Goal: Transaction & Acquisition: Purchase product/service

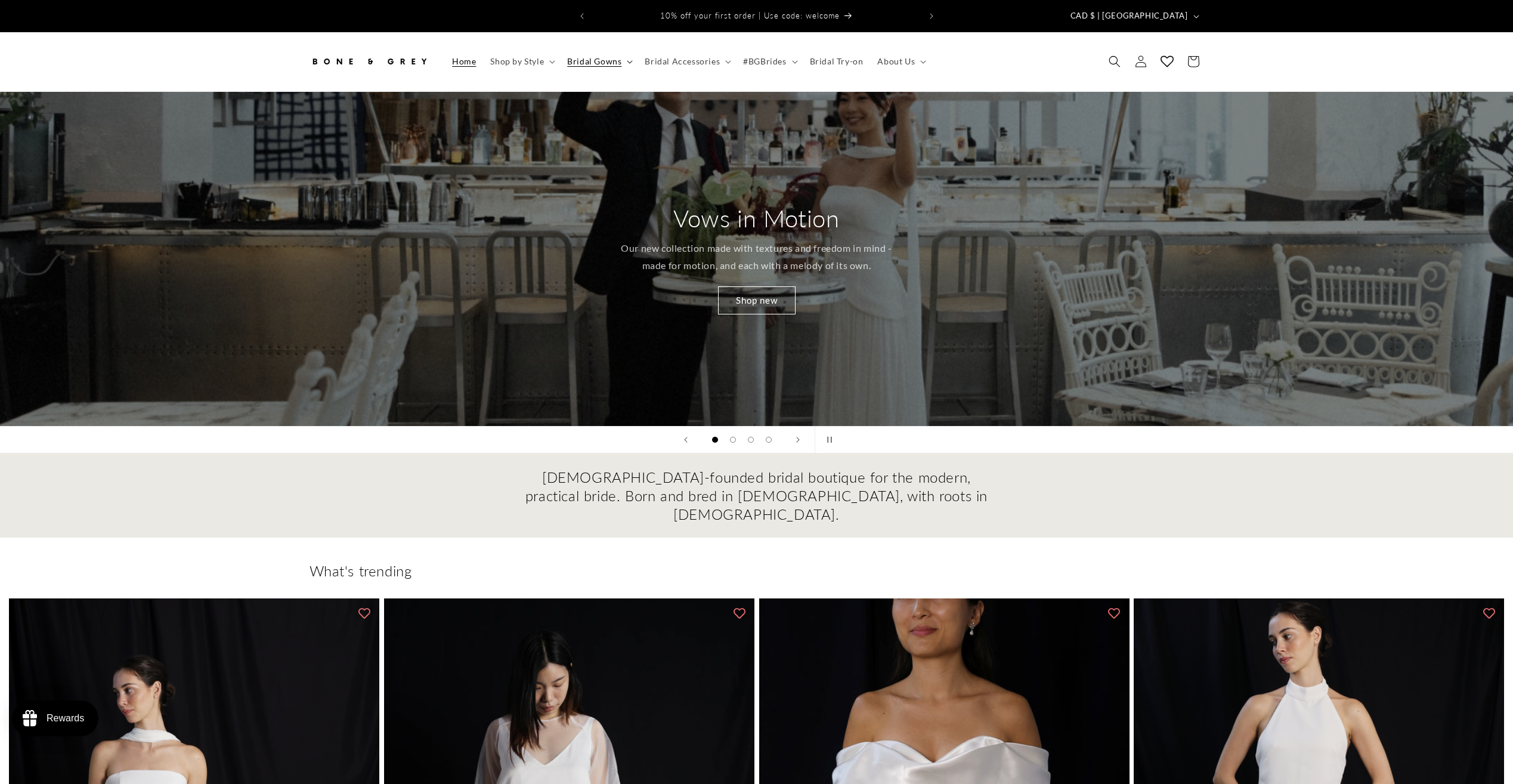
click at [613, 56] on span "Bridal Gowns" at bounding box center [594, 61] width 54 height 10
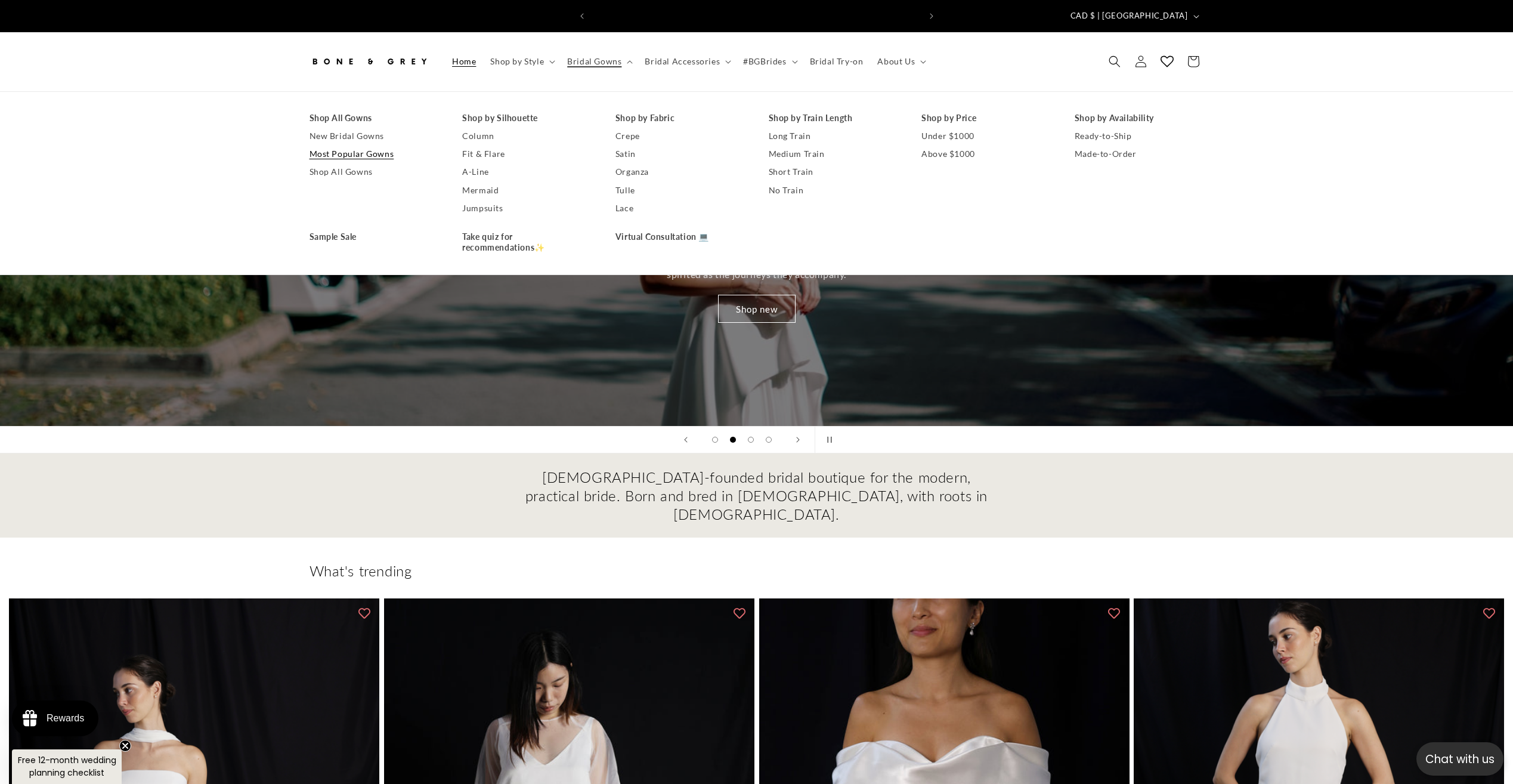
scroll to position [0, 328]
click at [469, 145] on link "Fit & Flare" at bounding box center [527, 153] width 130 height 18
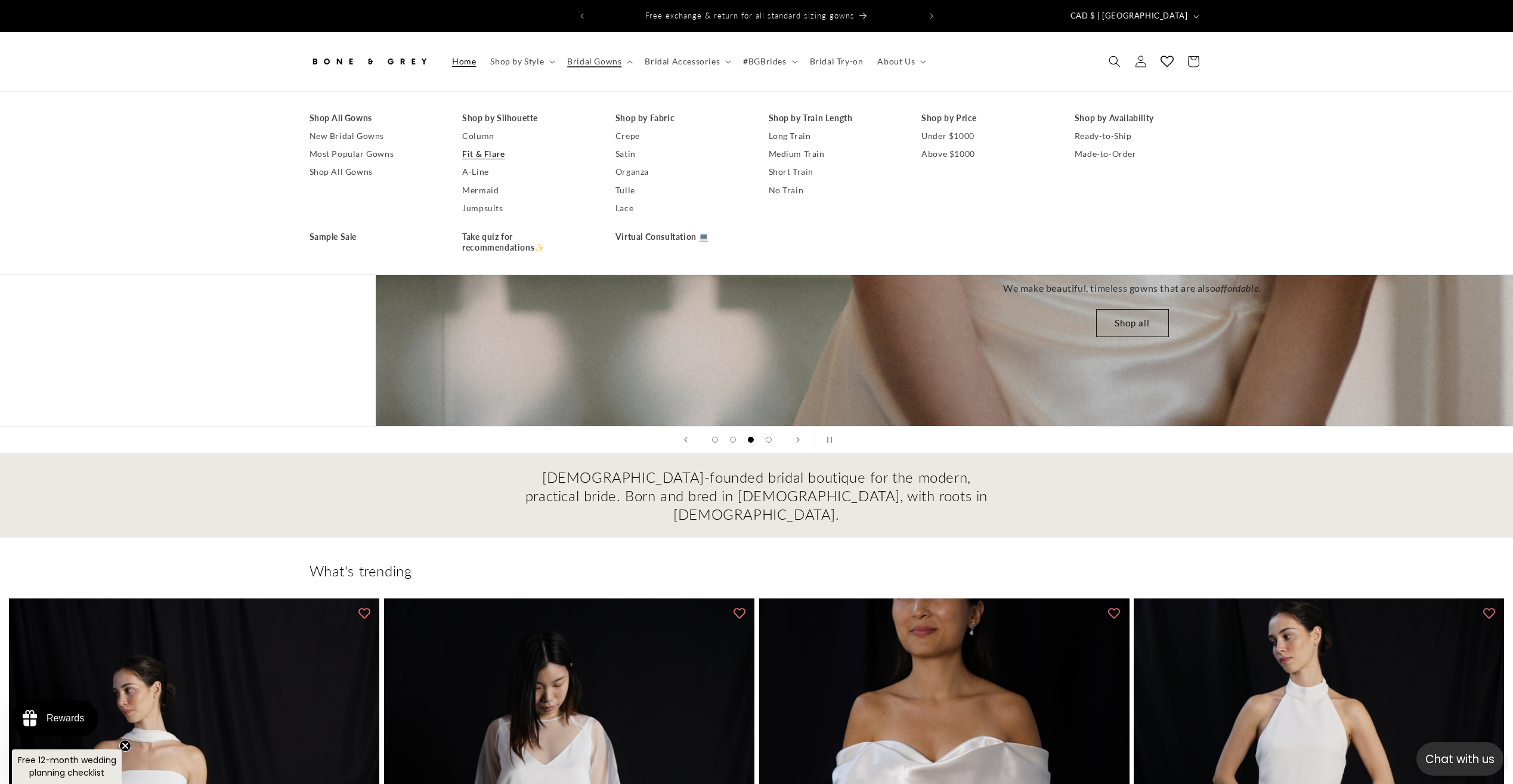
scroll to position [0, 2999]
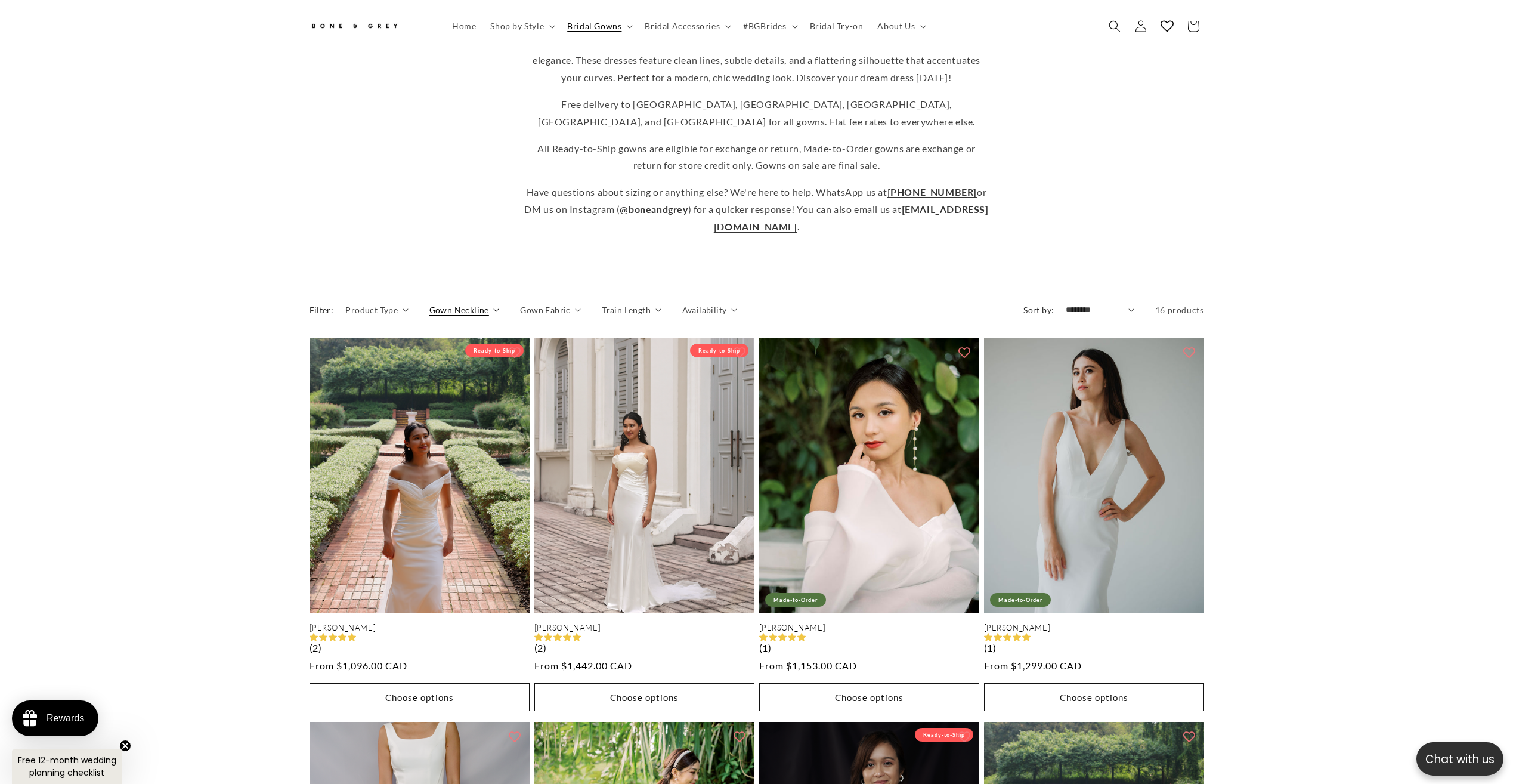
scroll to position [0, 328]
click at [464, 304] on span "Gown Neckline" at bounding box center [460, 309] width 60 height 12
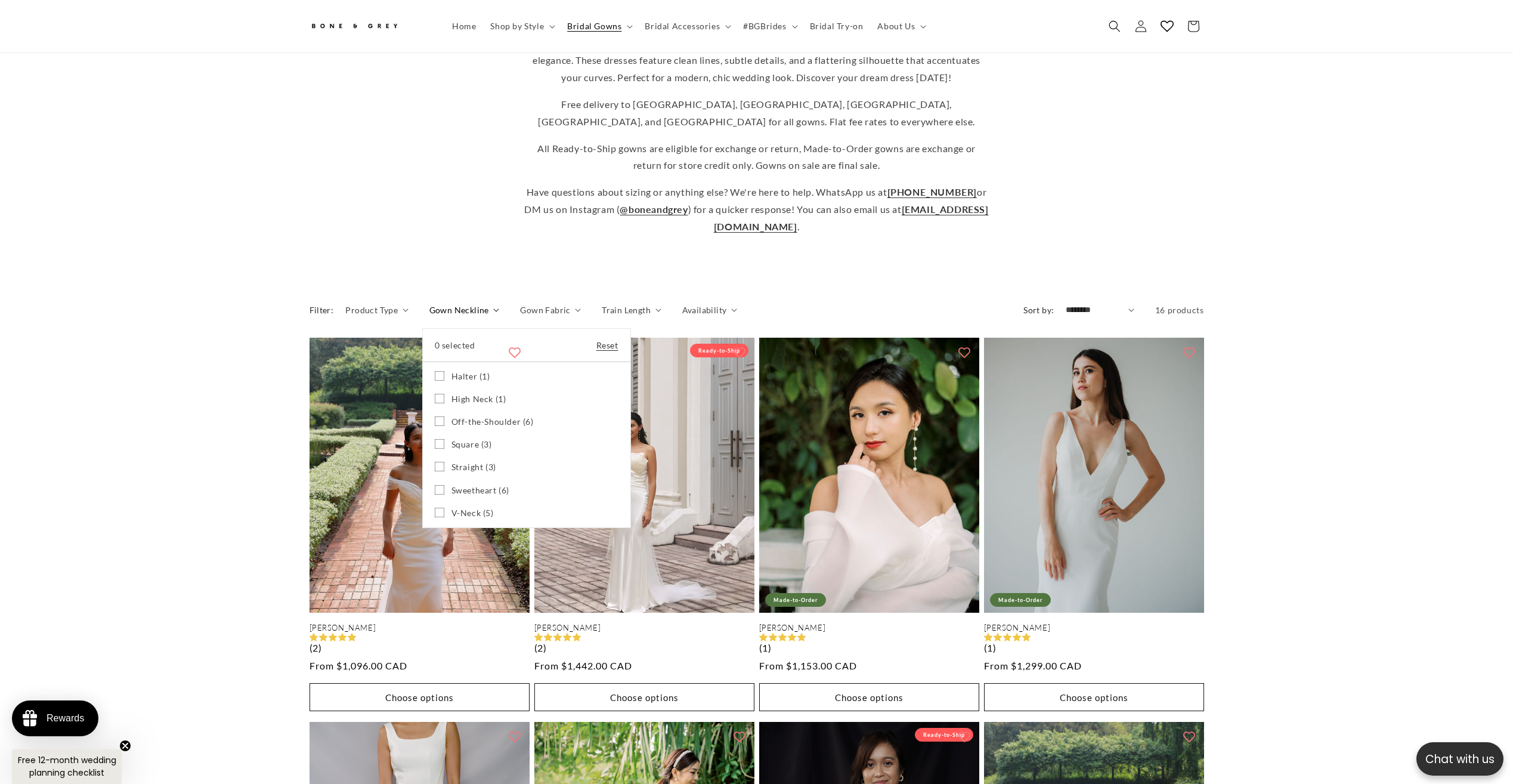
click at [437, 371] on icon at bounding box center [439, 376] width 9 height 9
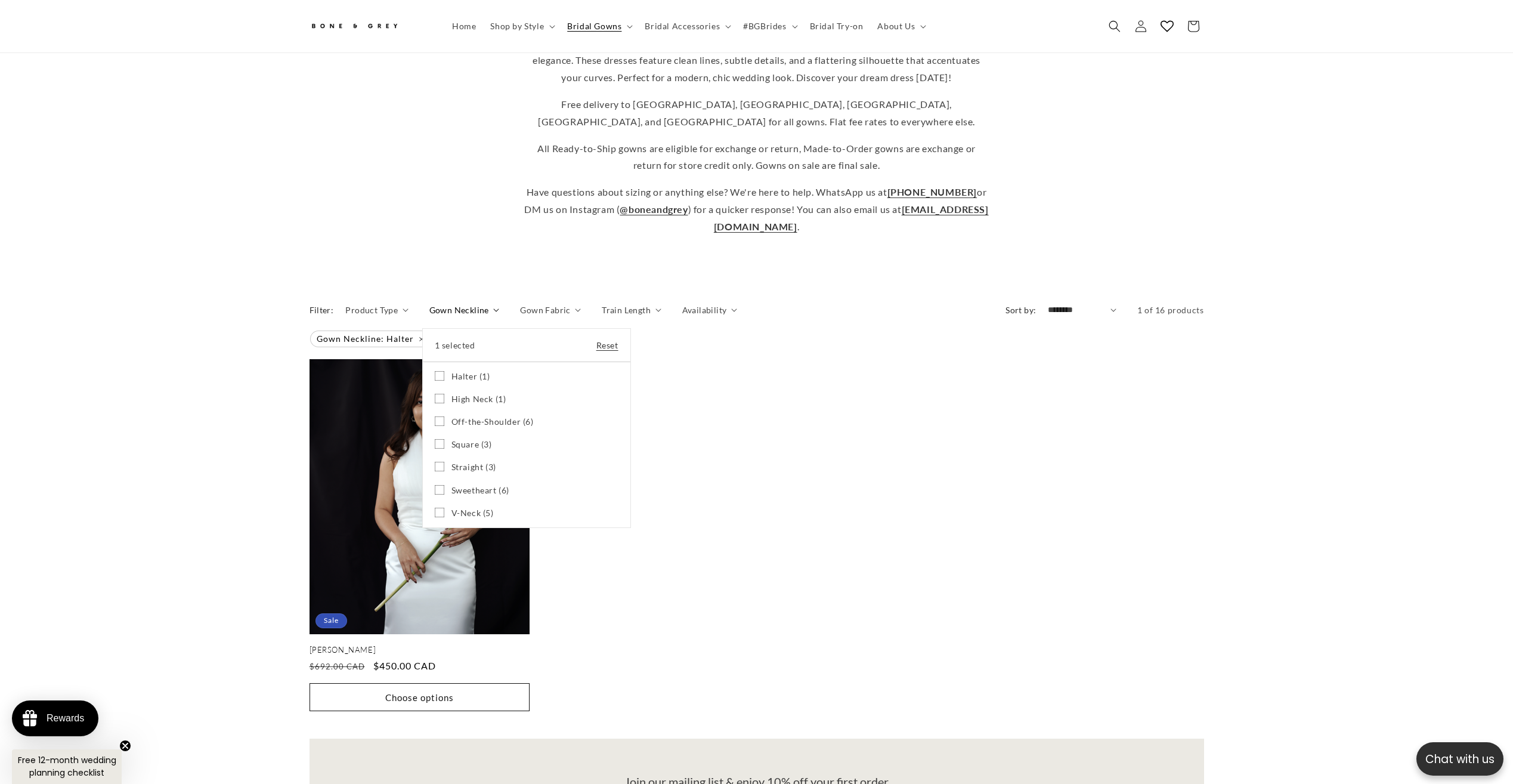
click at [439, 439] on icon at bounding box center [439, 444] width 9 height 9
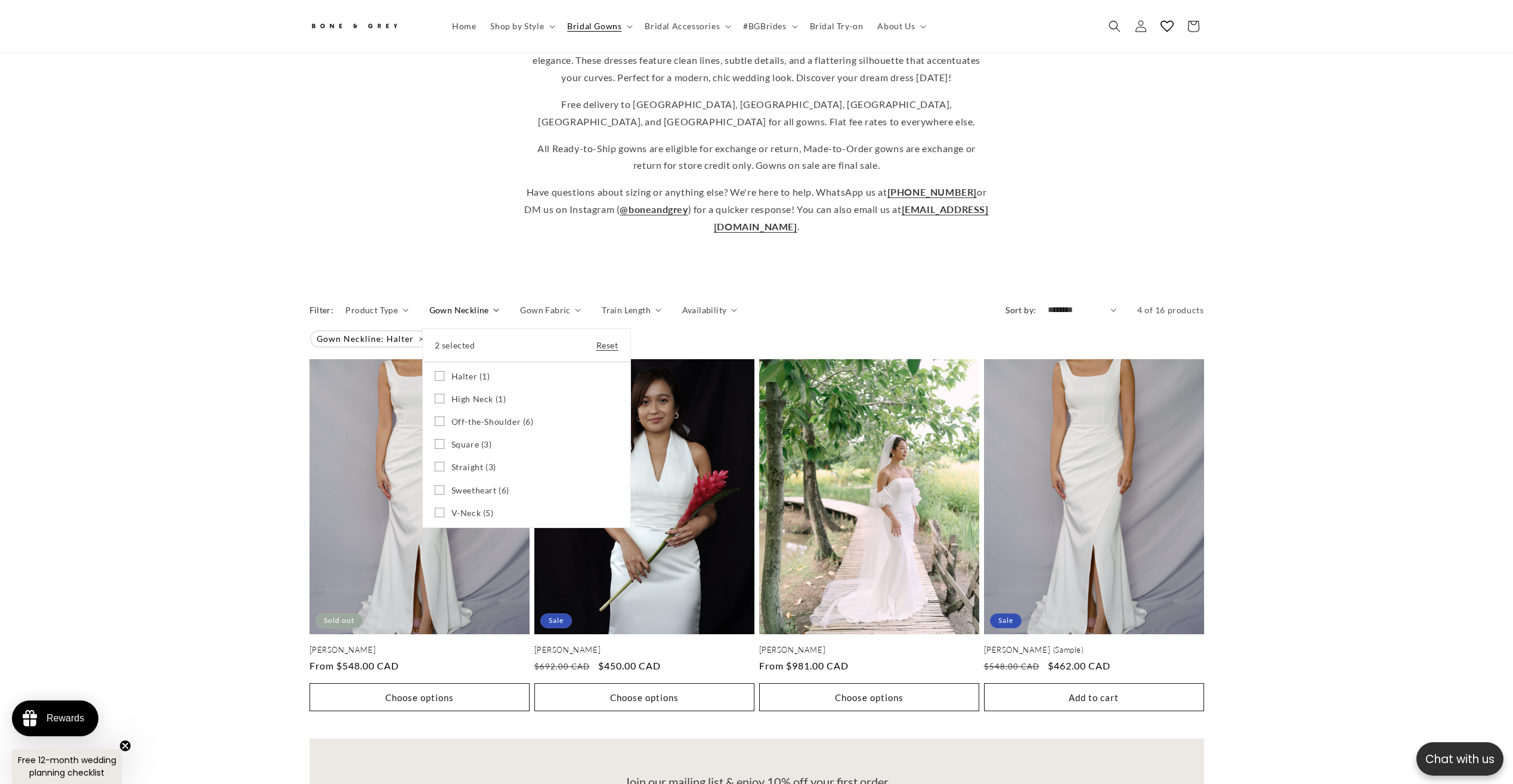
click at [435, 462] on icon at bounding box center [439, 466] width 9 height 9
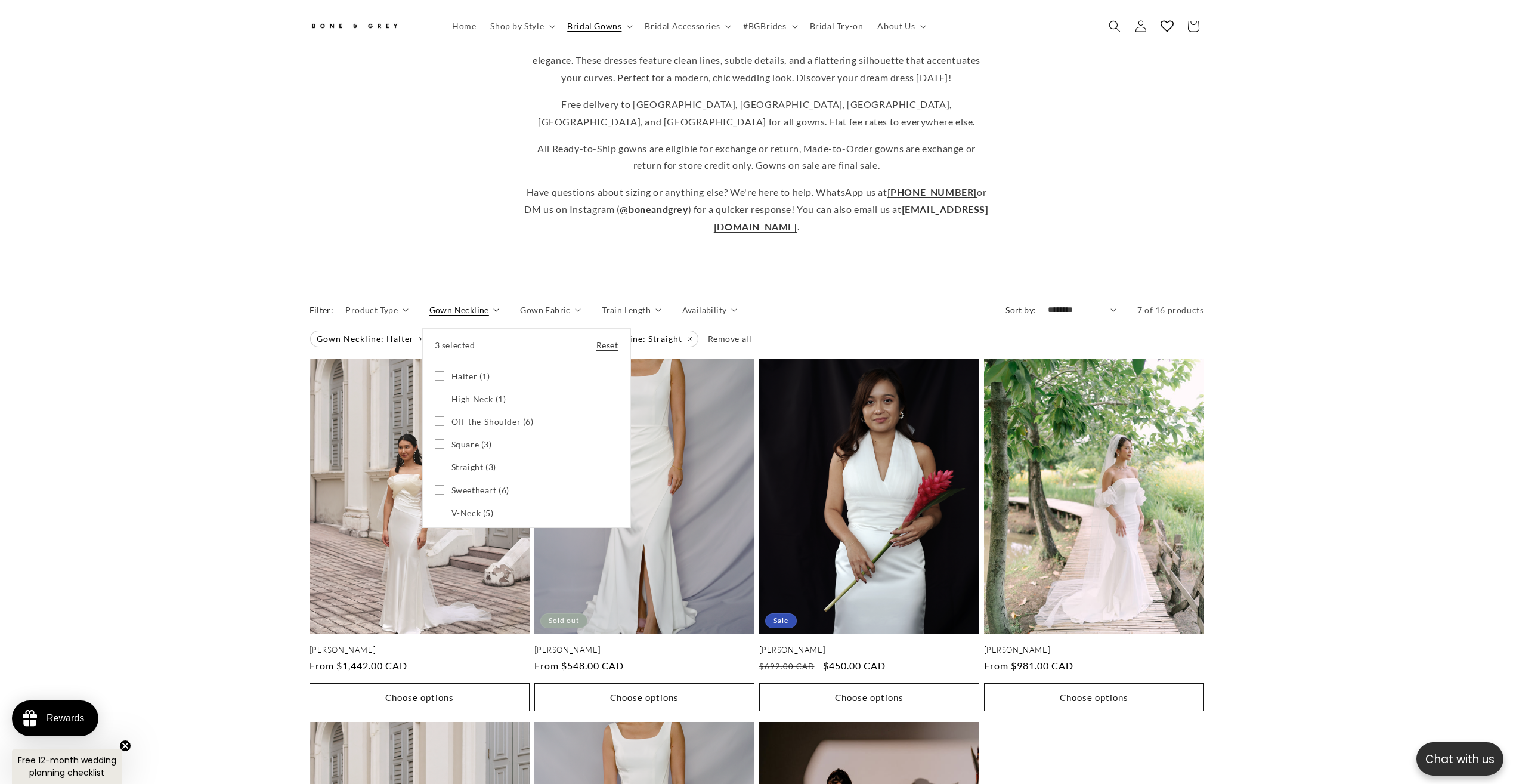
click at [430, 316] on summary "Gown Neckline" at bounding box center [464, 309] width 70 height 12
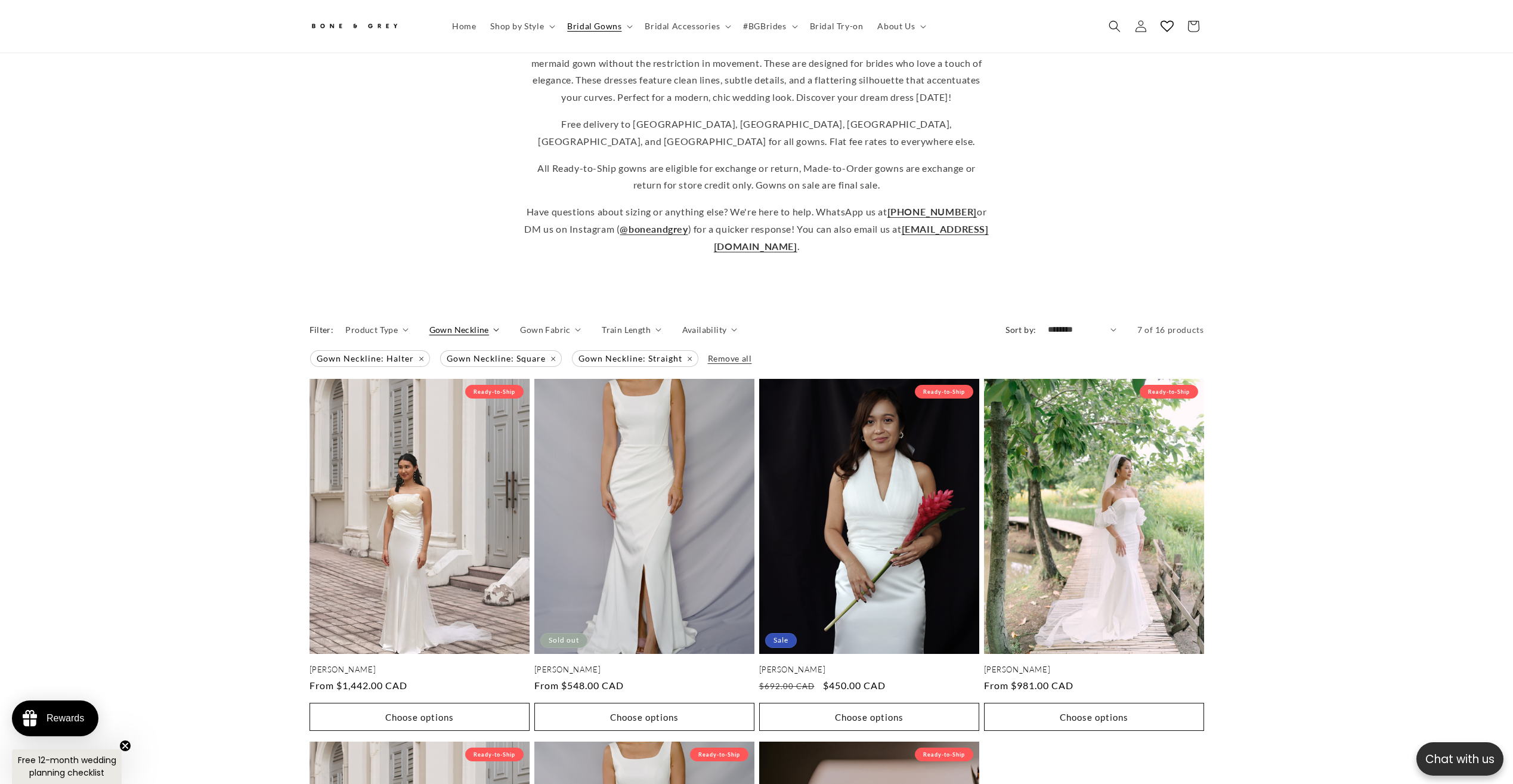
scroll to position [0, 328]
click at [448, 323] on span "Gown Neckline" at bounding box center [460, 329] width 60 height 12
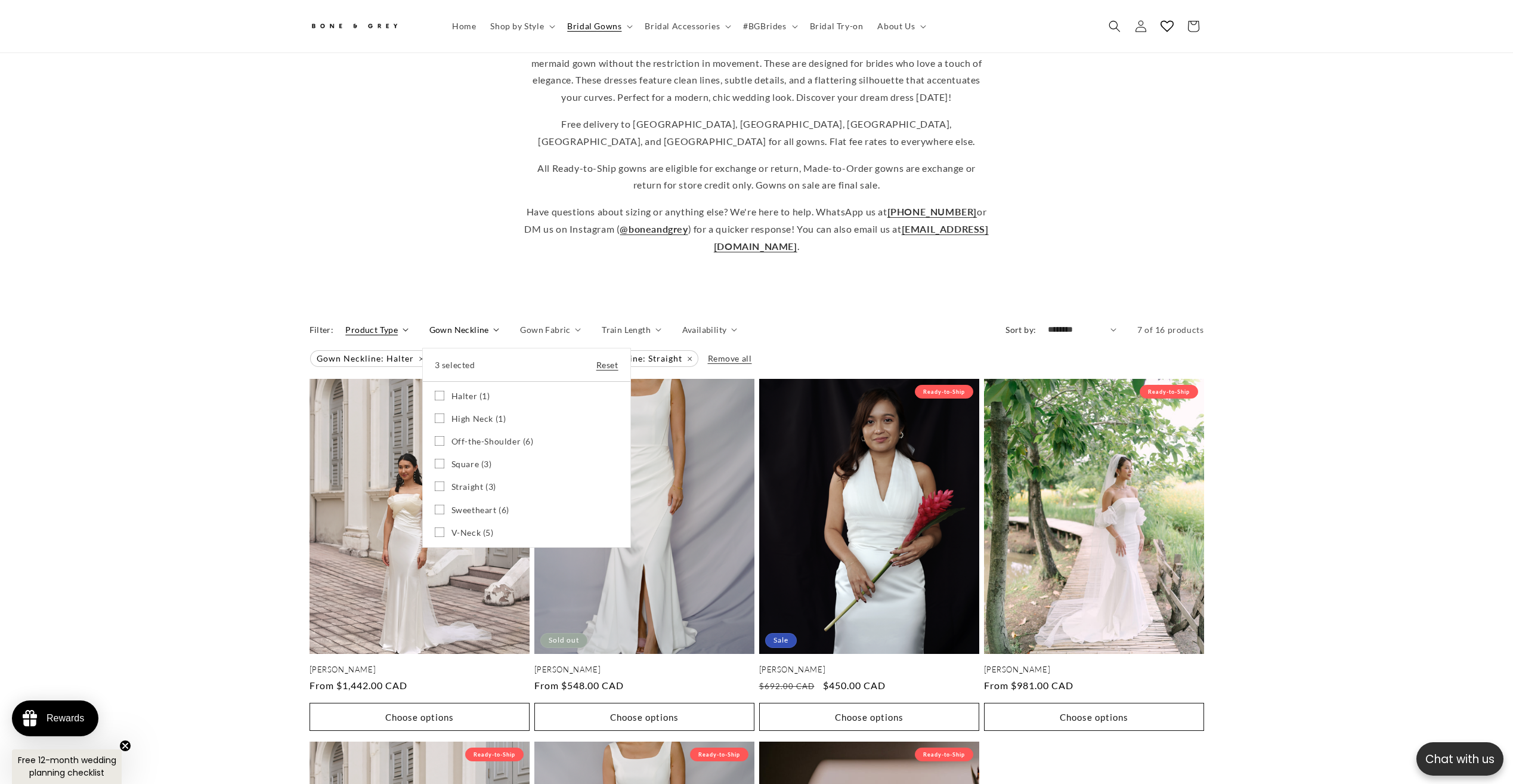
drag, startPoint x: 258, startPoint y: 273, endPoint x: 374, endPoint y: 316, distance: 123.7
click at [430, 323] on summary "Gown Neckline" at bounding box center [464, 329] width 70 height 12
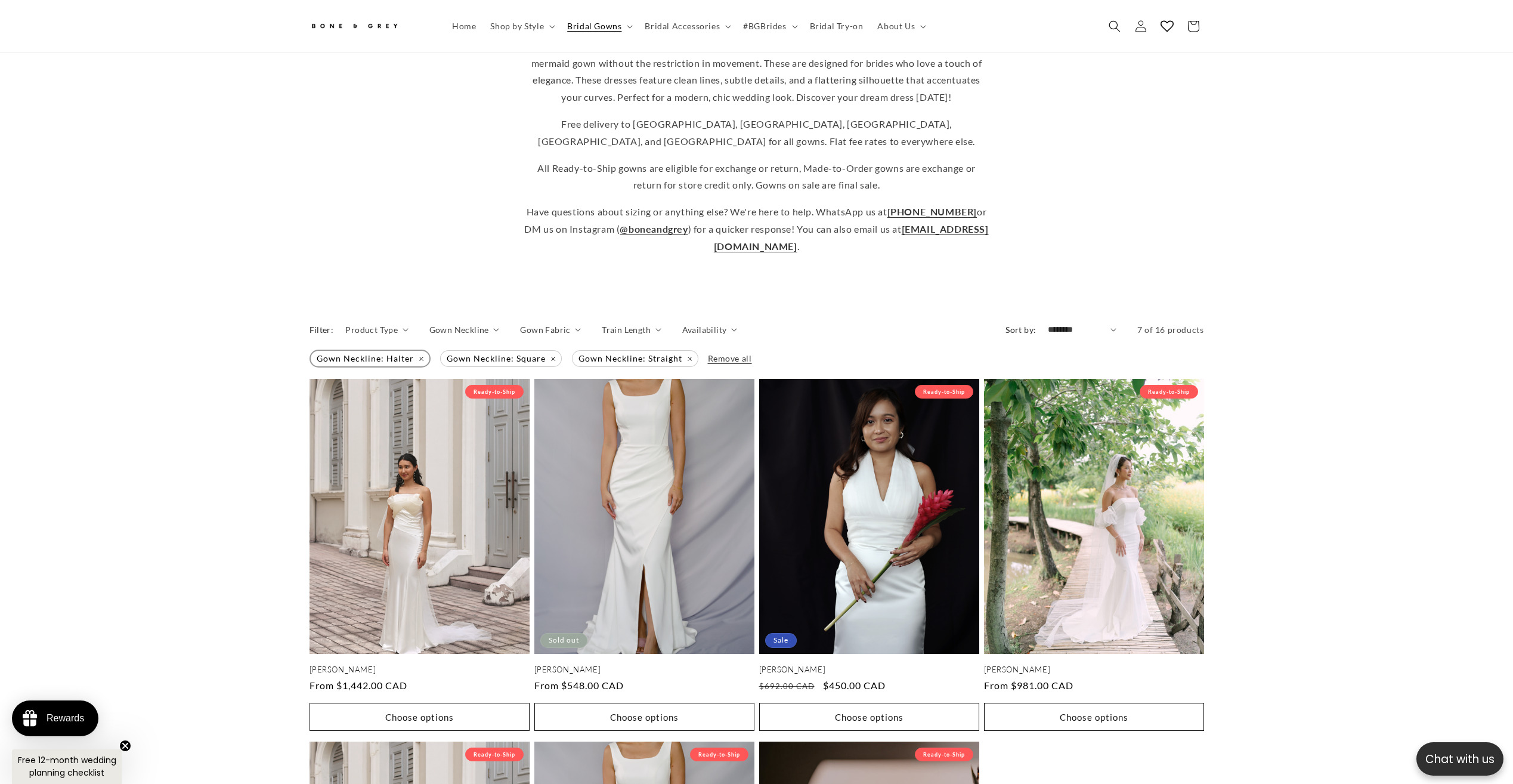
click at [421, 350] on span "Gown Neckline: Halter Remove filter" at bounding box center [370, 358] width 119 height 16
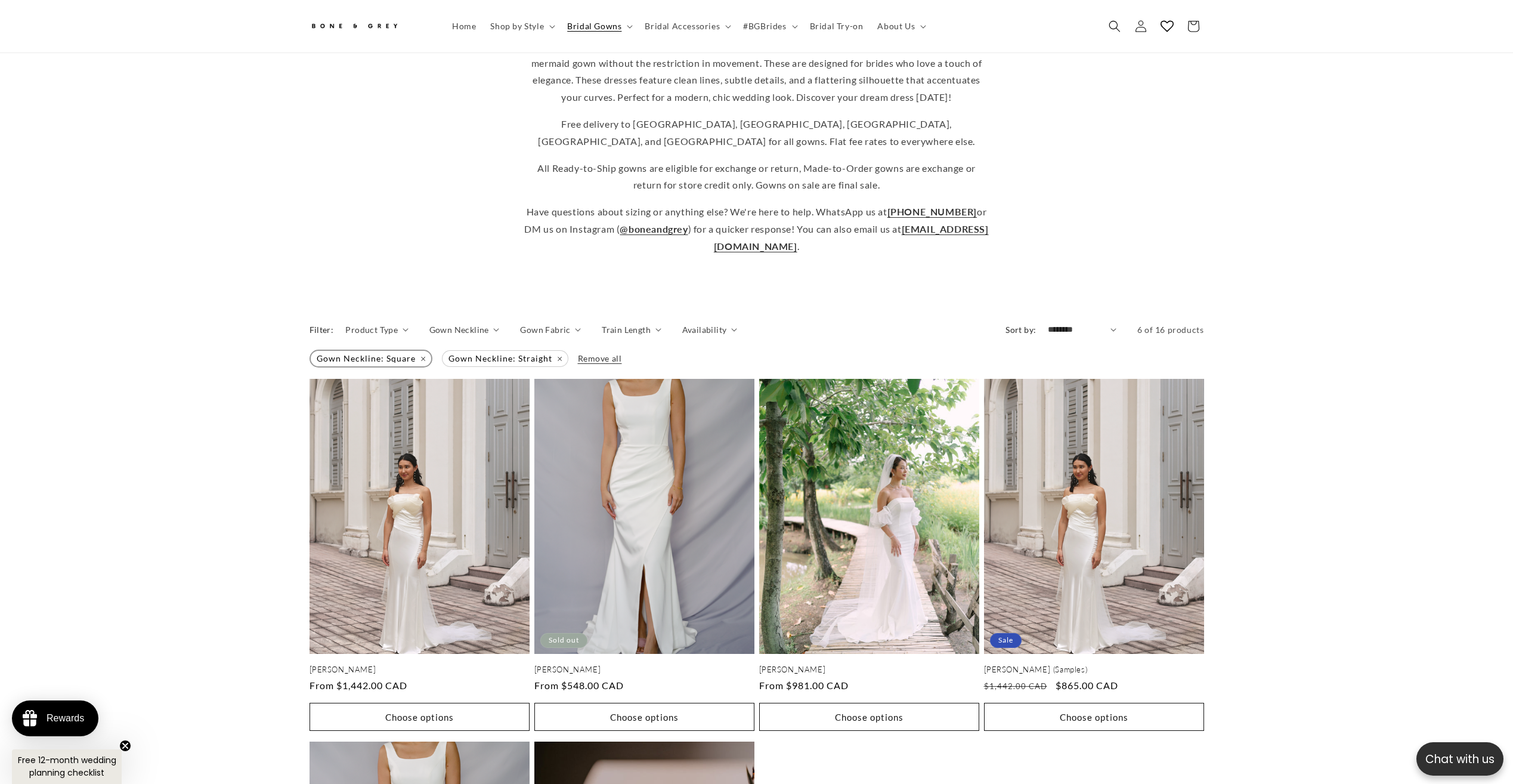
click at [422, 350] on span "Gown Neckline: Square Remove filter" at bounding box center [371, 358] width 121 height 16
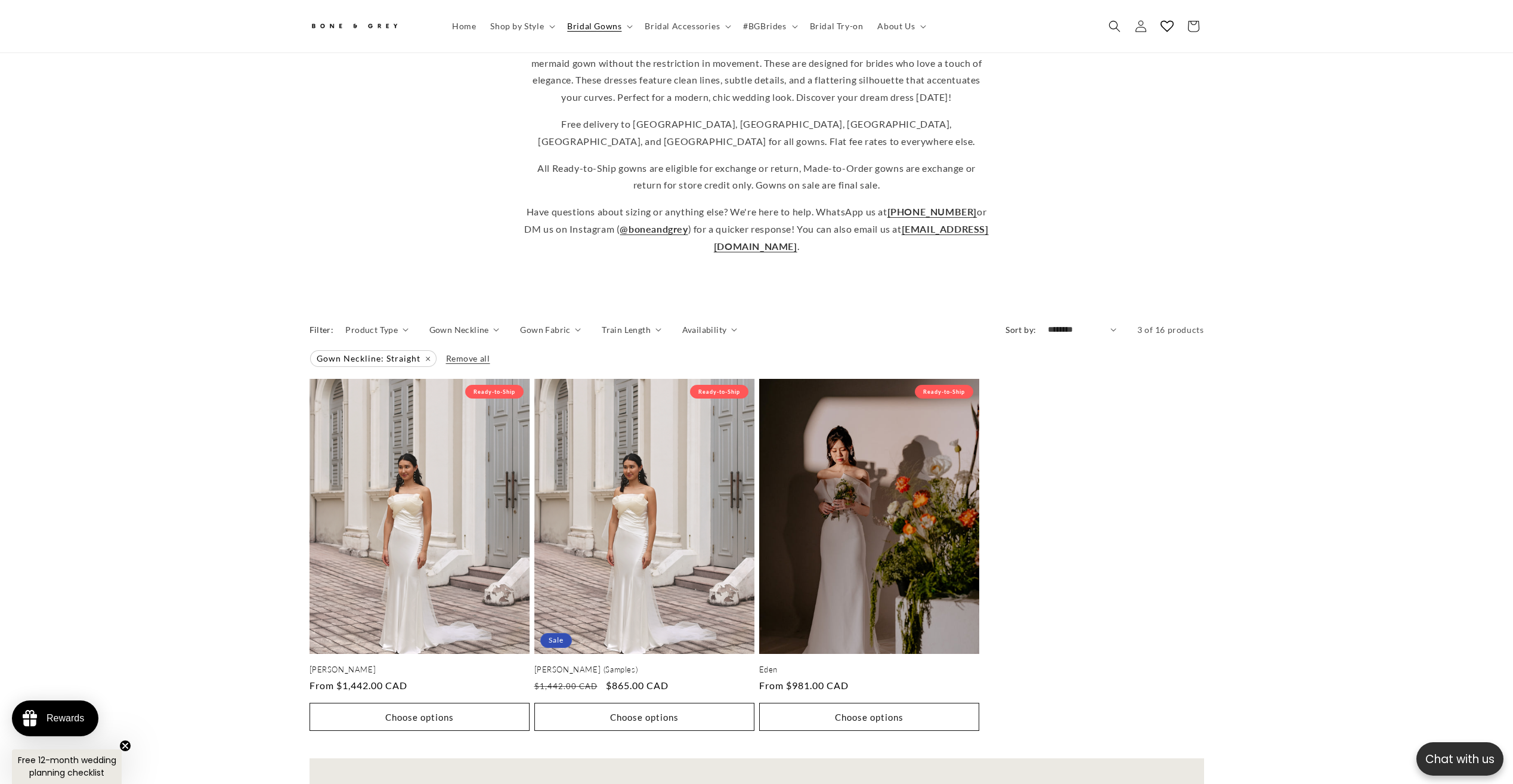
click at [422, 350] on span "Gown Neckline: Straight Remove filter" at bounding box center [374, 358] width 125 height 16
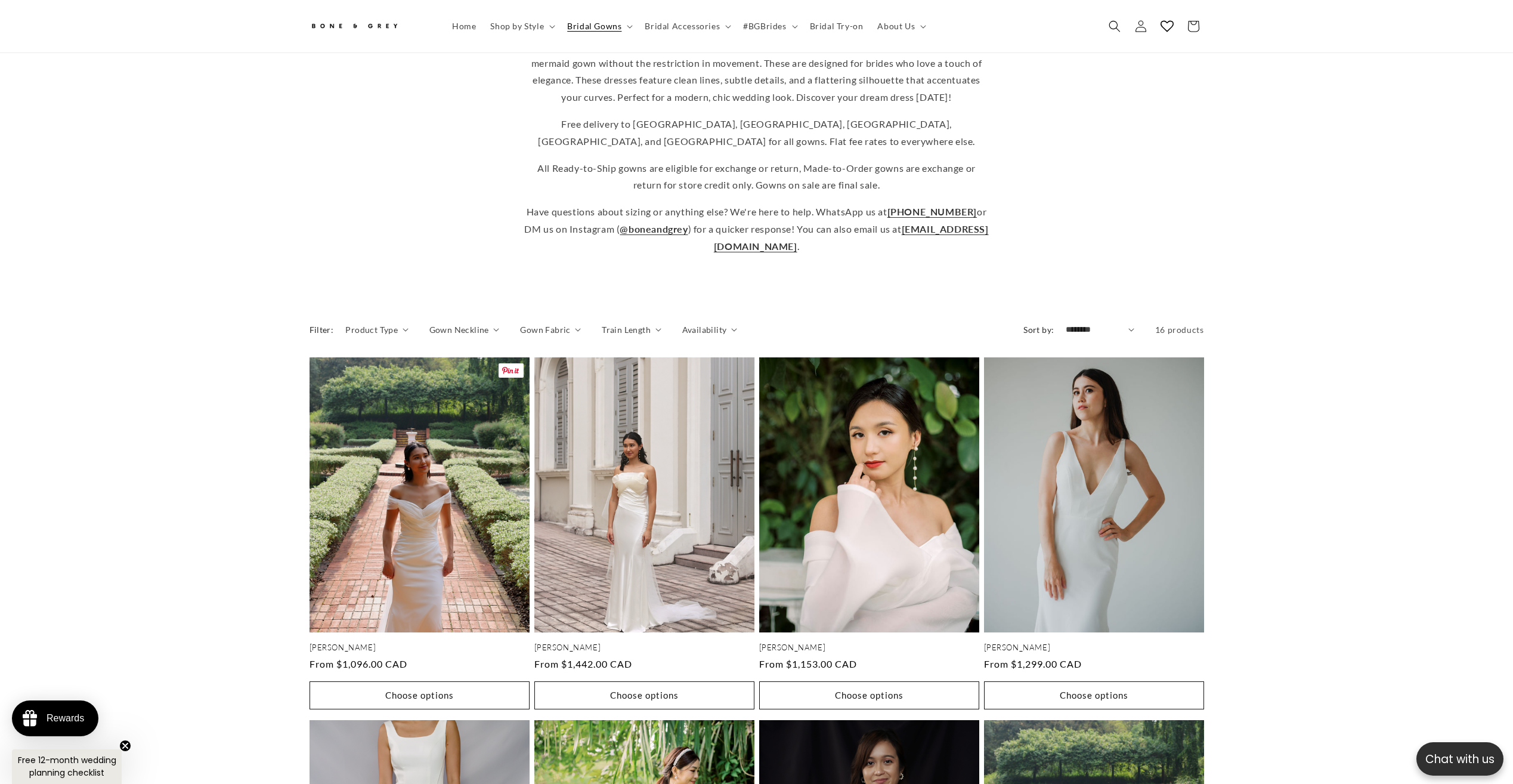
scroll to position [0, 656]
click at [697, 324] on span "Availability" at bounding box center [705, 329] width 45 height 12
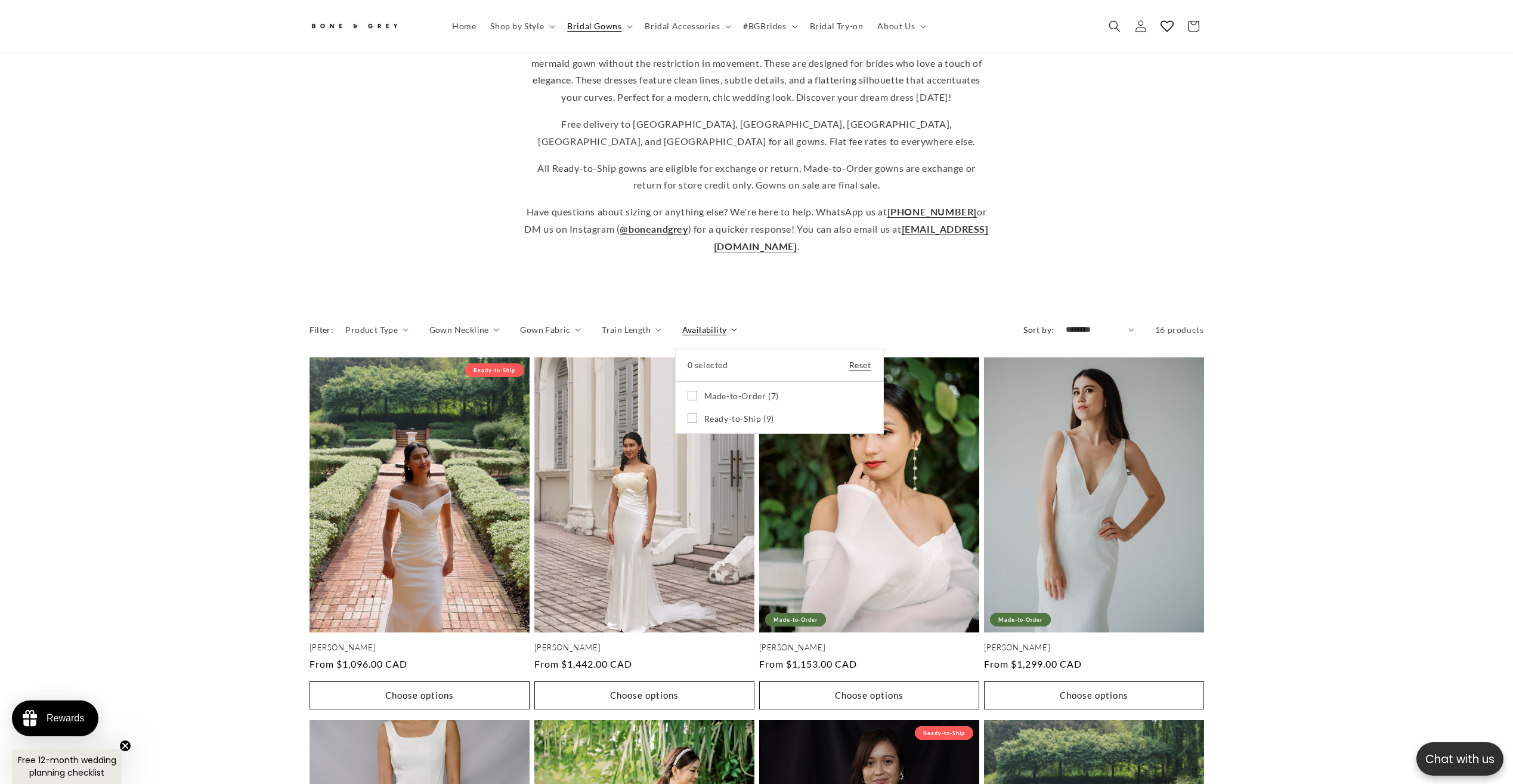
click at [697, 325] on summary "Availability" at bounding box center [709, 329] width 55 height 12
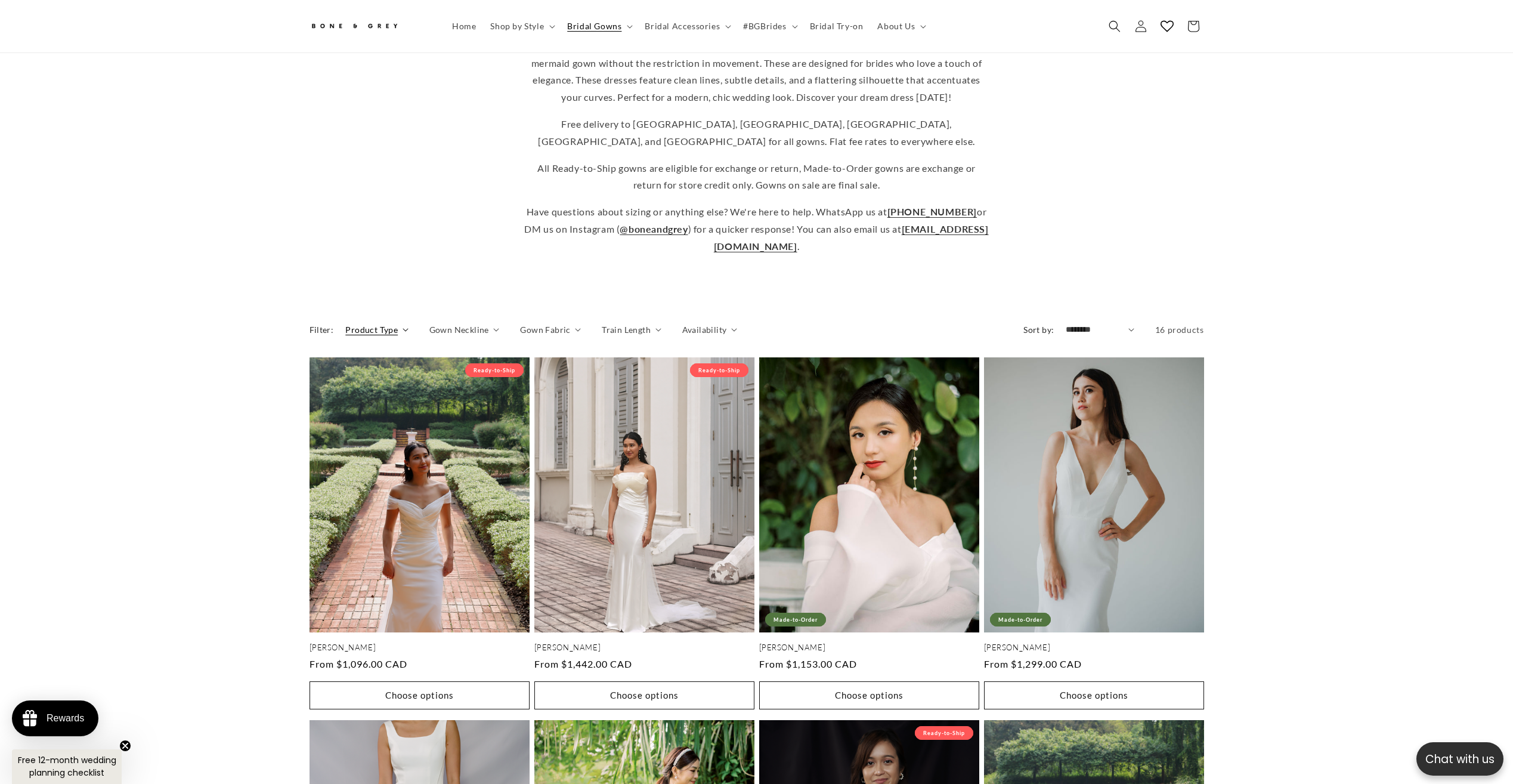
click at [392, 323] on span "Product Type" at bounding box center [372, 329] width 52 height 12
click at [392, 323] on summary "Product Type" at bounding box center [377, 329] width 63 height 12
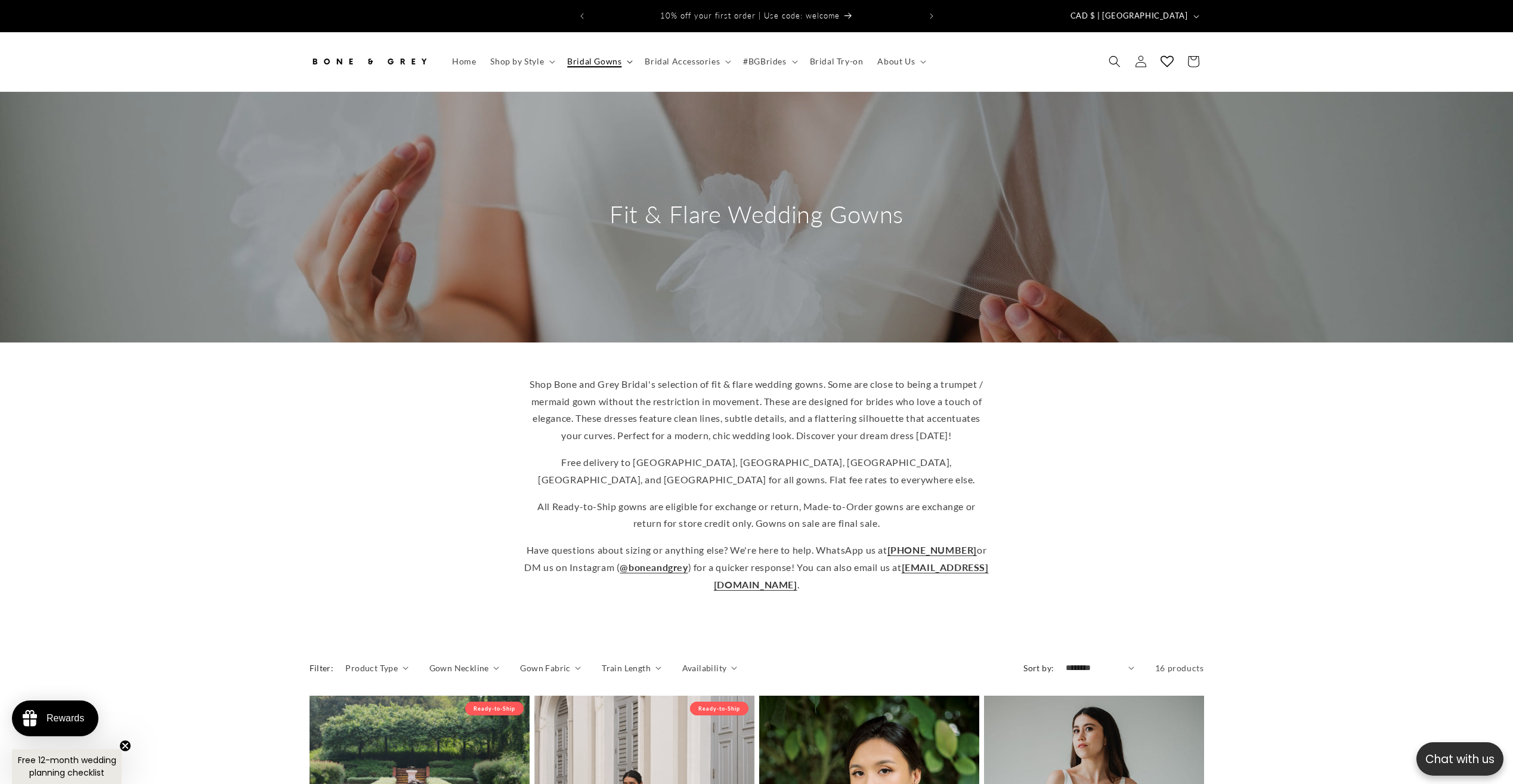
click at [572, 56] on span "Bridal Gowns" at bounding box center [594, 61] width 54 height 10
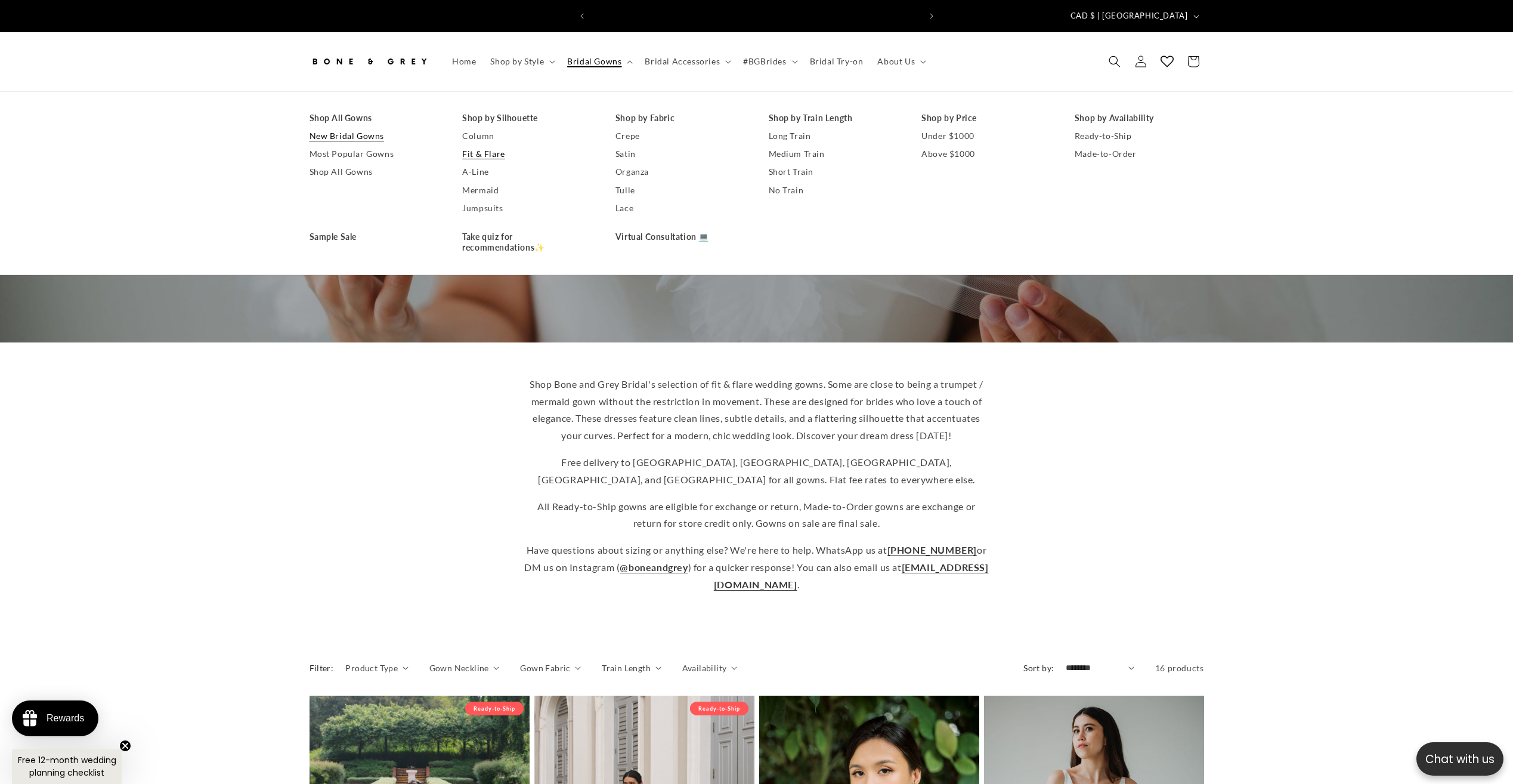
scroll to position [0, 328]
click at [347, 145] on link "Most Popular Gowns" at bounding box center [374, 153] width 130 height 18
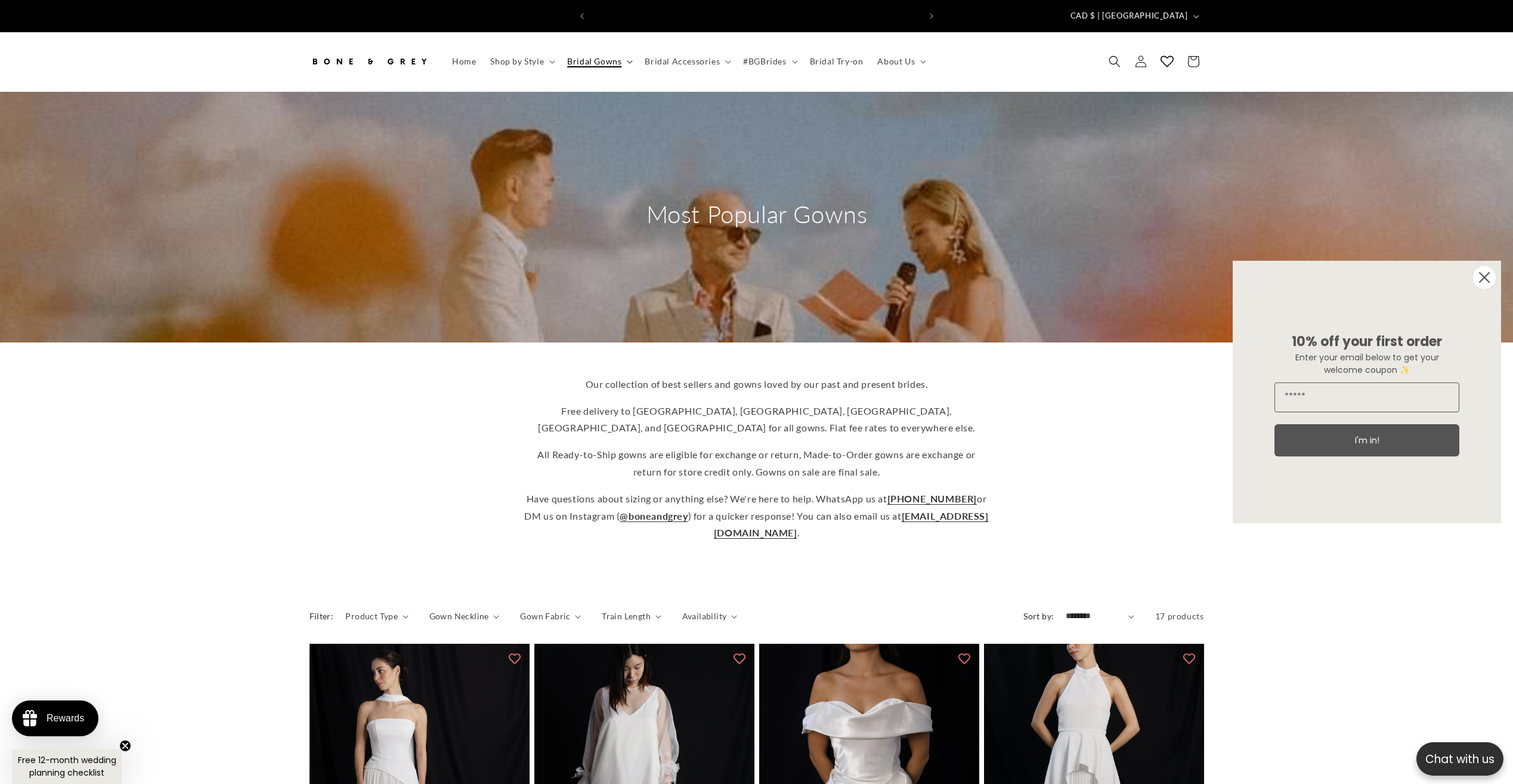
scroll to position [0, 656]
click at [578, 56] on span "Bridal Gowns" at bounding box center [594, 61] width 54 height 10
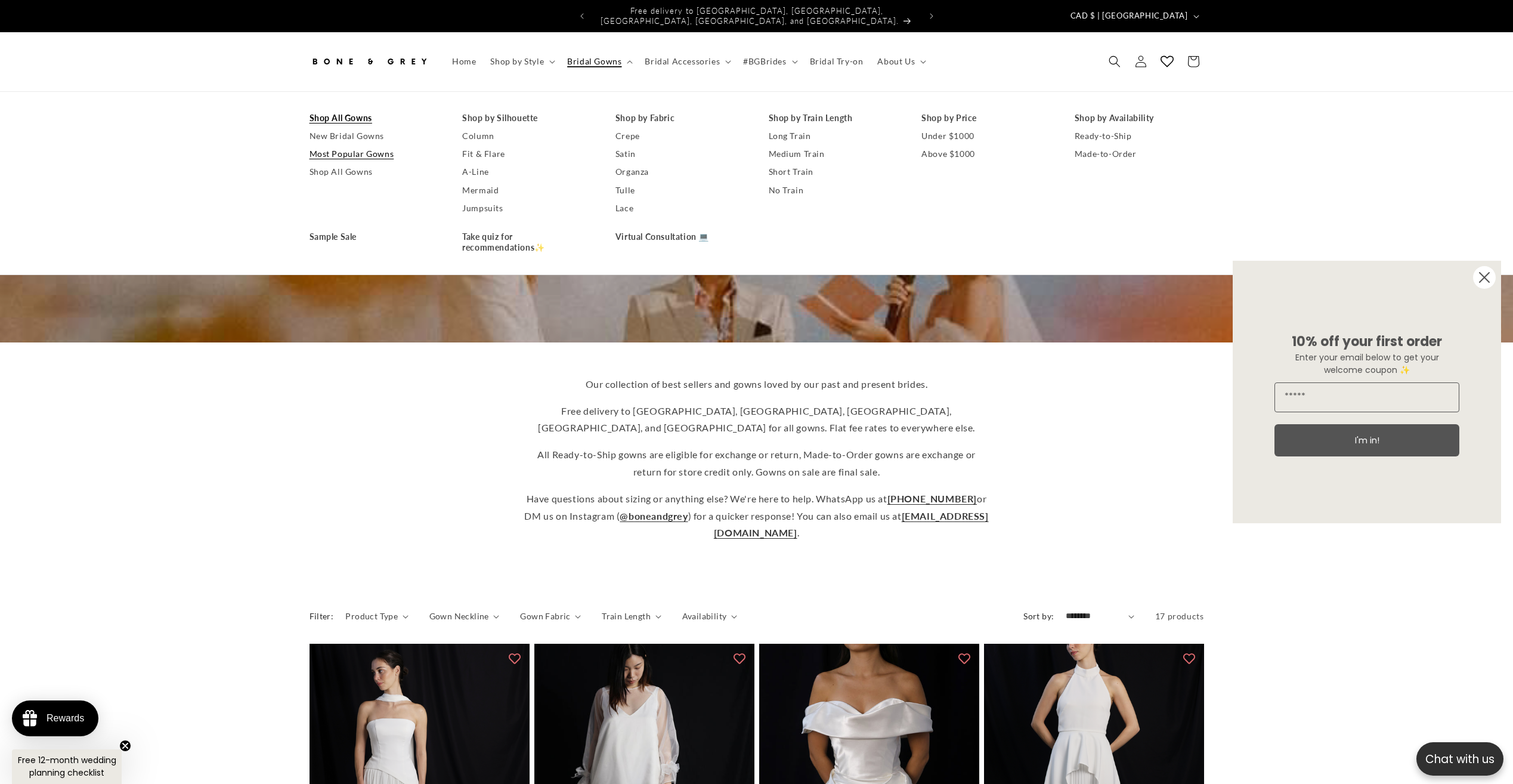
click at [336, 112] on link "Shop All Gowns" at bounding box center [374, 118] width 130 height 18
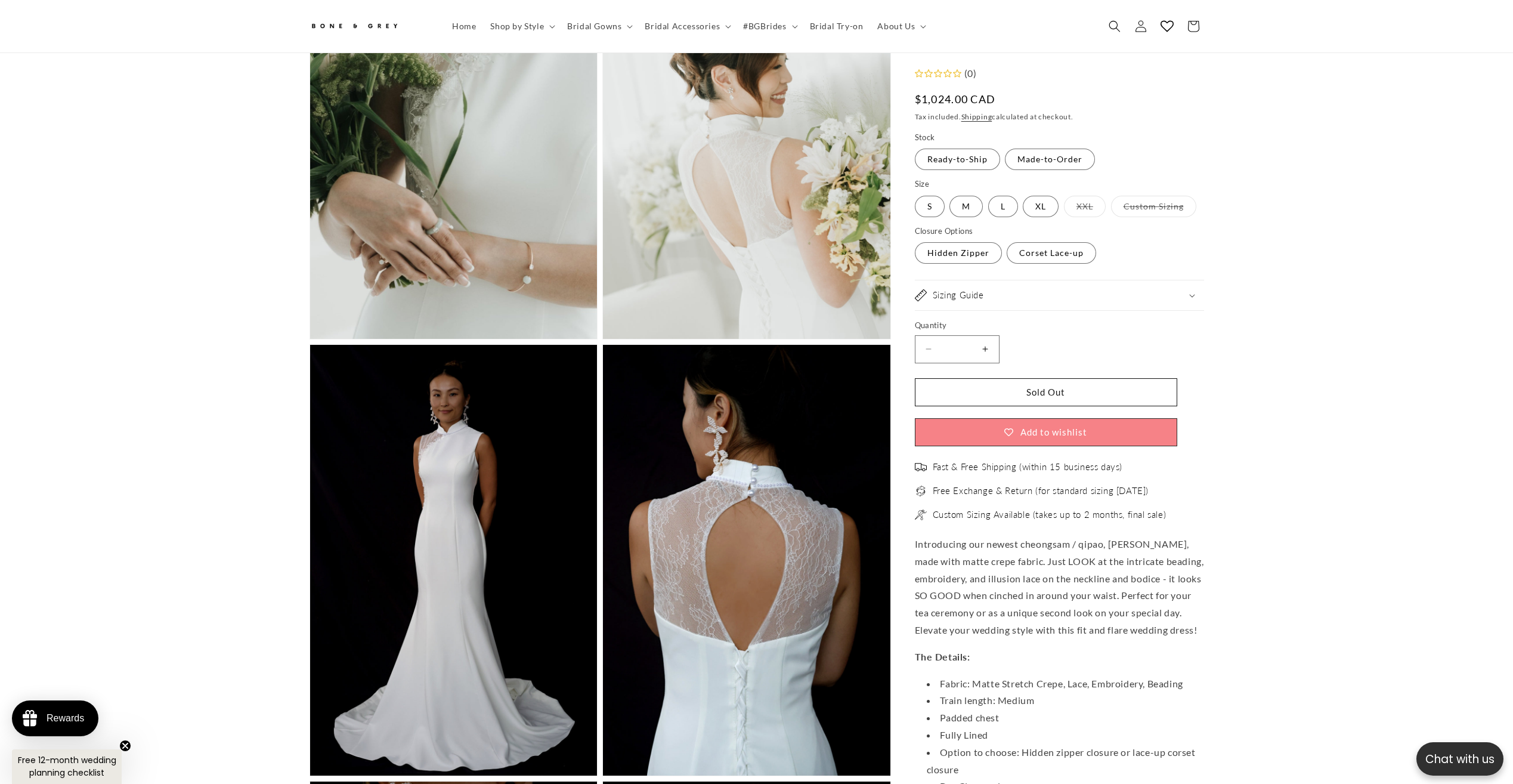
scroll to position [0, 656]
click at [1028, 164] on label "Made-to-Order Variant sold out or unavailable" at bounding box center [1050, 160] width 90 height 21
click at [965, 165] on label "Ready-to-Ship Variant sold out or unavailable" at bounding box center [957, 160] width 85 height 21
click at [963, 253] on label "Hidden Zipper Variant sold out or unavailable" at bounding box center [958, 253] width 87 height 21
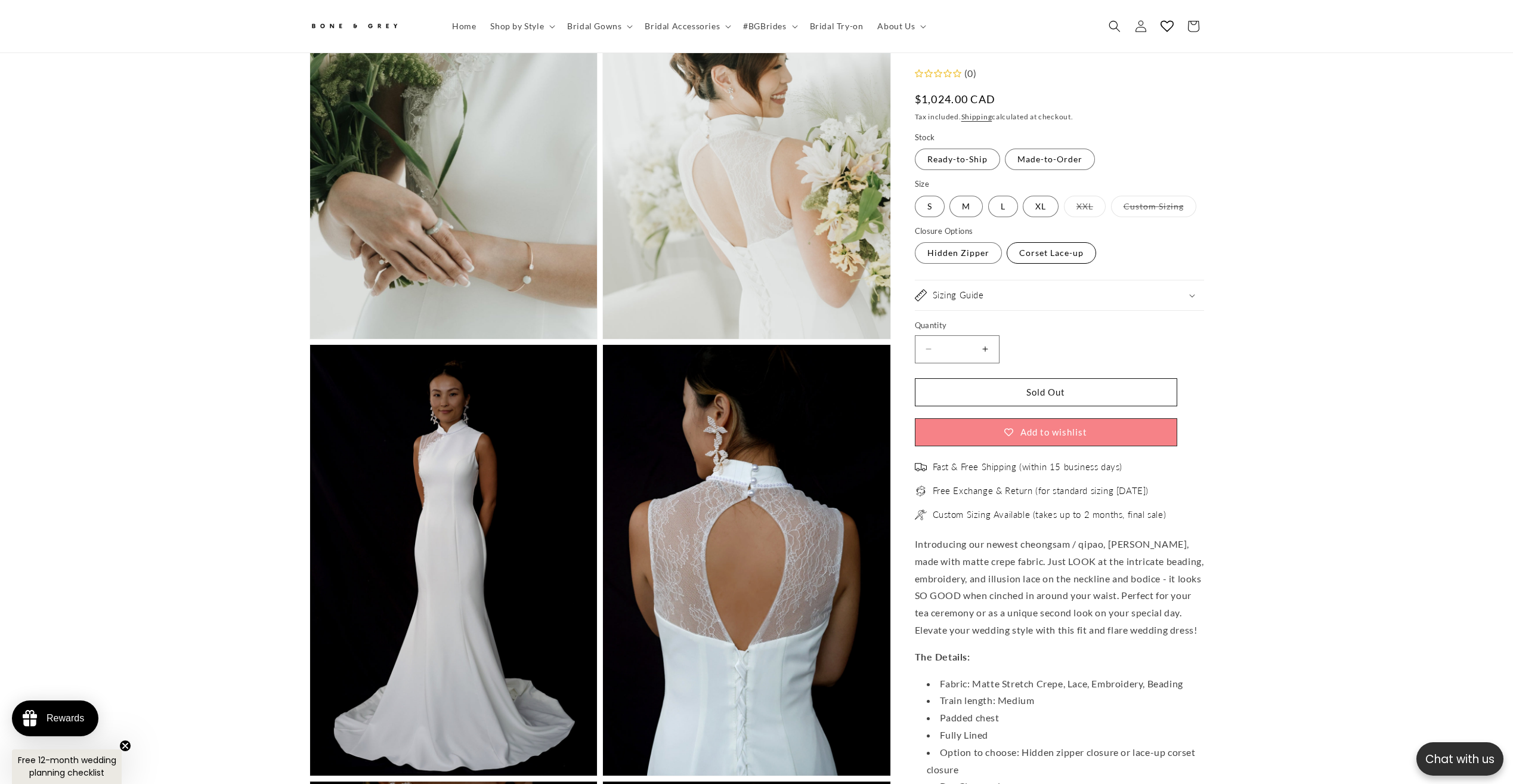
click at [1029, 250] on label "Corset Lace-up Variant sold out or unavailable" at bounding box center [1051, 253] width 90 height 21
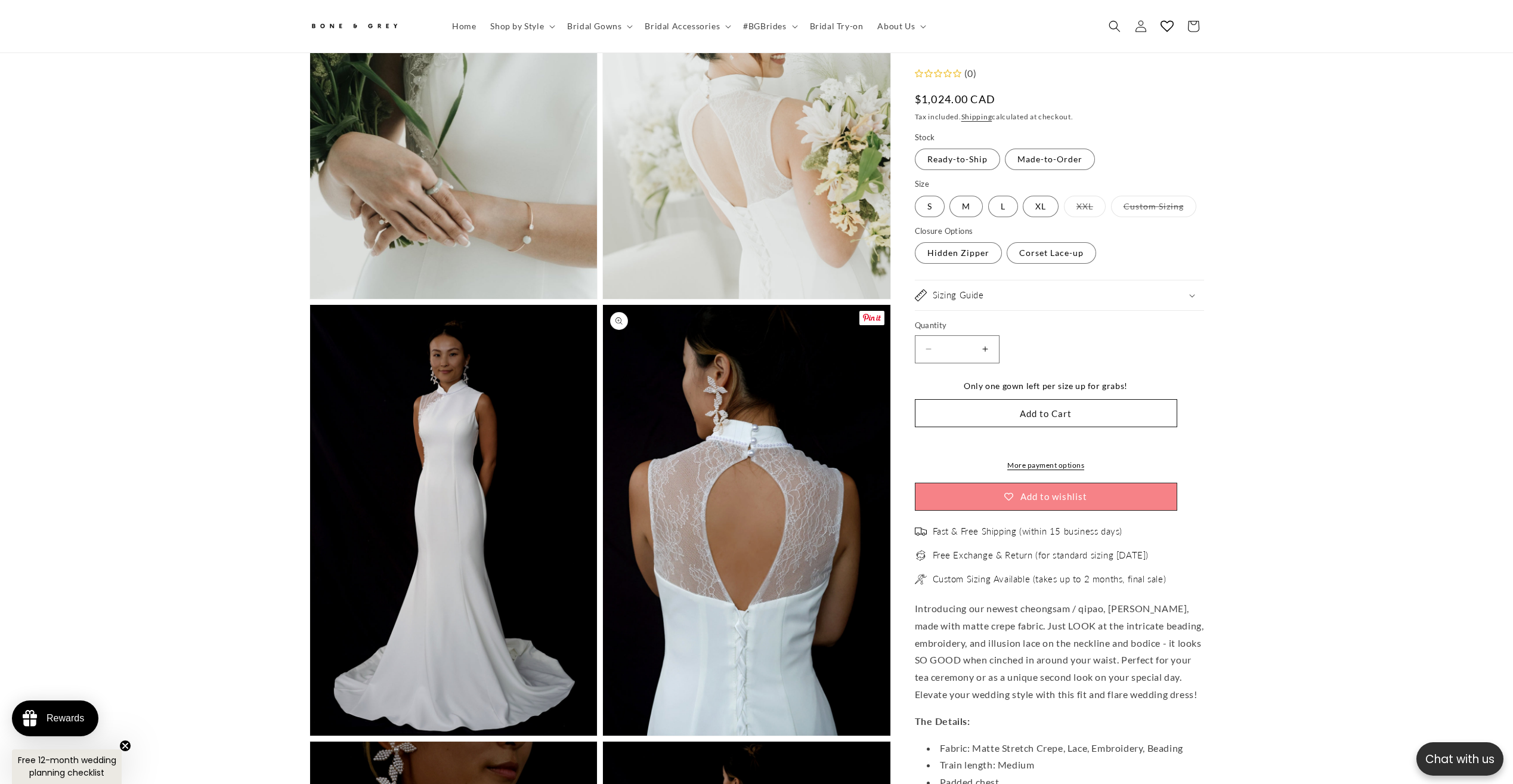
scroll to position [1564, 0]
click at [936, 294] on h2 "Sizing Guide" at bounding box center [958, 295] width 51 height 12
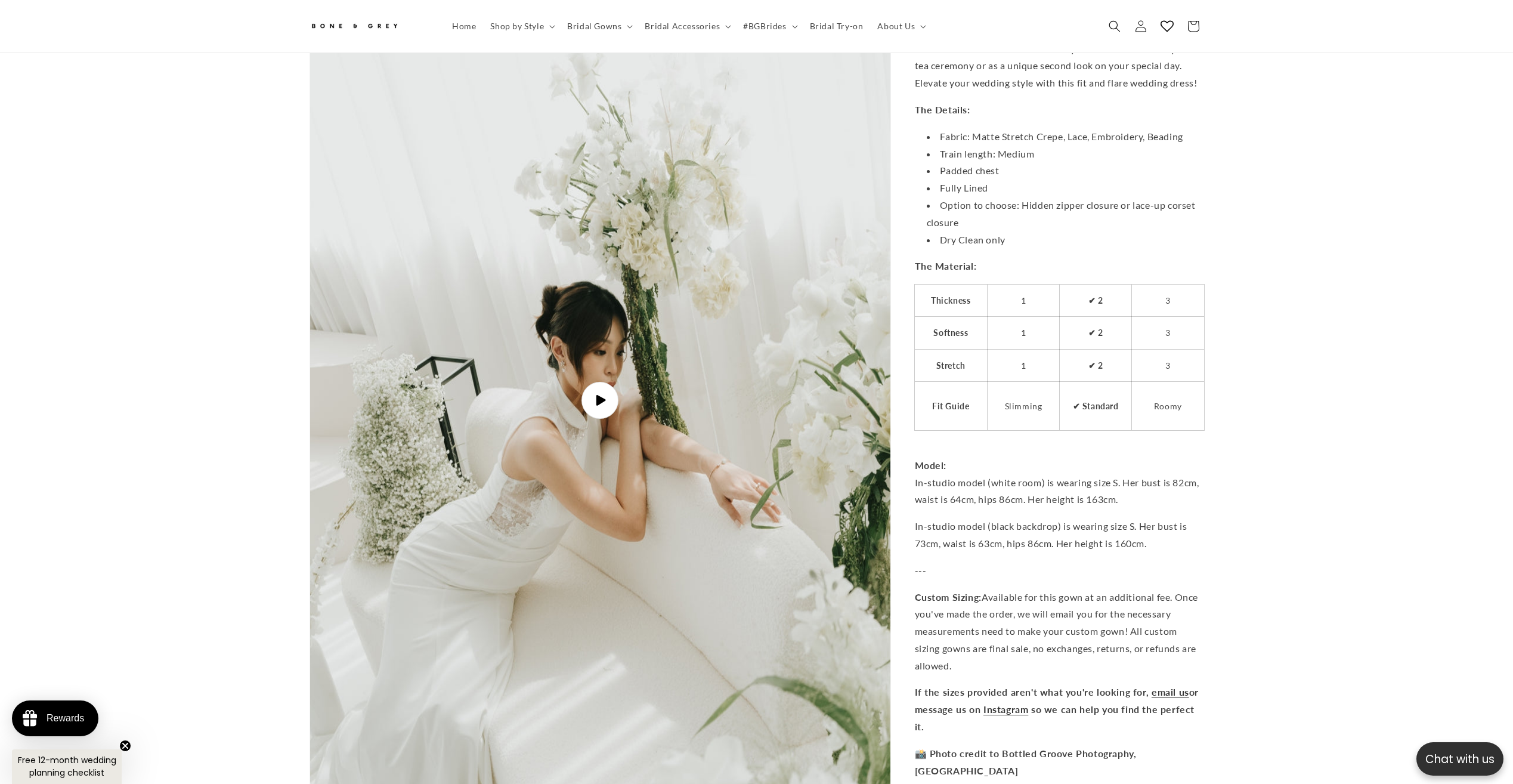
scroll to position [3751, 0]
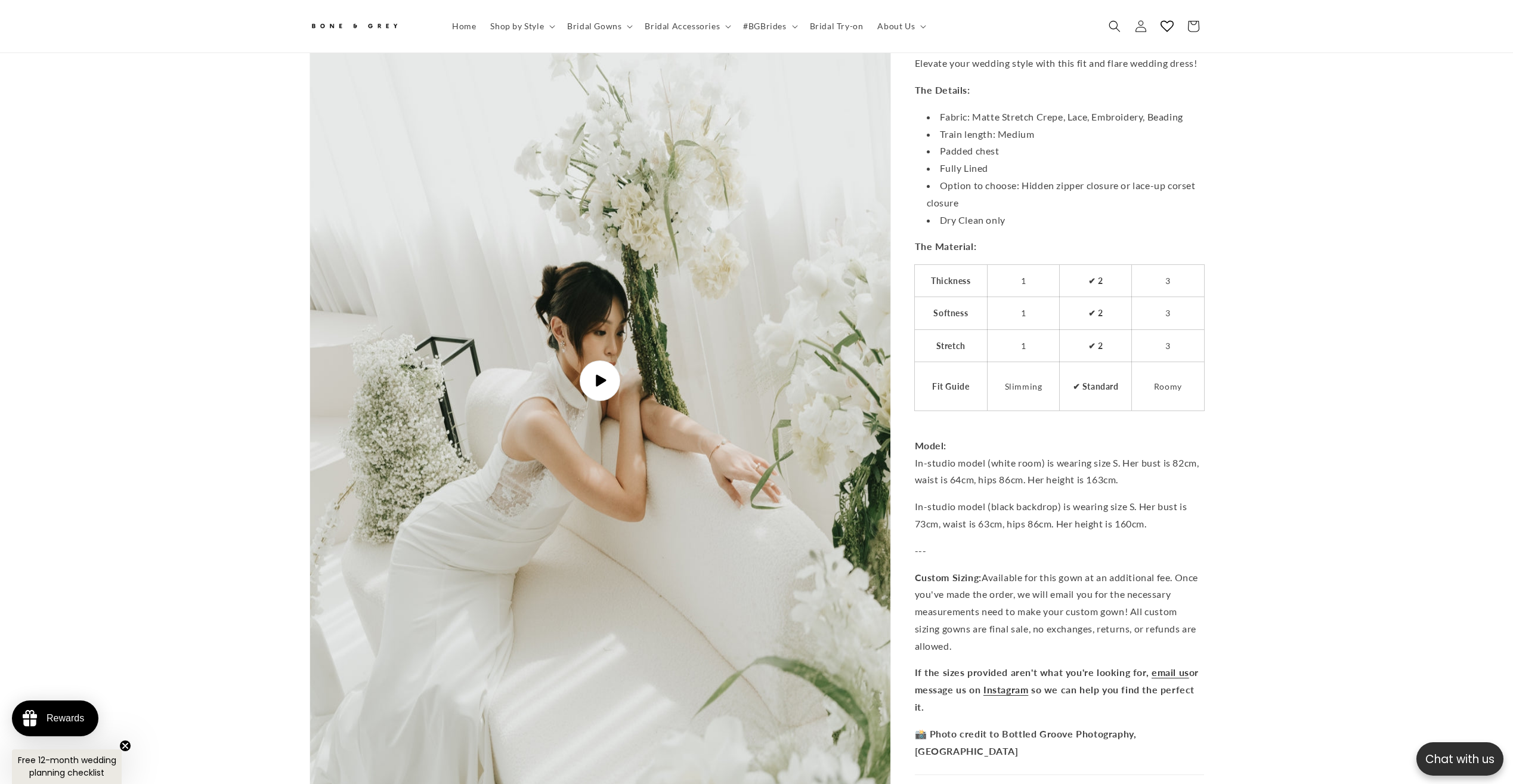
click at [596, 375] on icon "Gallery Viewer" at bounding box center [601, 380] width 10 height 12
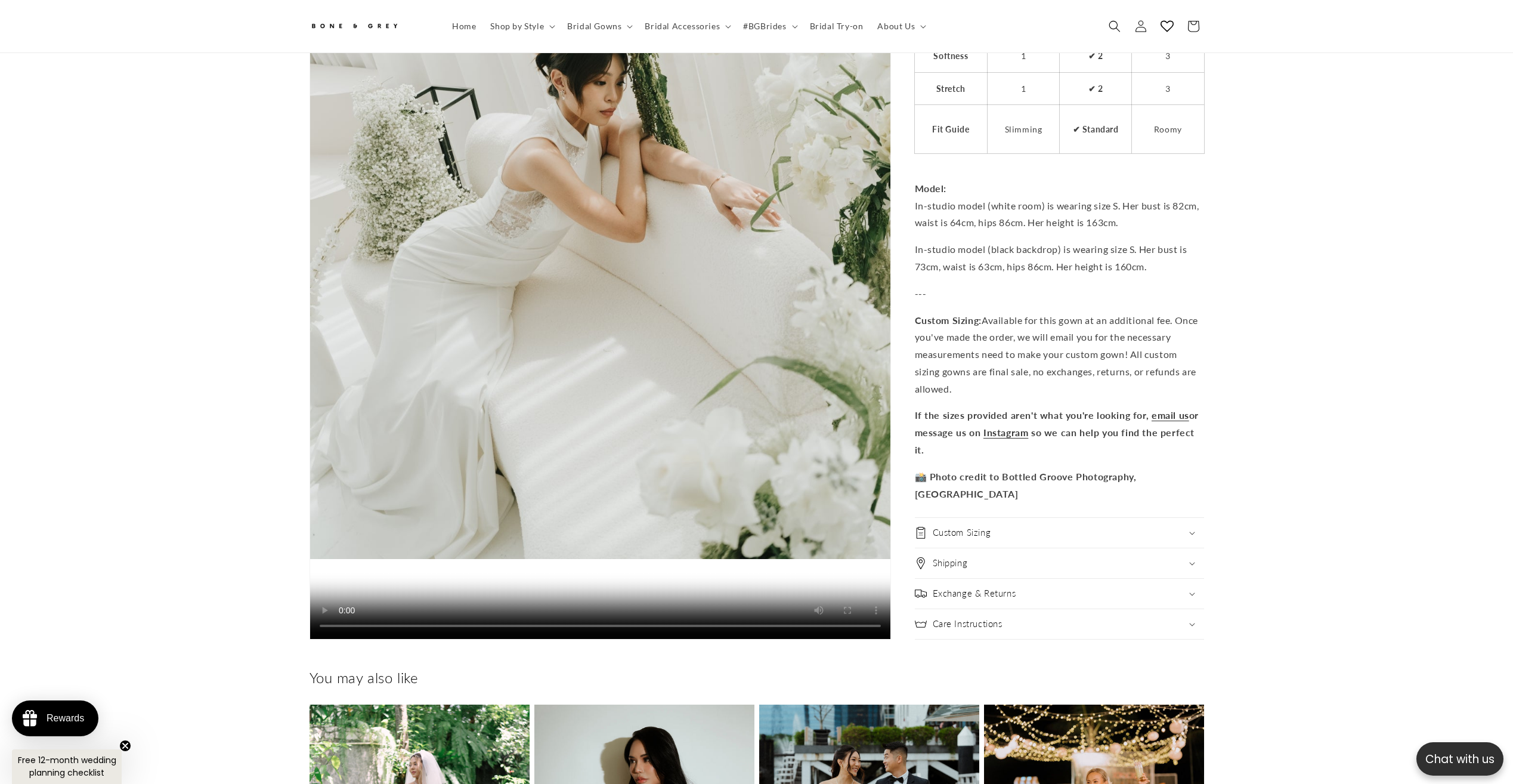
scroll to position [4010, 0]
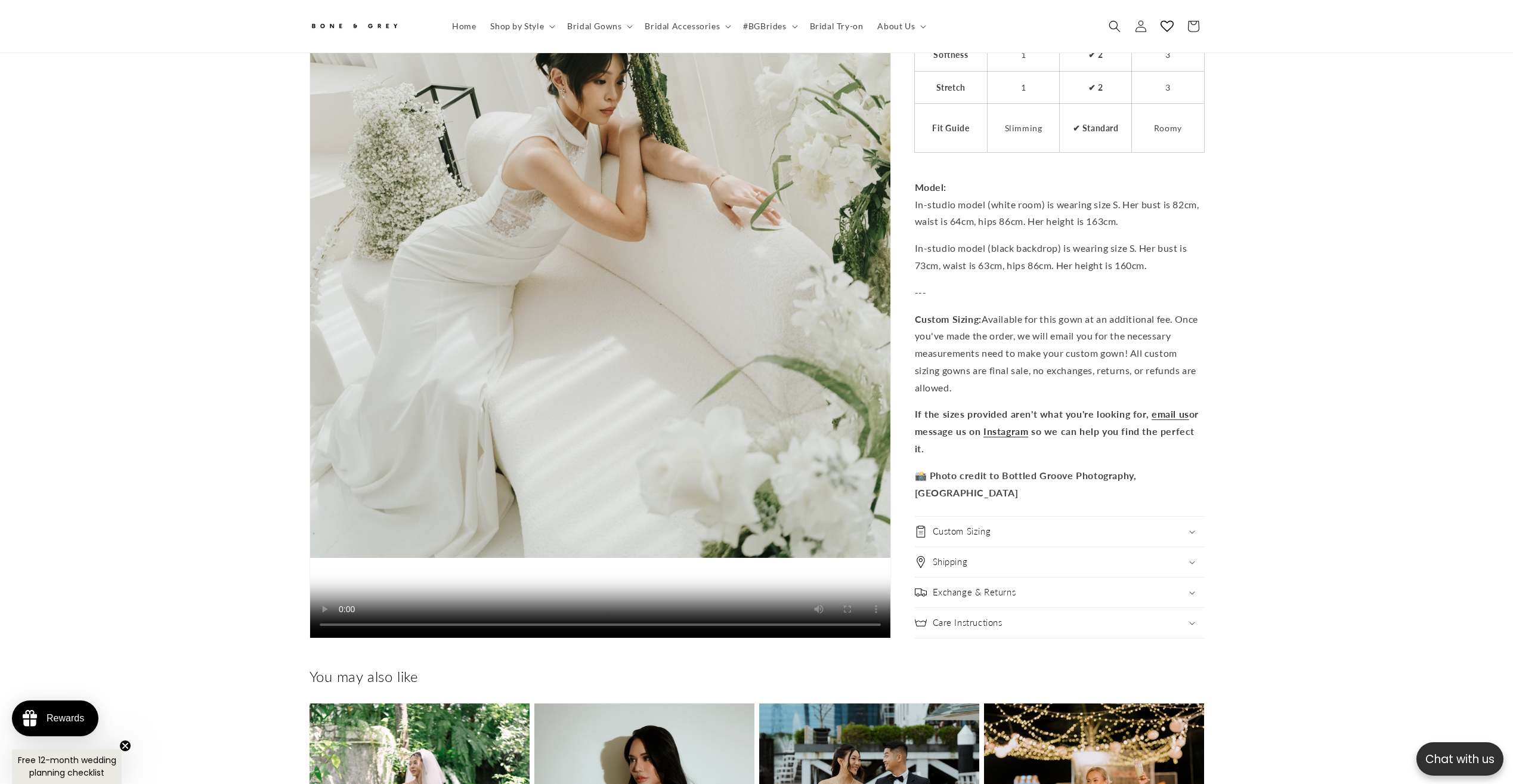
click at [992, 586] on h2 "Exchange & Returns" at bounding box center [974, 592] width 83 height 12
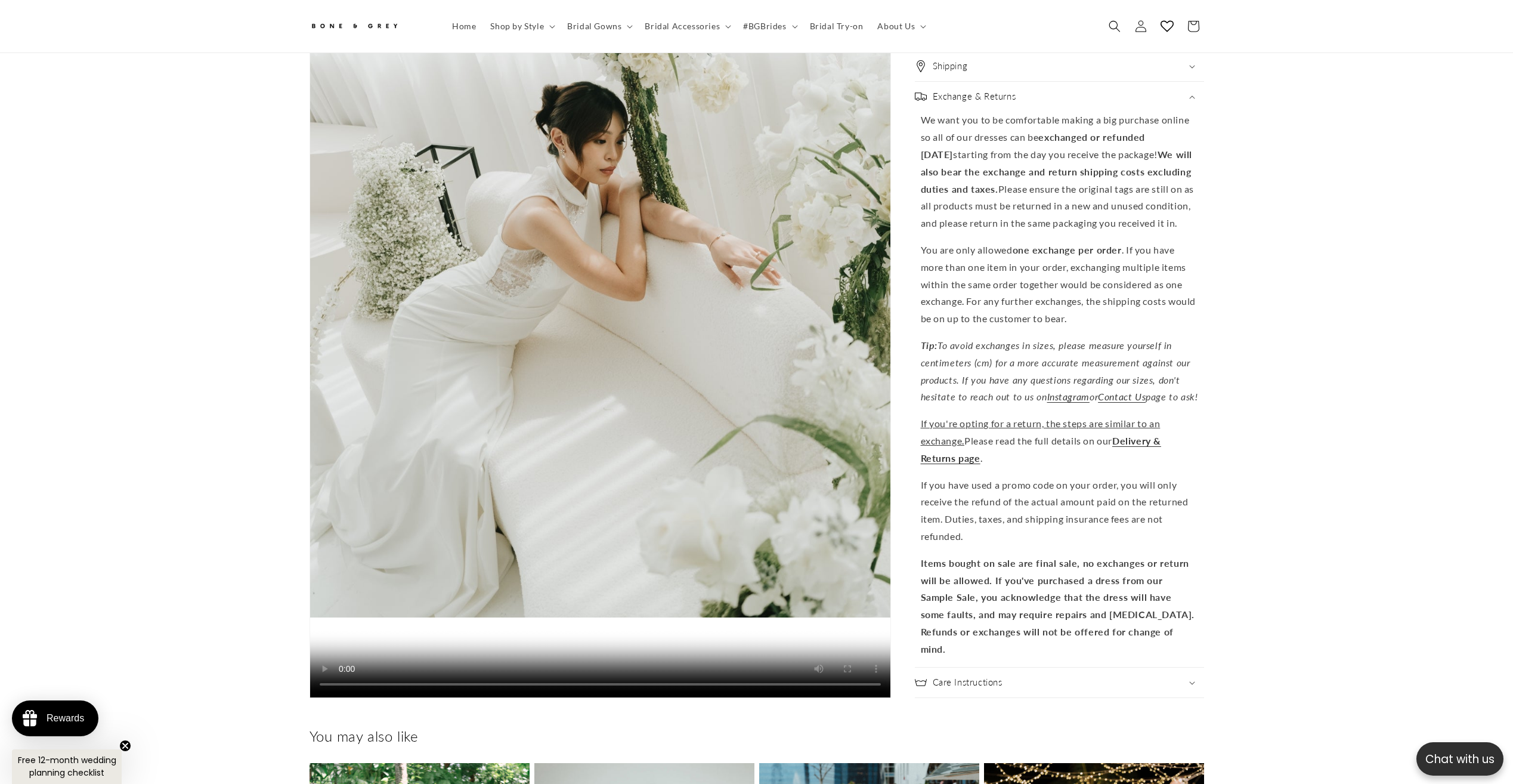
scroll to position [0, 656]
click at [1152, 677] on div "Care Instructions" at bounding box center [1060, 682] width 290 height 12
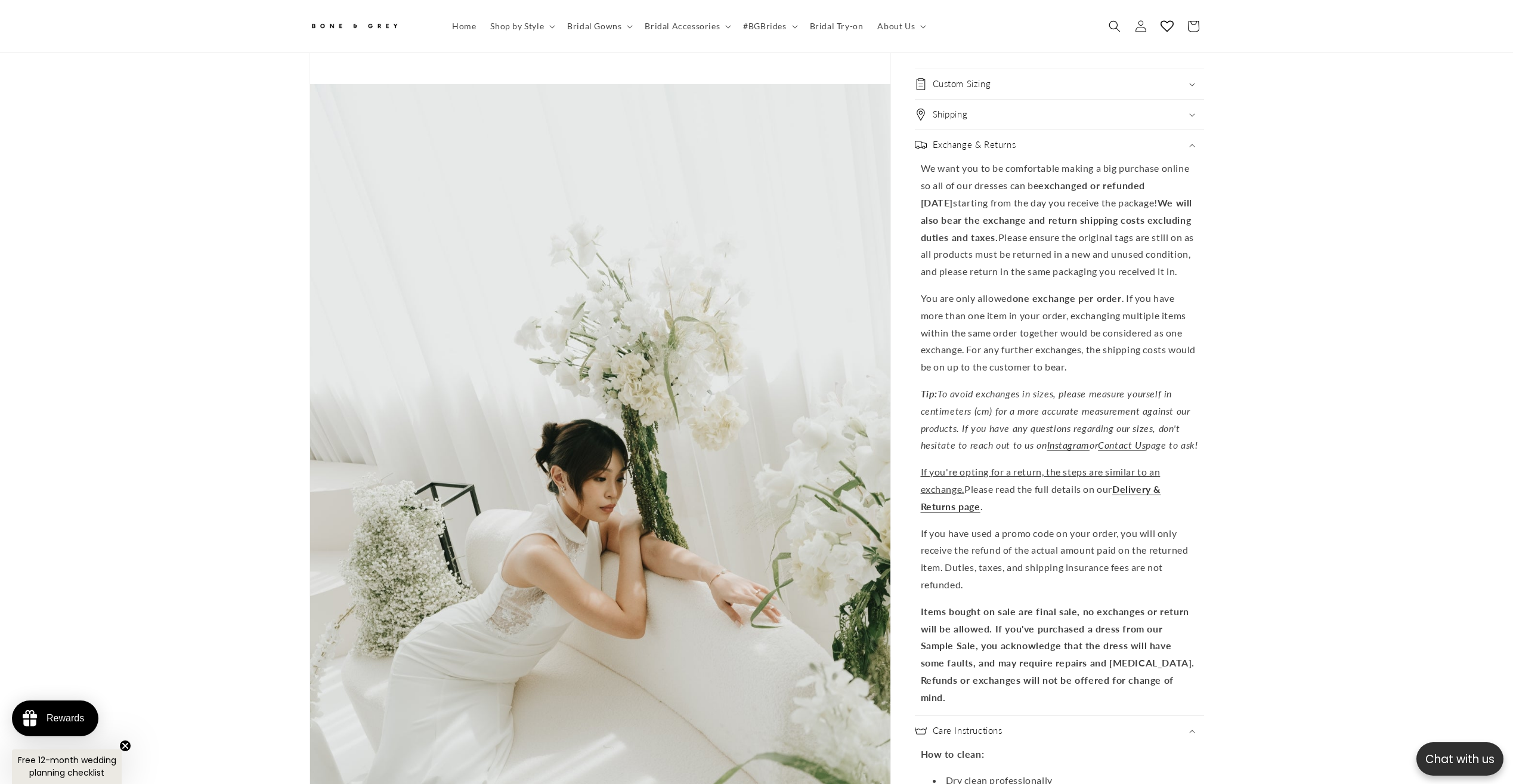
click at [563, 492] on video "Kaya High Neckline Cheongsam Qipao Fit & Flare Crepe Wedding Dress with Lace Em…" at bounding box center [600, 519] width 580 height 1031
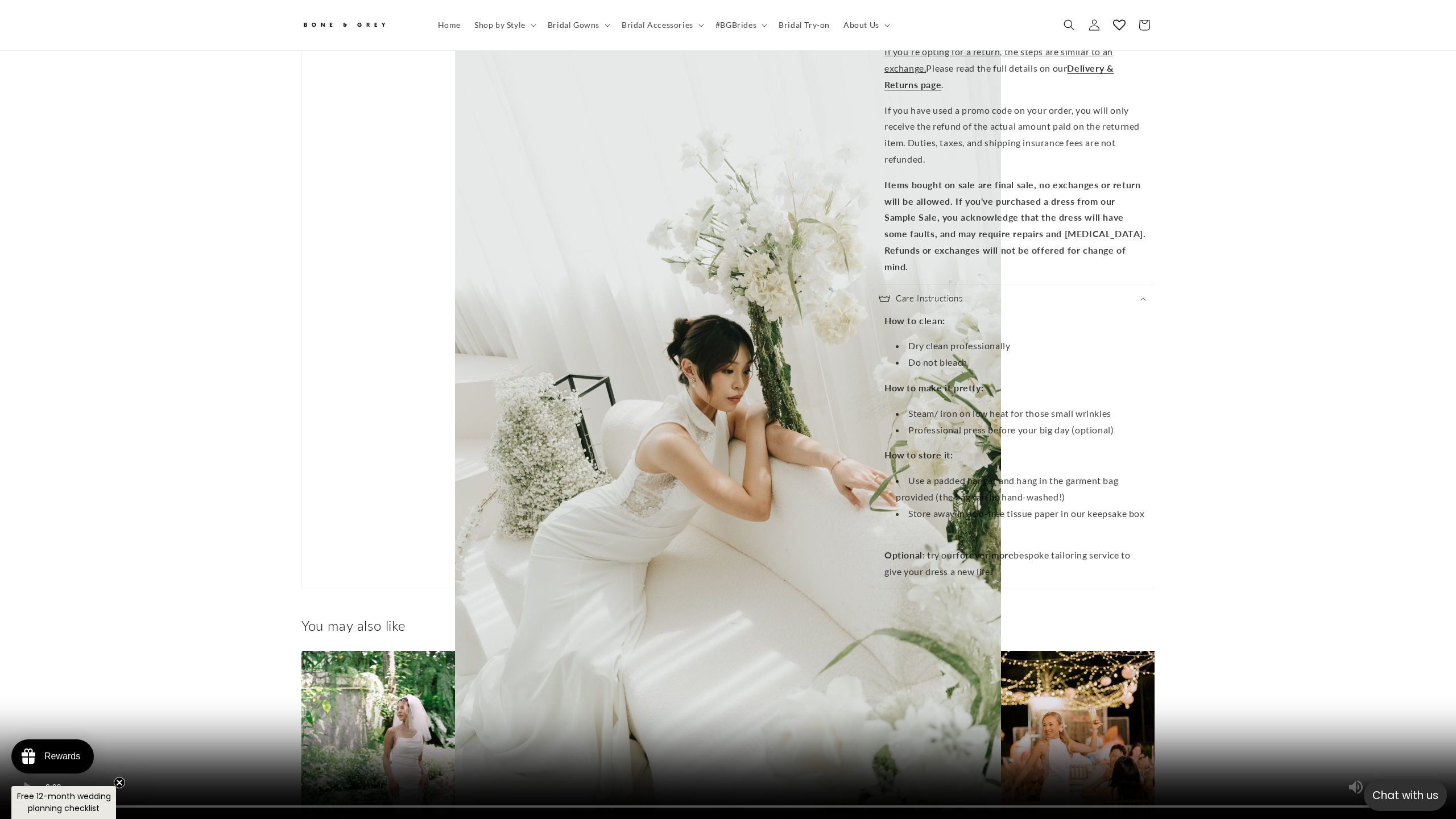
click at [481, 586] on video "Kaya High Neckline Cheongsam Qipao Fit & Flare Crepe Wedding Dress with Lace Em…" at bounding box center [728, 409] width 1456 height 819
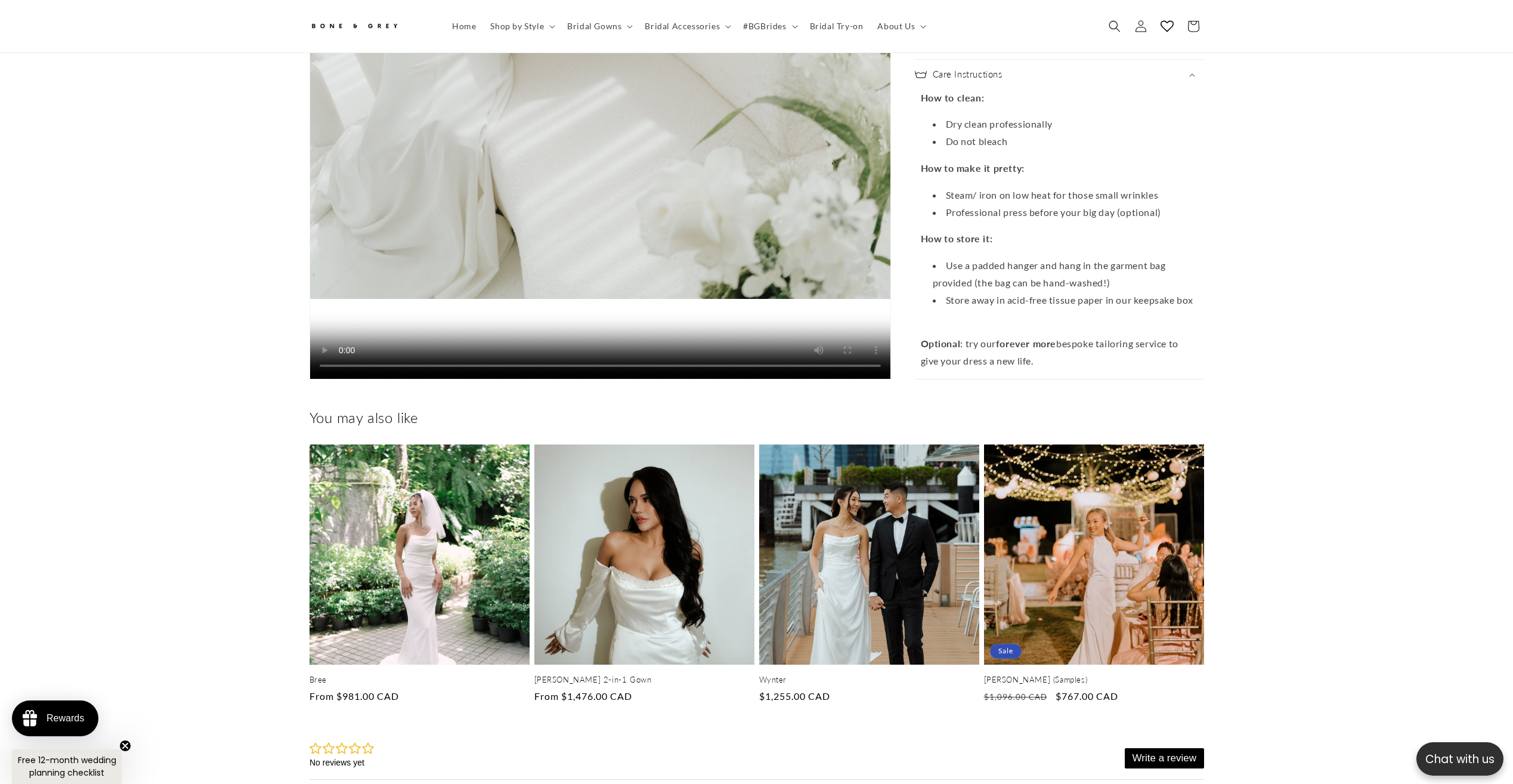
scroll to position [0, 0]
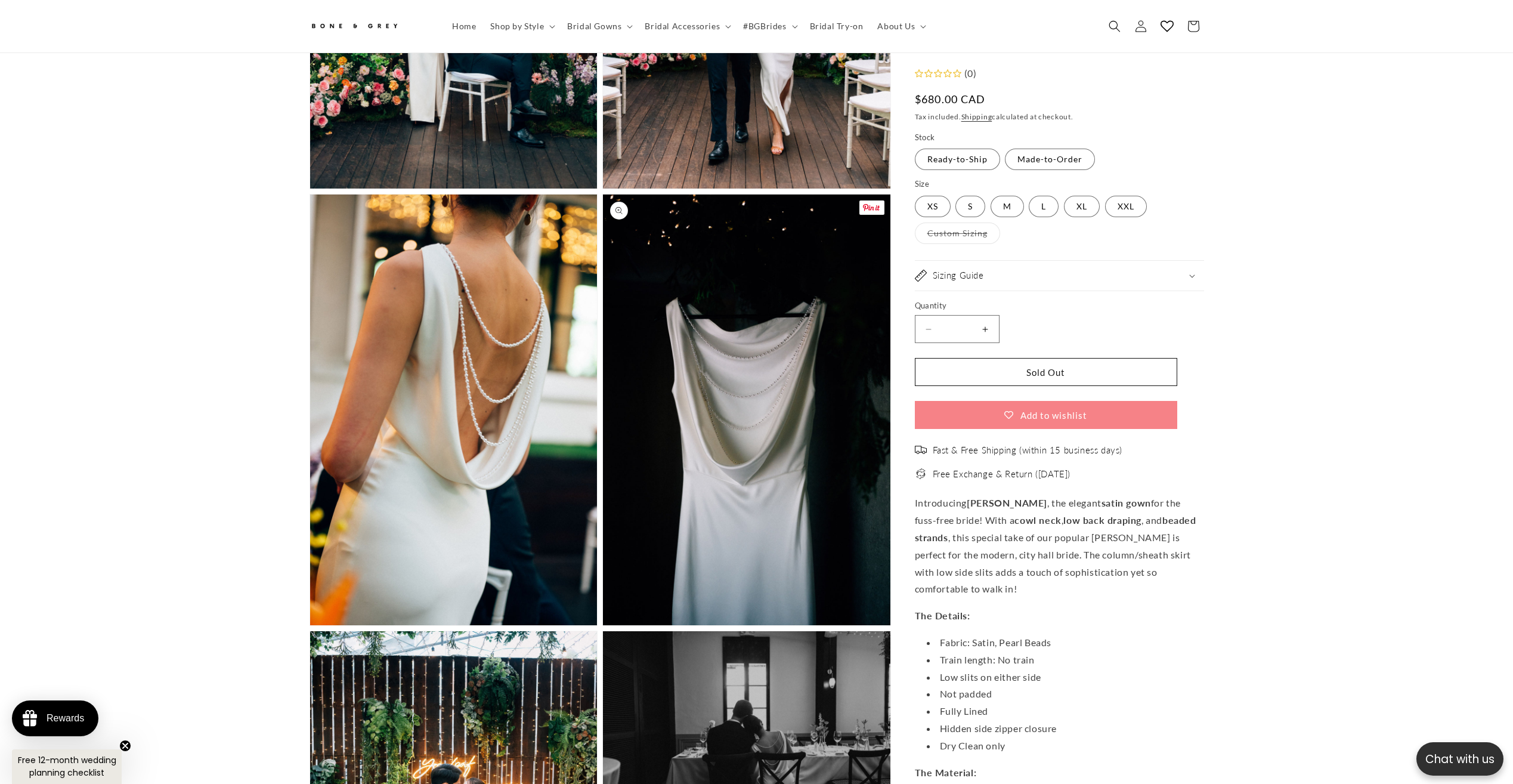
scroll to position [2121, 0]
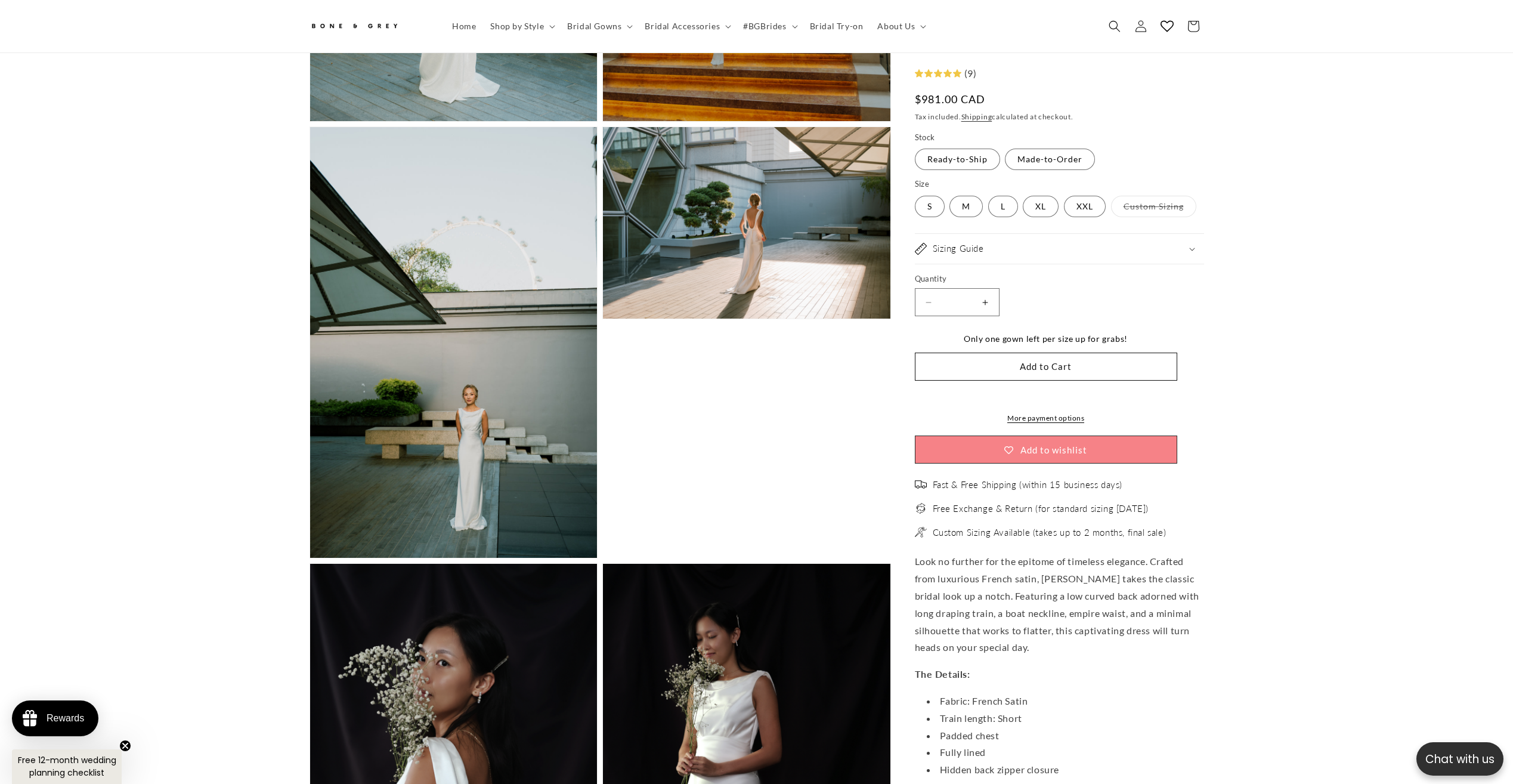
scroll to position [0, 328]
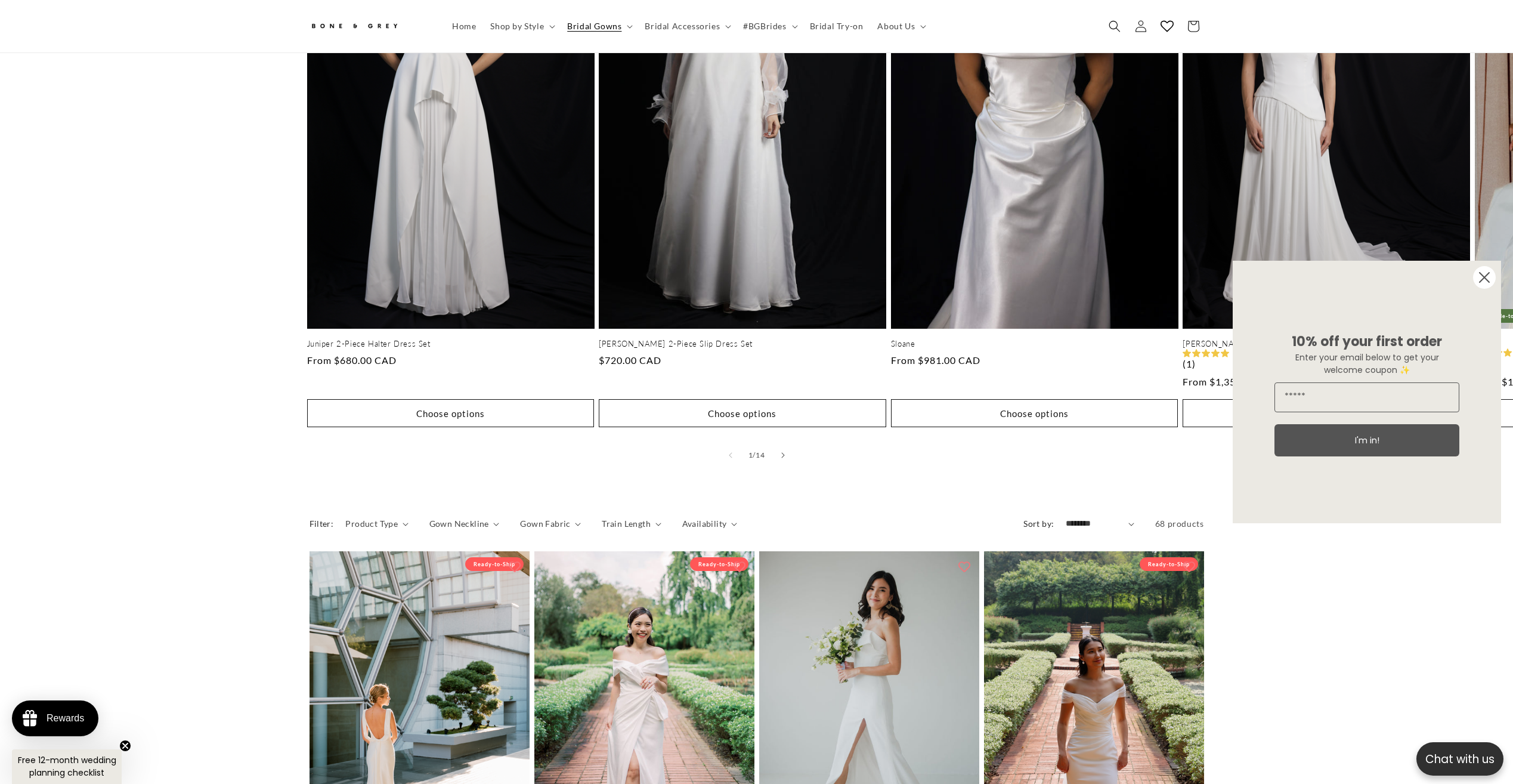
scroll to position [0, 328]
click at [784, 452] on icon "Slide right" at bounding box center [783, 455] width 4 height 7
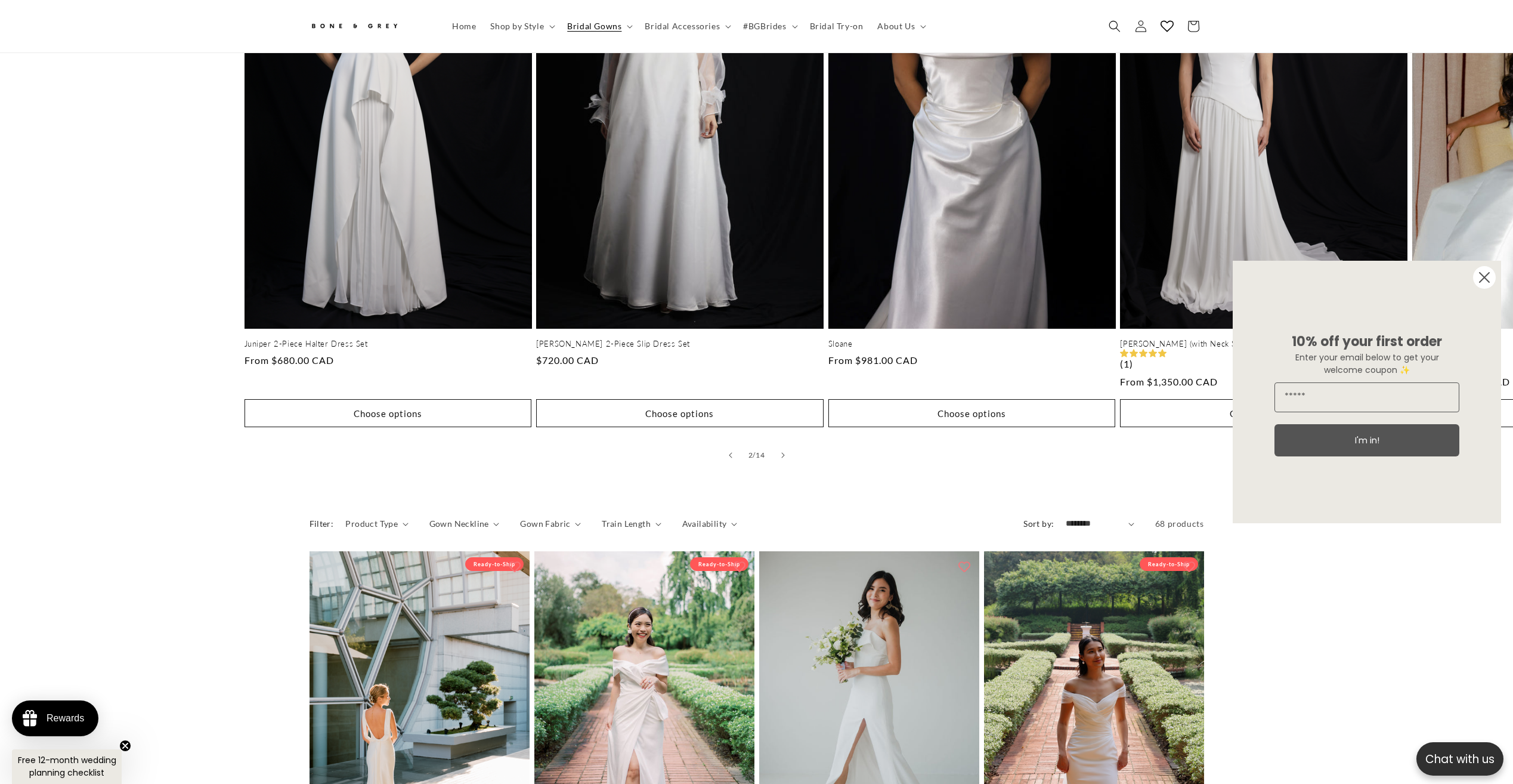
scroll to position [0, 291]
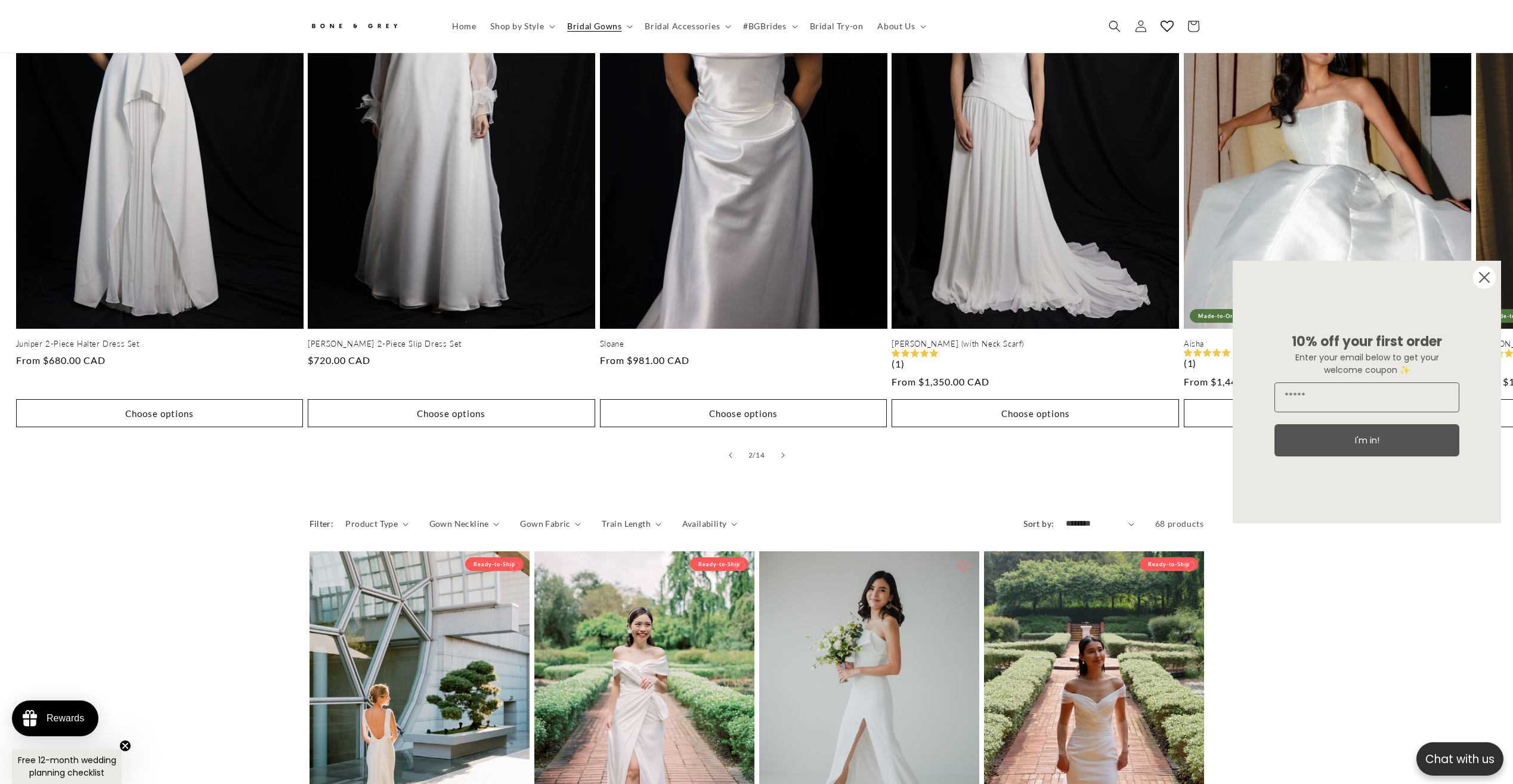
drag, startPoint x: 1479, startPoint y: 278, endPoint x: 1473, endPoint y: 279, distance: 6.1
click at [1480, 279] on circle "Close dialog" at bounding box center [1485, 278] width 22 height 22
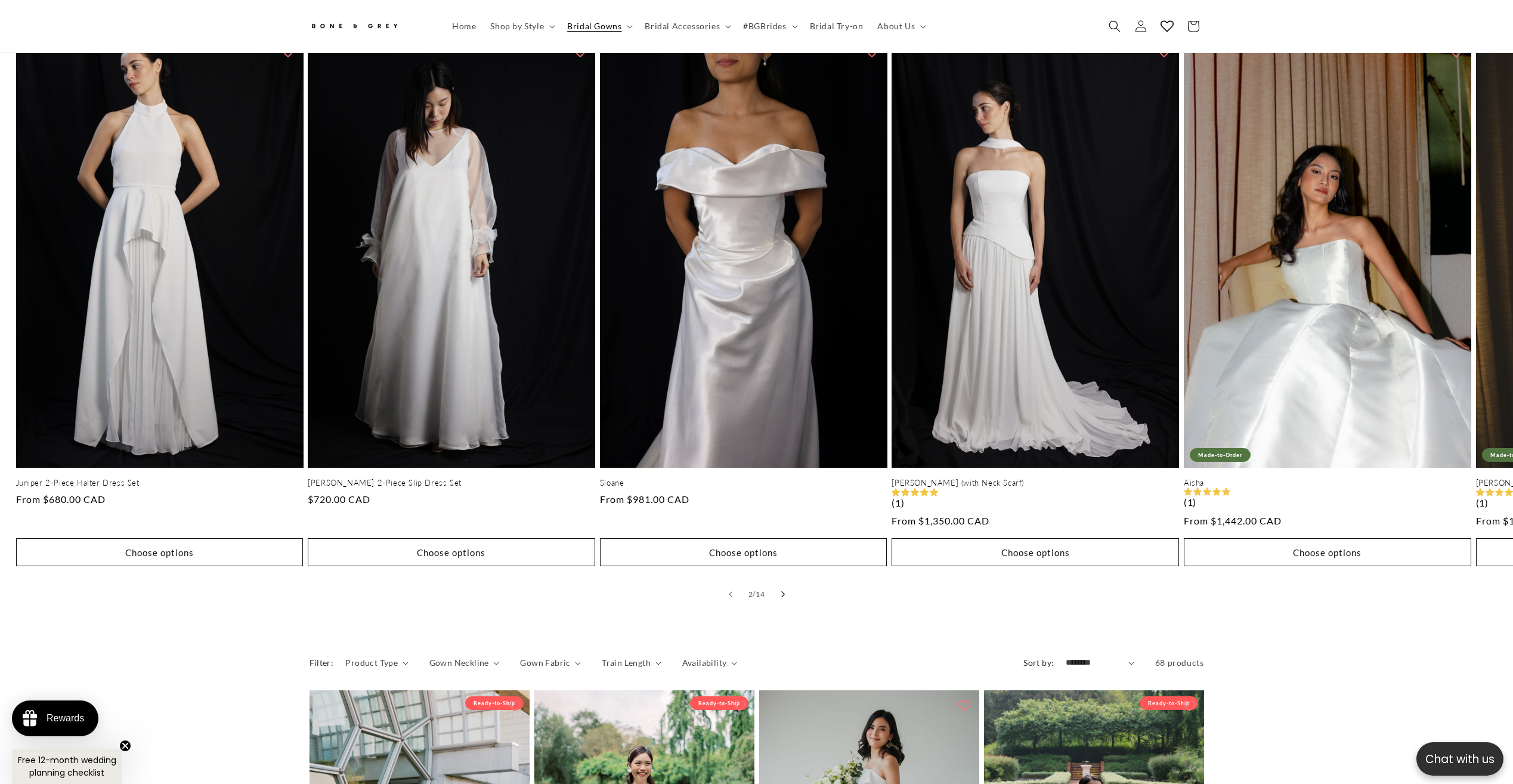
scroll to position [0, 0]
click at [781, 583] on button "Slide right" at bounding box center [783, 594] width 26 height 26
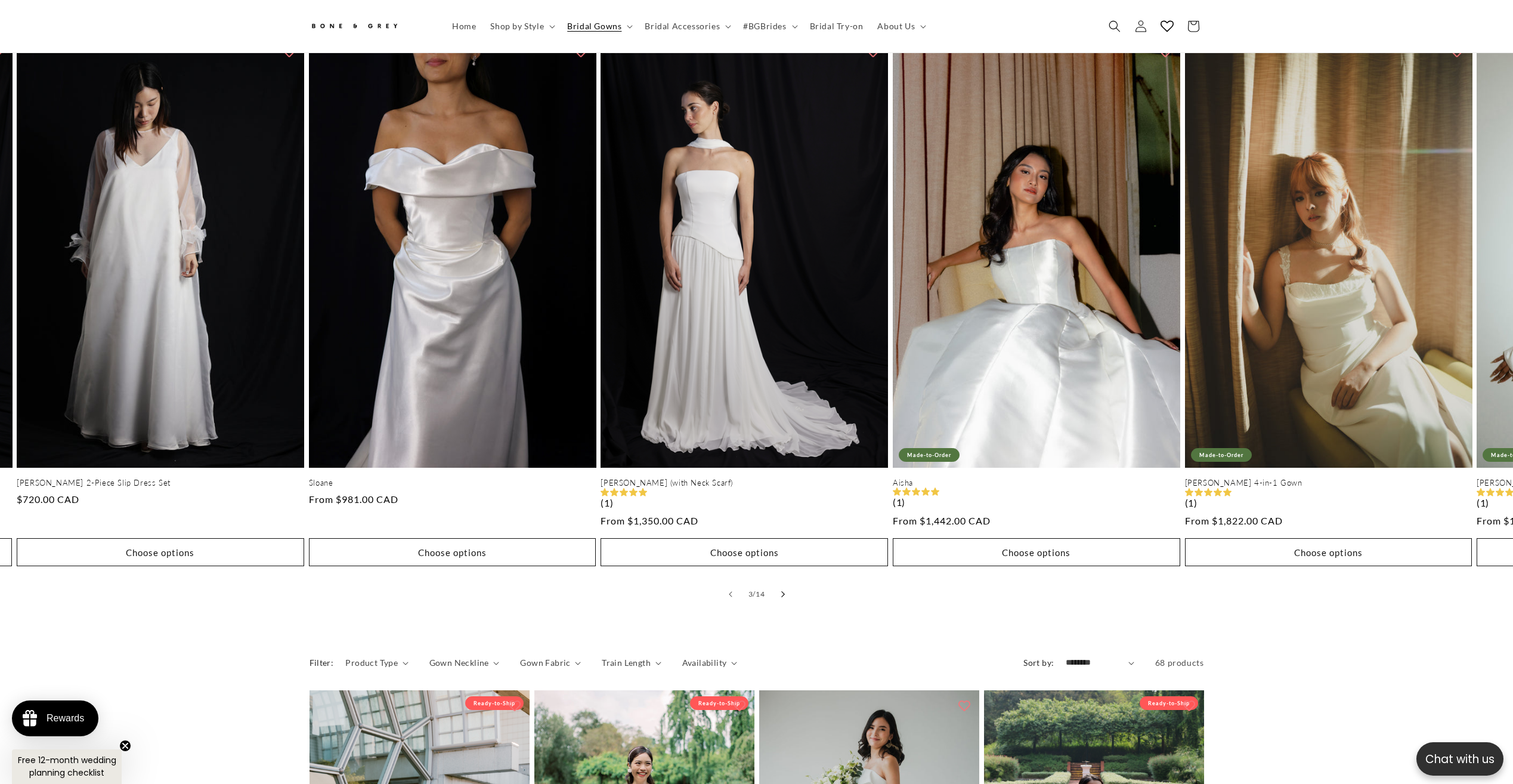
click at [781, 592] on icon "Slide right" at bounding box center [783, 594] width 4 height 7
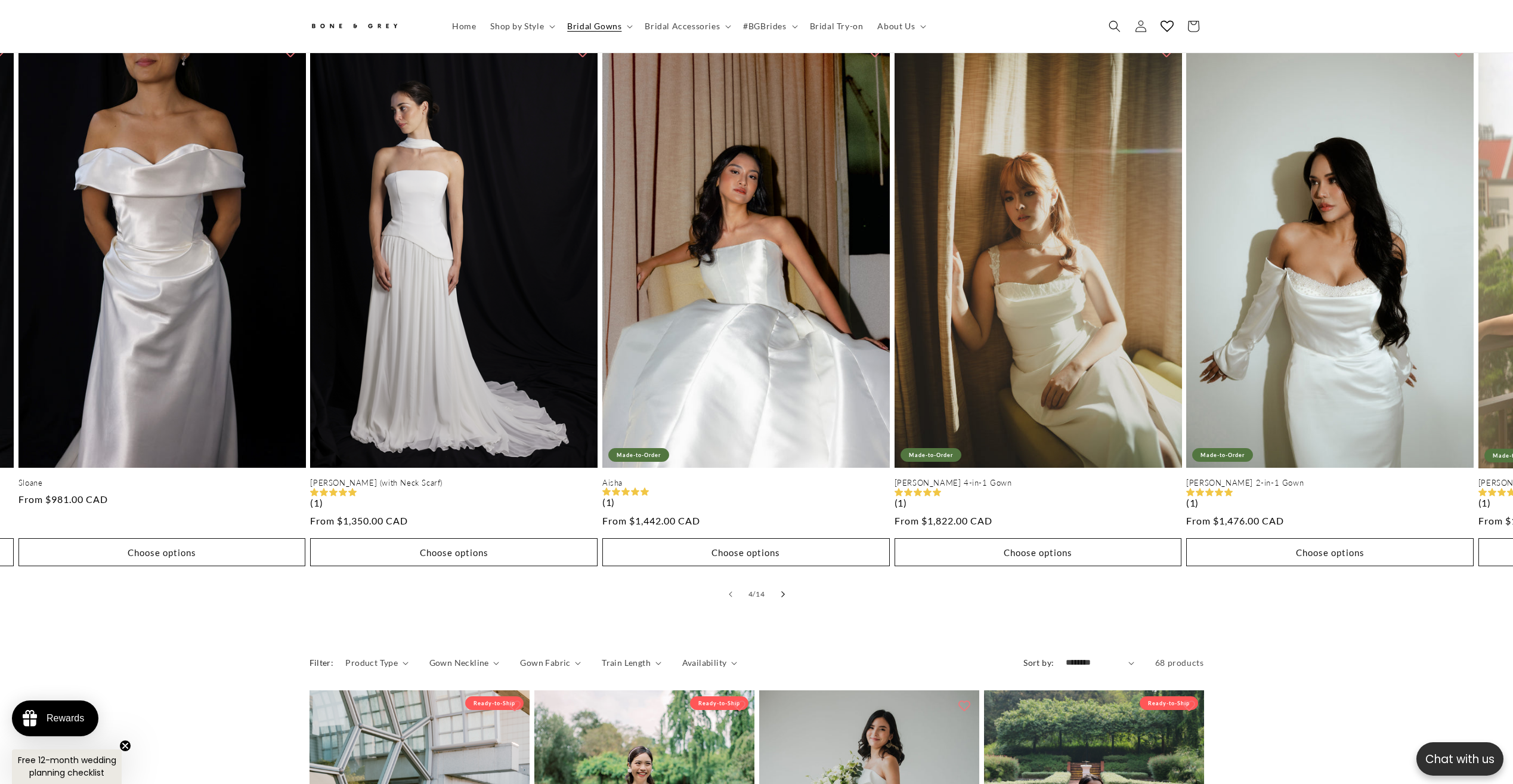
click at [781, 592] on icon "Slide right" at bounding box center [783, 594] width 4 height 7
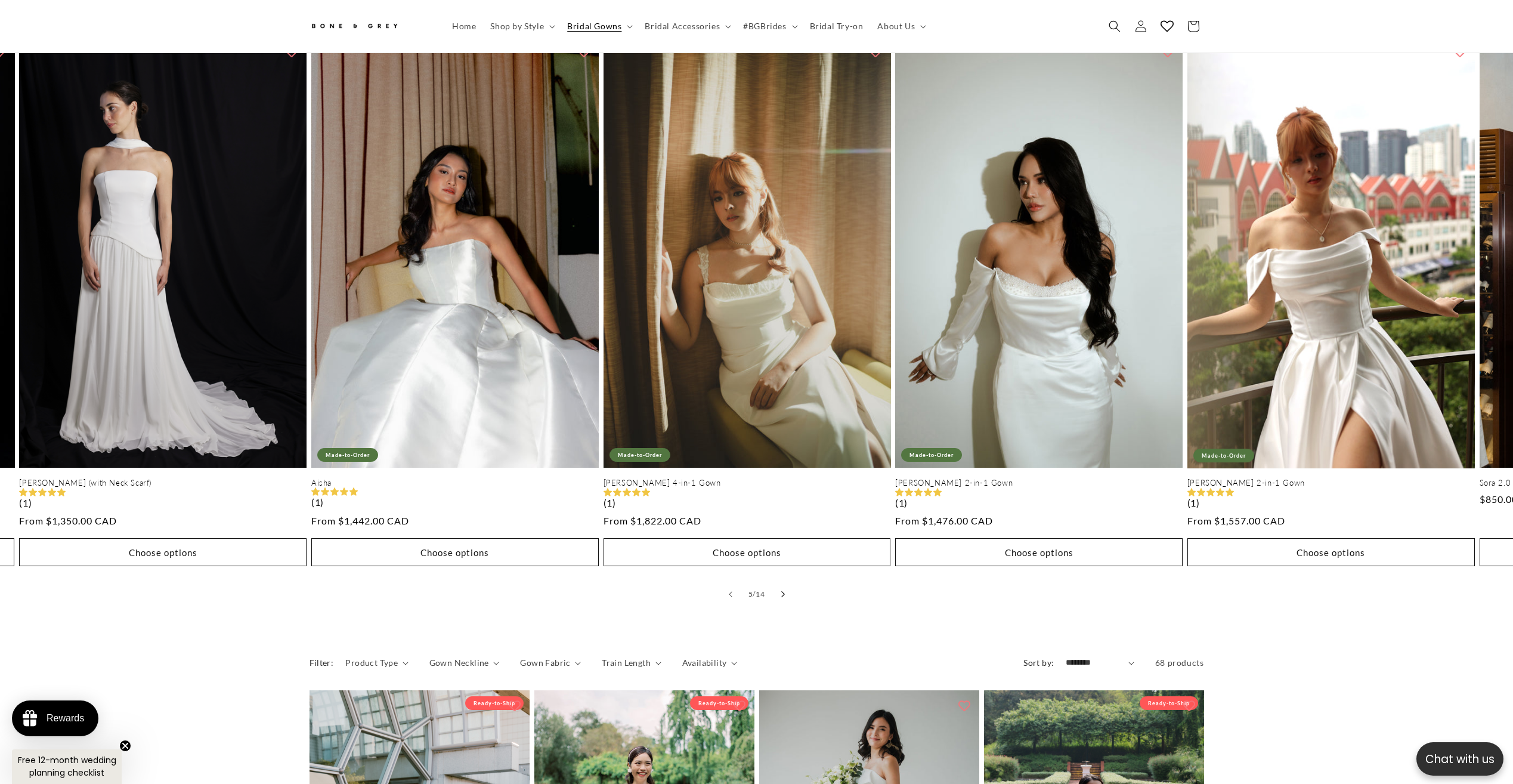
click at [781, 592] on icon "Slide right" at bounding box center [783, 594] width 4 height 7
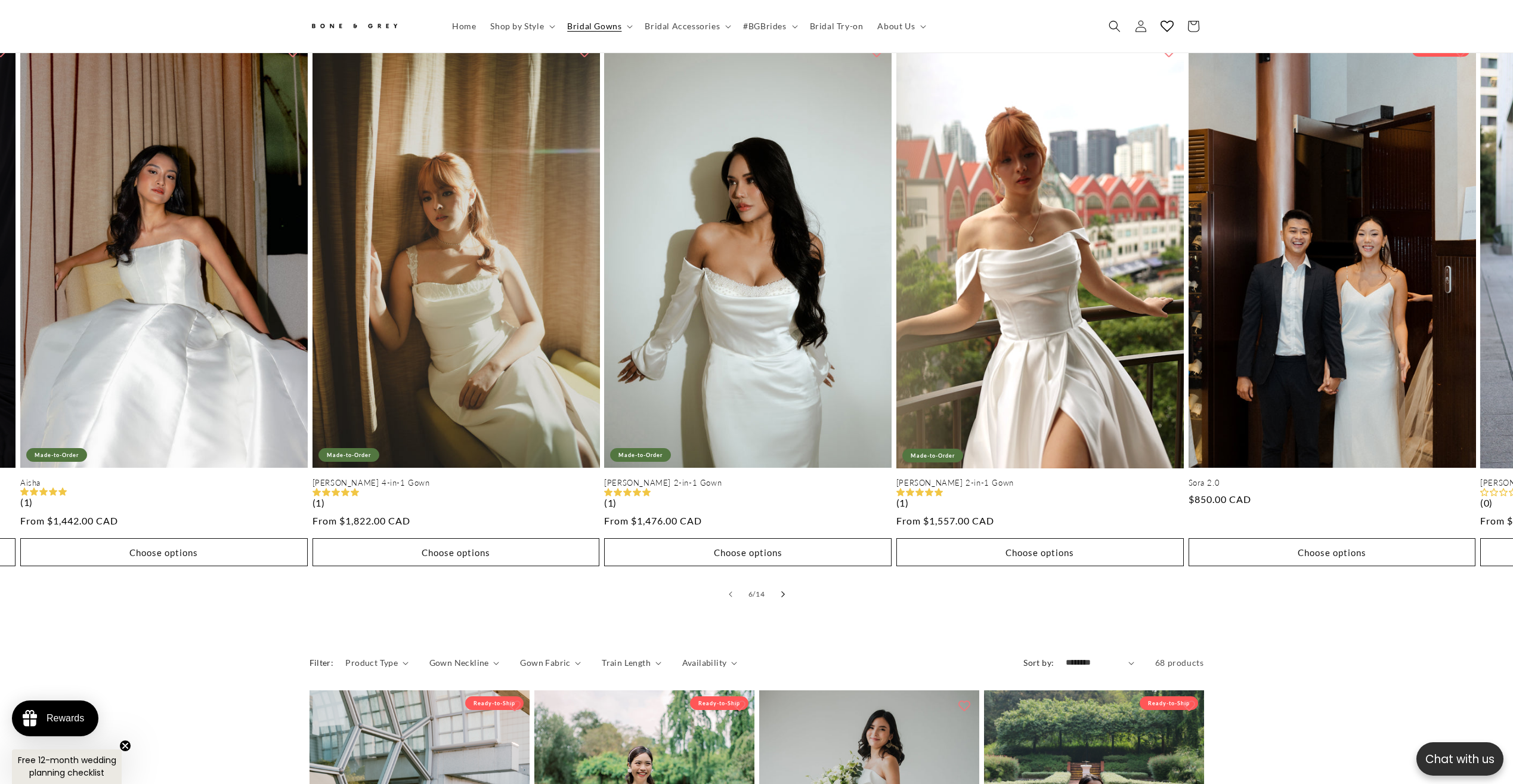
click at [781, 592] on icon "Slide right" at bounding box center [783, 594] width 4 height 7
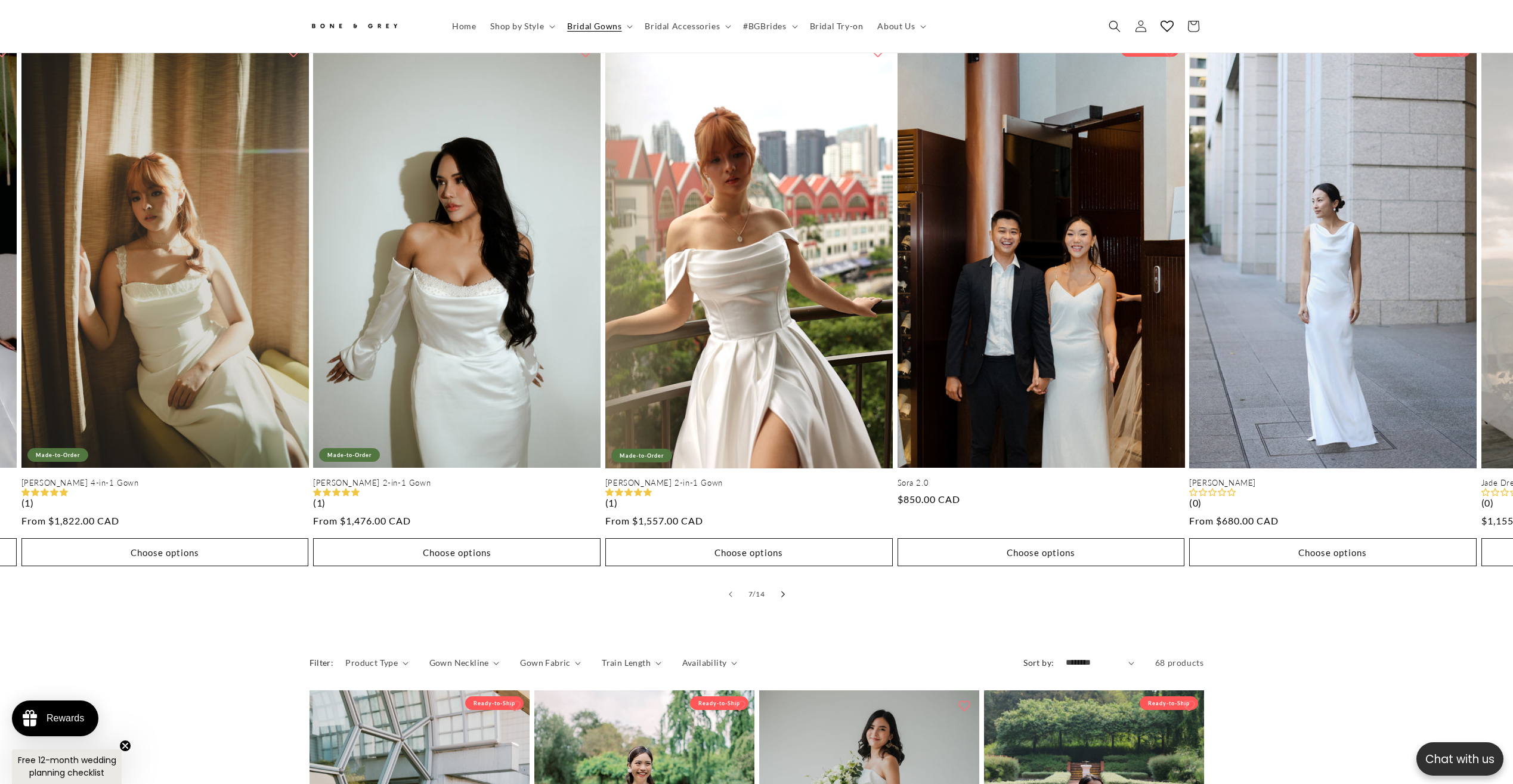
scroll to position [0, 328]
click at [781, 592] on icon "Slide right" at bounding box center [783, 594] width 4 height 7
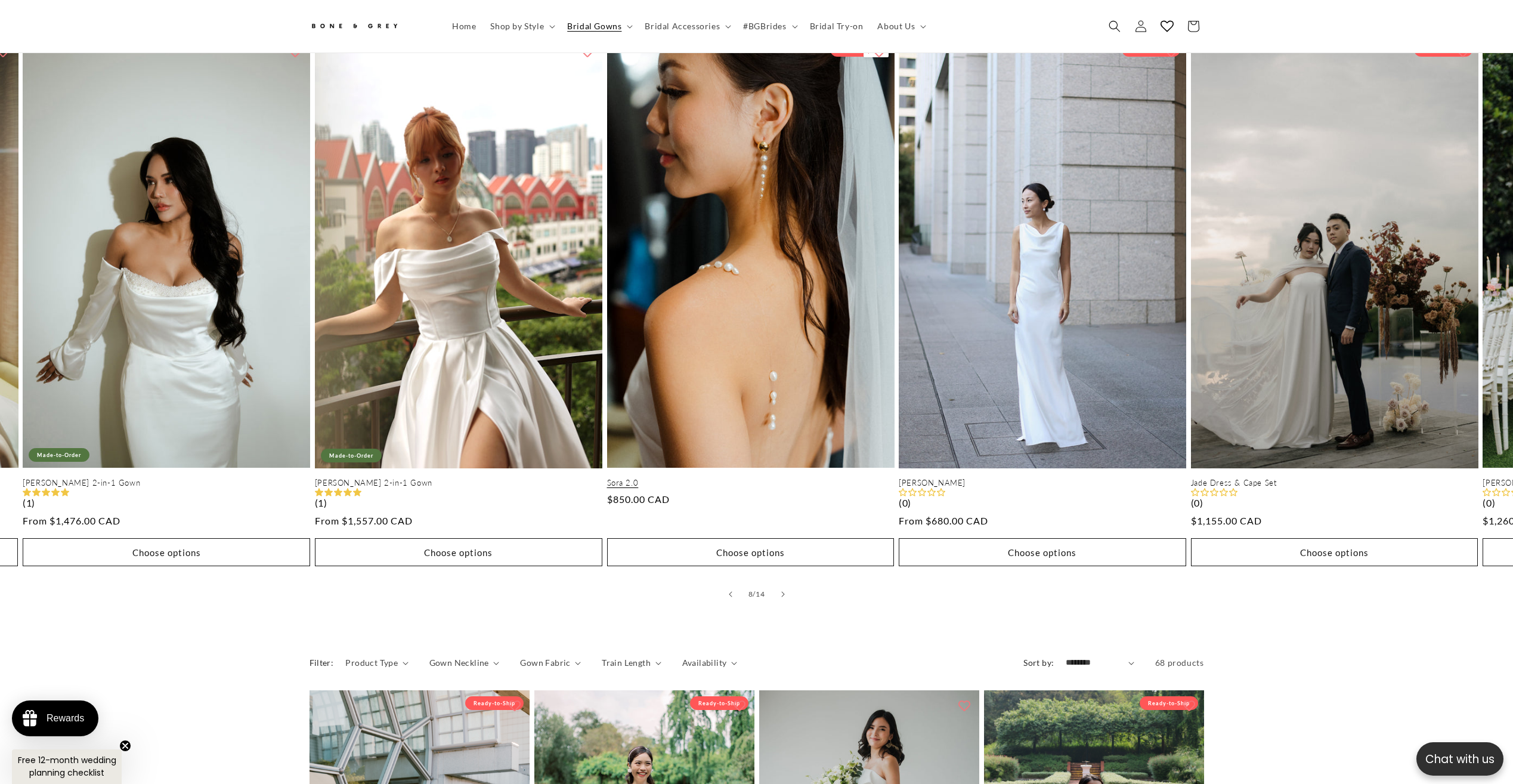
scroll to position [0, 656]
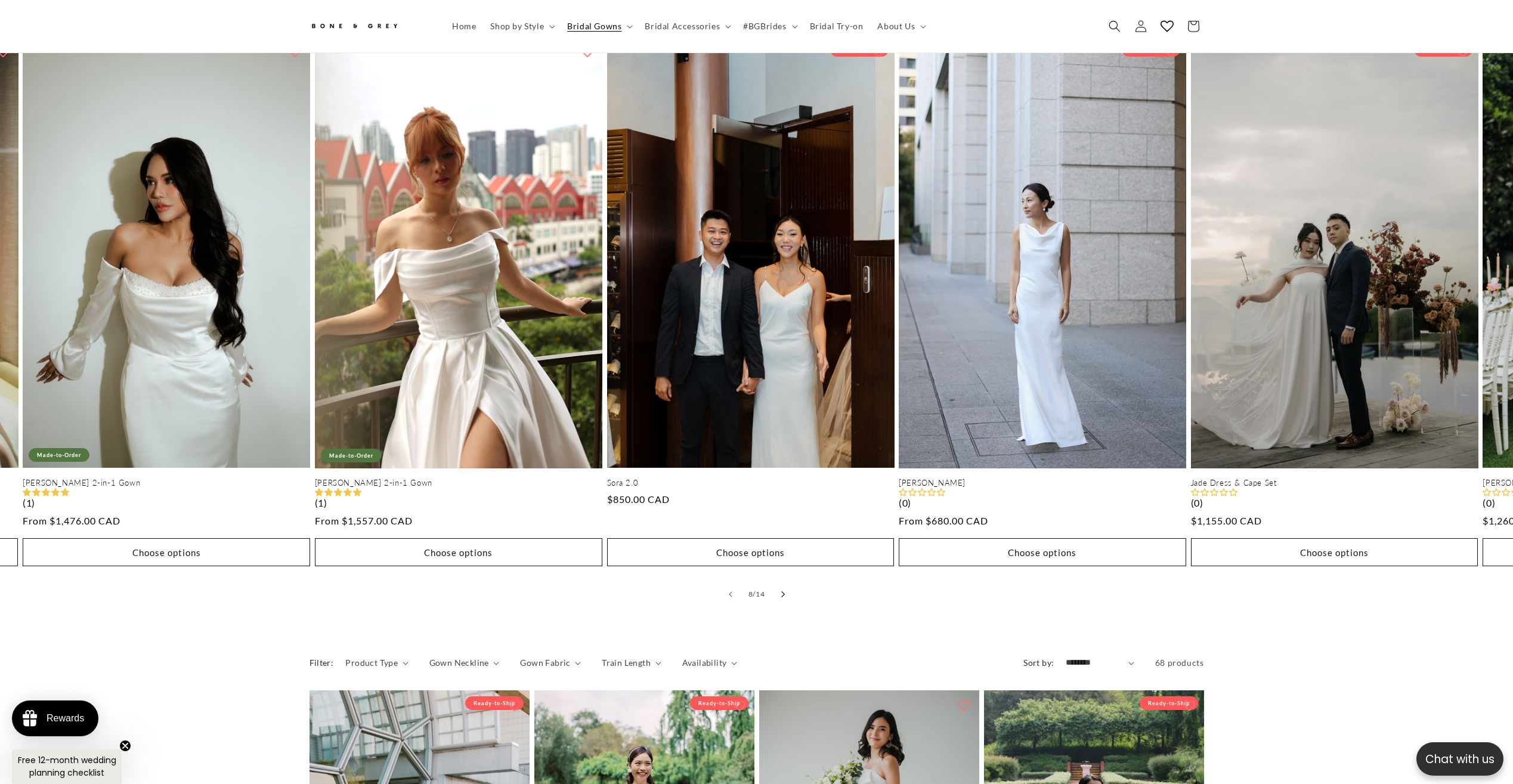
click at [784, 592] on icon "Slide right" at bounding box center [783, 594] width 4 height 7
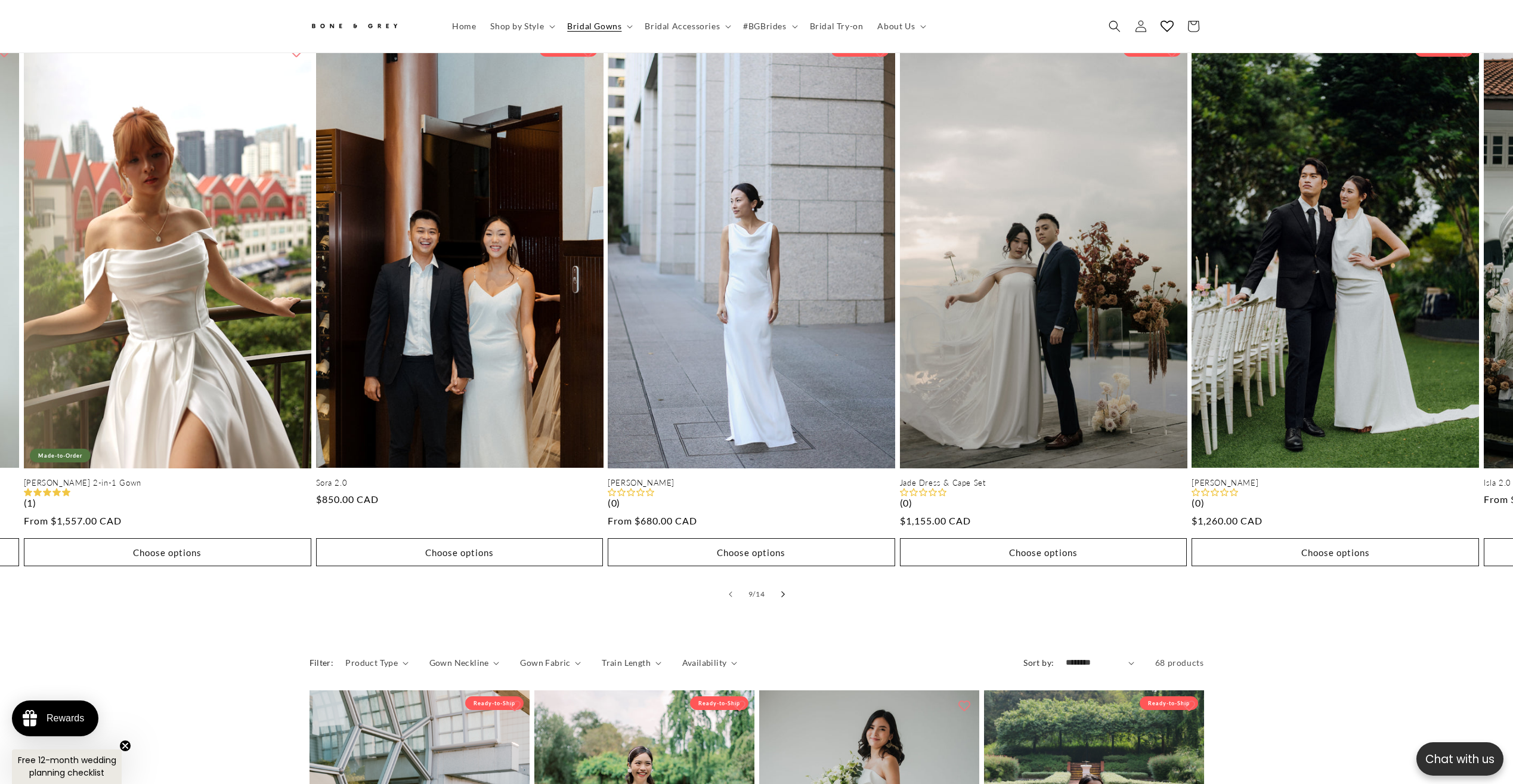
click at [784, 592] on icon "Slide right" at bounding box center [783, 594] width 4 height 7
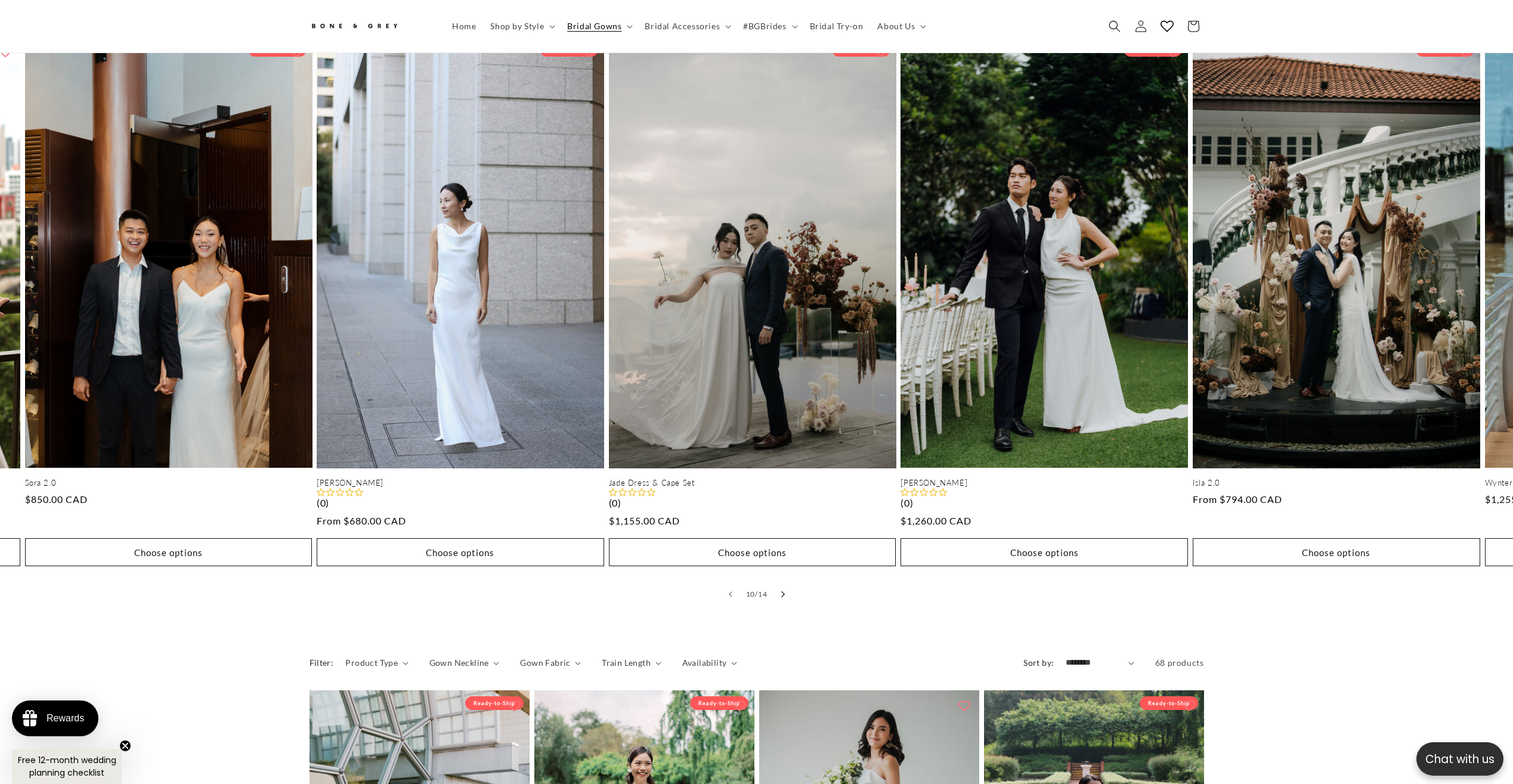
click at [784, 592] on icon "Slide right" at bounding box center [783, 594] width 4 height 7
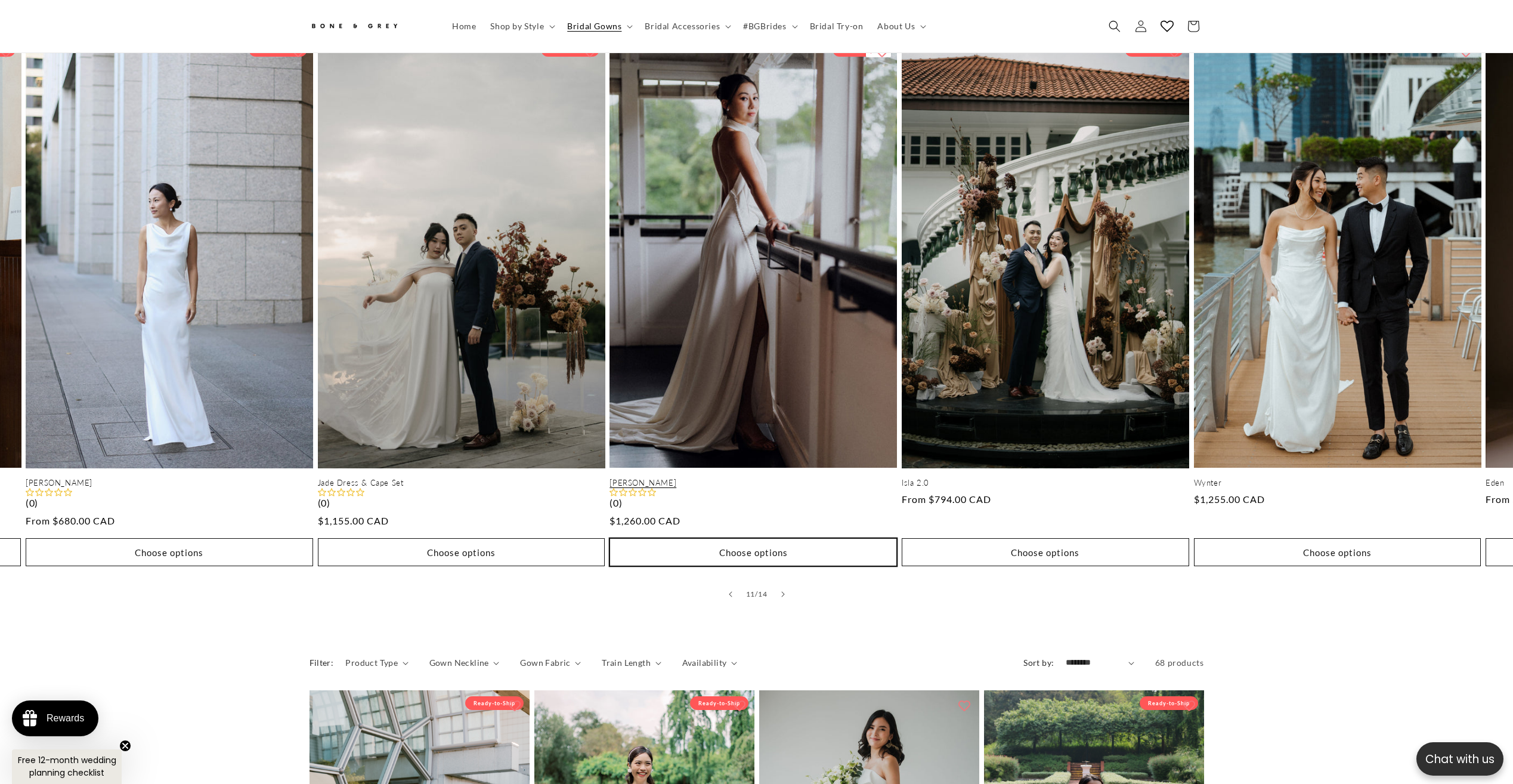
scroll to position [0, 0]
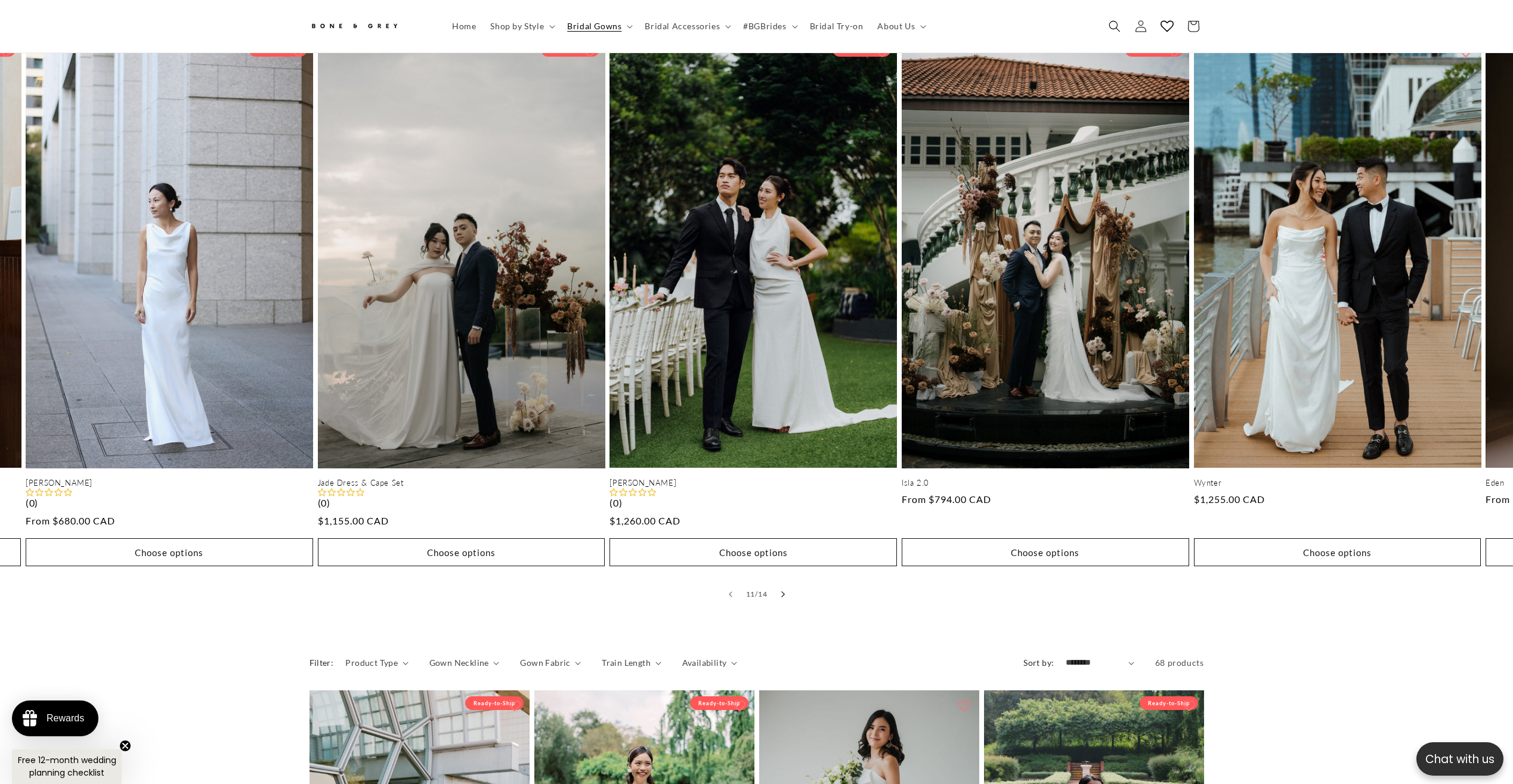
click at [785, 592] on icon "Slide right" at bounding box center [783, 594] width 4 height 7
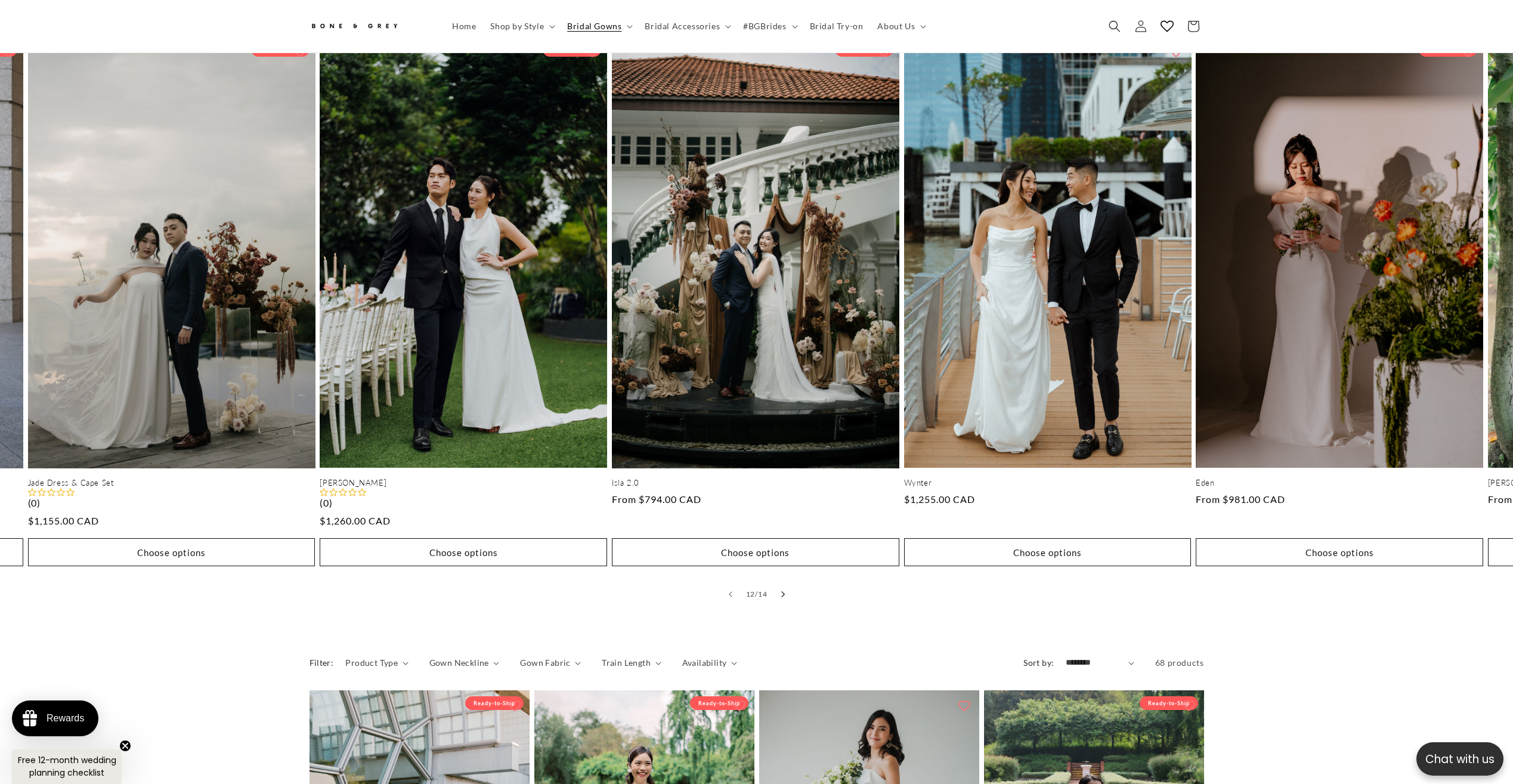
scroll to position [0, 3200]
click at [785, 592] on icon "Slide right" at bounding box center [783, 594] width 4 height 7
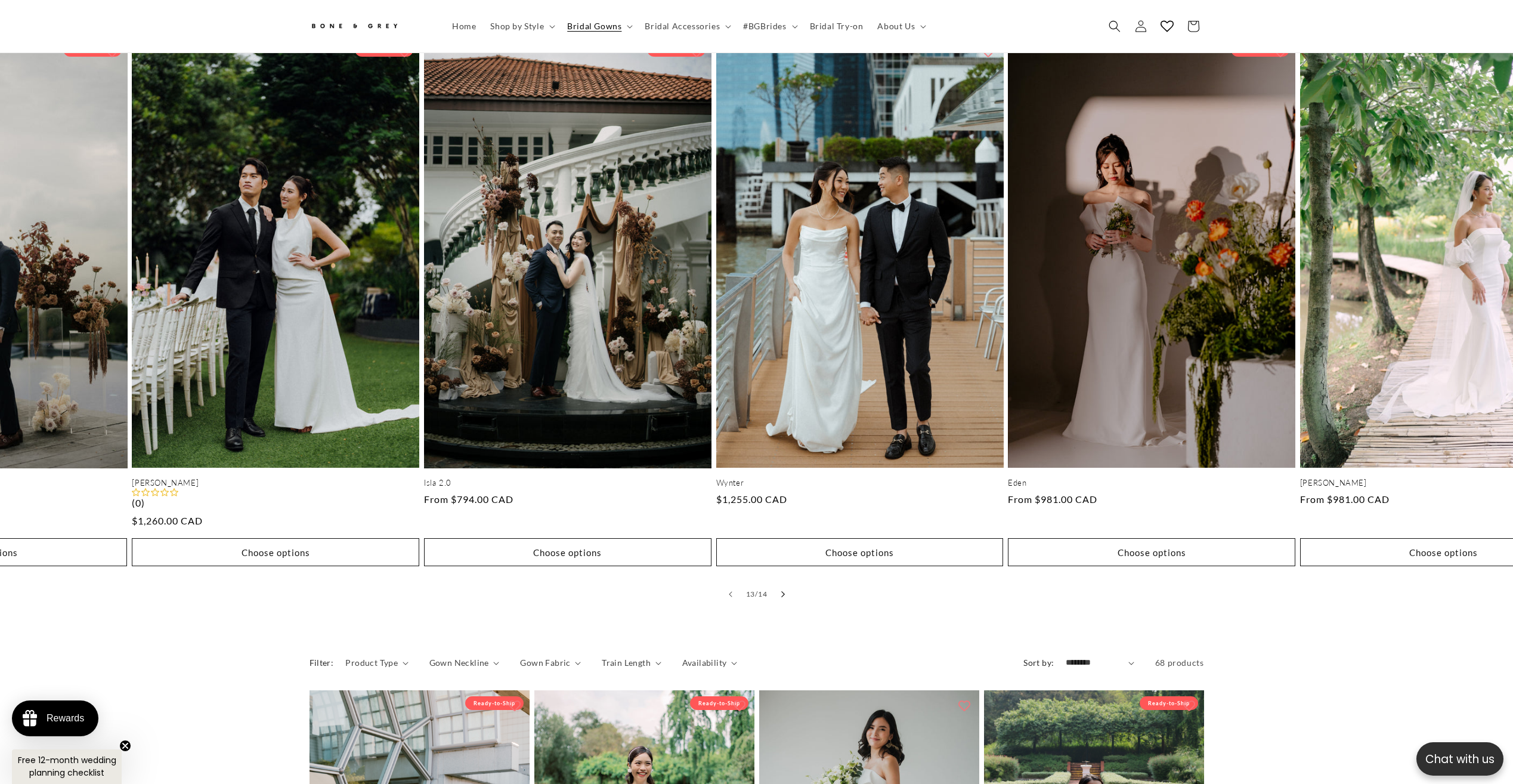
scroll to position [0, 3491]
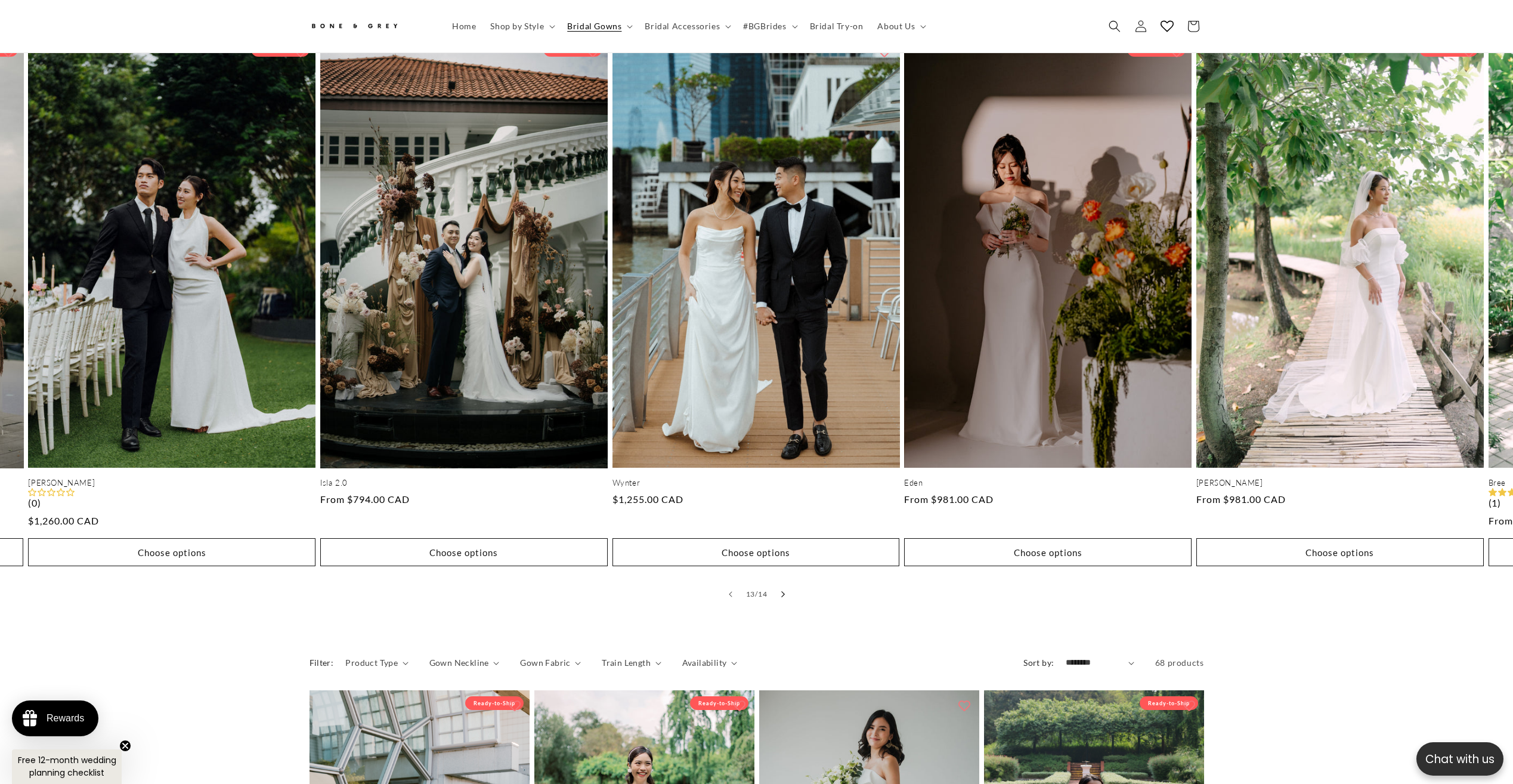
click at [785, 592] on icon "Slide right" at bounding box center [783, 594] width 4 height 7
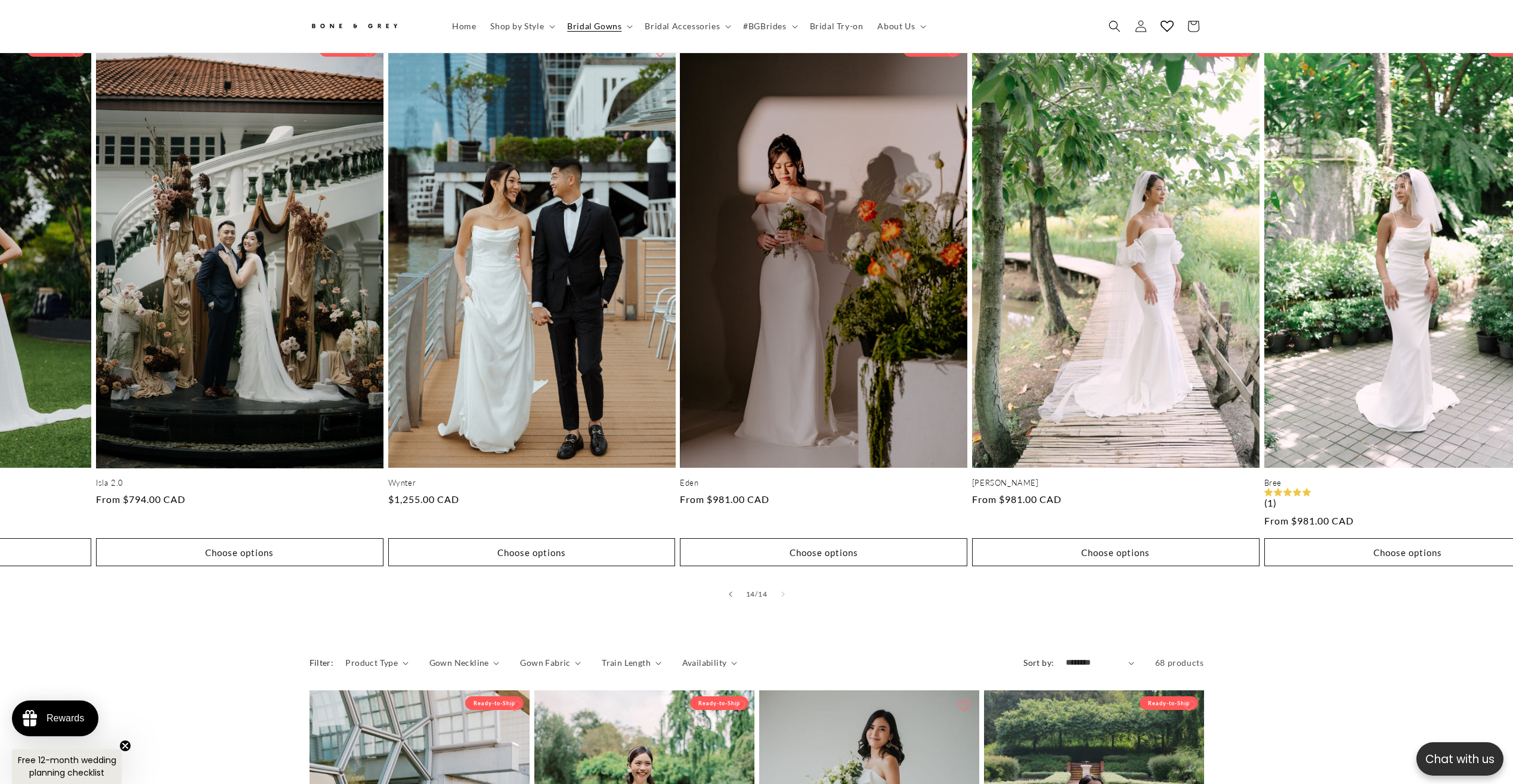
scroll to position [0, 3769]
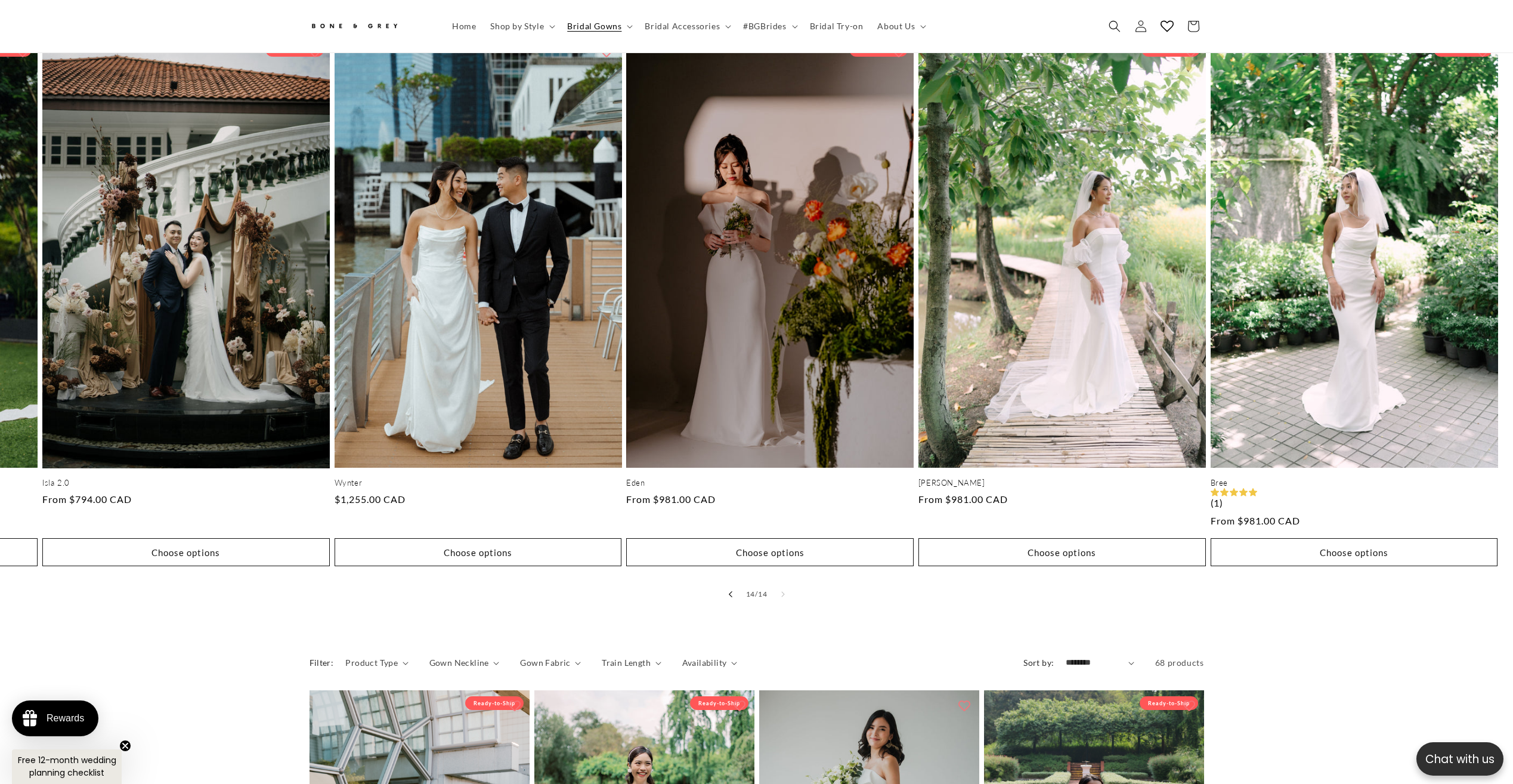
click at [731, 592] on icon "Slide left" at bounding box center [730, 594] width 4 height 7
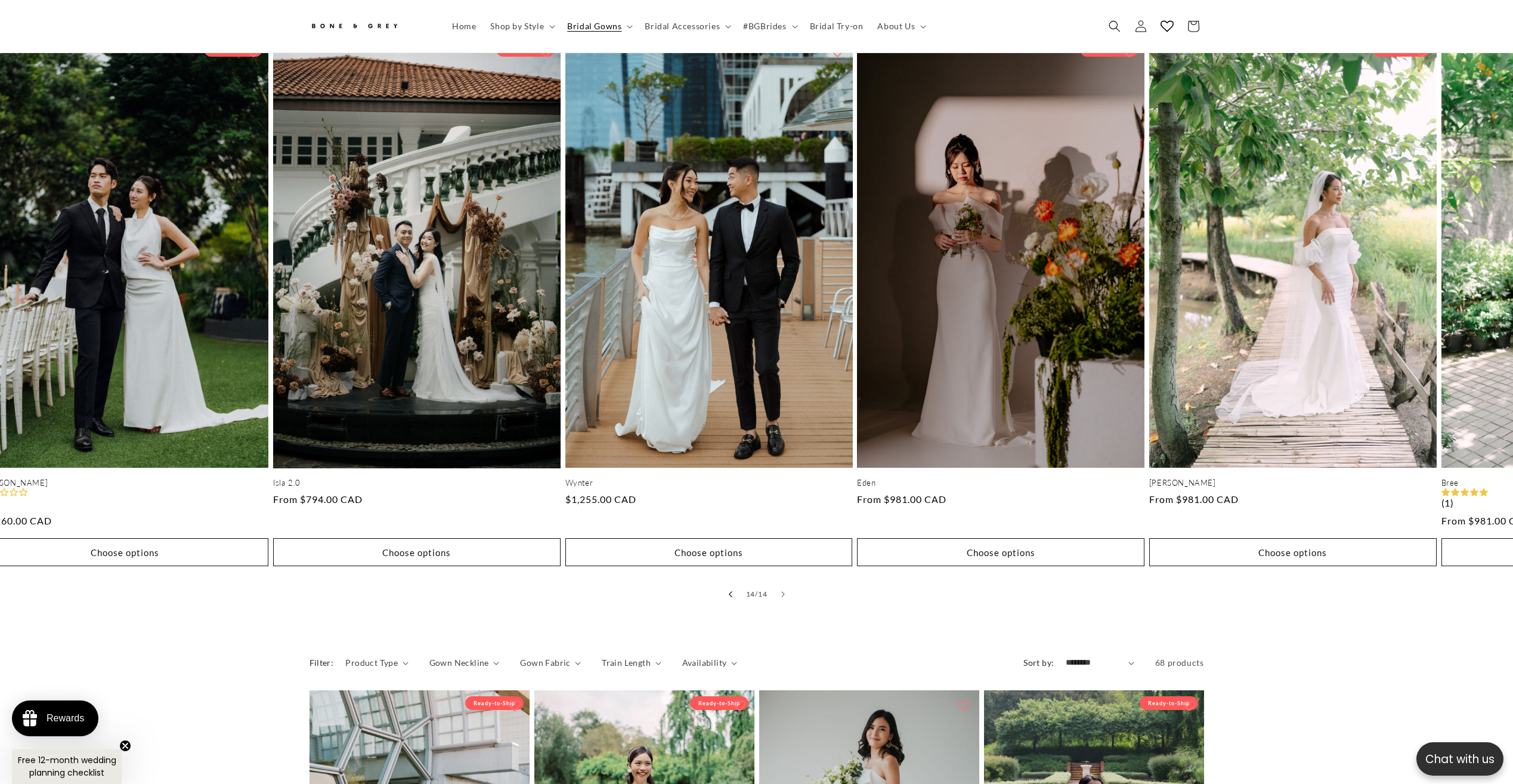
click at [731, 592] on icon "Slide left" at bounding box center [730, 594] width 4 height 7
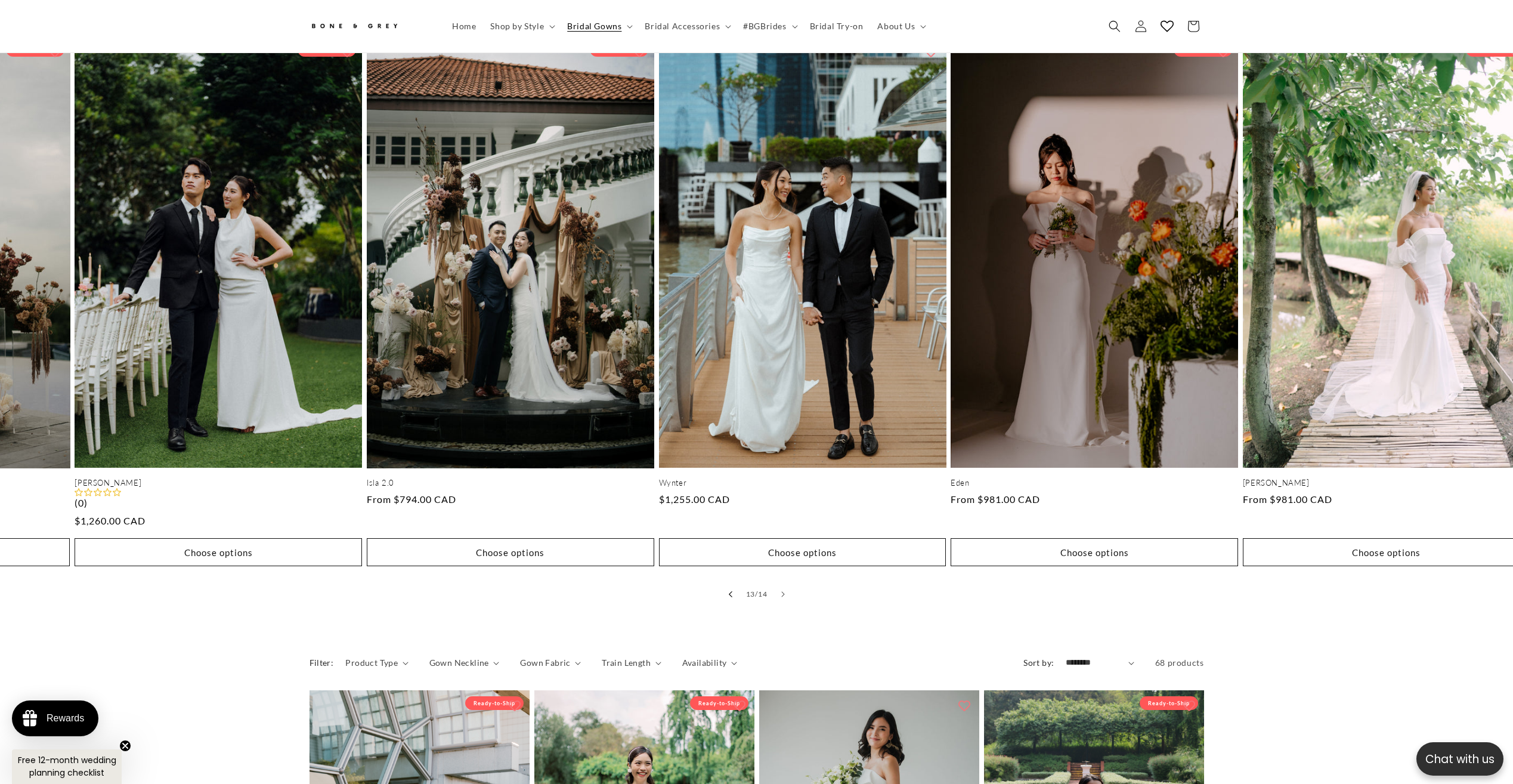
click at [731, 592] on icon "Slide left" at bounding box center [730, 594] width 4 height 7
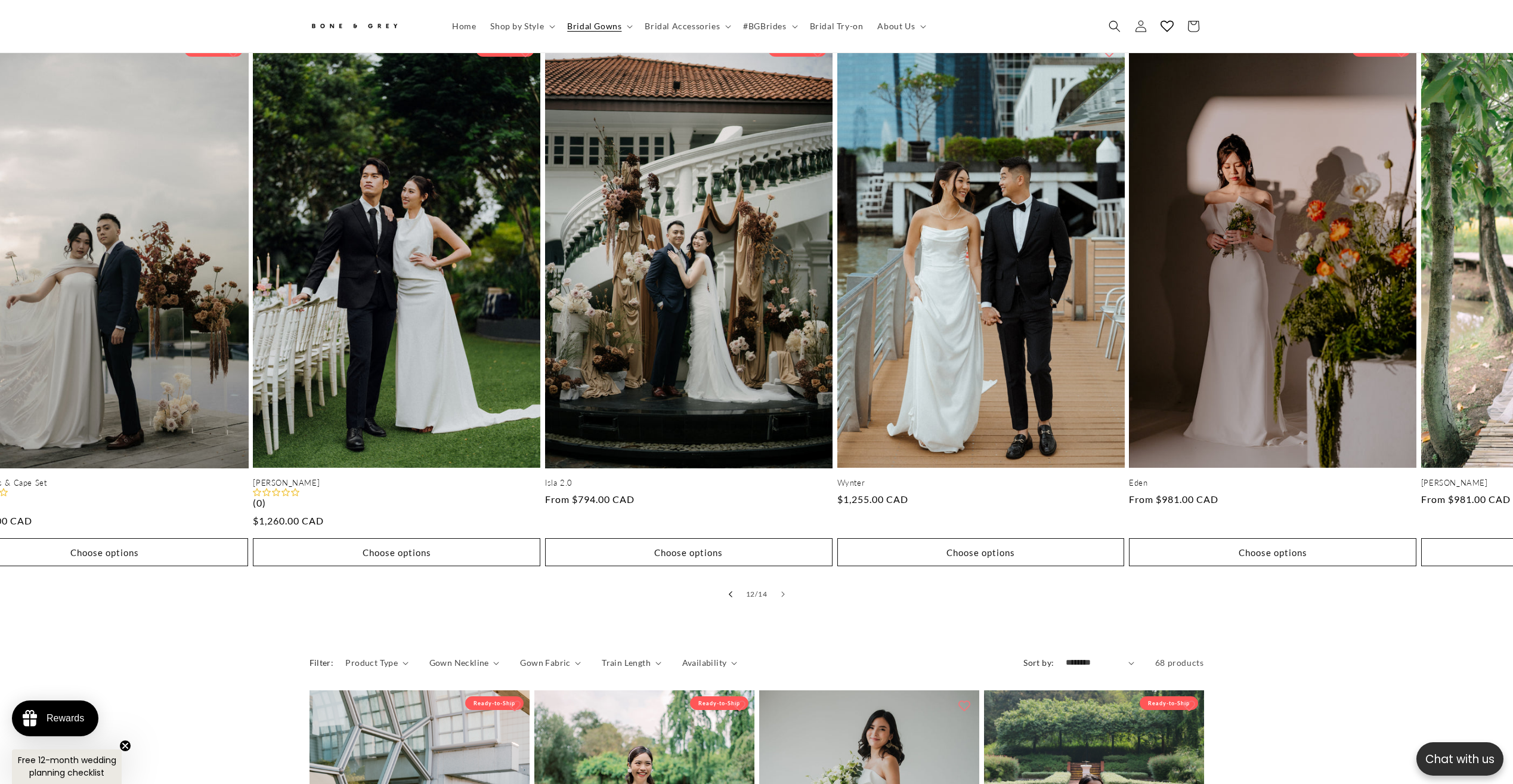
click at [731, 592] on icon "Slide left" at bounding box center [730, 594] width 4 height 7
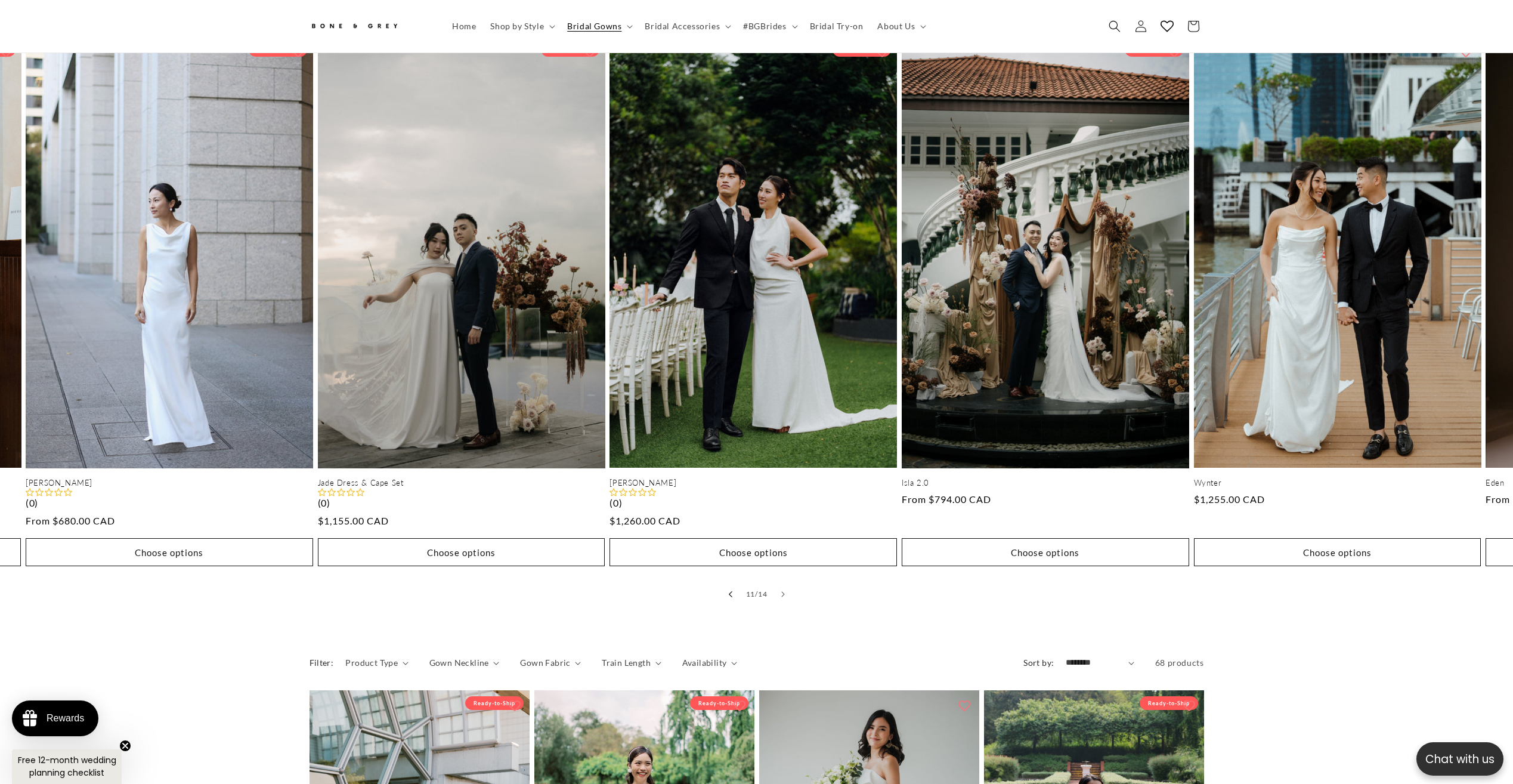
click at [731, 592] on icon "Slide left" at bounding box center [730, 594] width 4 height 7
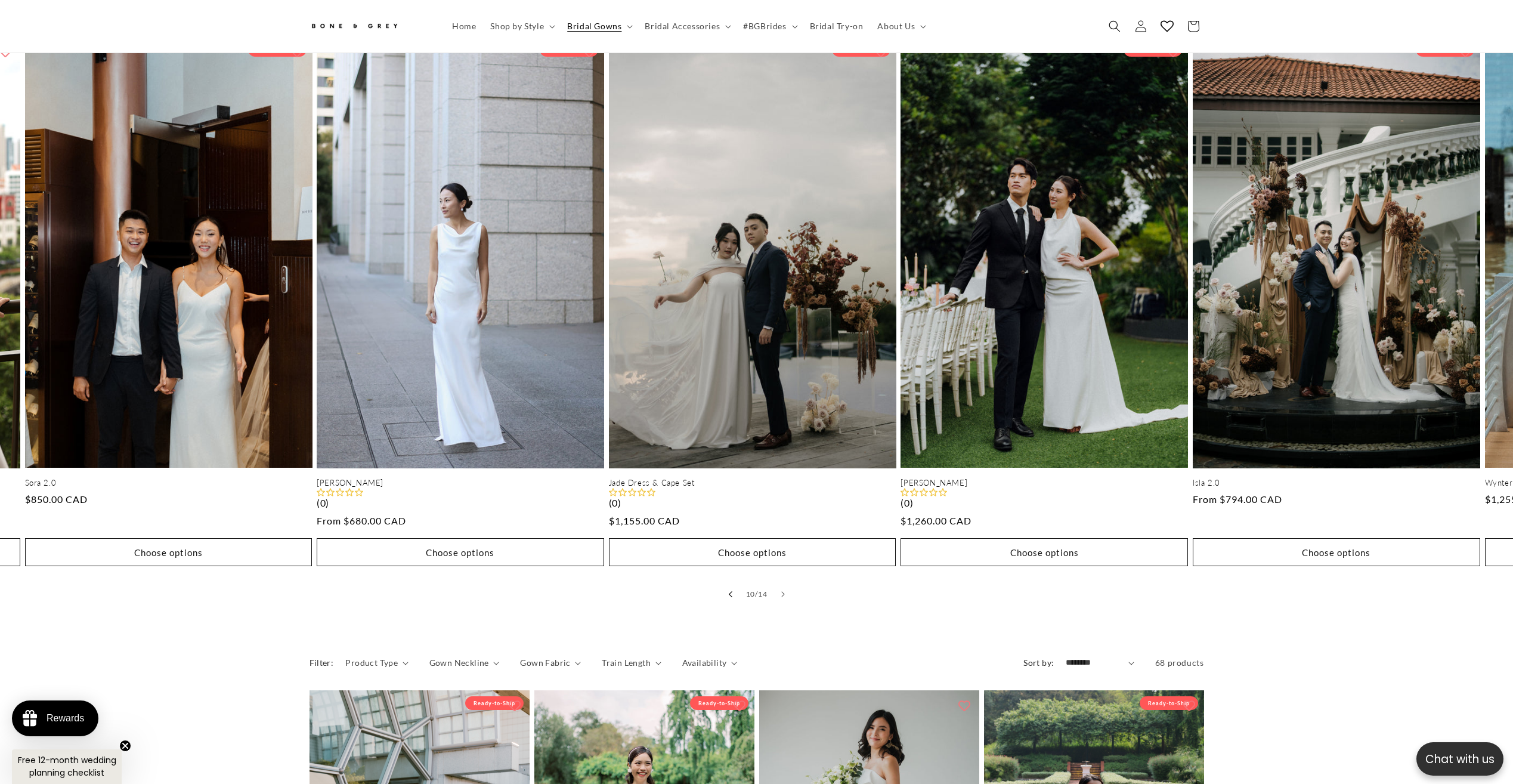
click at [731, 592] on icon "Slide left" at bounding box center [730, 594] width 4 height 7
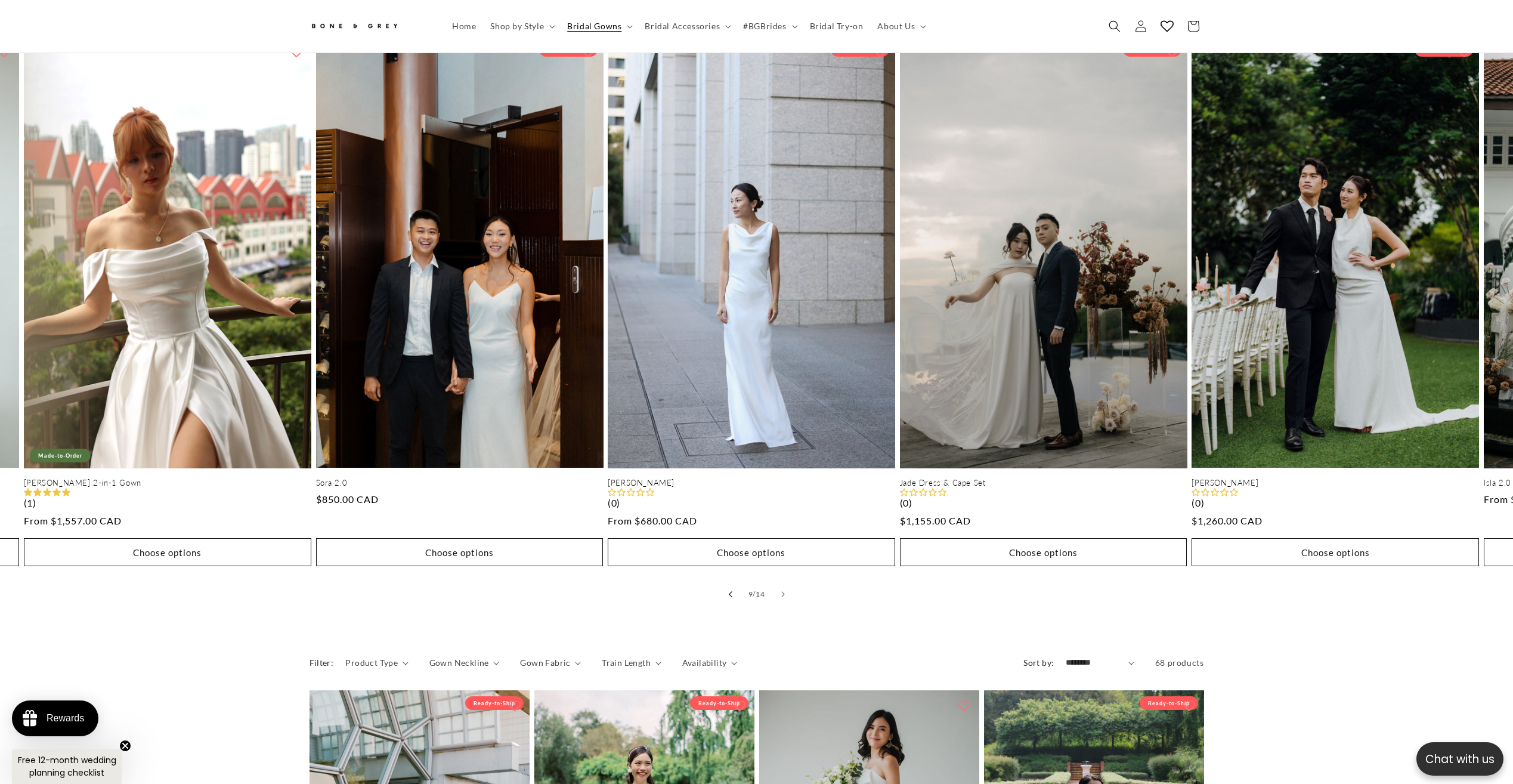
scroll to position [0, 656]
click at [728, 592] on icon "Slide left" at bounding box center [730, 594] width 4 height 7
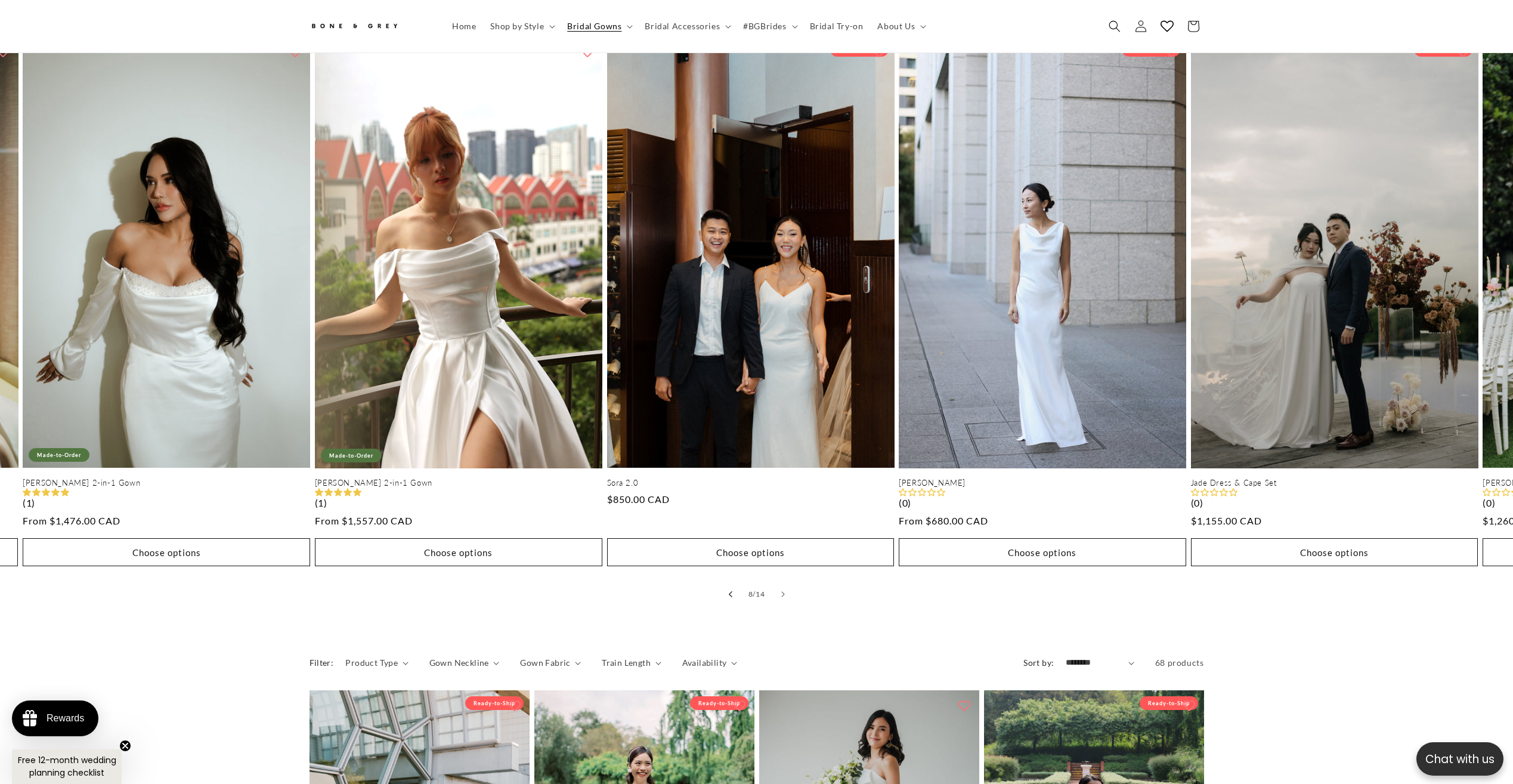
click at [728, 592] on icon "Slide left" at bounding box center [730, 594] width 4 height 7
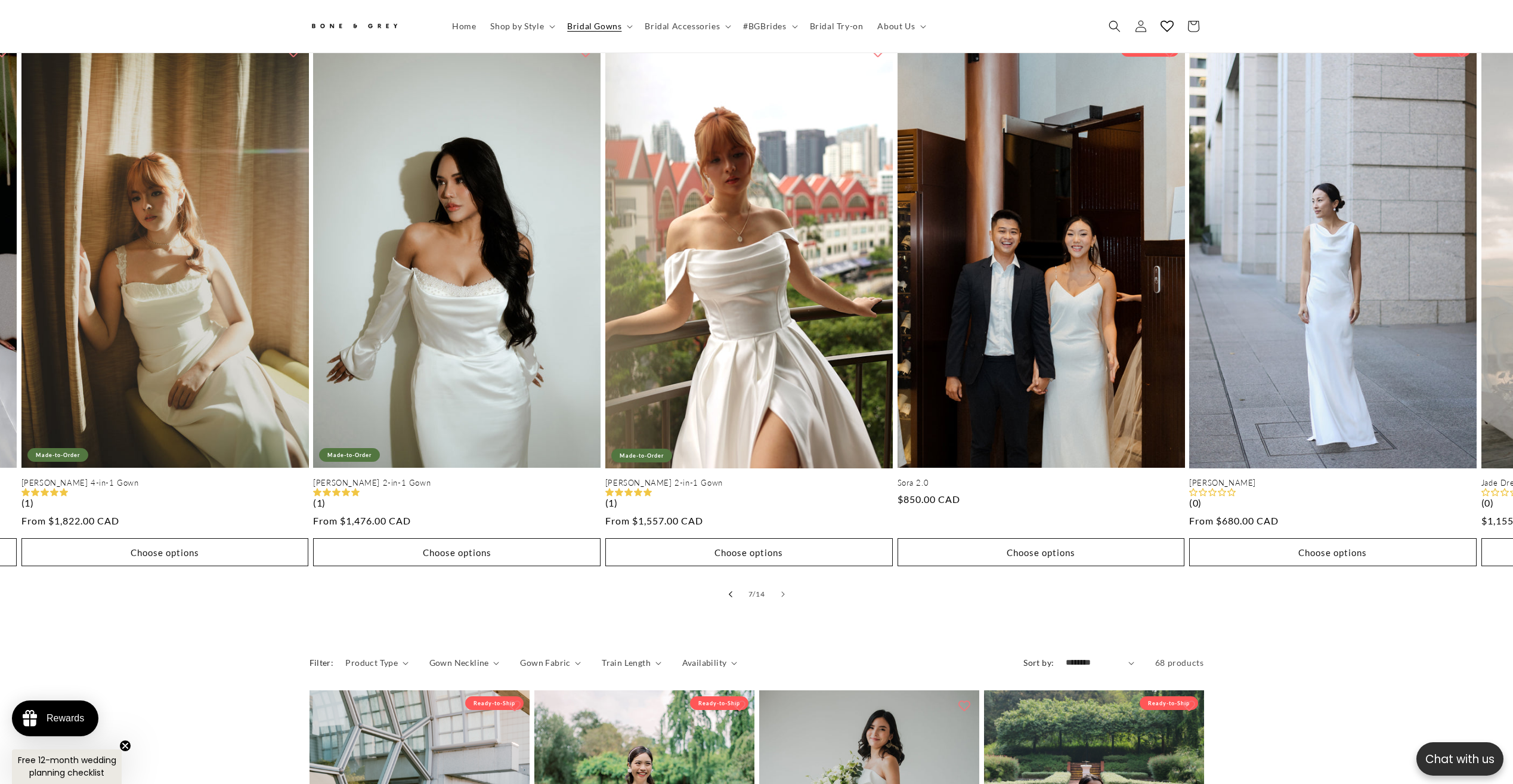
scroll to position [0, 0]
click at [728, 592] on icon "Slide left" at bounding box center [730, 594] width 4 height 7
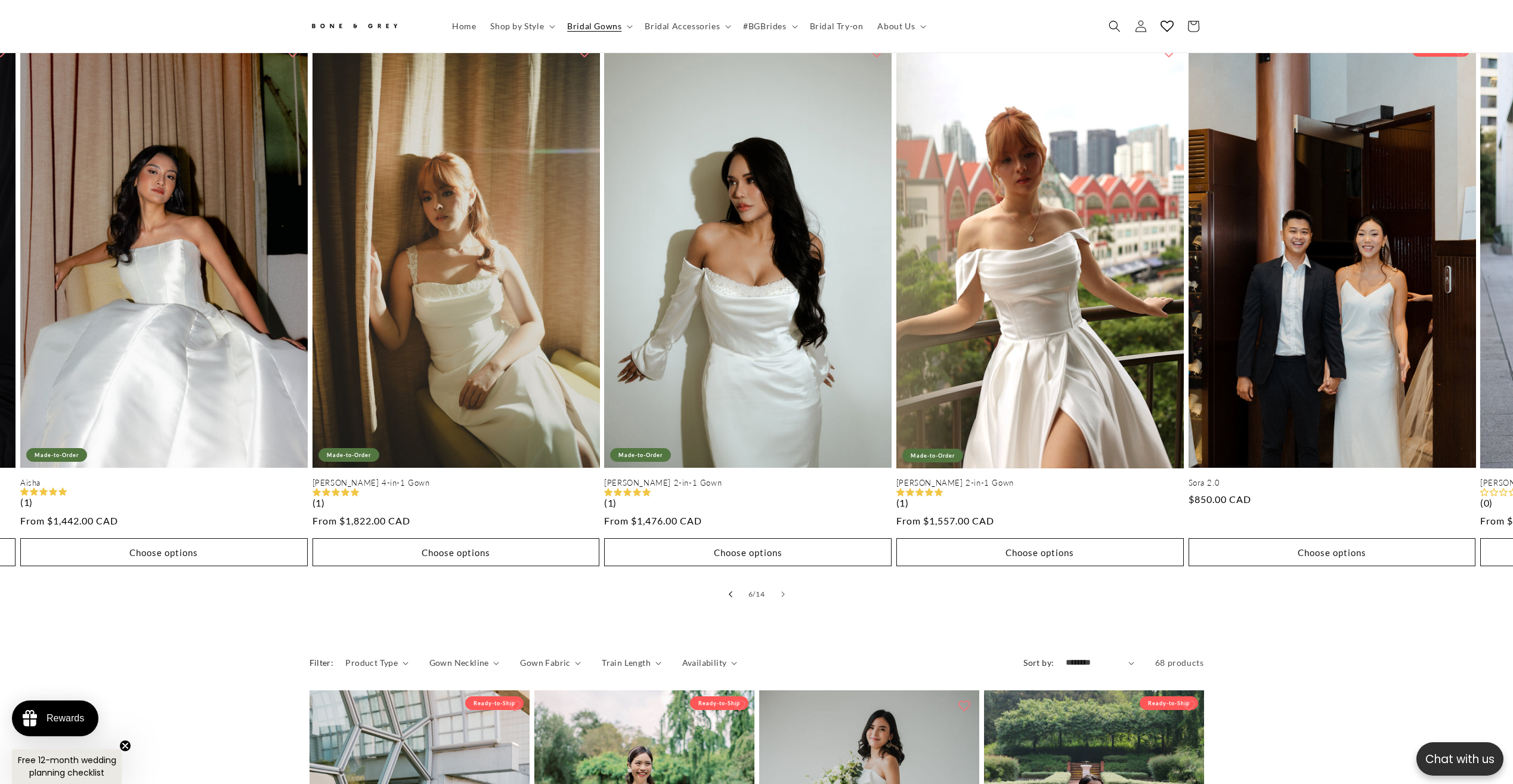
click at [728, 592] on icon "Slide left" at bounding box center [730, 594] width 4 height 7
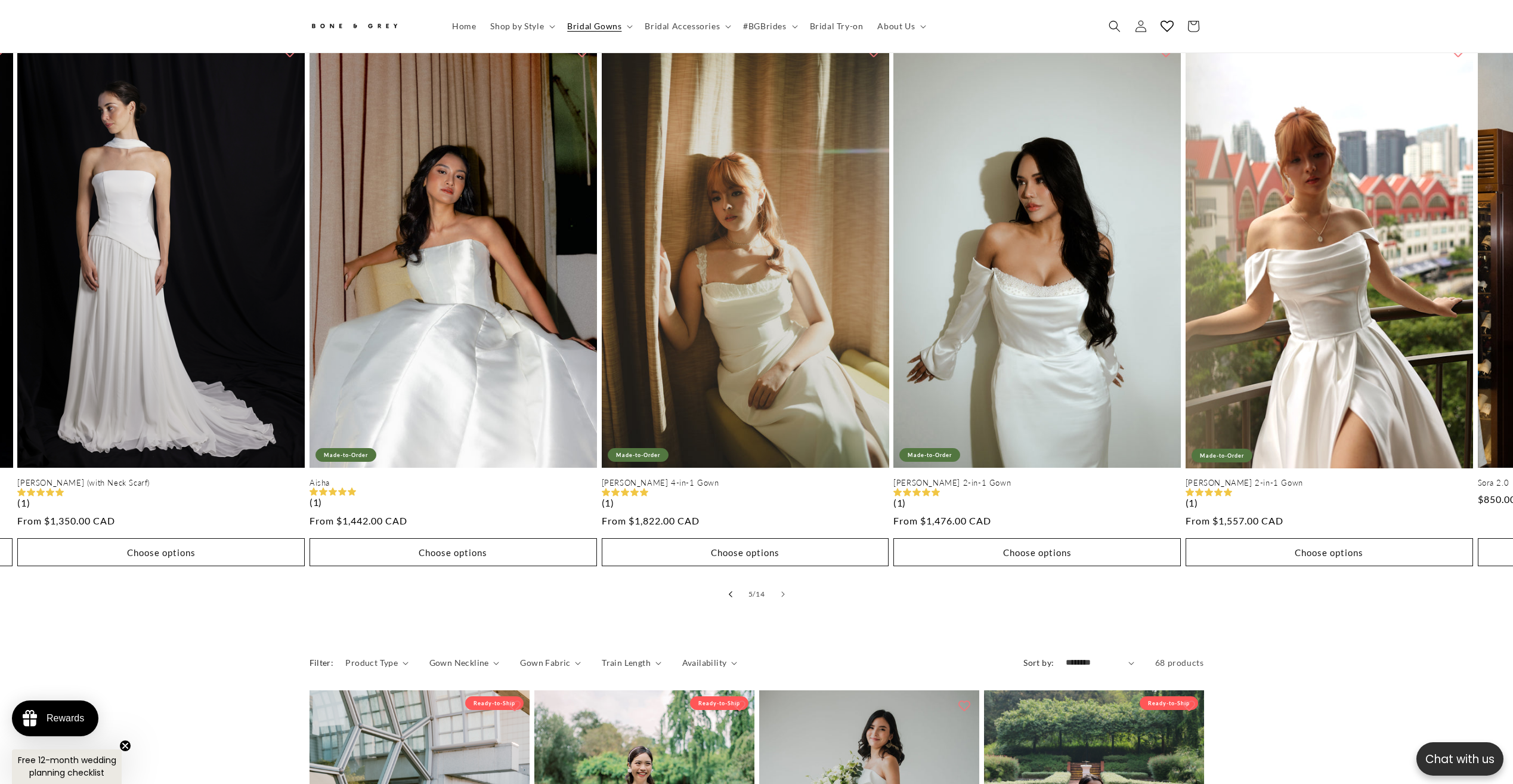
scroll to position [0, 1163]
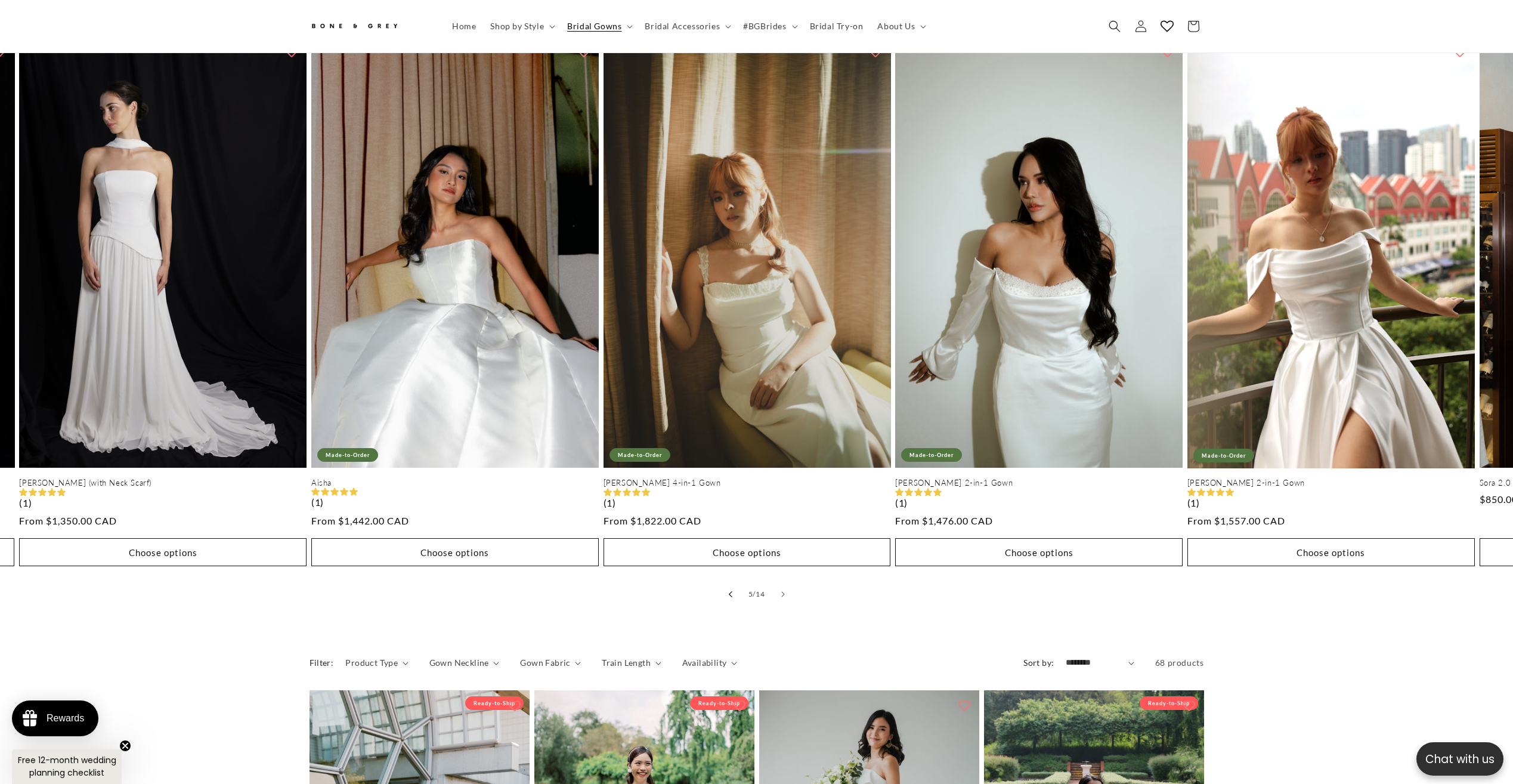
click at [728, 592] on icon "Slide left" at bounding box center [730, 594] width 4 height 7
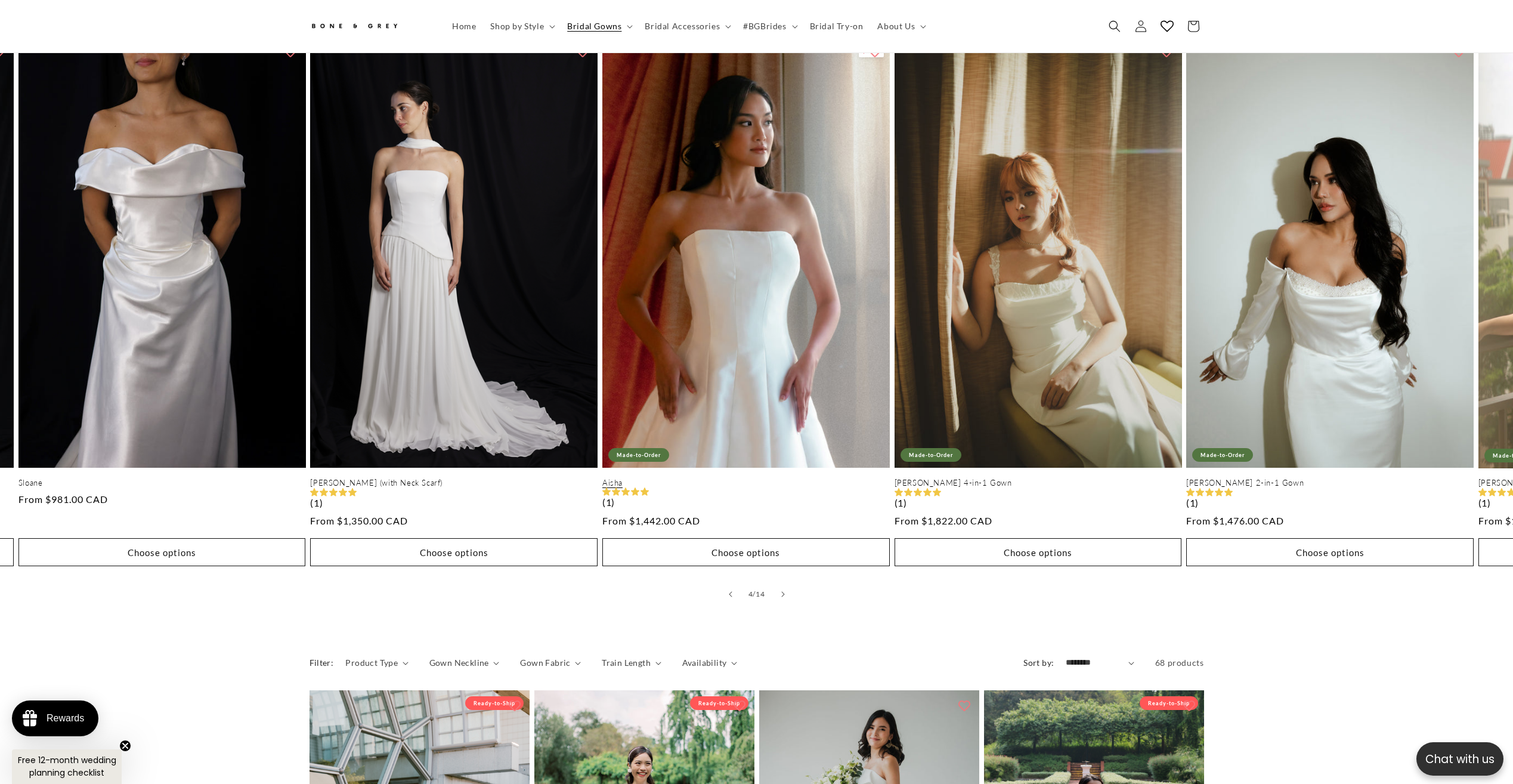
scroll to position [0, 0]
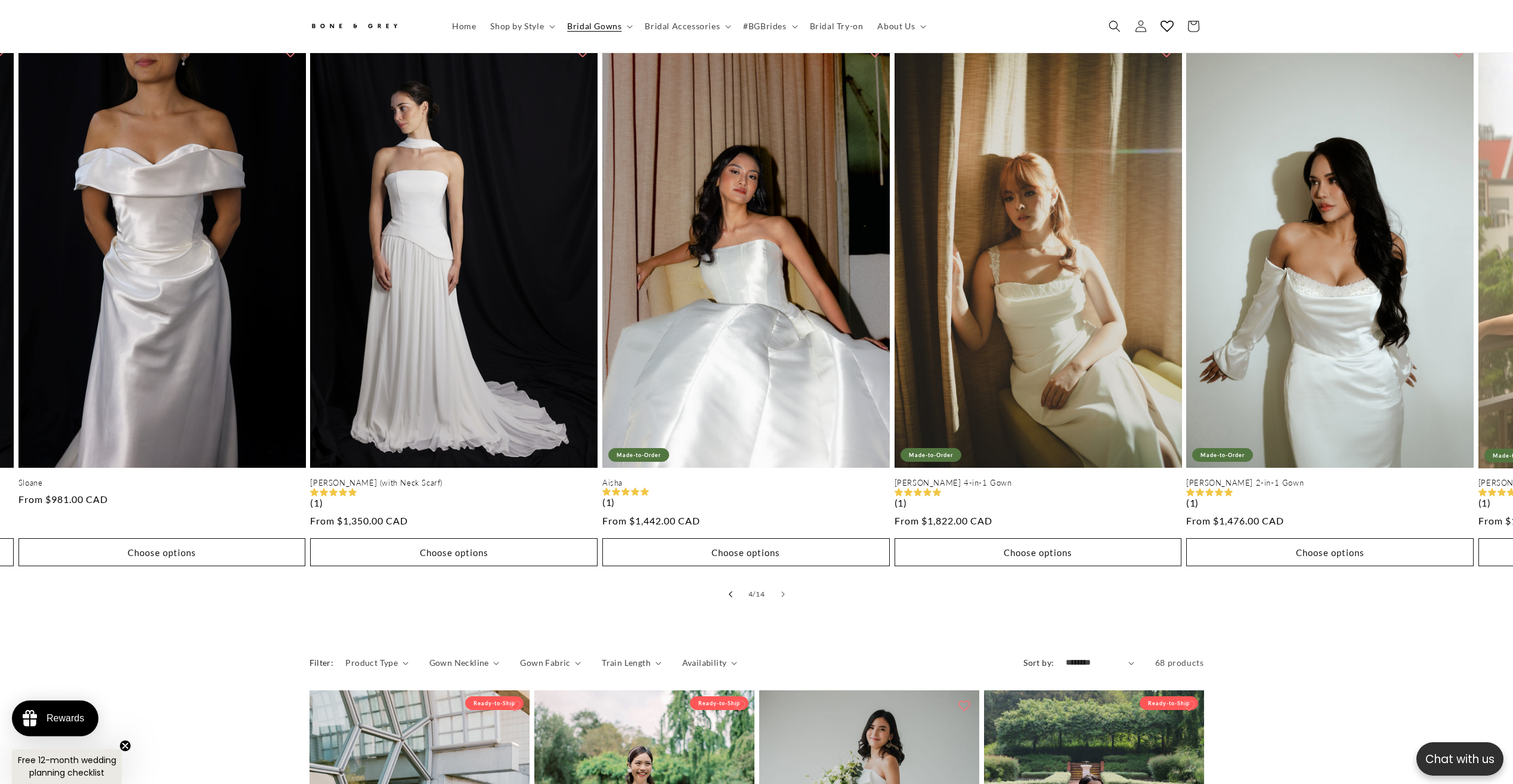
click at [733, 581] on button "Slide left" at bounding box center [731, 594] width 26 height 26
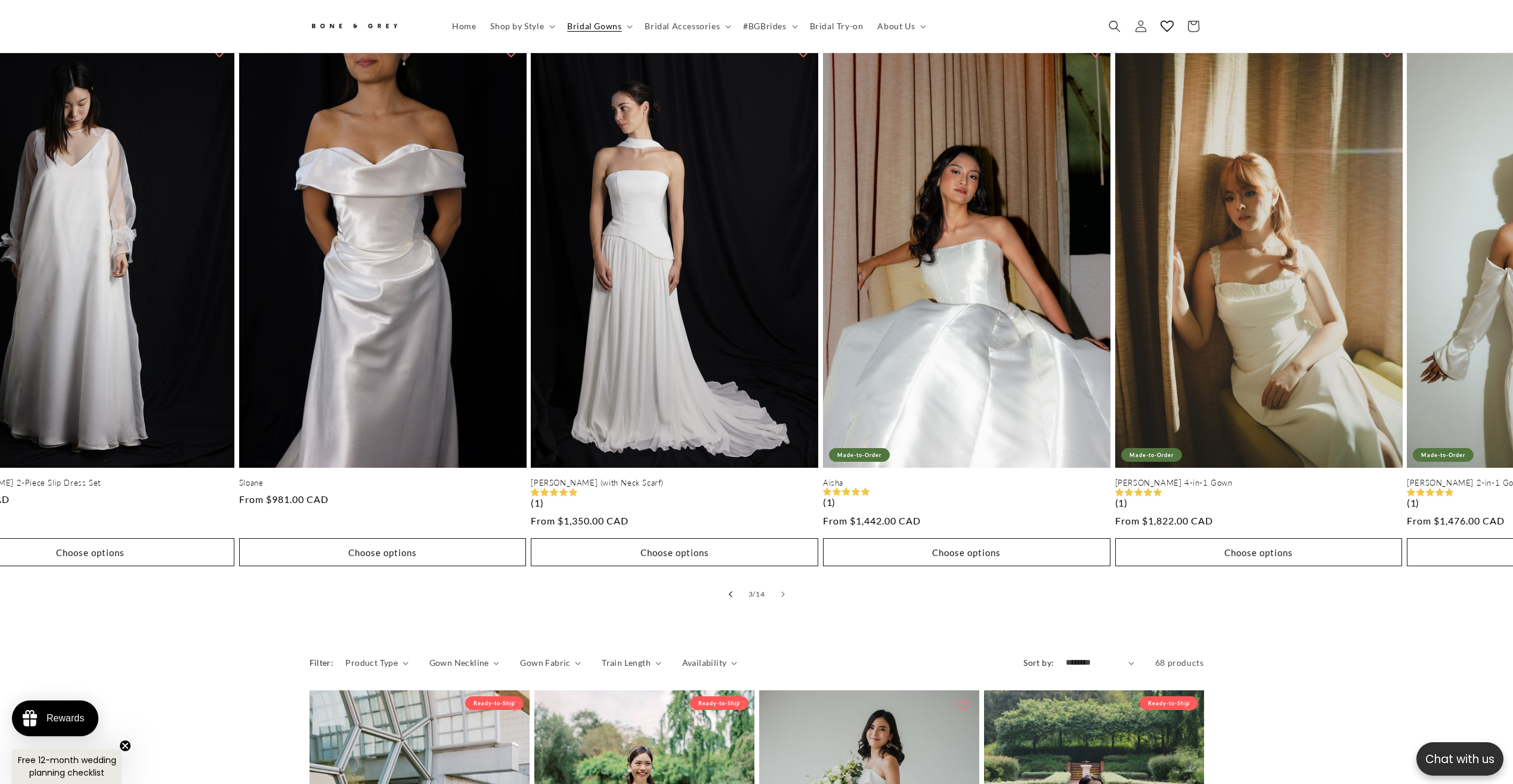
click at [733, 581] on button "Slide left" at bounding box center [731, 594] width 26 height 26
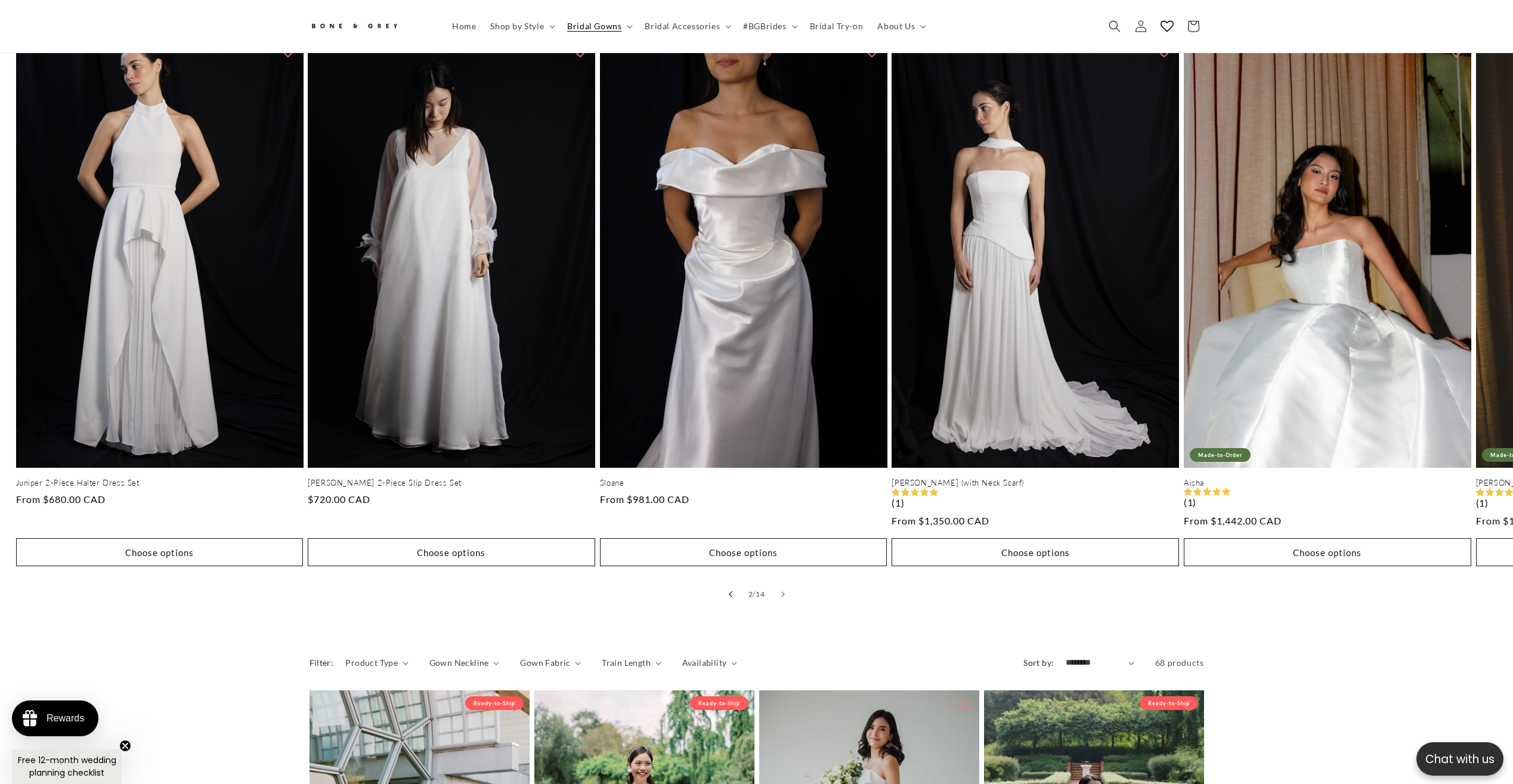
click at [733, 581] on button "Slide left" at bounding box center [731, 594] width 26 height 26
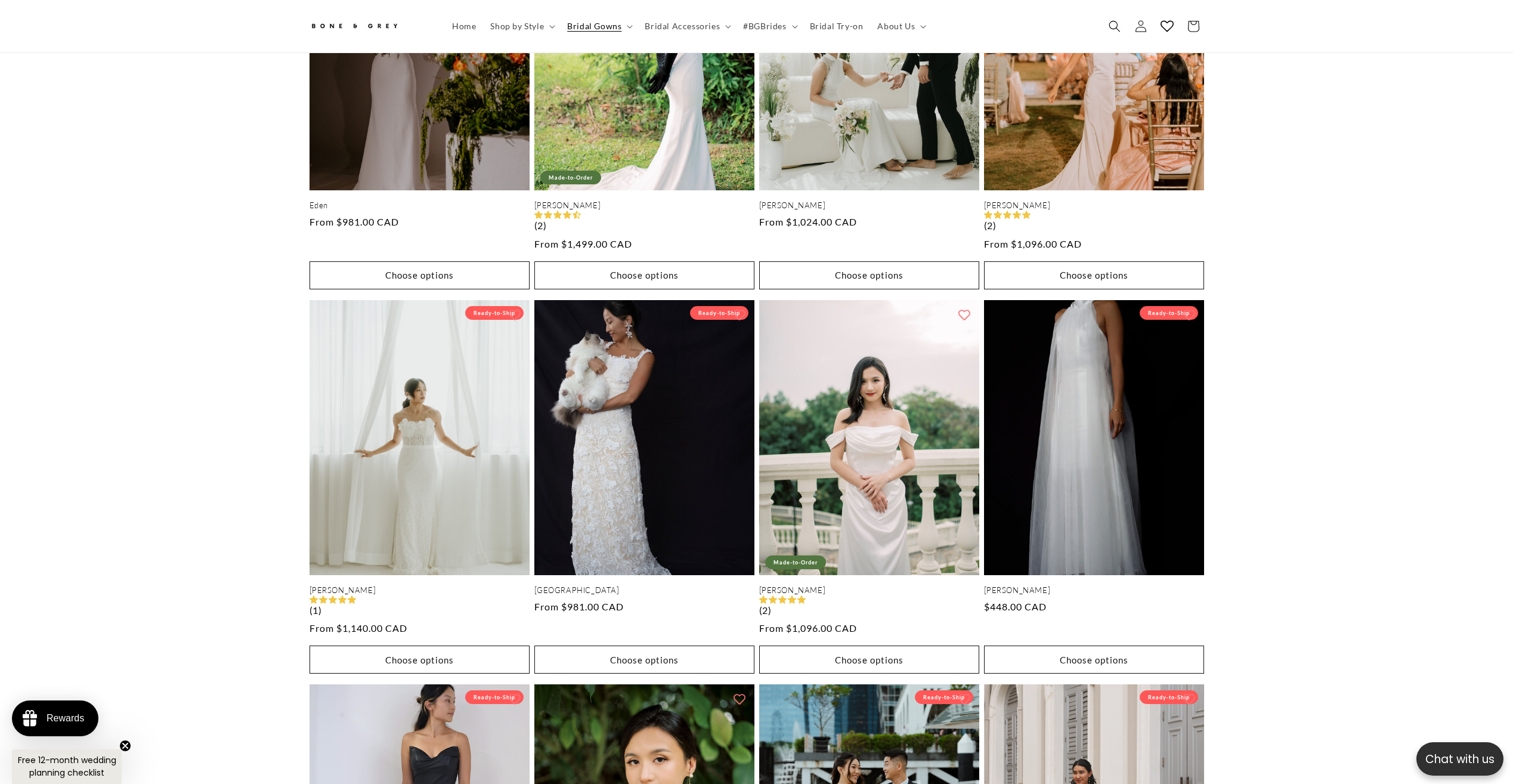
scroll to position [2600, 0]
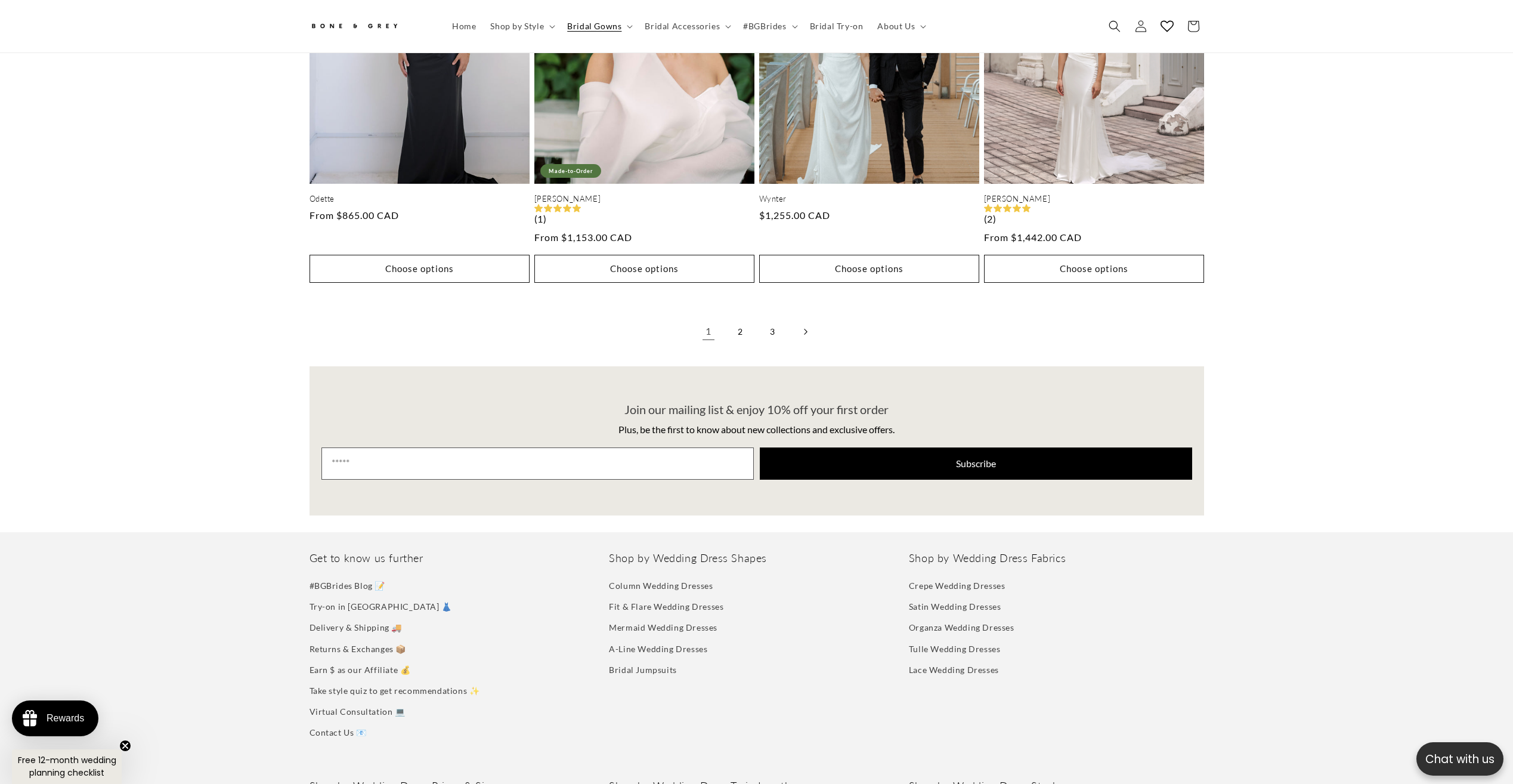
click at [804, 328] on icon "Next page" at bounding box center [806, 331] width 4 height 7
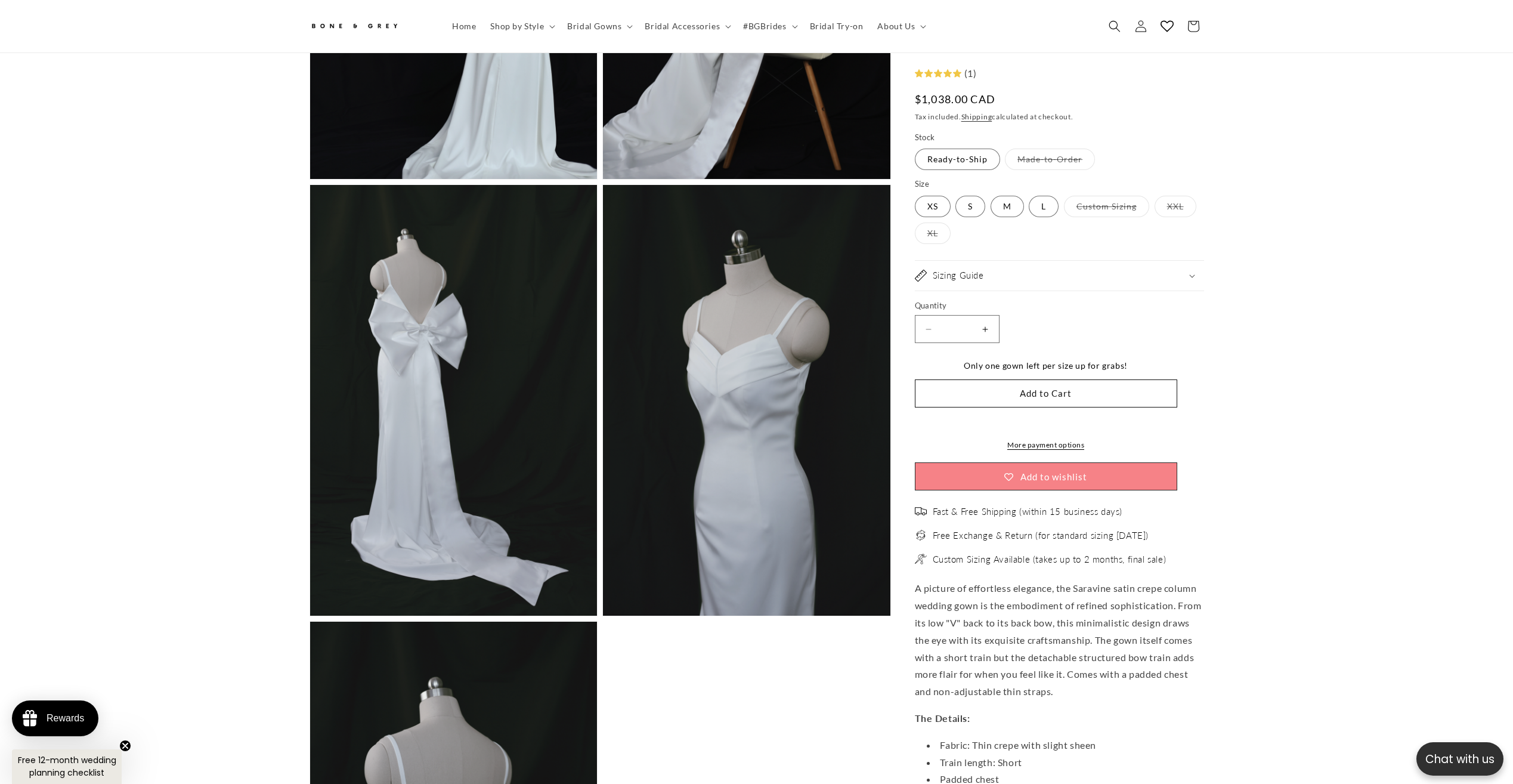
scroll to position [0, 328]
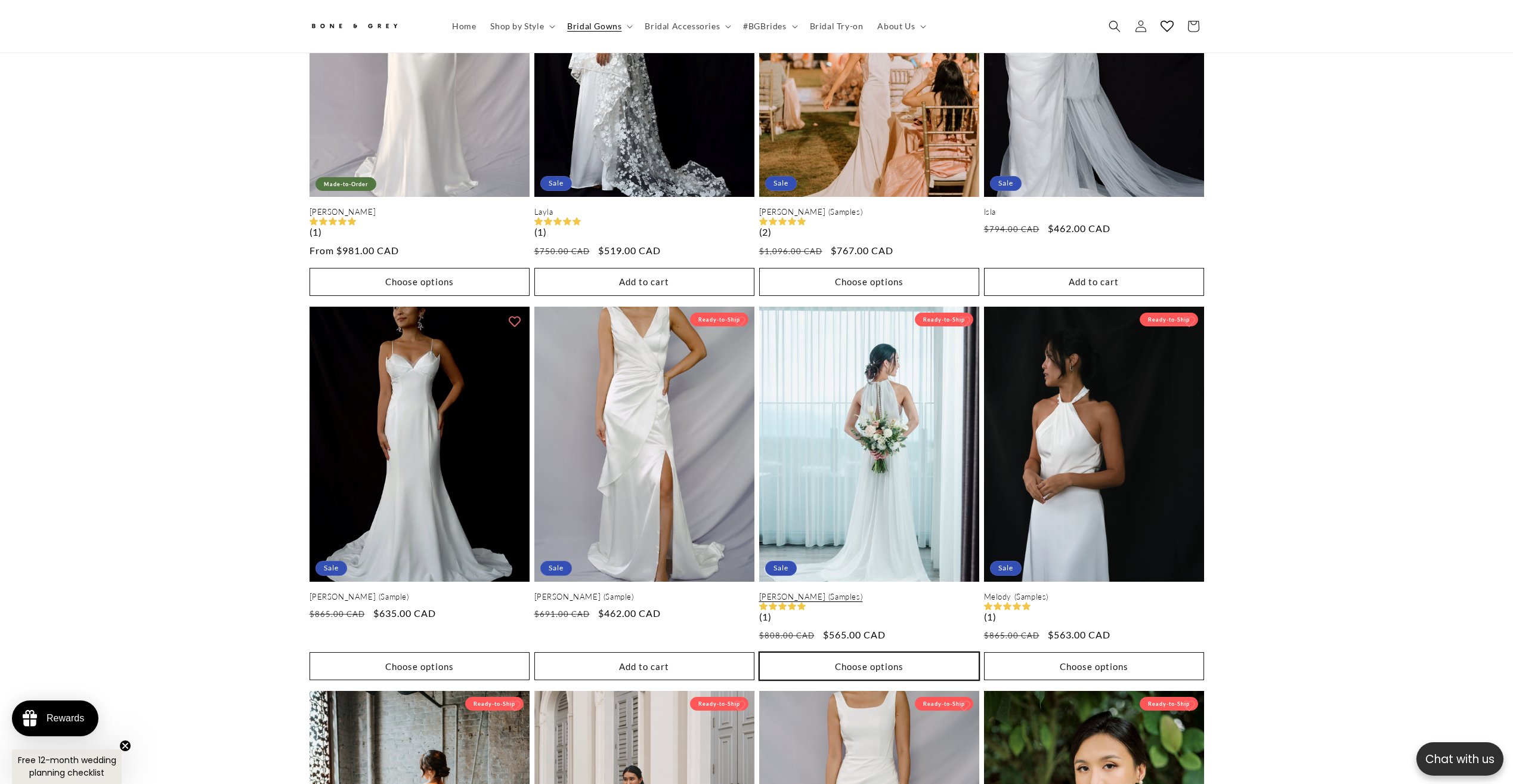
scroll to position [0, 656]
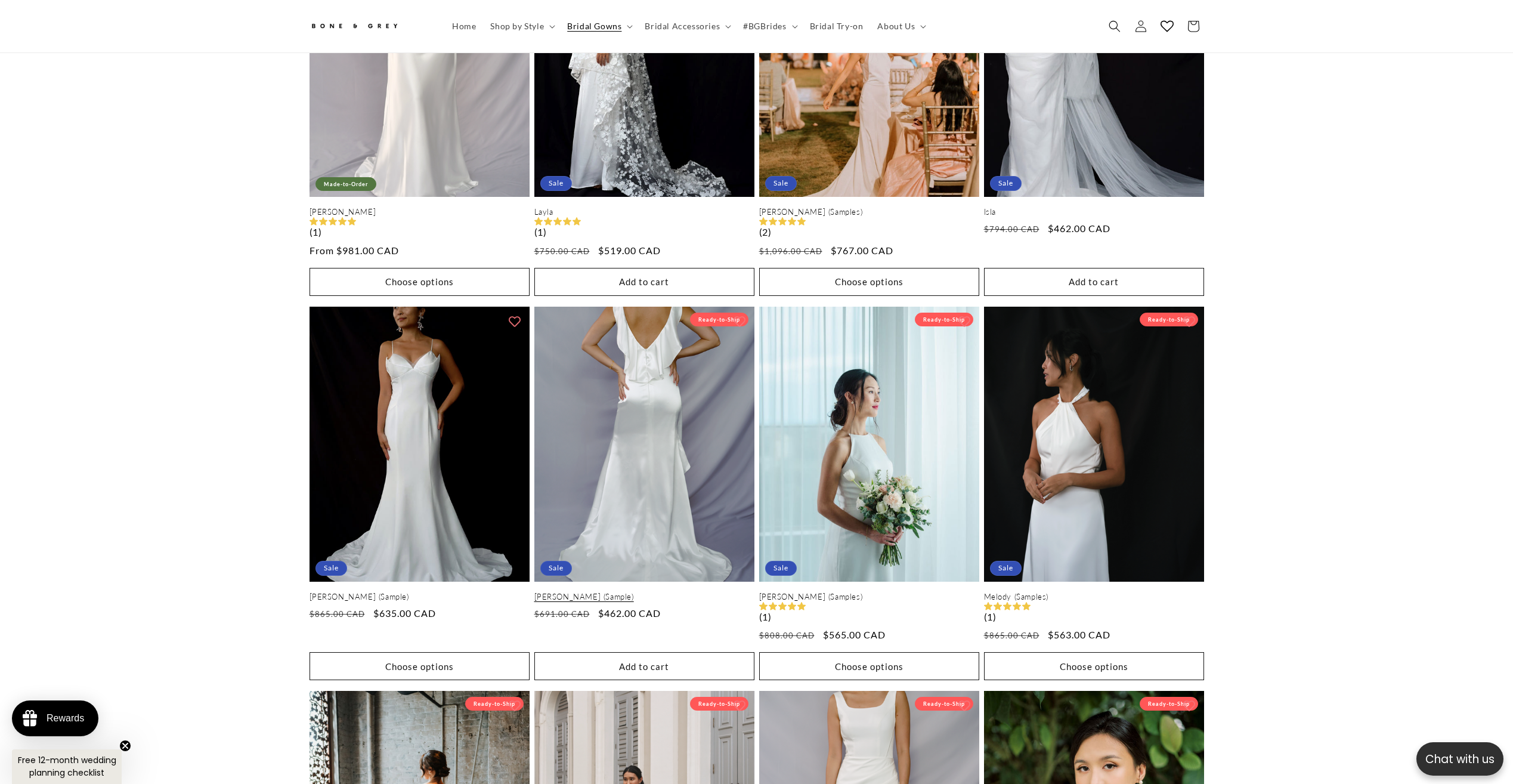
drag, startPoint x: 829, startPoint y: 658, endPoint x: 726, endPoint y: 626, distance: 107.9
click at [721, 602] on link "Bella (Sample)" at bounding box center [645, 596] width 221 height 10
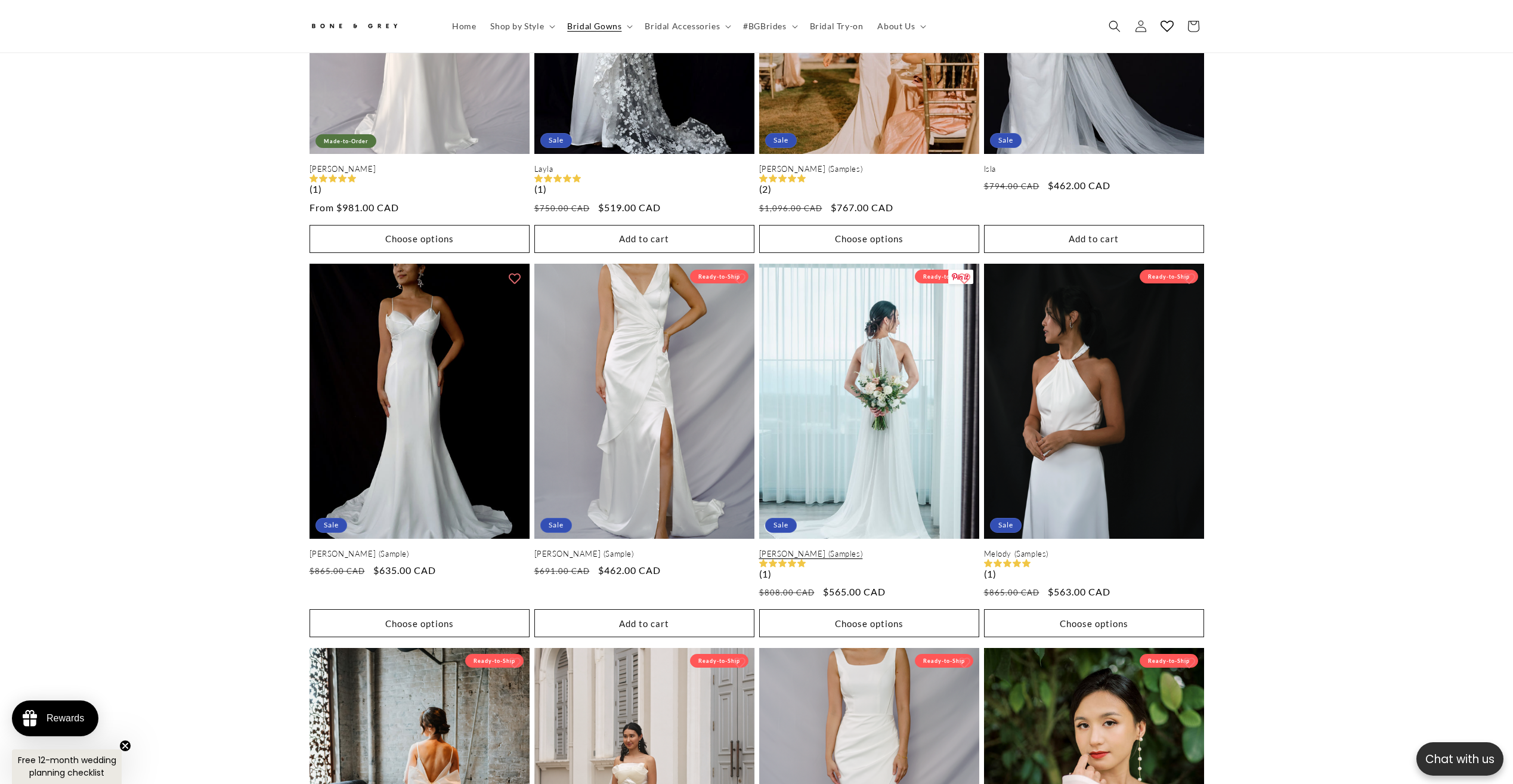
scroll to position [1717, 0]
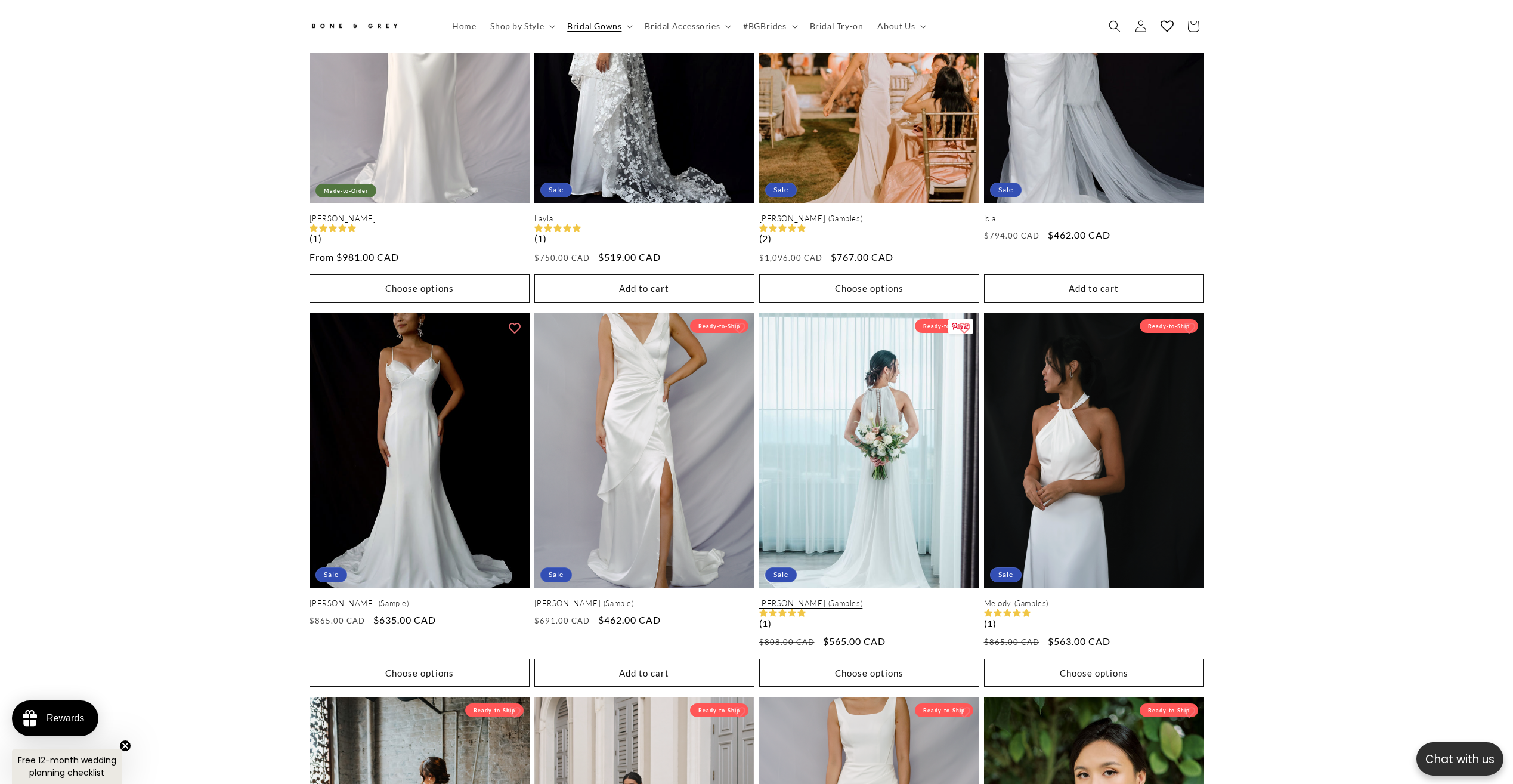
drag, startPoint x: 860, startPoint y: 577, endPoint x: 864, endPoint y: 507, distance: 70.1
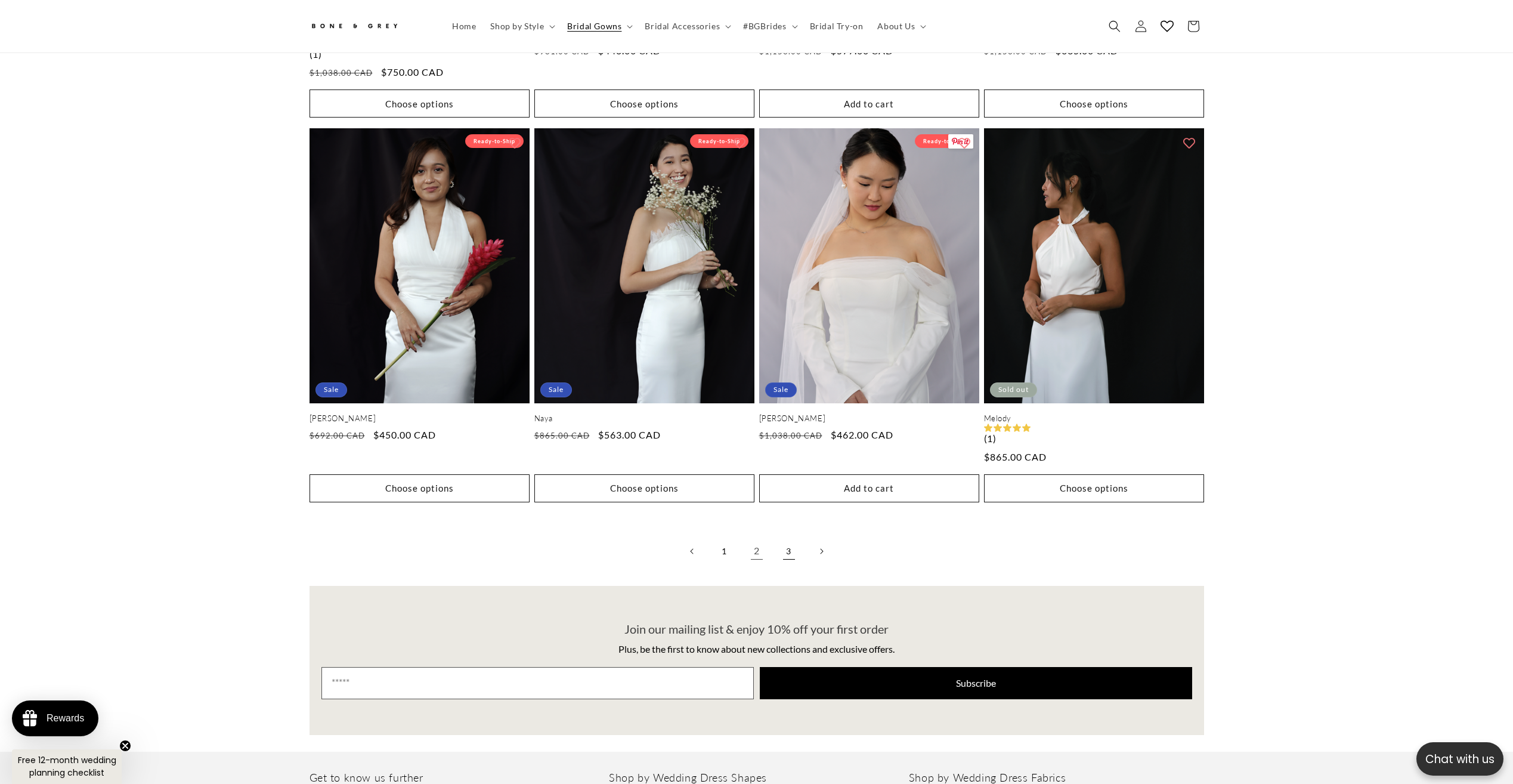
scroll to position [3088, 0]
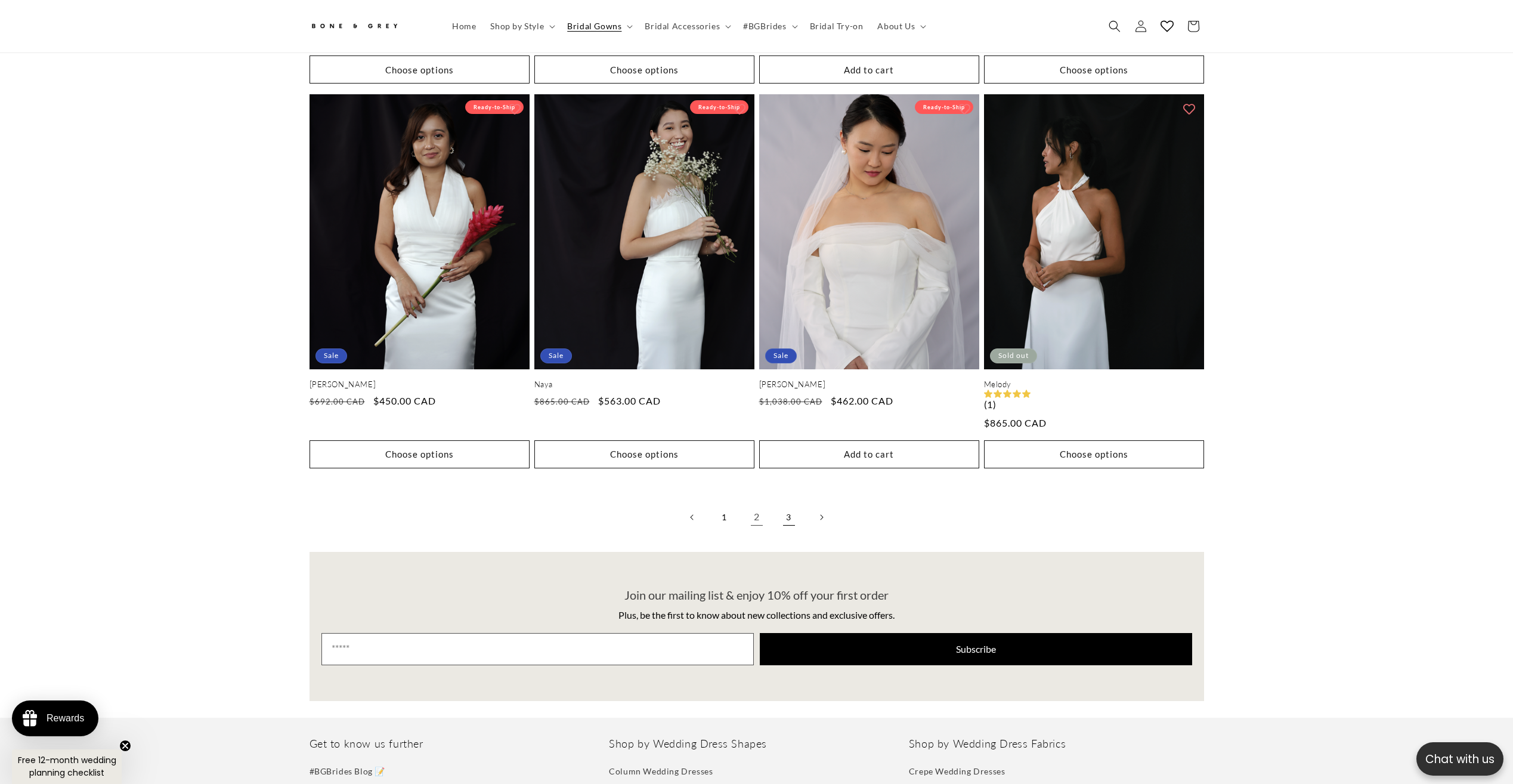
click at [794, 508] on link "3" at bounding box center [789, 517] width 26 height 26
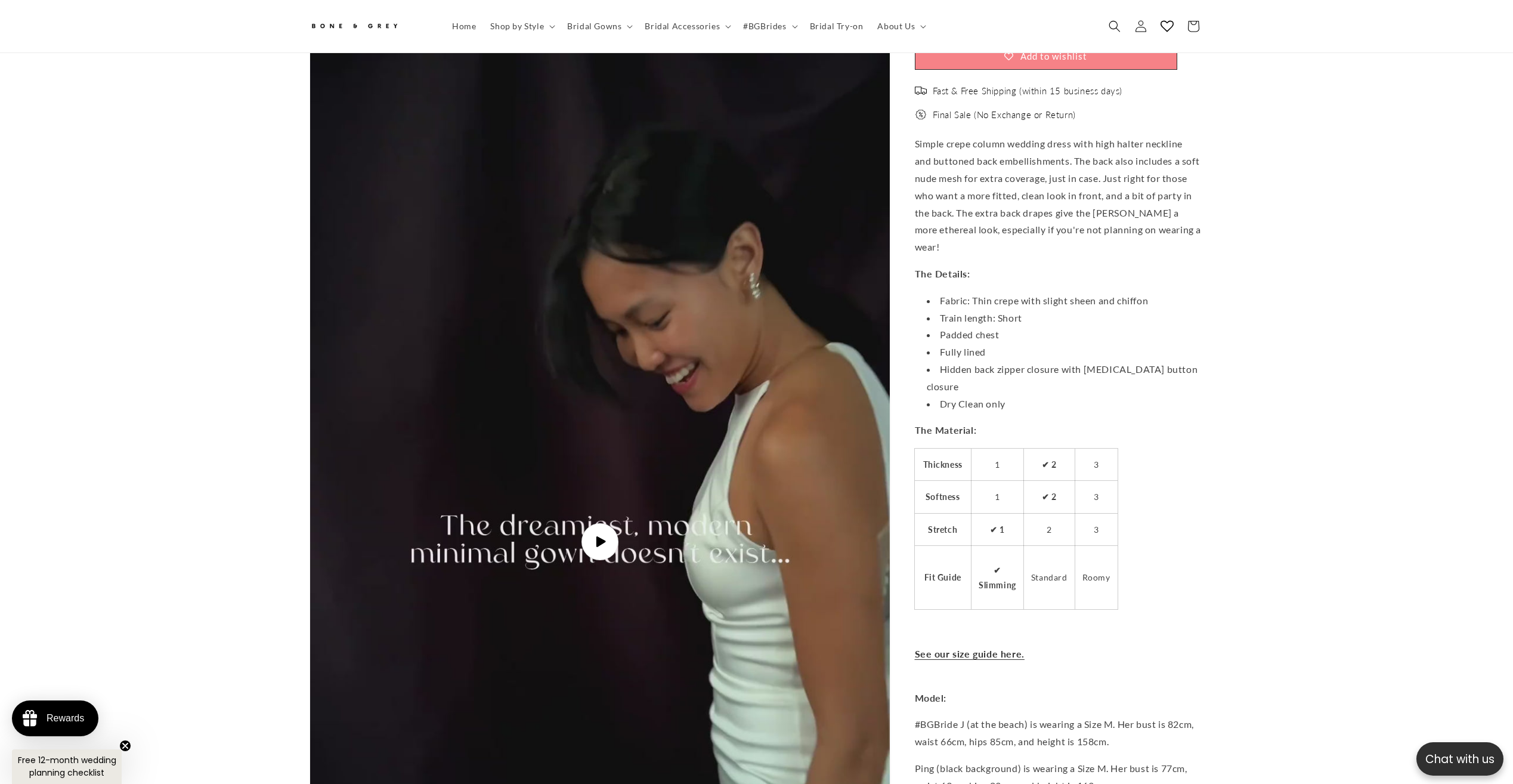
scroll to position [3612, 0]
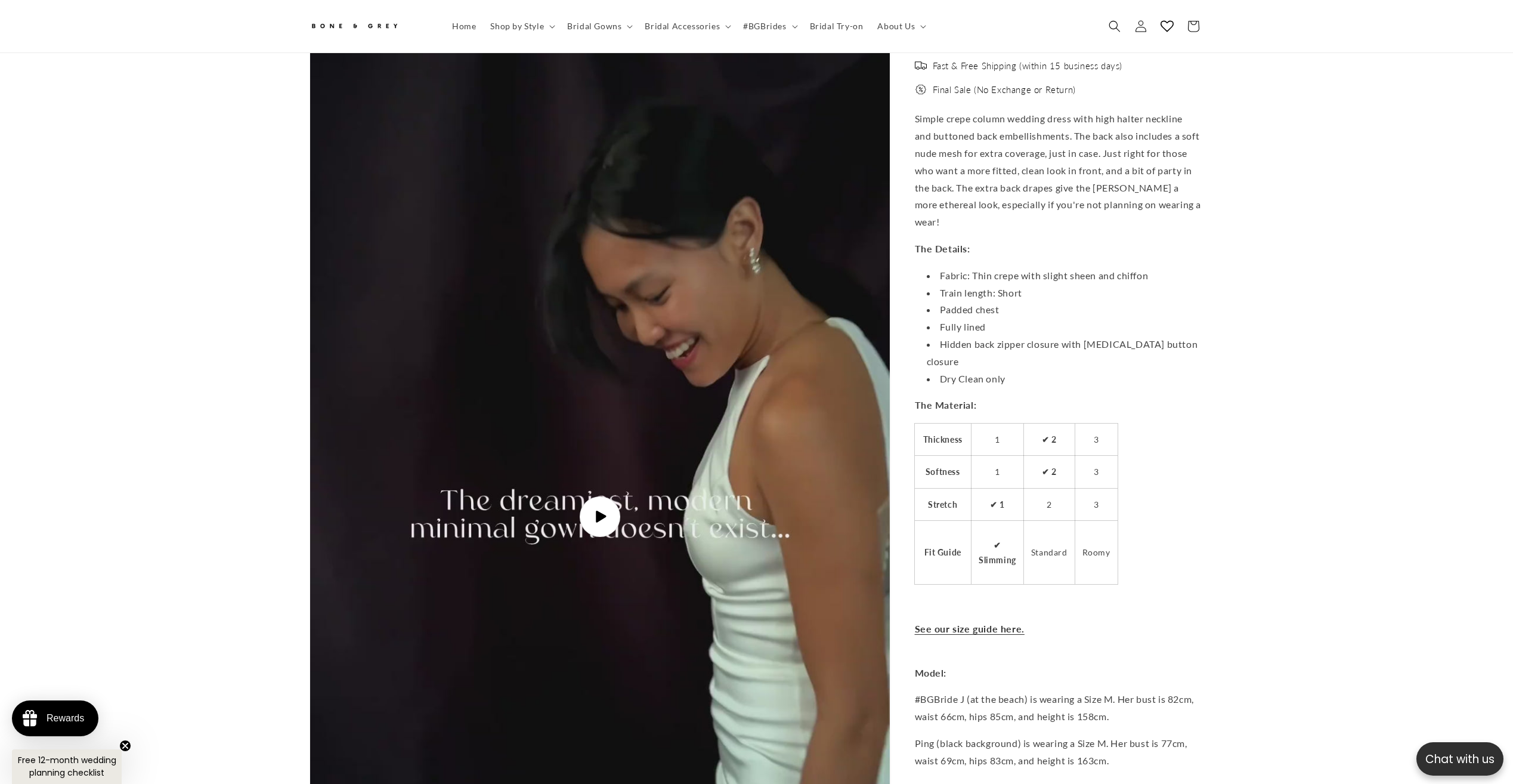
click at [601, 496] on span "Play video" at bounding box center [599, 516] width 40 height 40
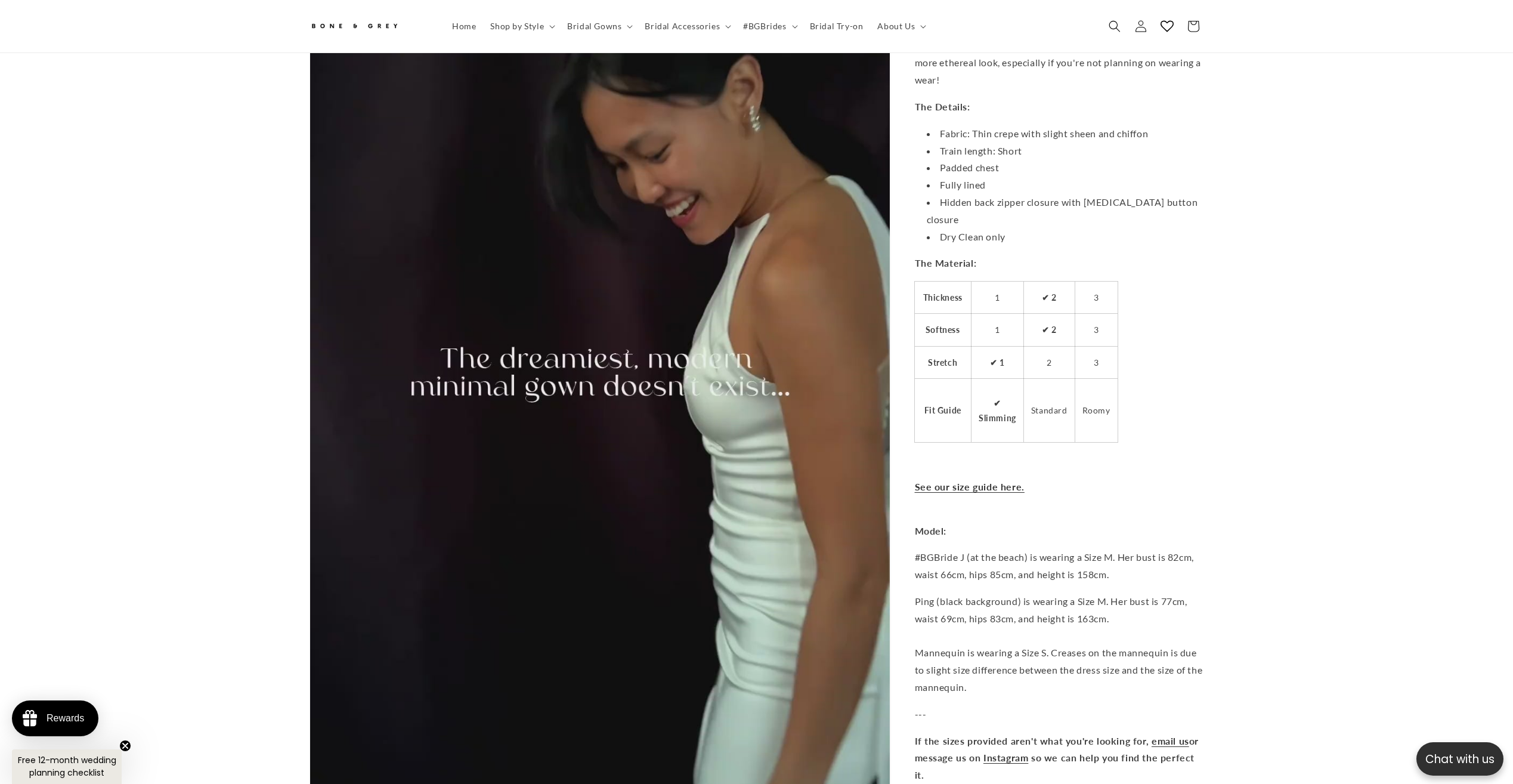
scroll to position [3851, 0]
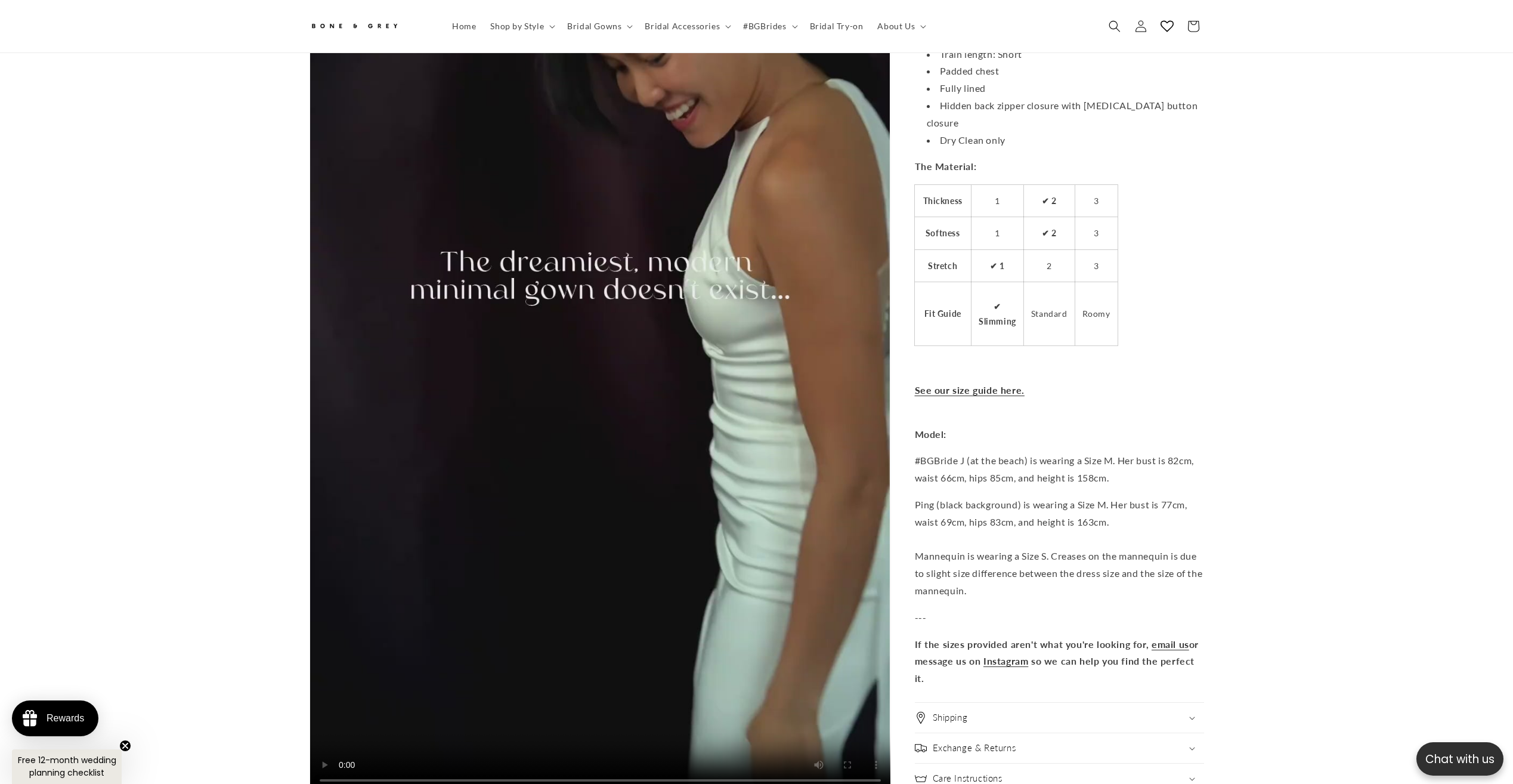
click at [565, 269] on video "Elise halter minimal crepe wedding dress with mesh back | Bone and Grey Bridal …" at bounding box center [600, 278] width 580 height 1031
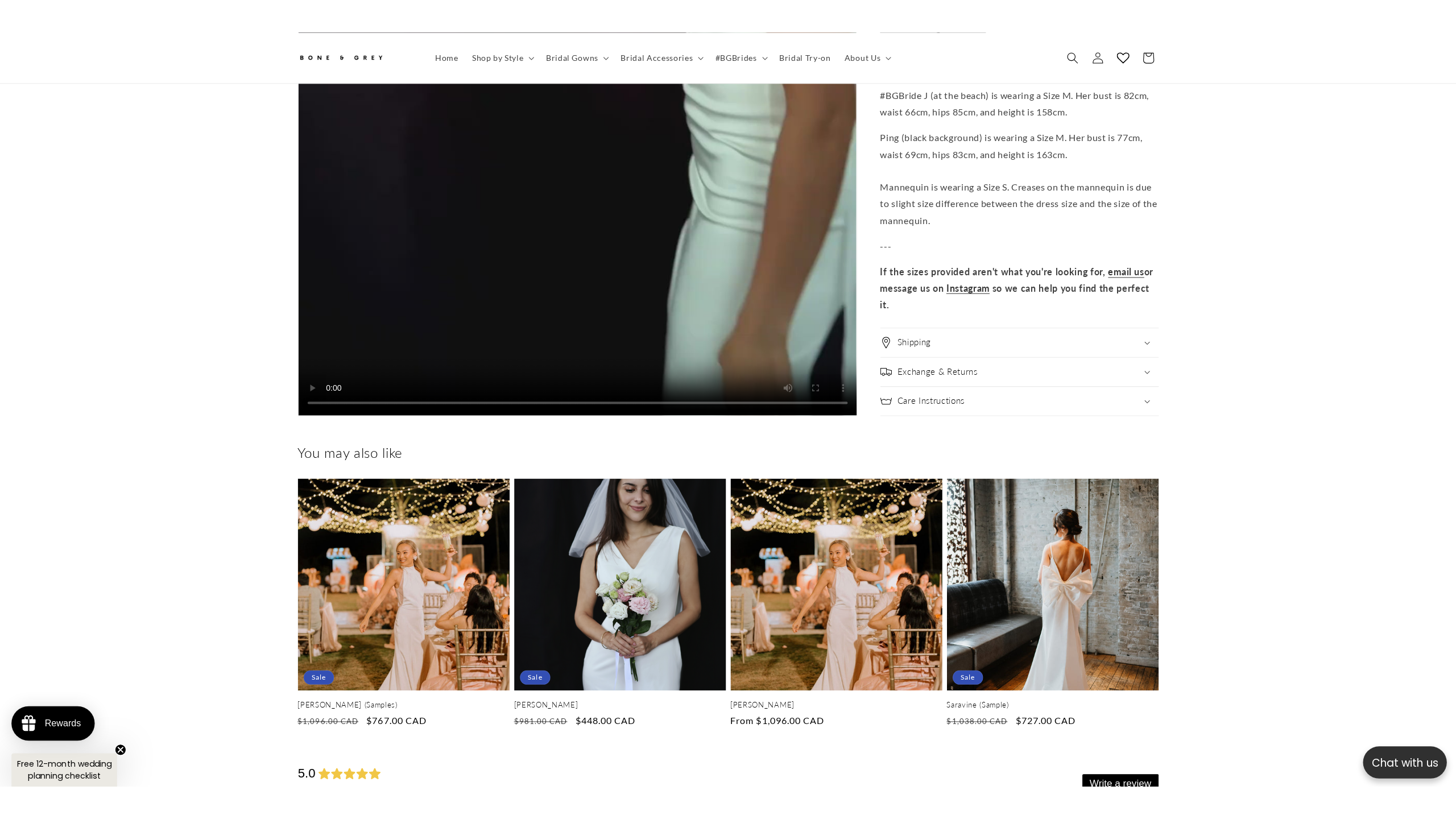
scroll to position [4033, 0]
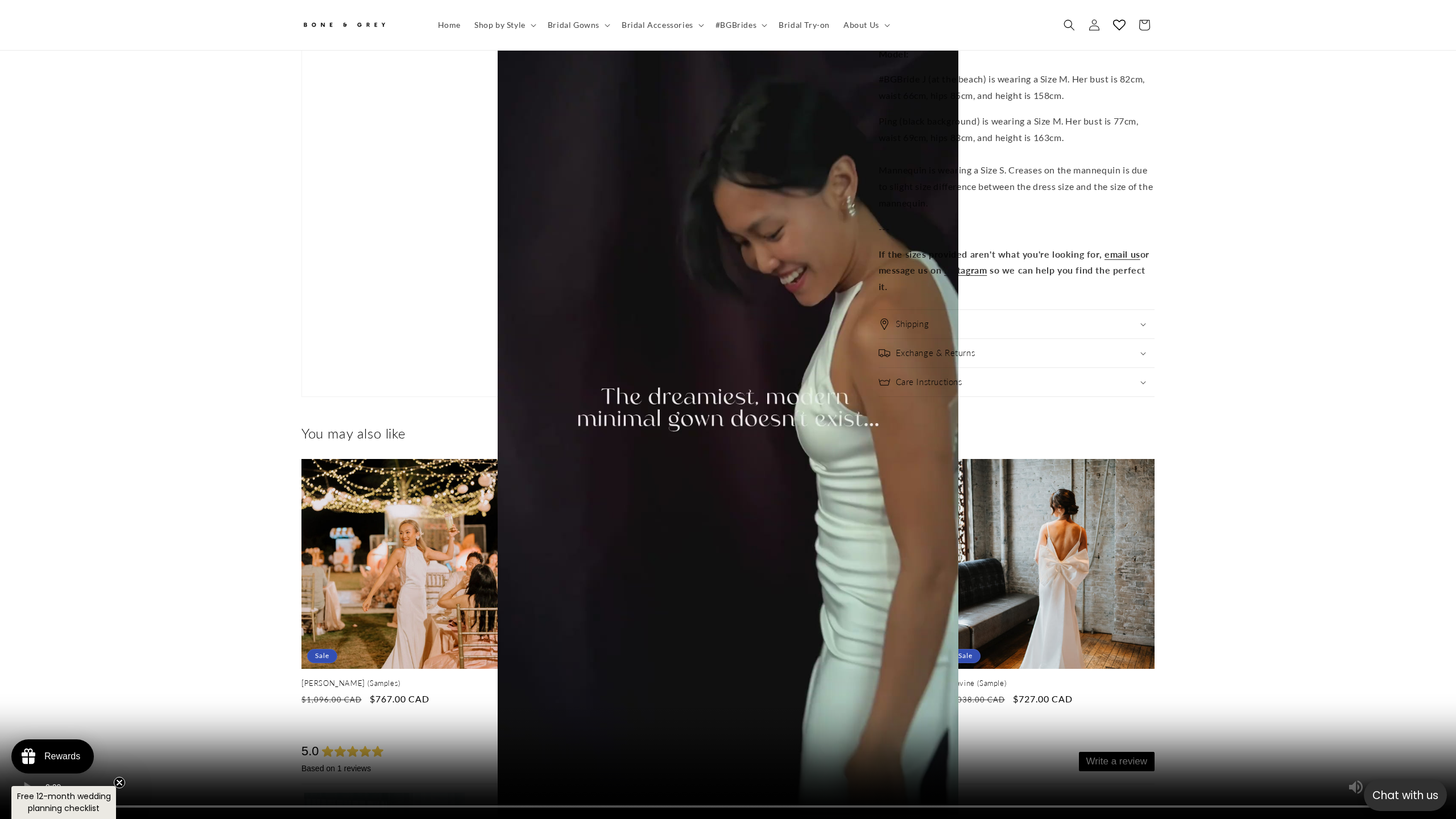
click at [683, 357] on video "Elise halter minimal crepe wedding dress with mesh back | Bone and Grey Bridal …" at bounding box center [728, 409] width 1456 height 819
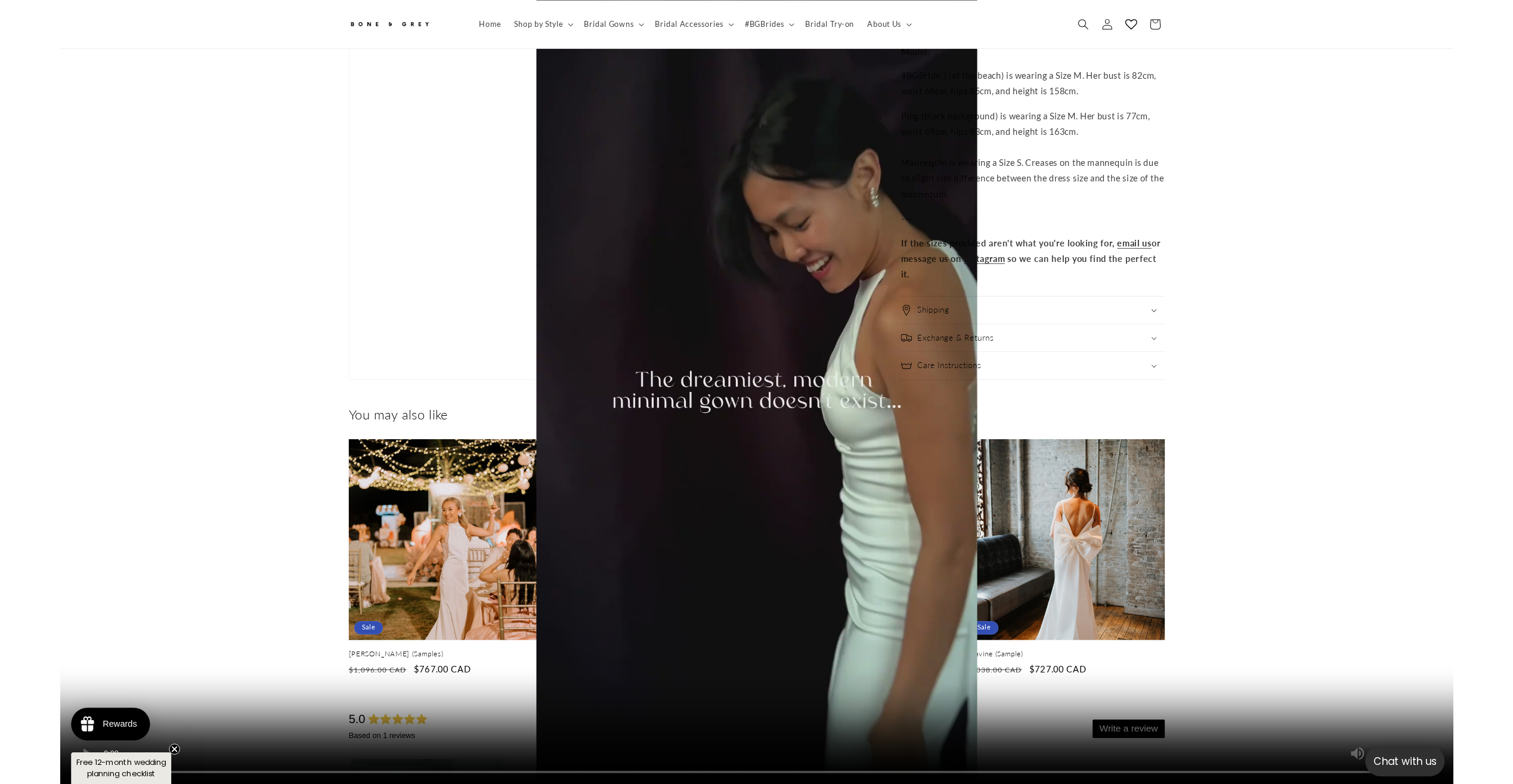
scroll to position [0, 328]
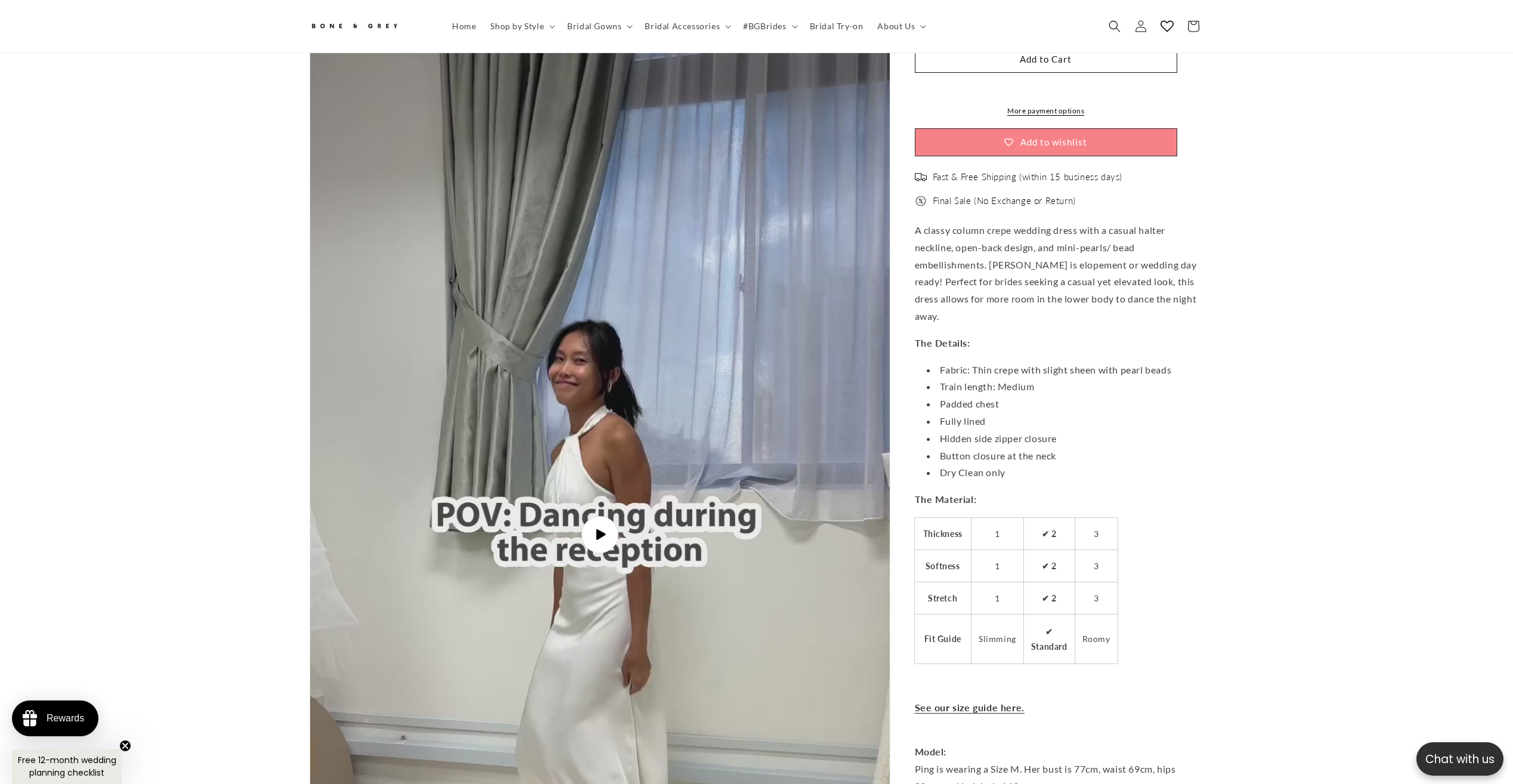
scroll to position [3195, 0]
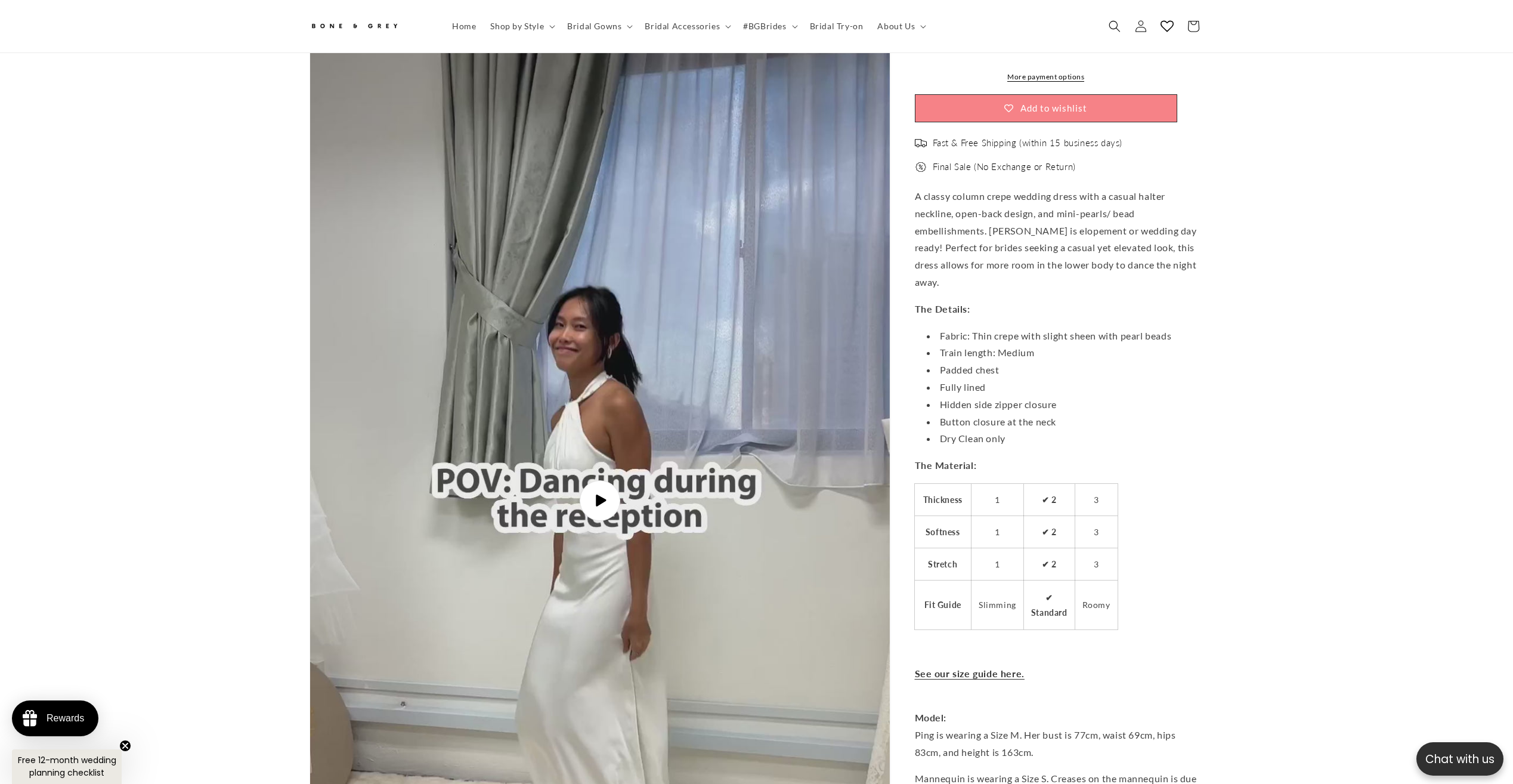
click at [603, 484] on span "Play video" at bounding box center [599, 500] width 40 height 40
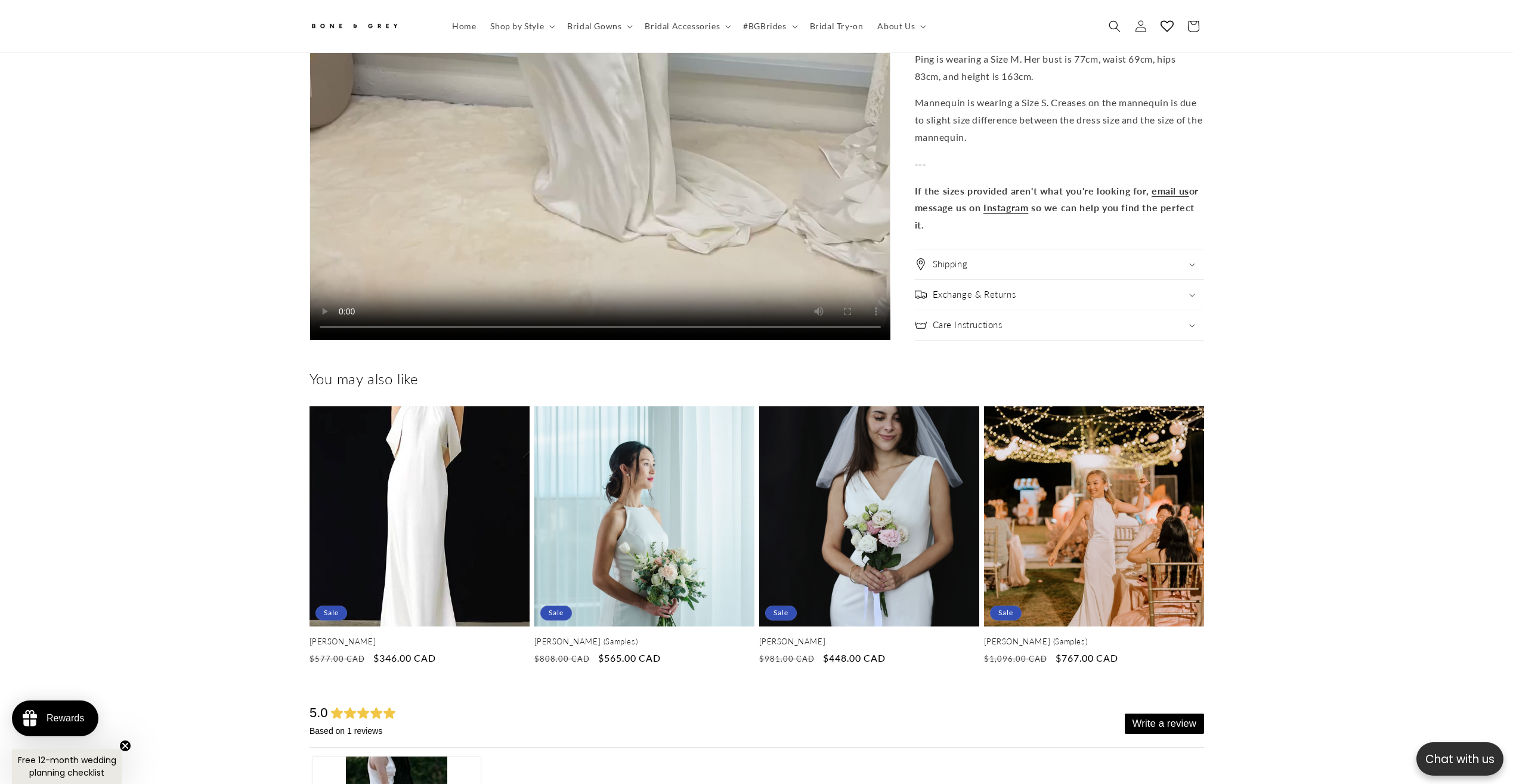
scroll to position [0, 0]
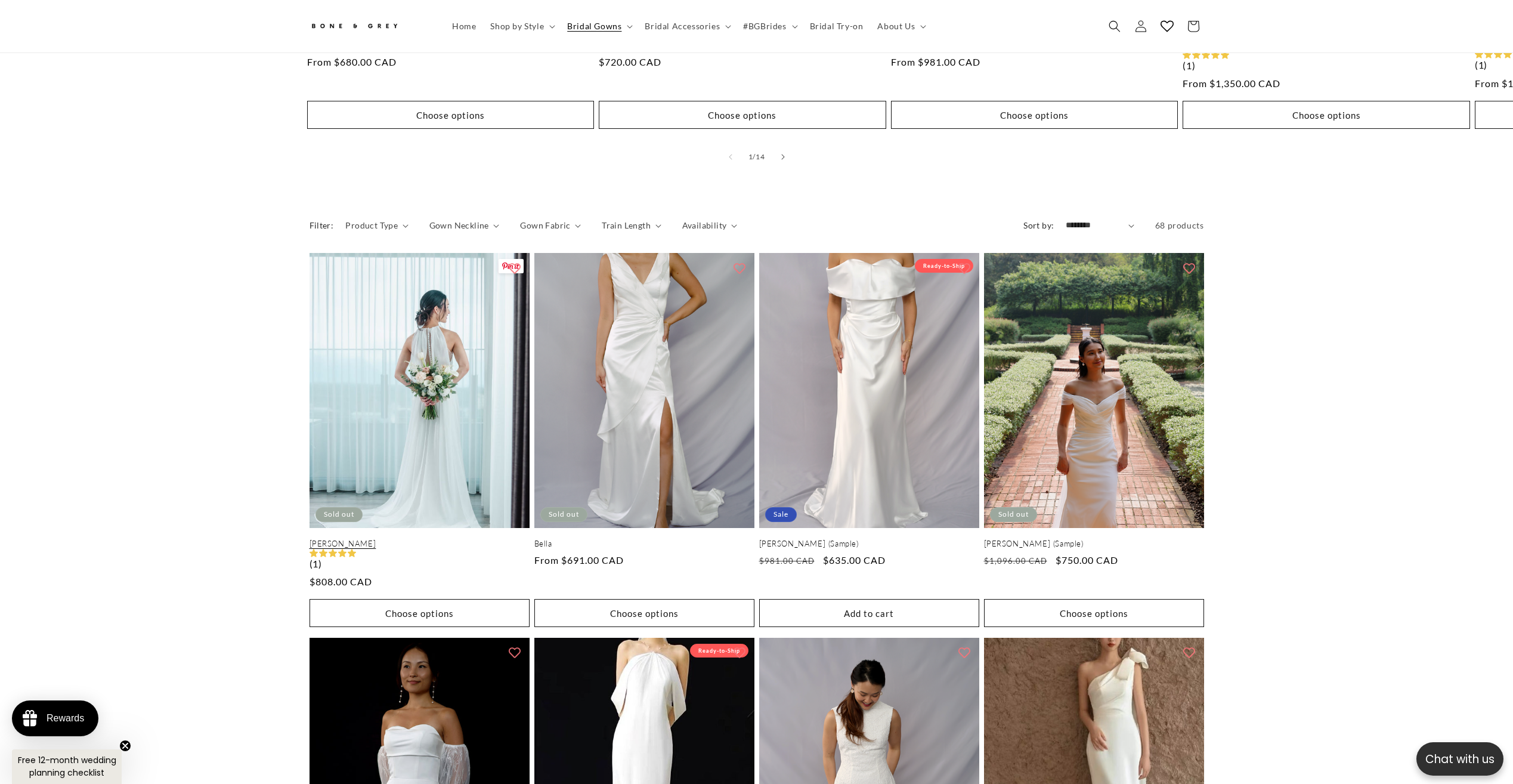
scroll to position [0, 328]
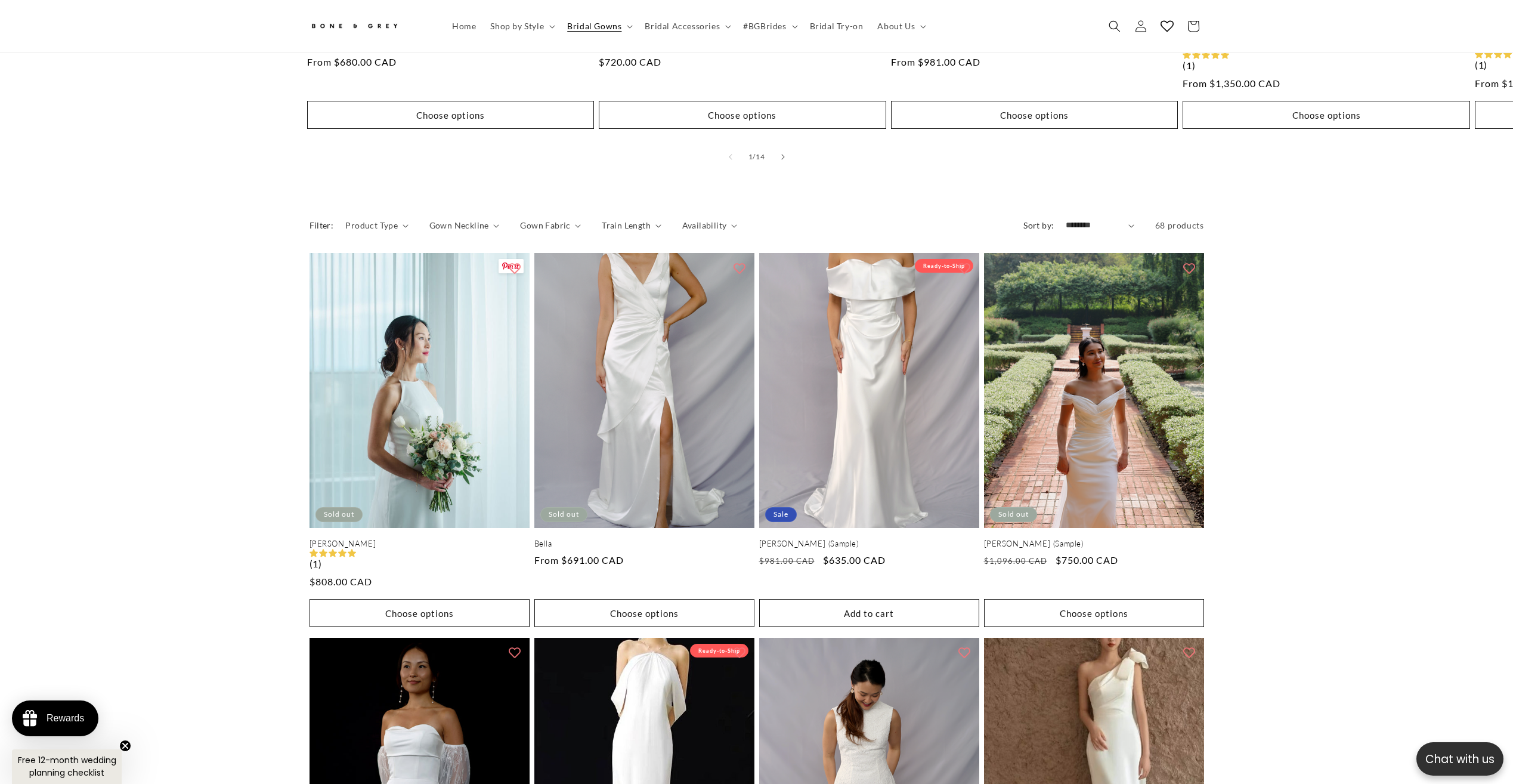
drag, startPoint x: 407, startPoint y: 333, endPoint x: 251, endPoint y: 323, distance: 156.3
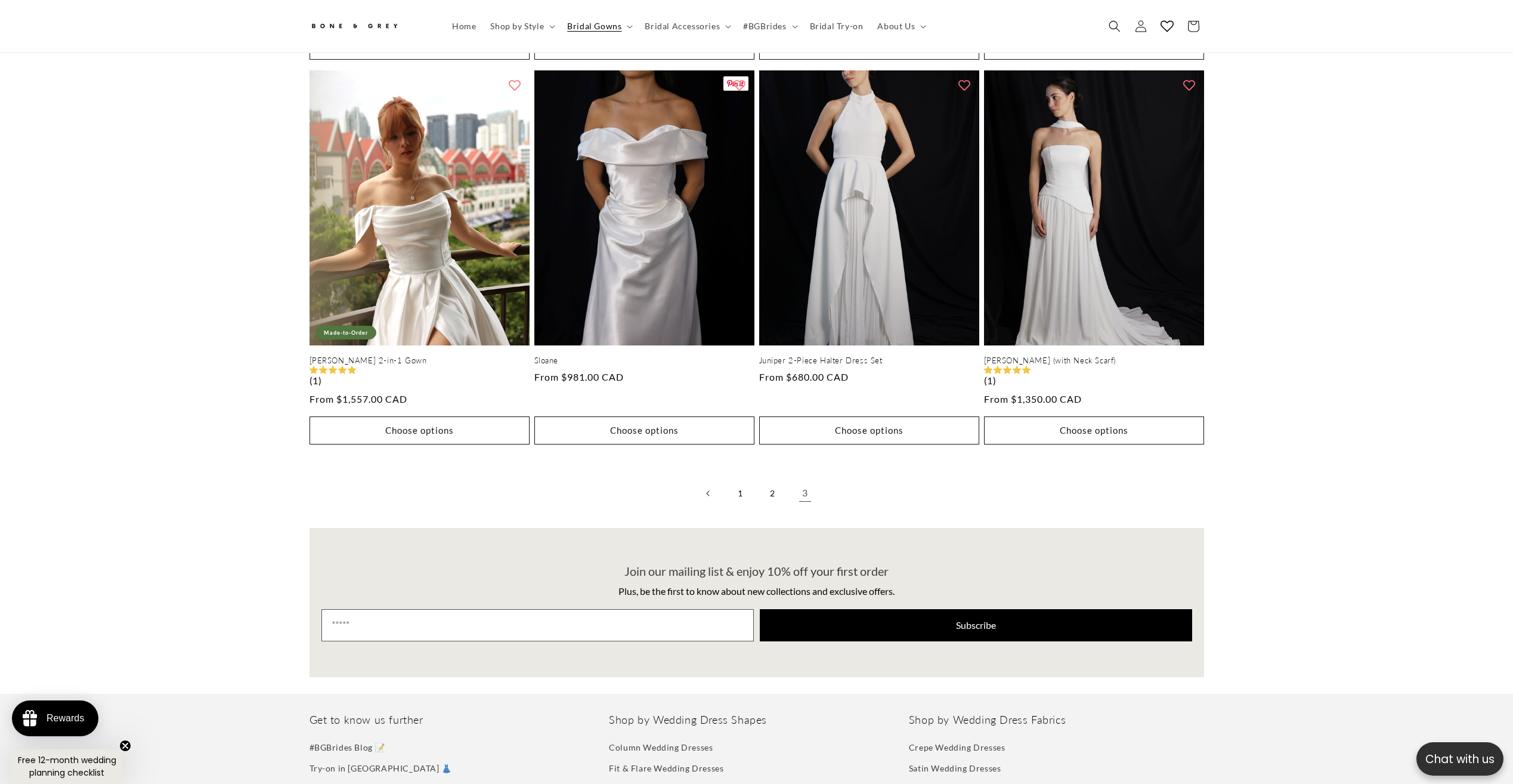
scroll to position [2717, 0]
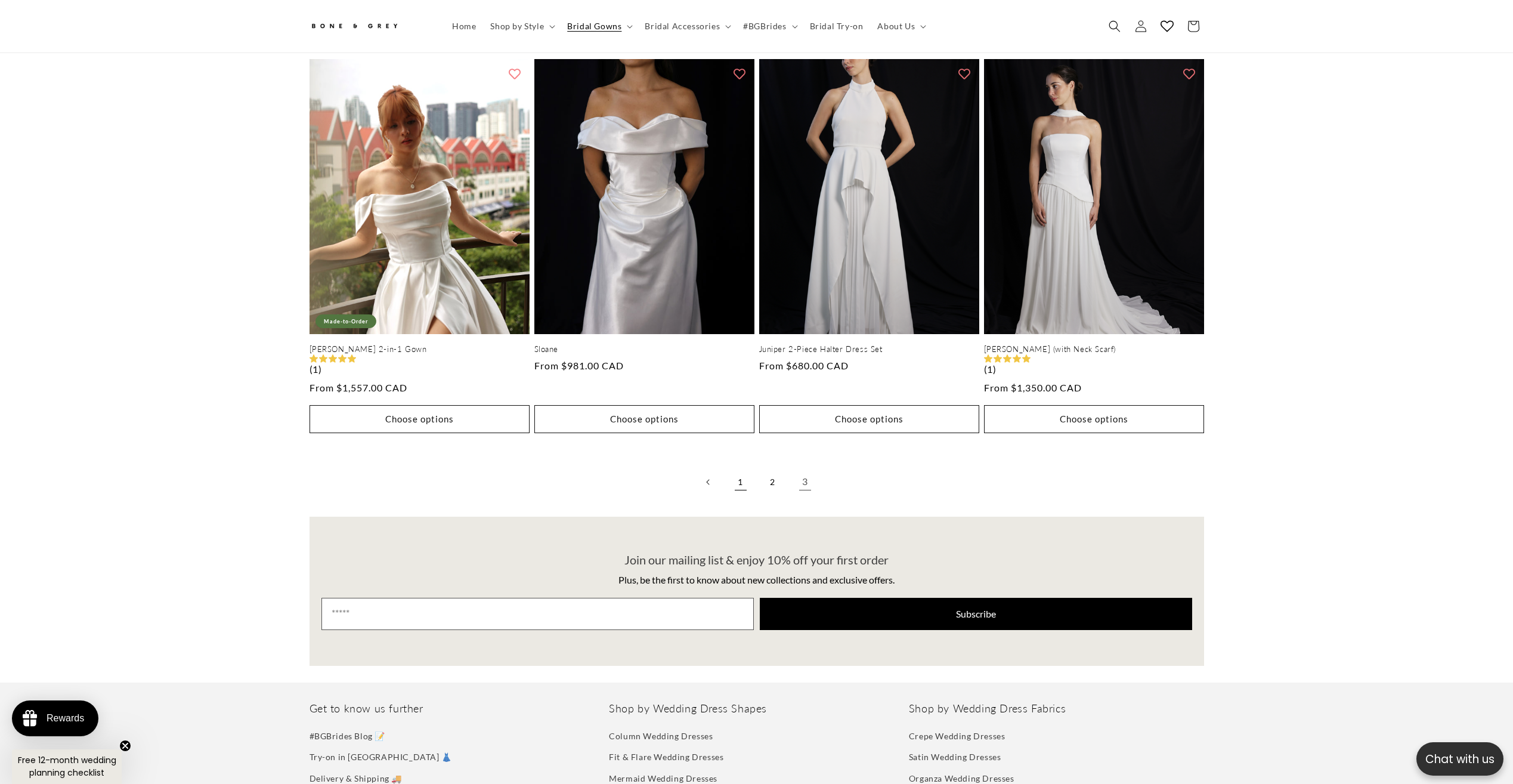
click at [743, 470] on link "1" at bounding box center [741, 482] width 26 height 26
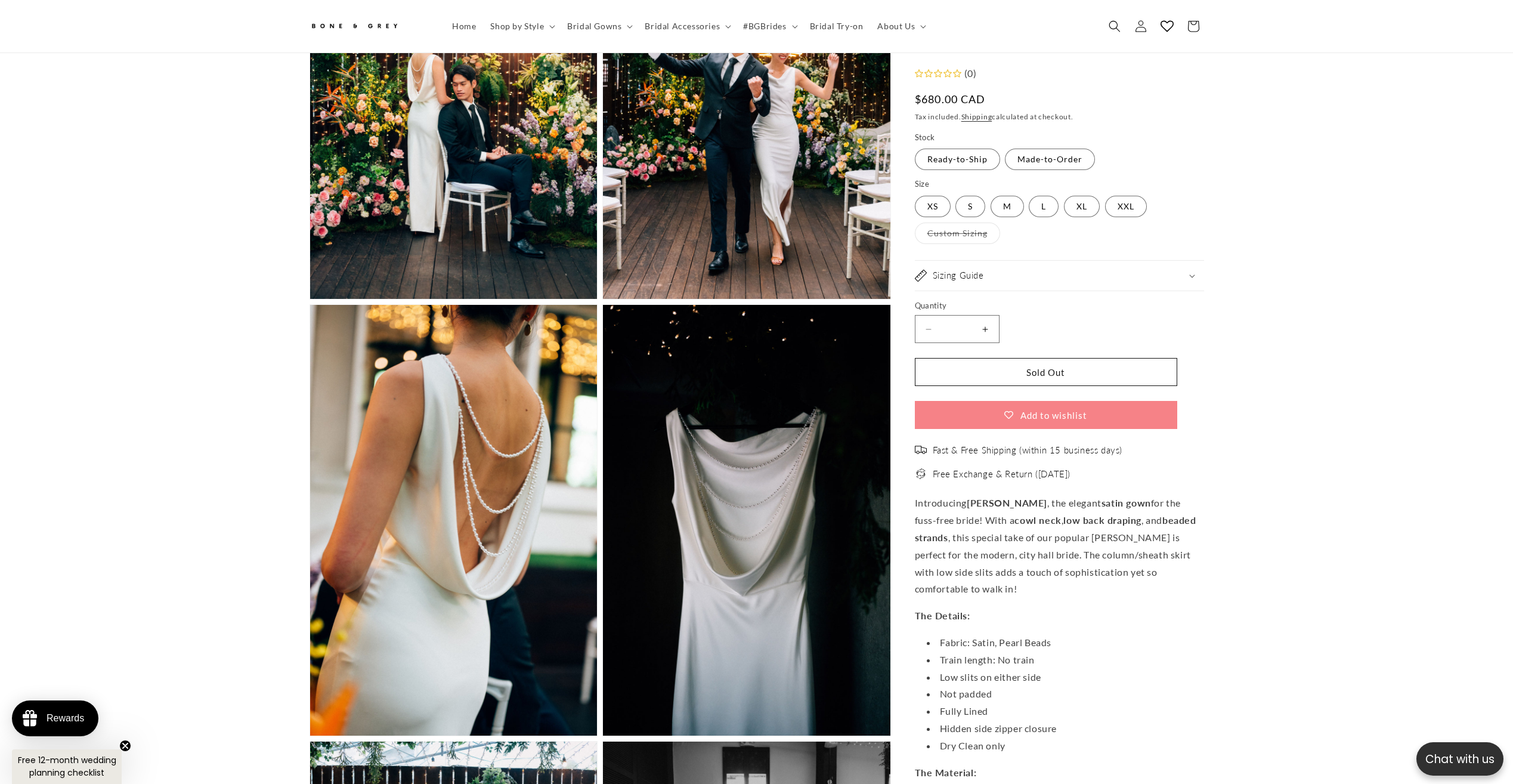
scroll to position [0, 656]
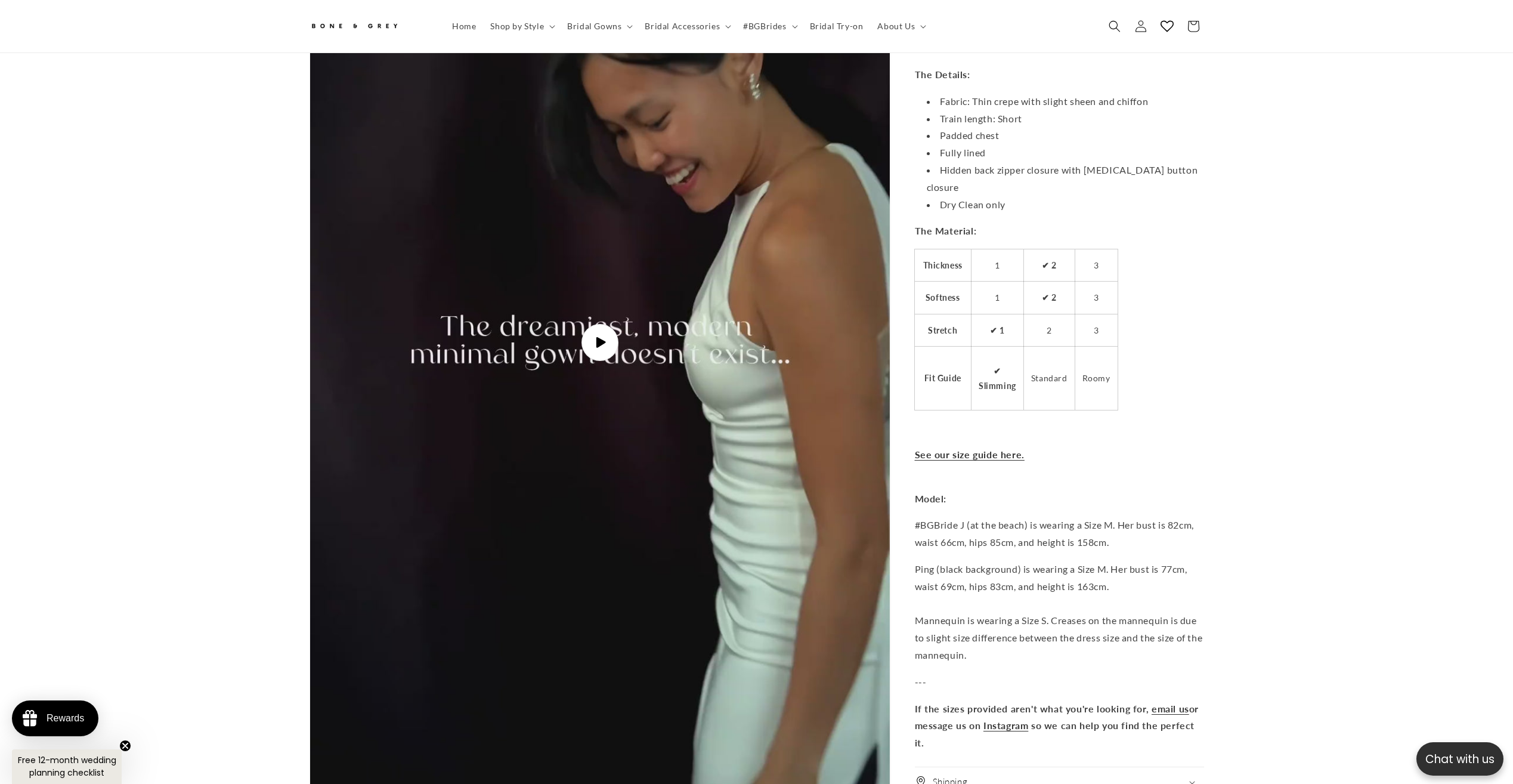
scroll to position [0, 328]
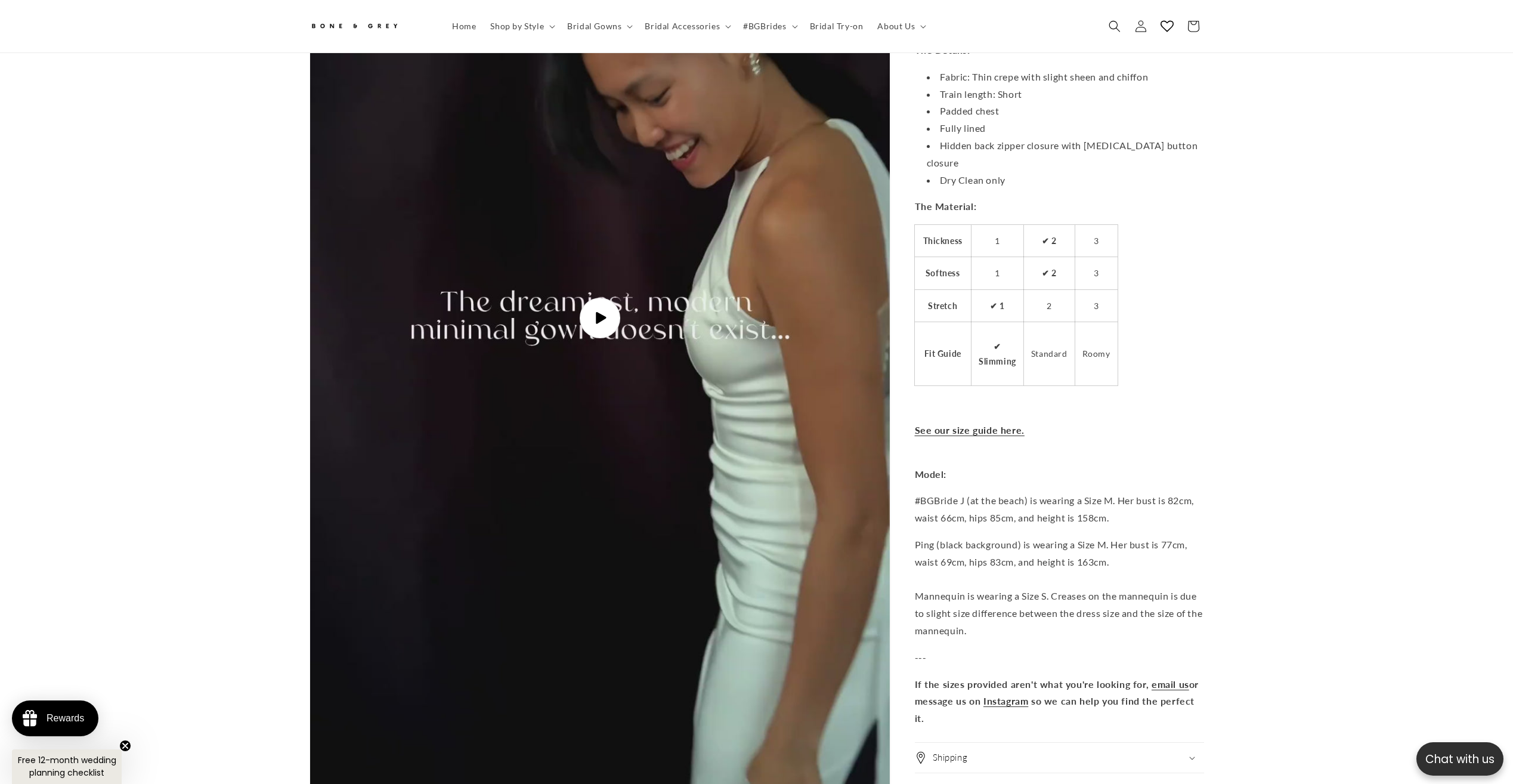
click at [605, 302] on span "Play video" at bounding box center [599, 318] width 40 height 40
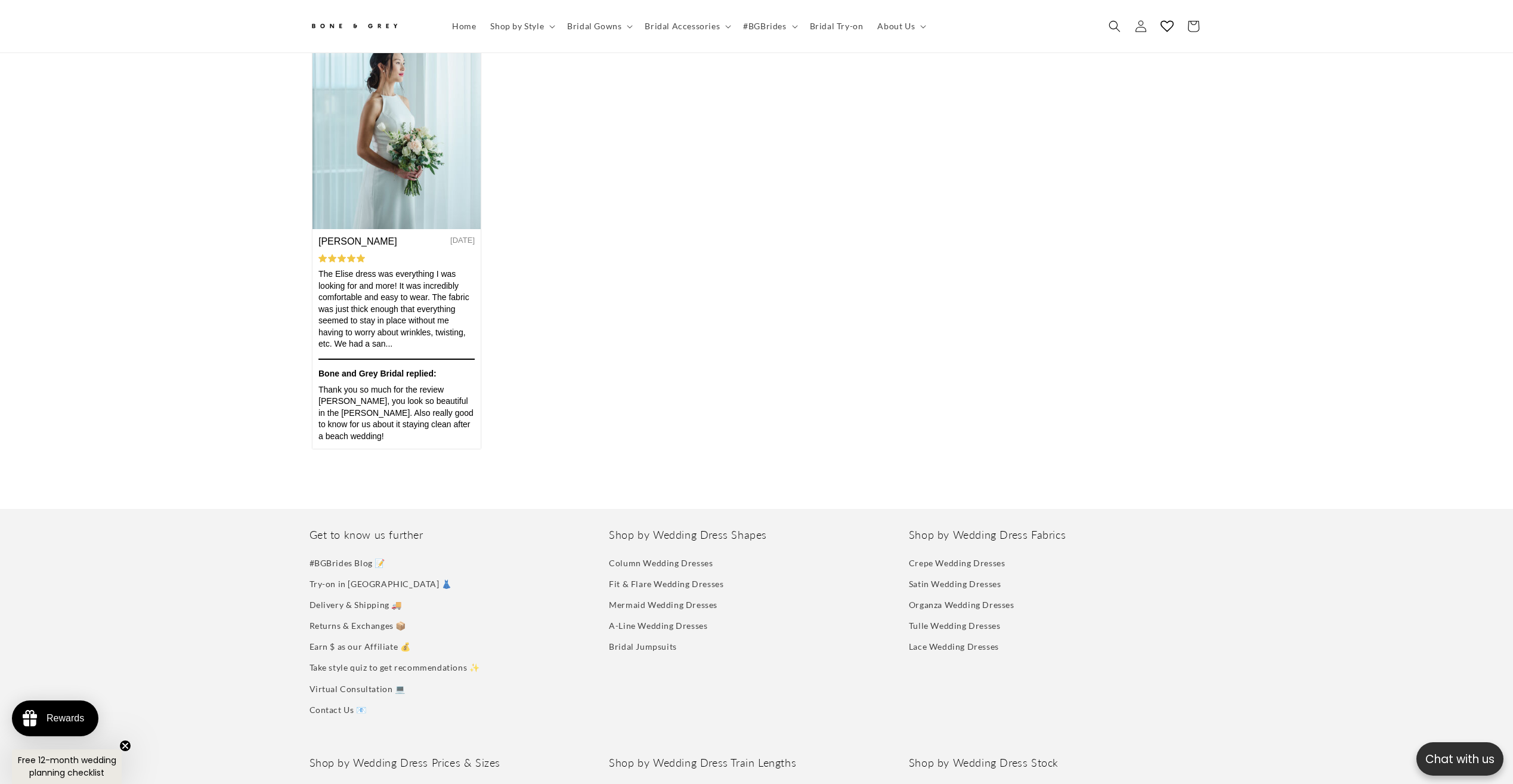
scroll to position [0, 0]
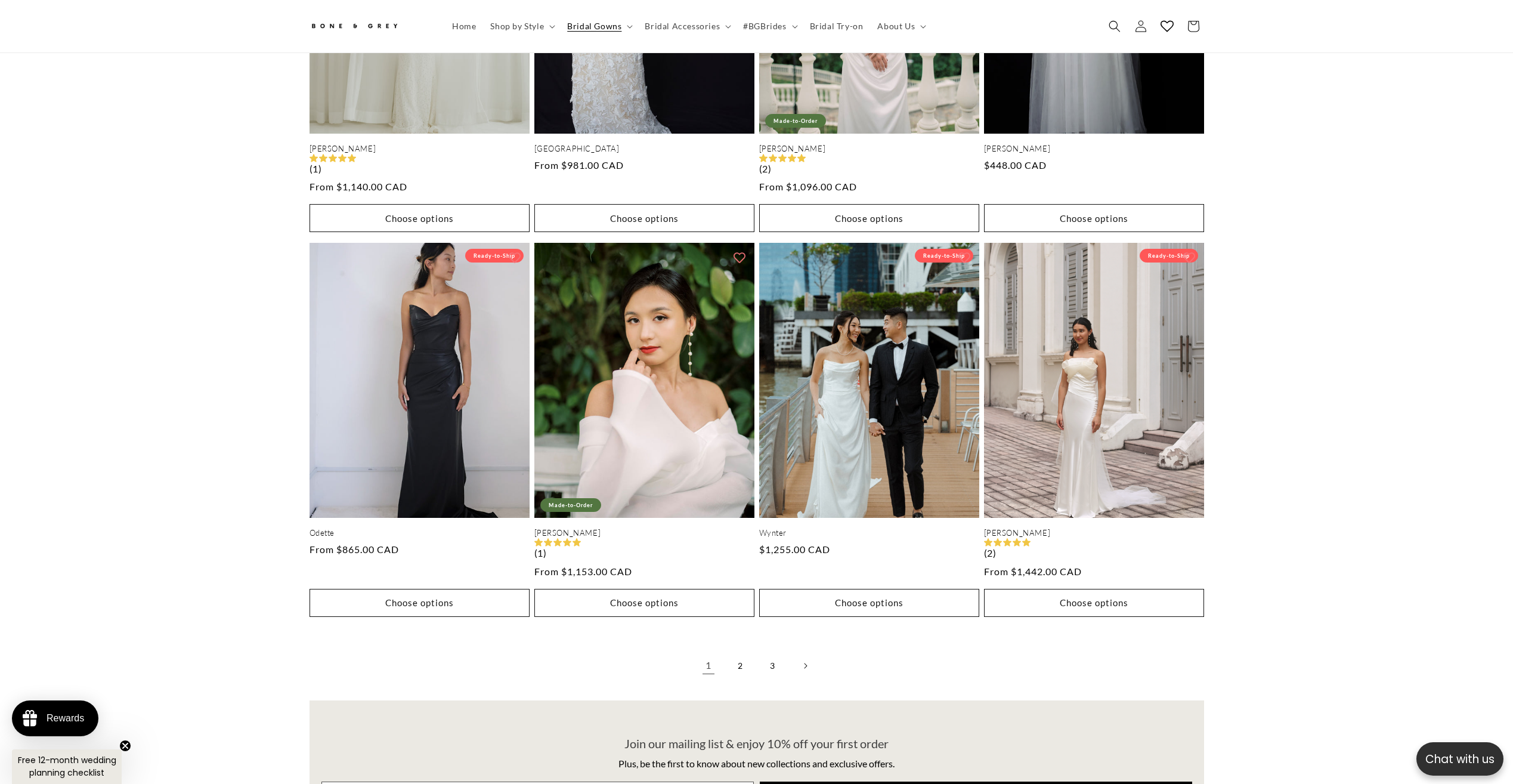
scroll to position [3016, 0]
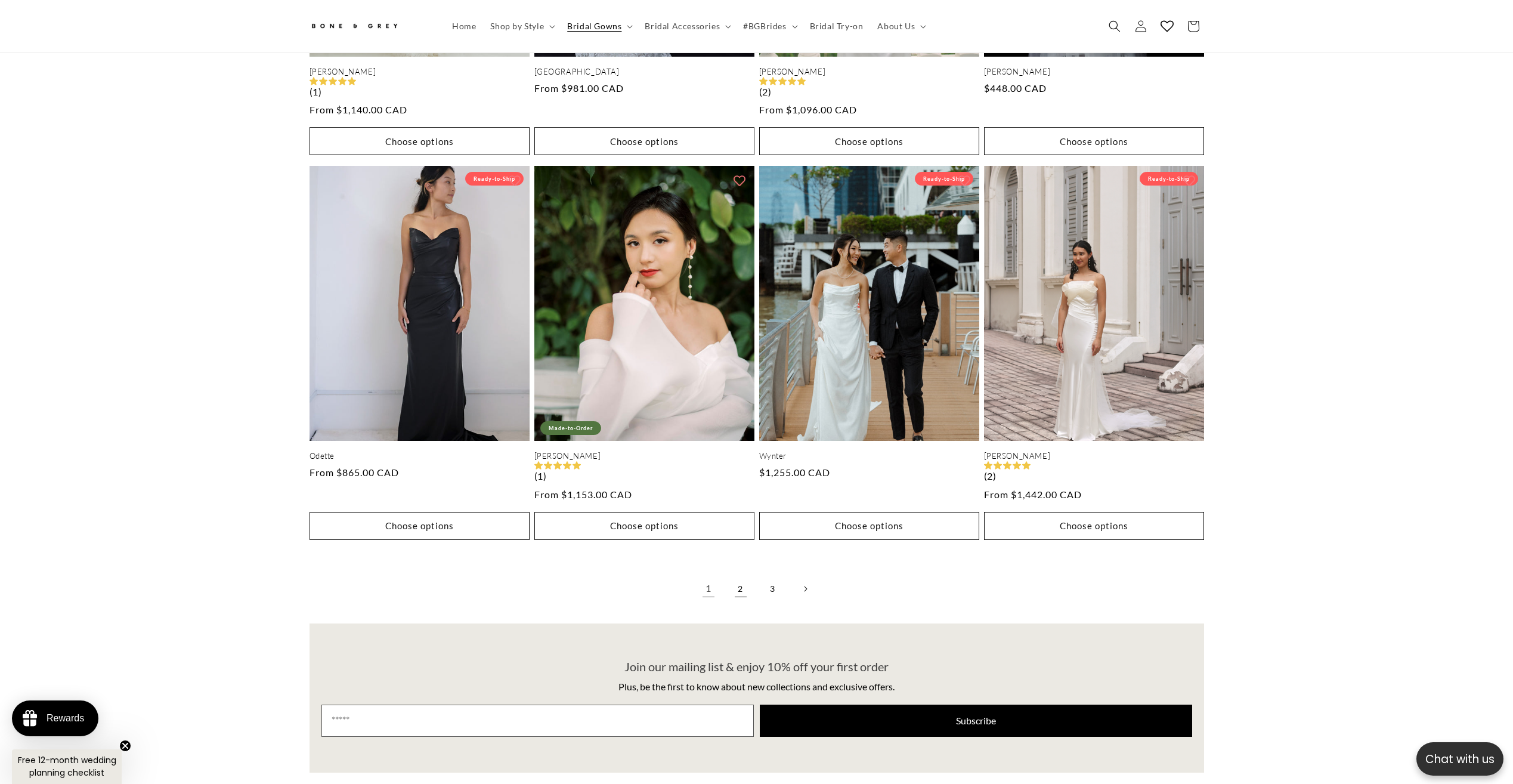
click at [745, 576] on link "2" at bounding box center [741, 589] width 26 height 26
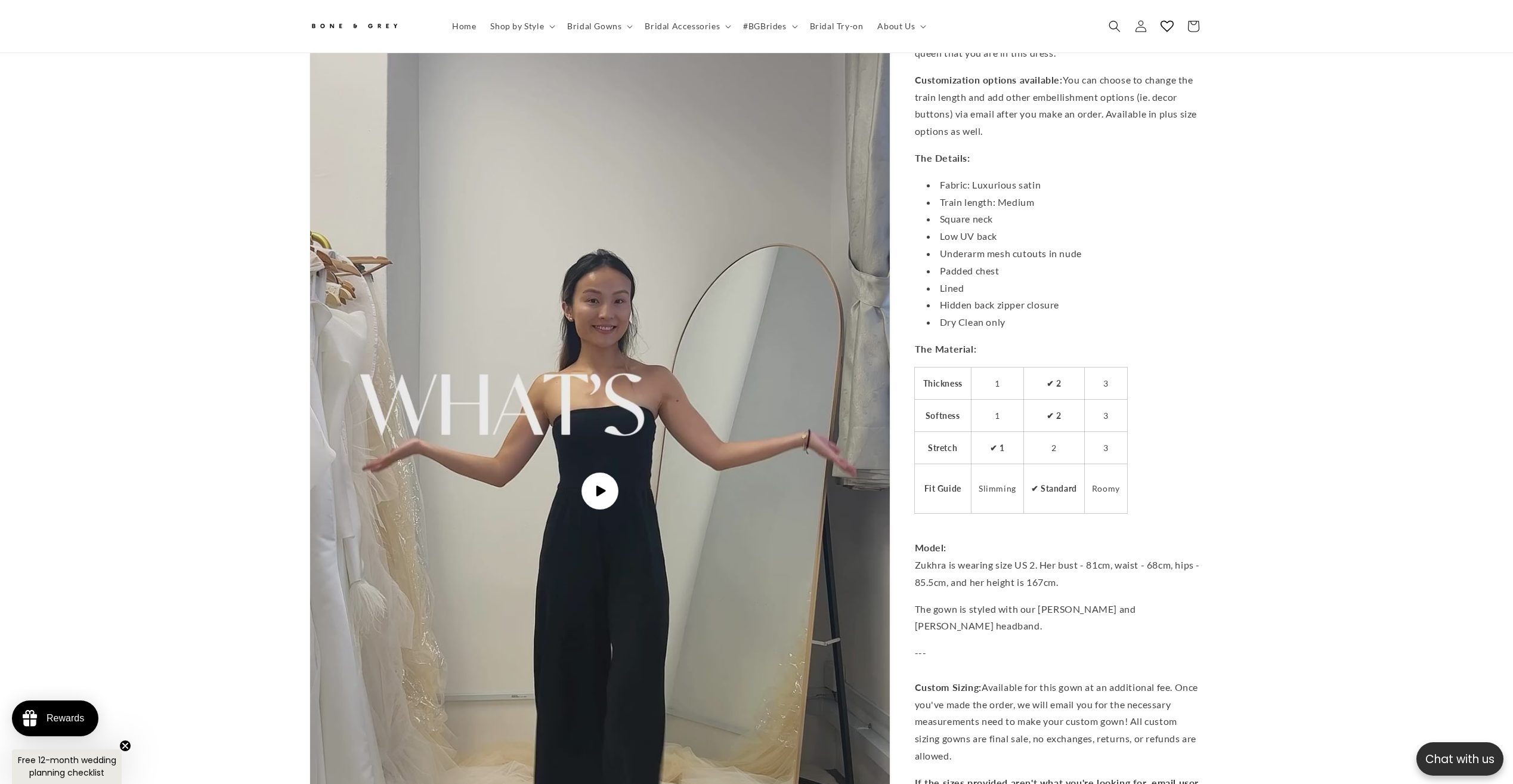
scroll to position [2777, 0]
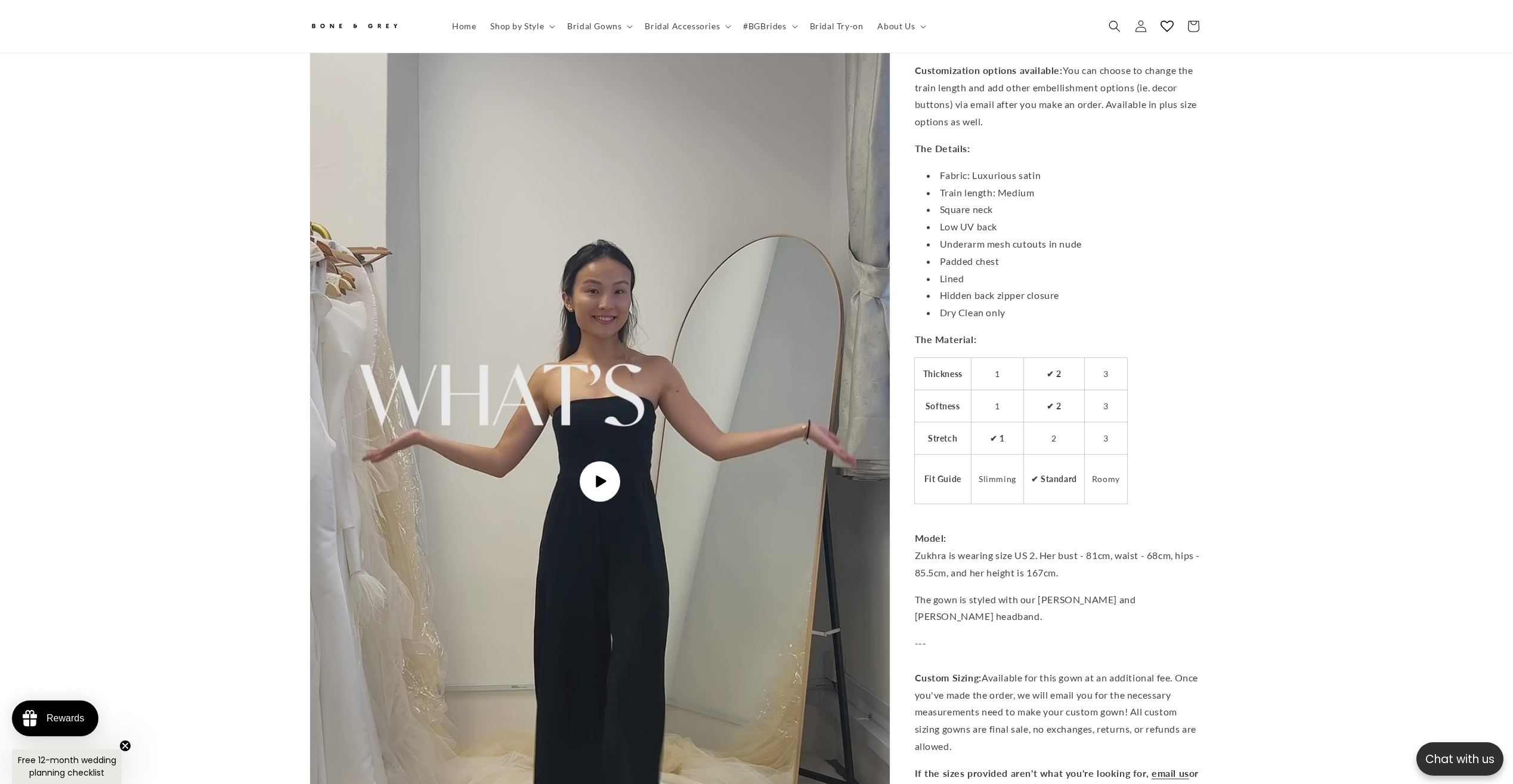
click at [596, 461] on span "Play video" at bounding box center [599, 480] width 40 height 40
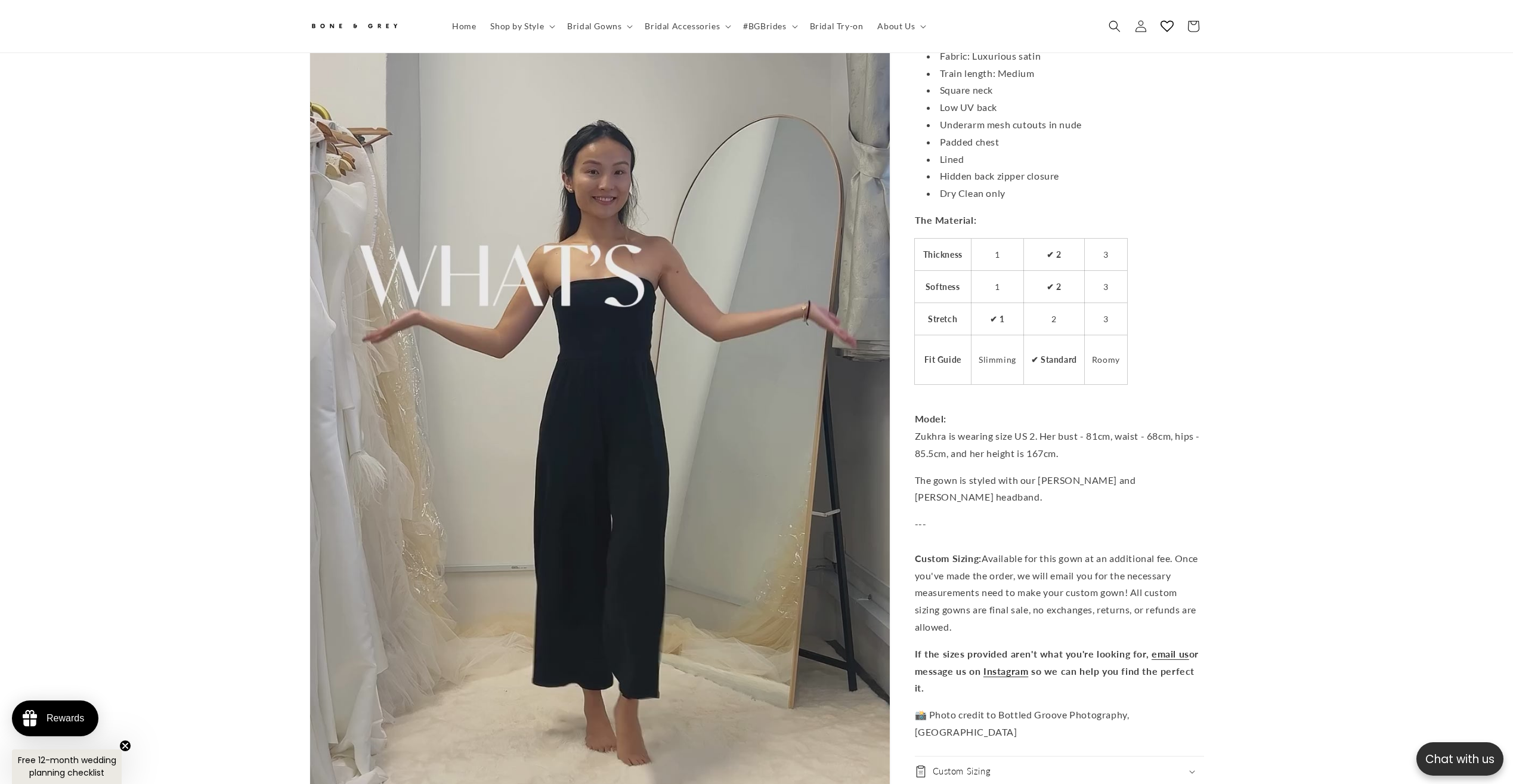
scroll to position [2857, 0]
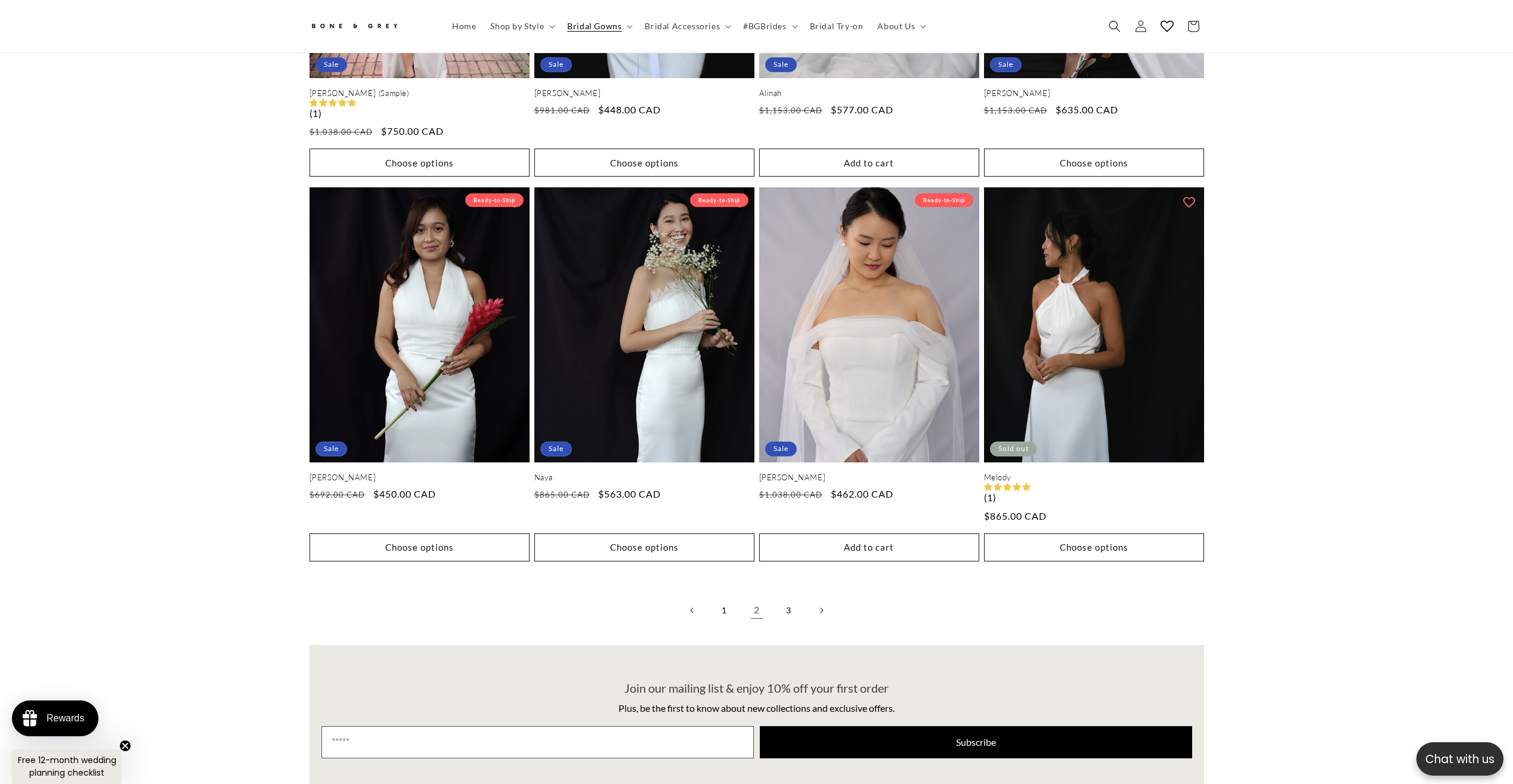
scroll to position [0, 656]
click at [822, 606] on icon "Next page" at bounding box center [821, 609] width 4 height 7
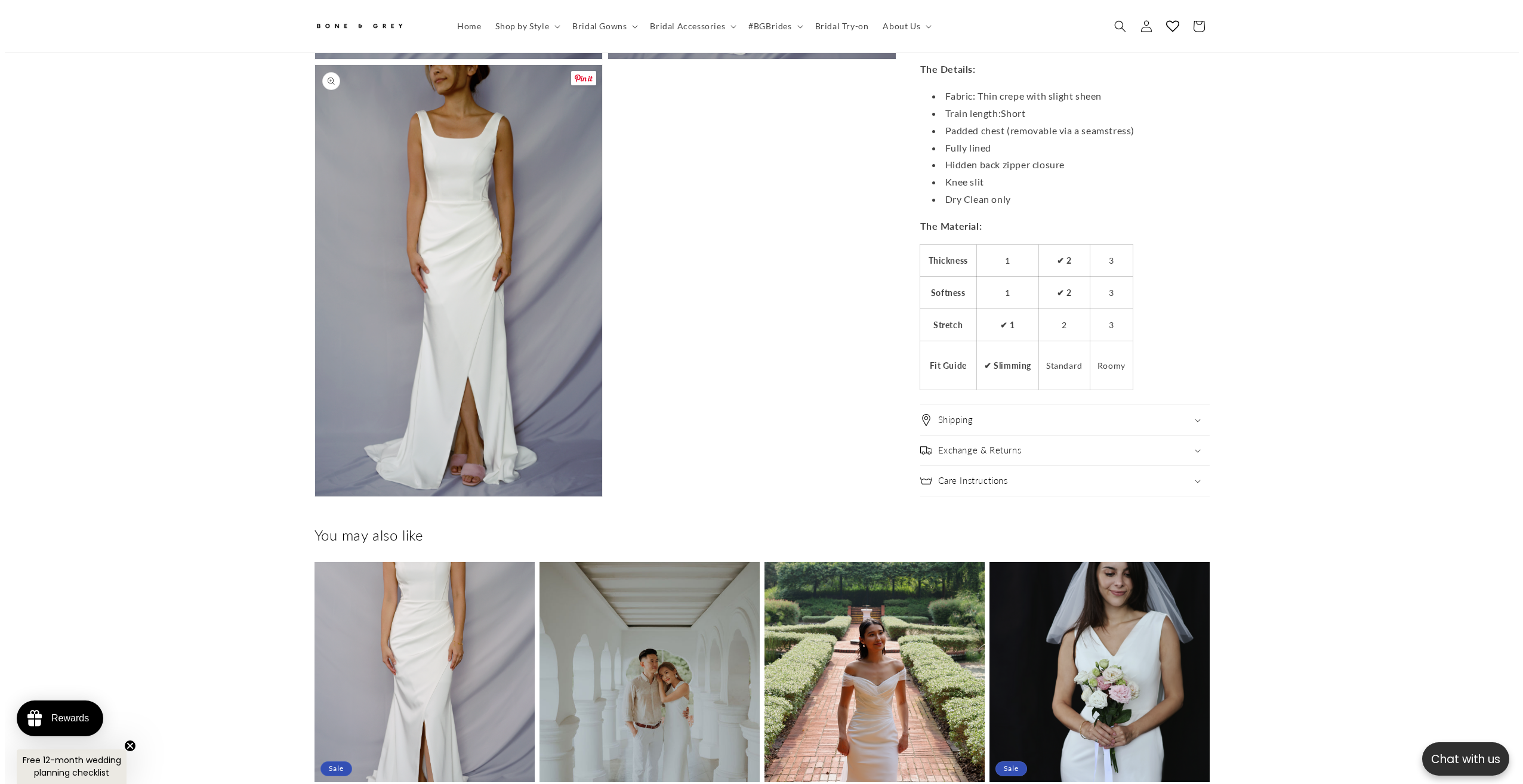
scroll to position [1365, 0]
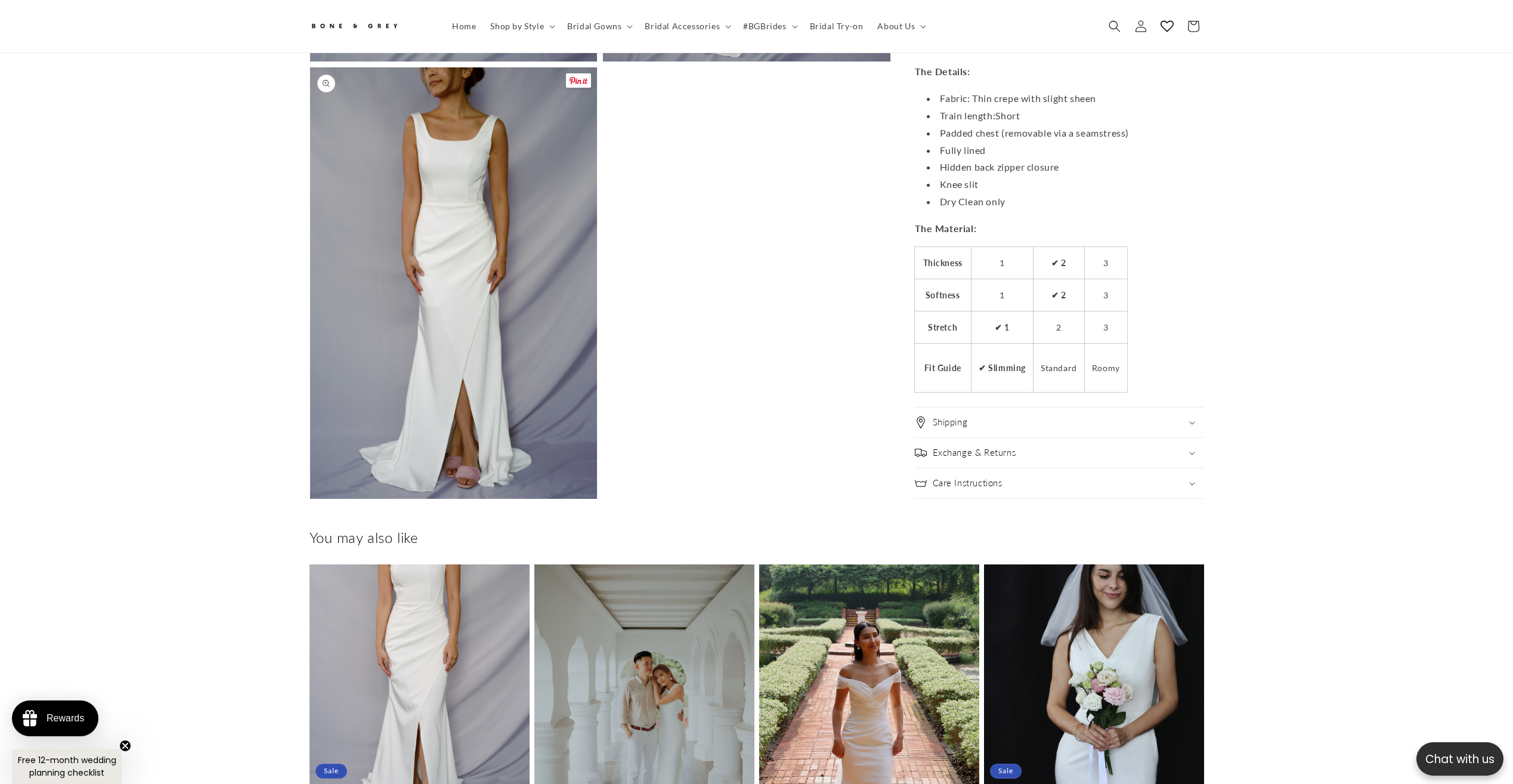
click at [310, 499] on button "Open media 4 in modal" at bounding box center [310, 499] width 0 height 0
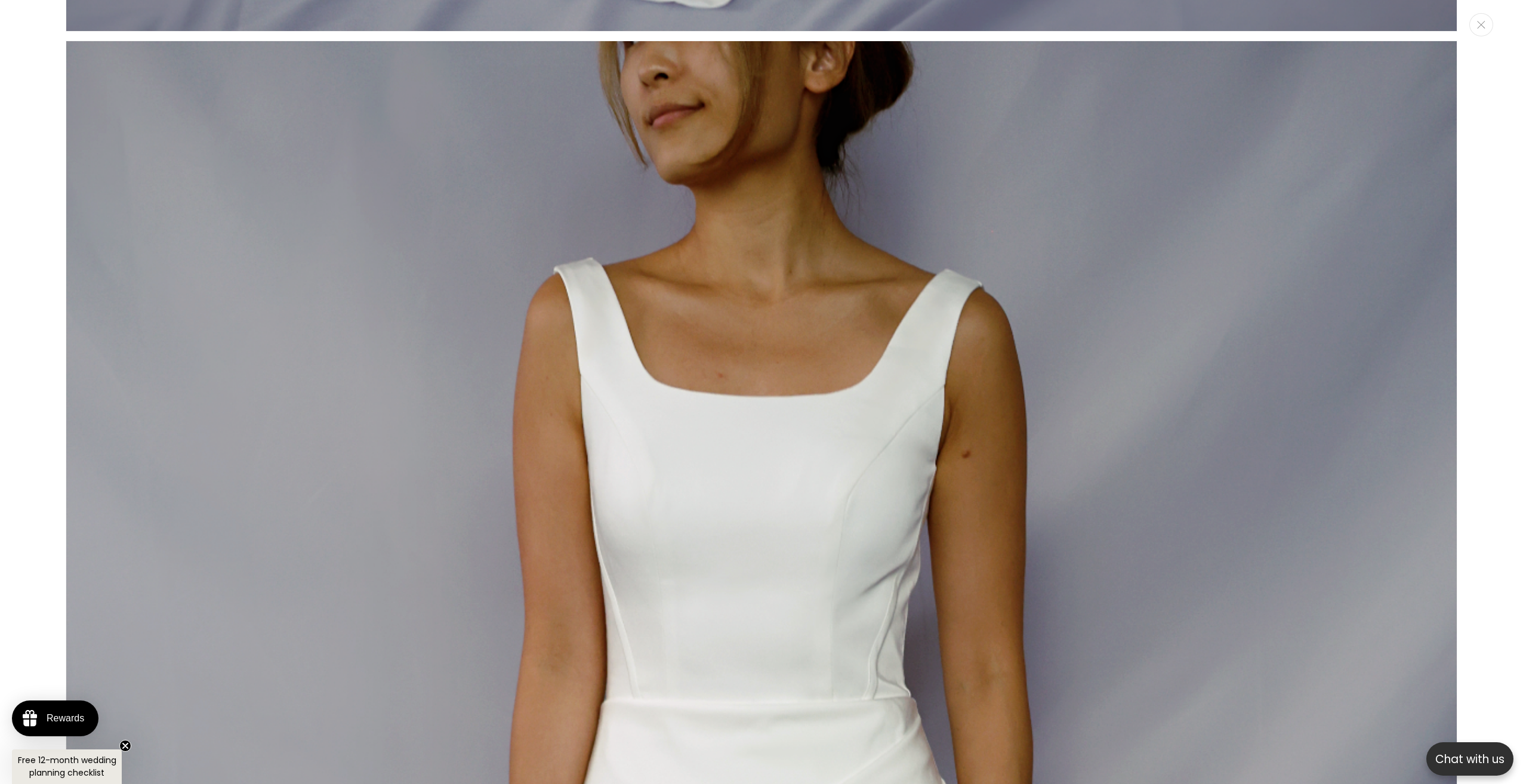
scroll to position [0, 328]
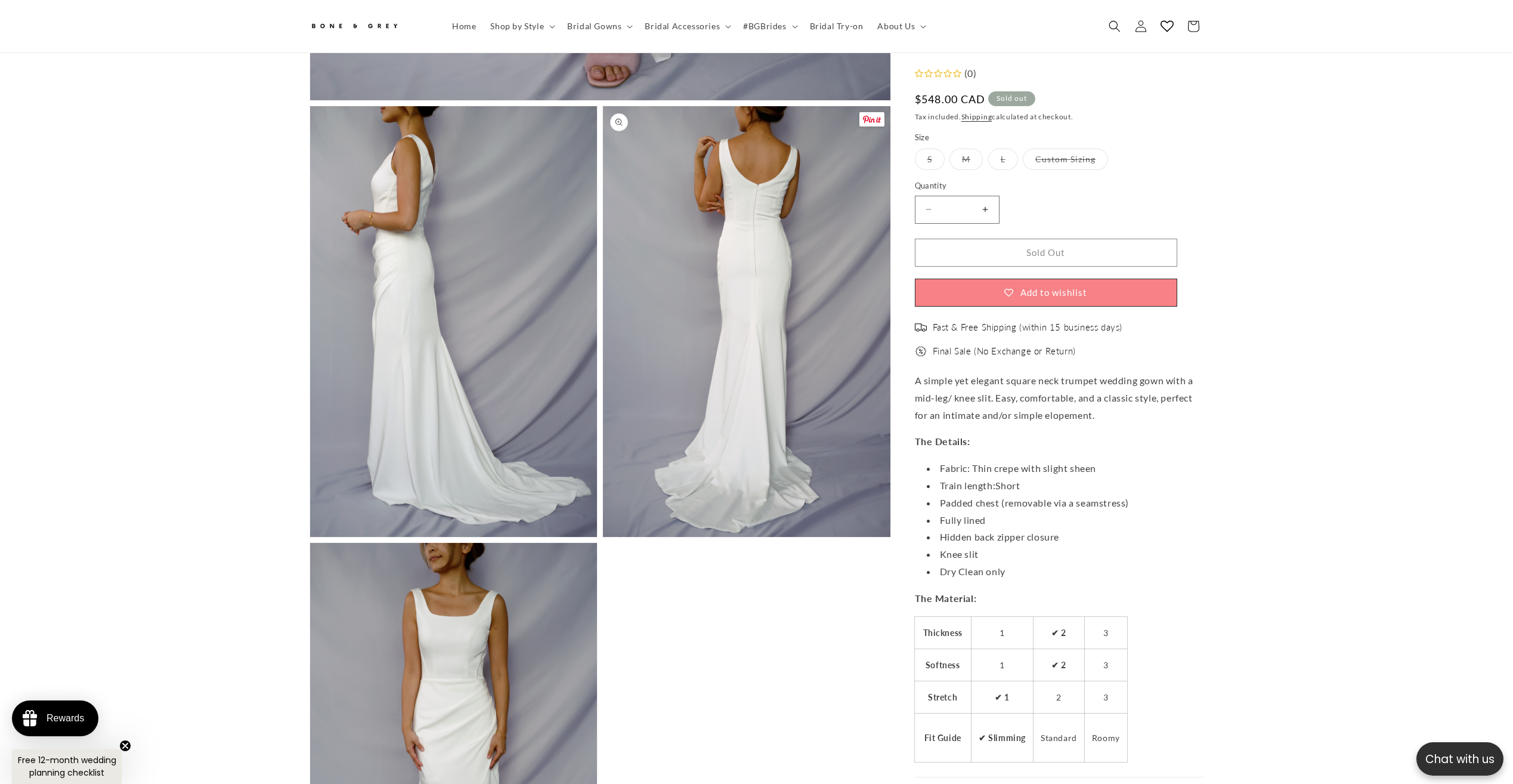
scroll to position [888, 0]
click at [310, 538] on button "Open media 2 in modal" at bounding box center [310, 538] width 0 height 0
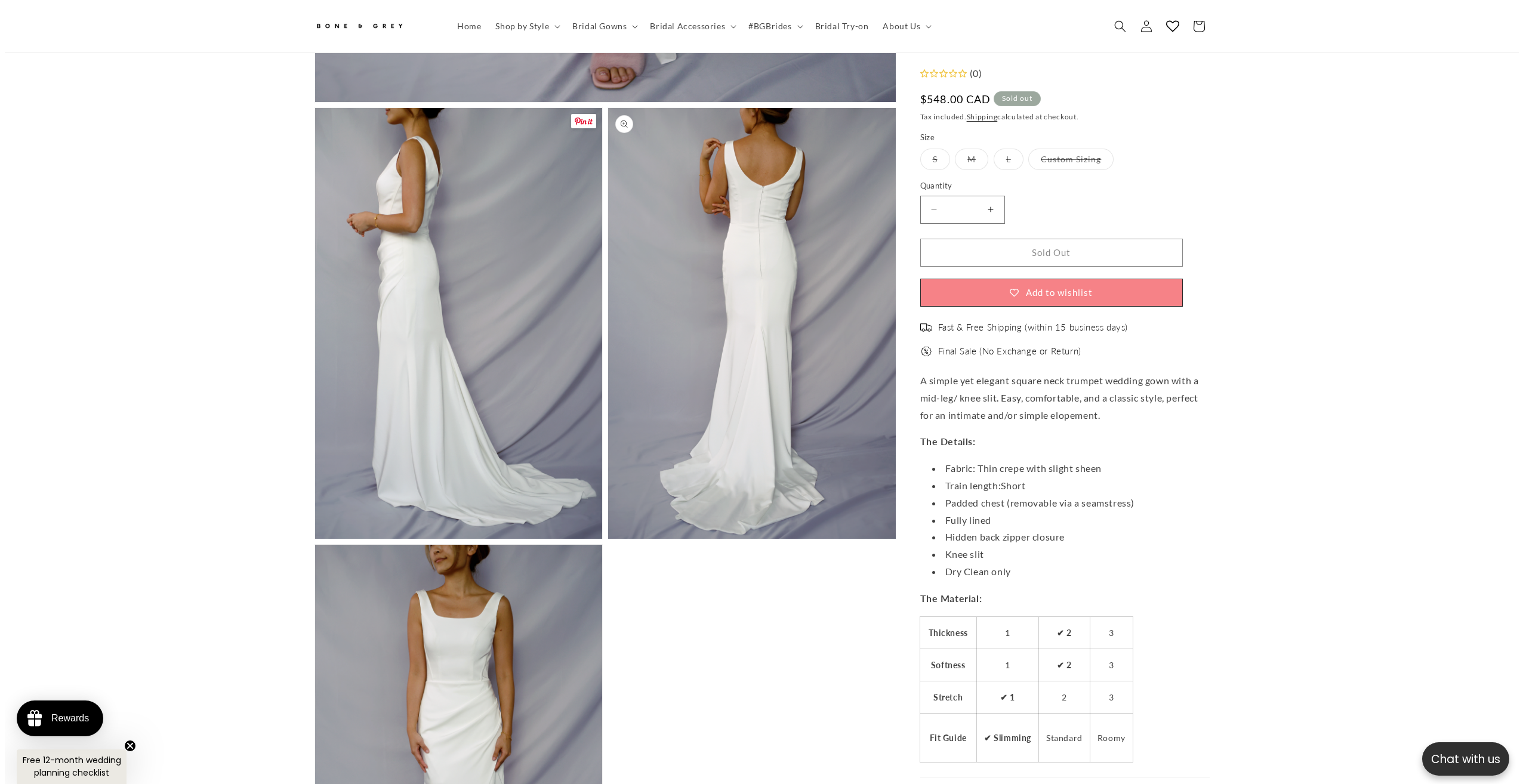
scroll to position [0, 656]
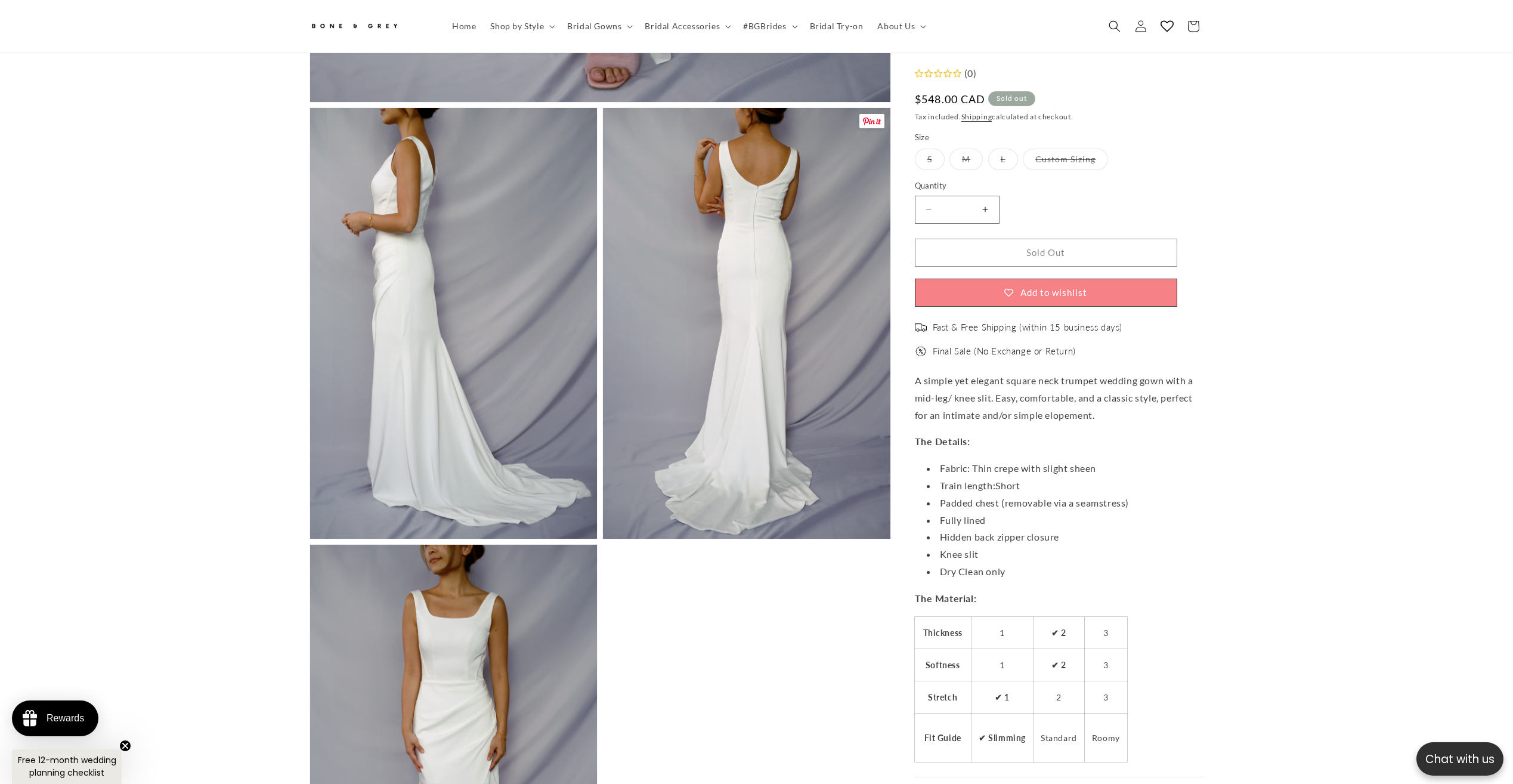
click at [603, 538] on button "Open media 3 in modal" at bounding box center [603, 538] width 0 height 0
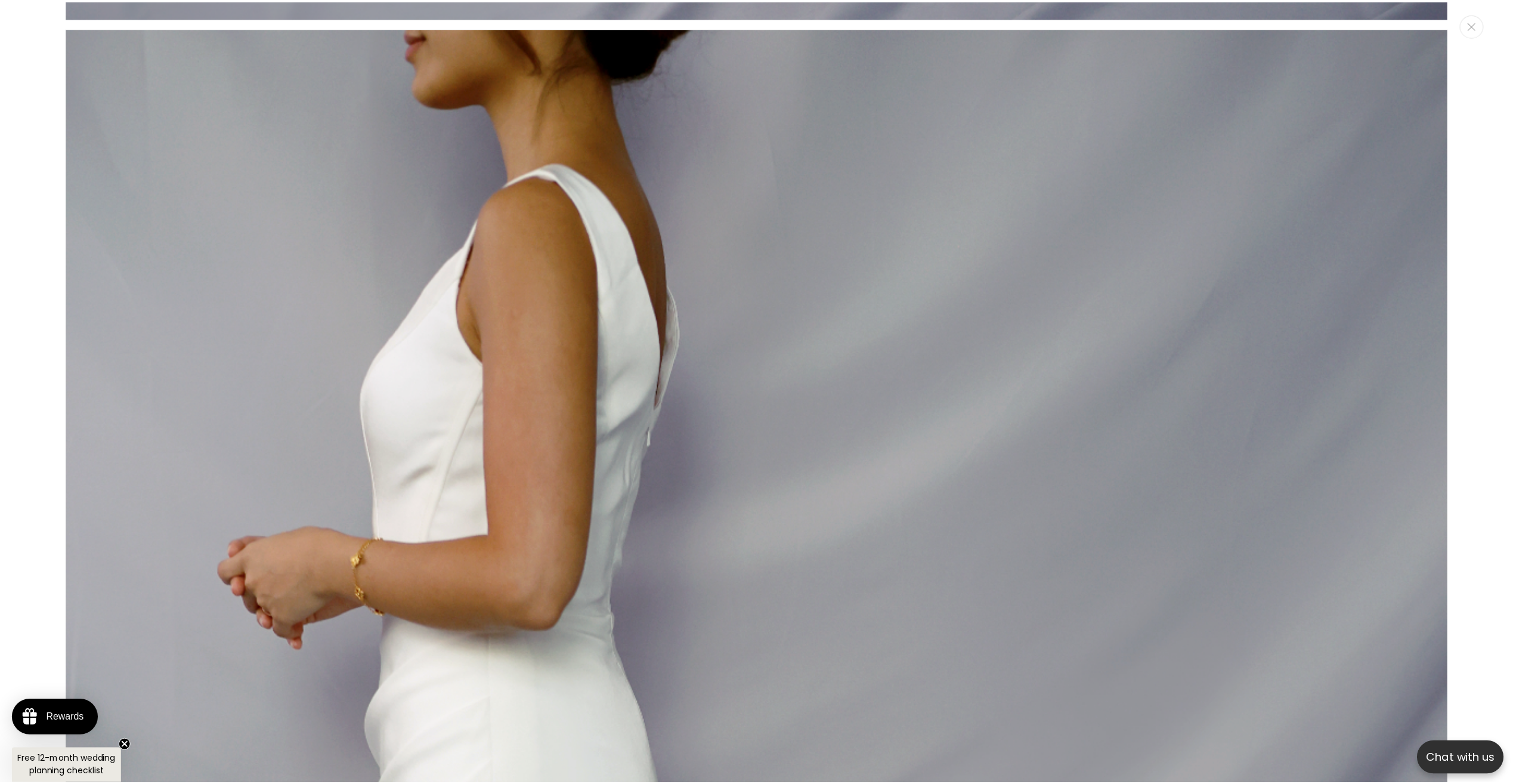
scroll to position [4176, 0]
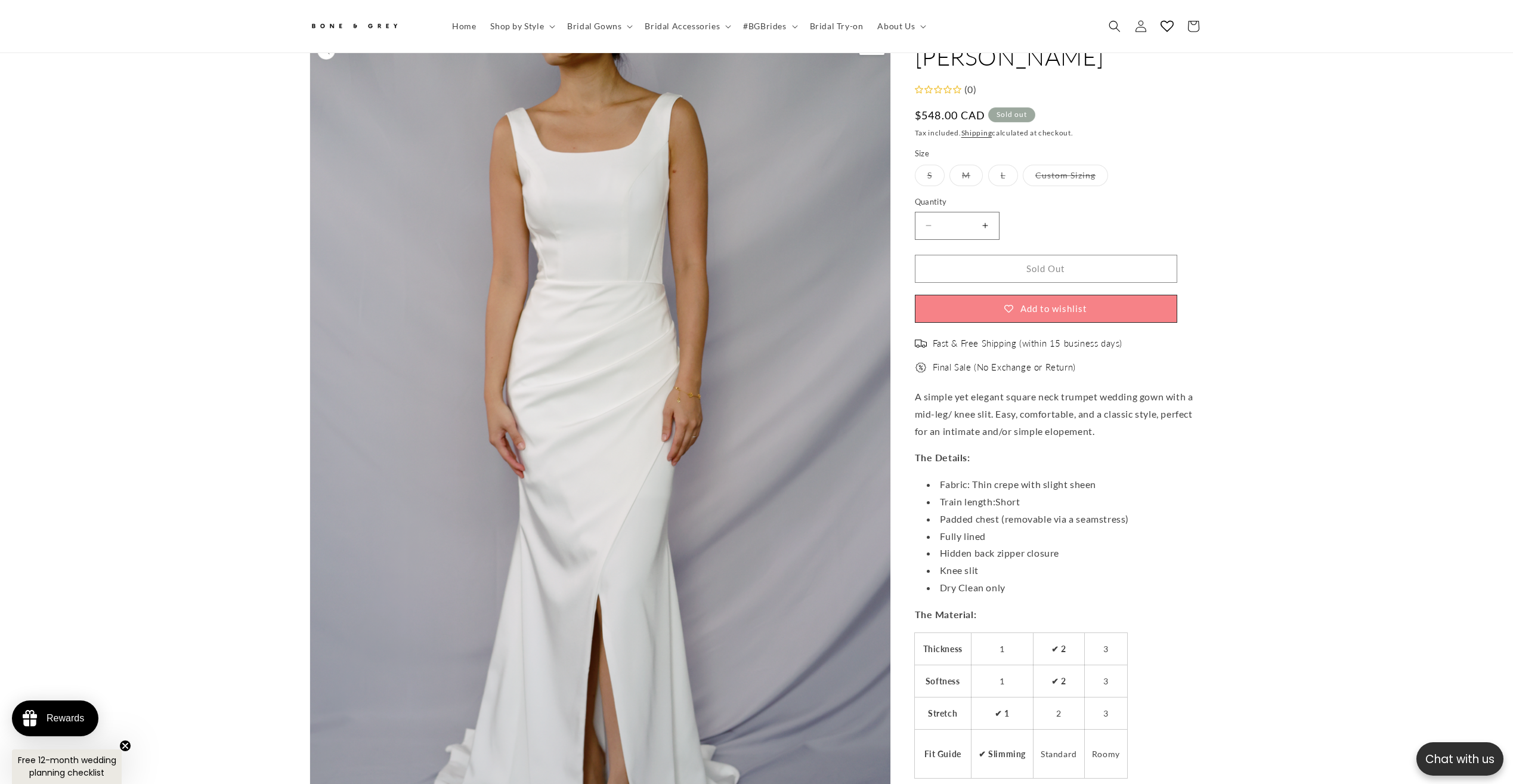
scroll to position [0, 0]
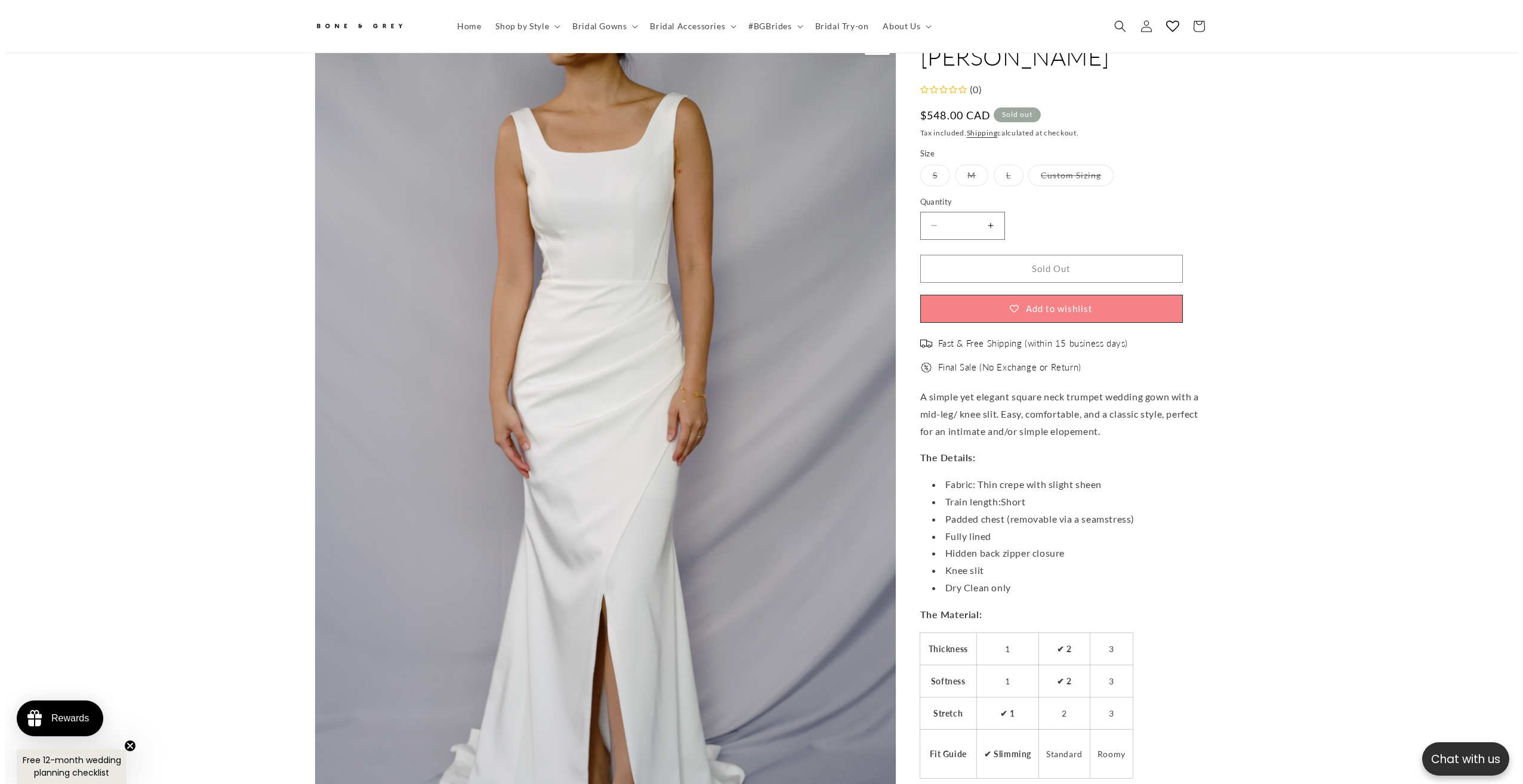
scroll to position [12, 0]
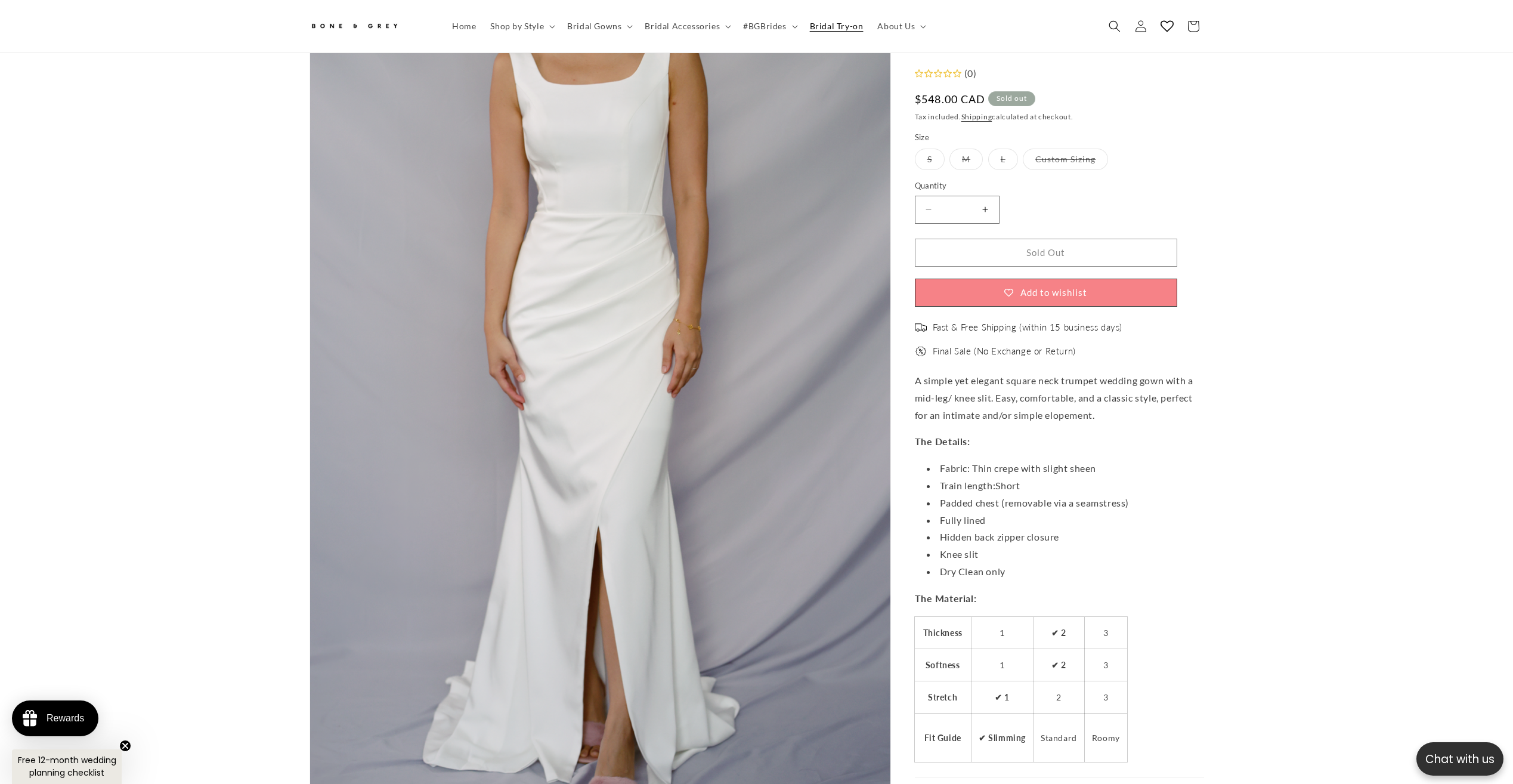
scroll to position [0, 656]
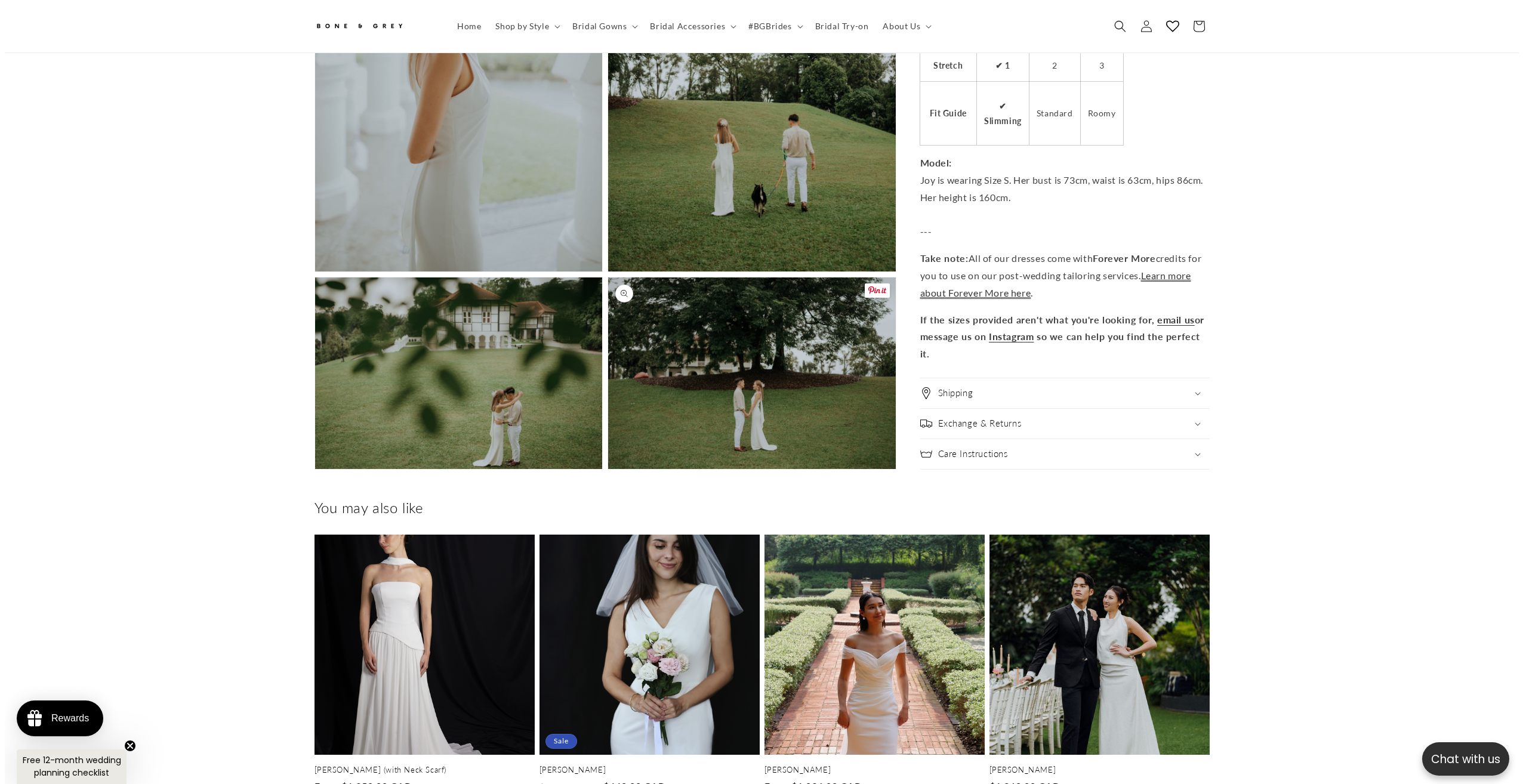
scroll to position [1504, 0]
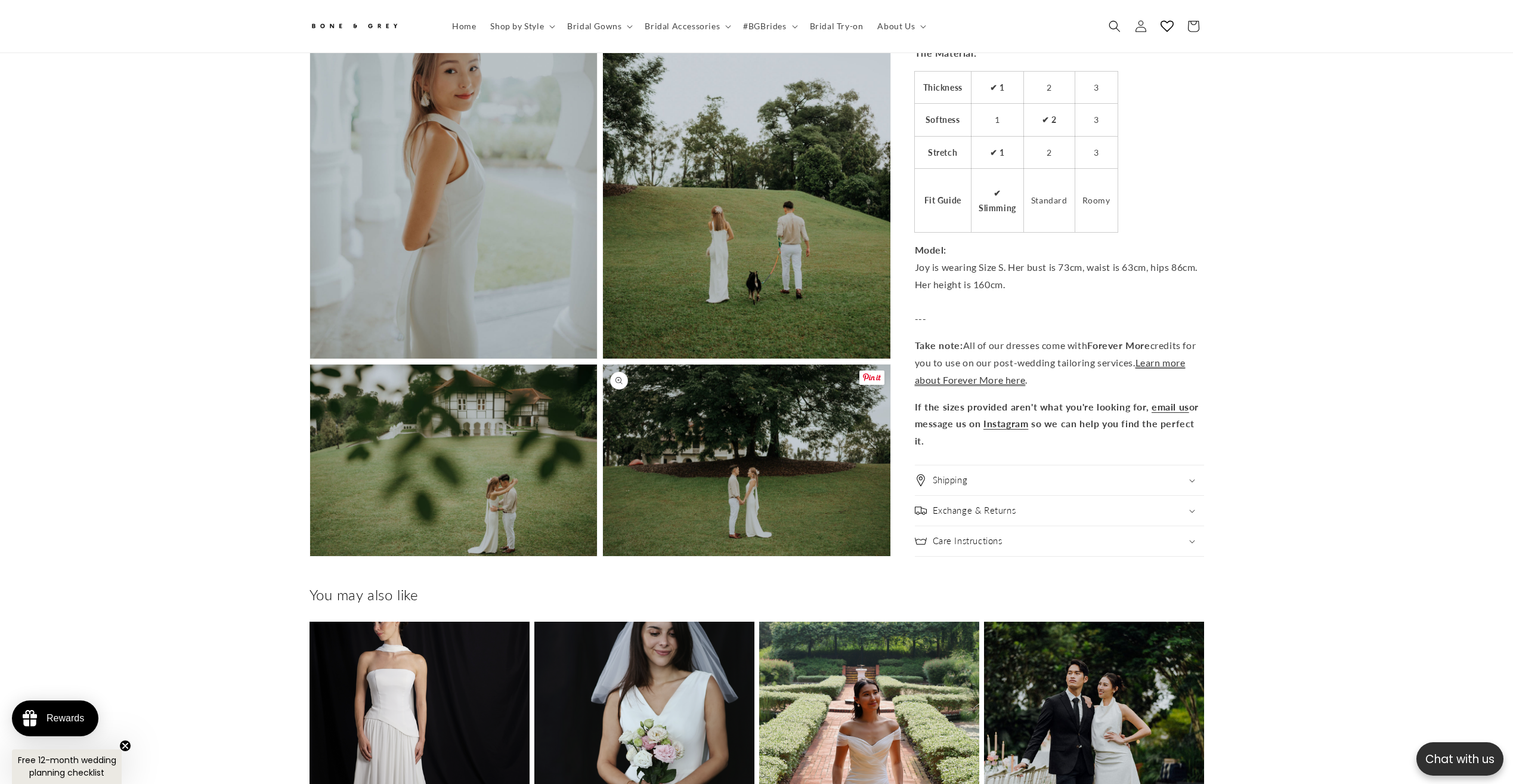
click at [603, 556] on button "Open media 7 in modal" at bounding box center [603, 556] width 0 height 0
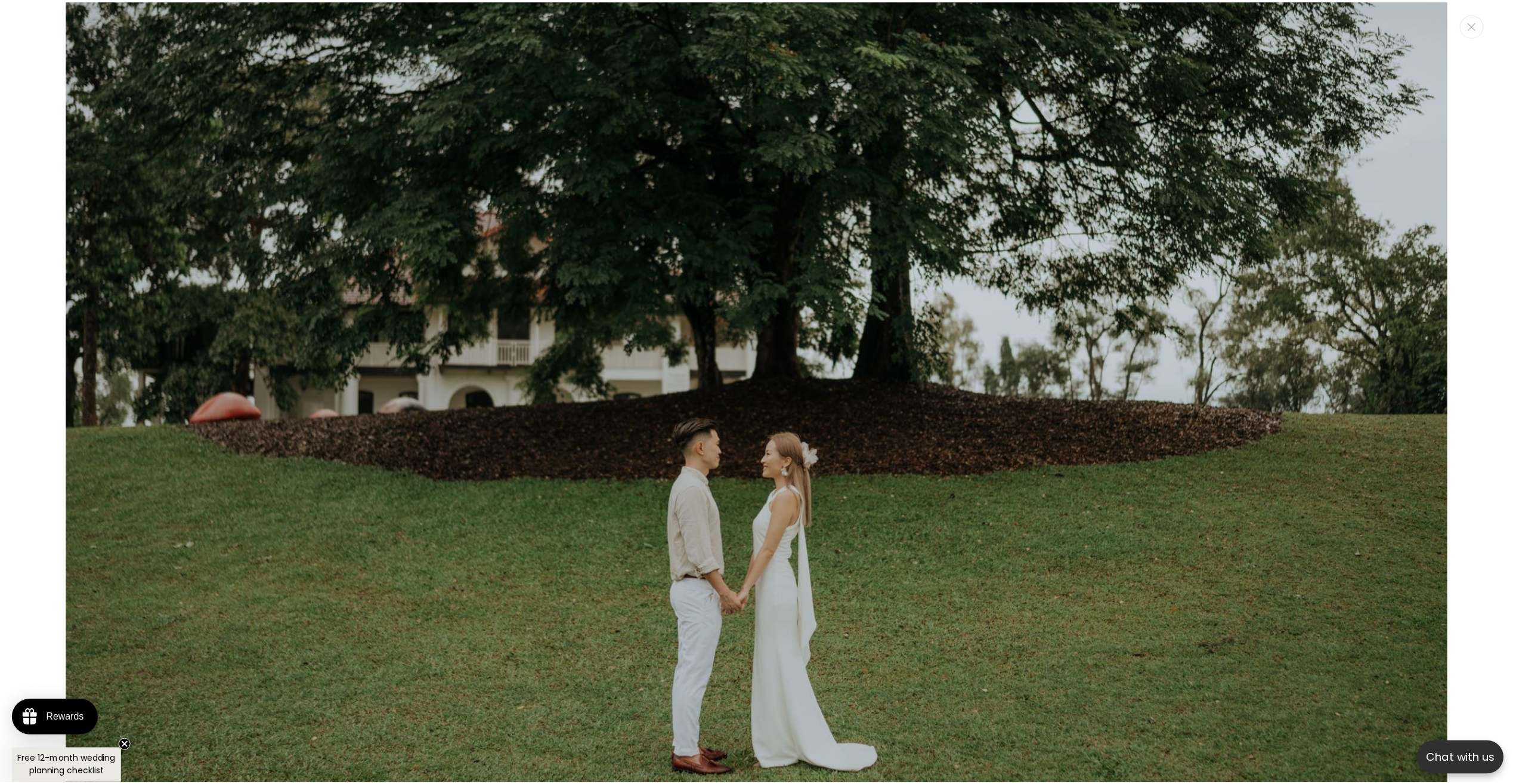
scroll to position [0, 656]
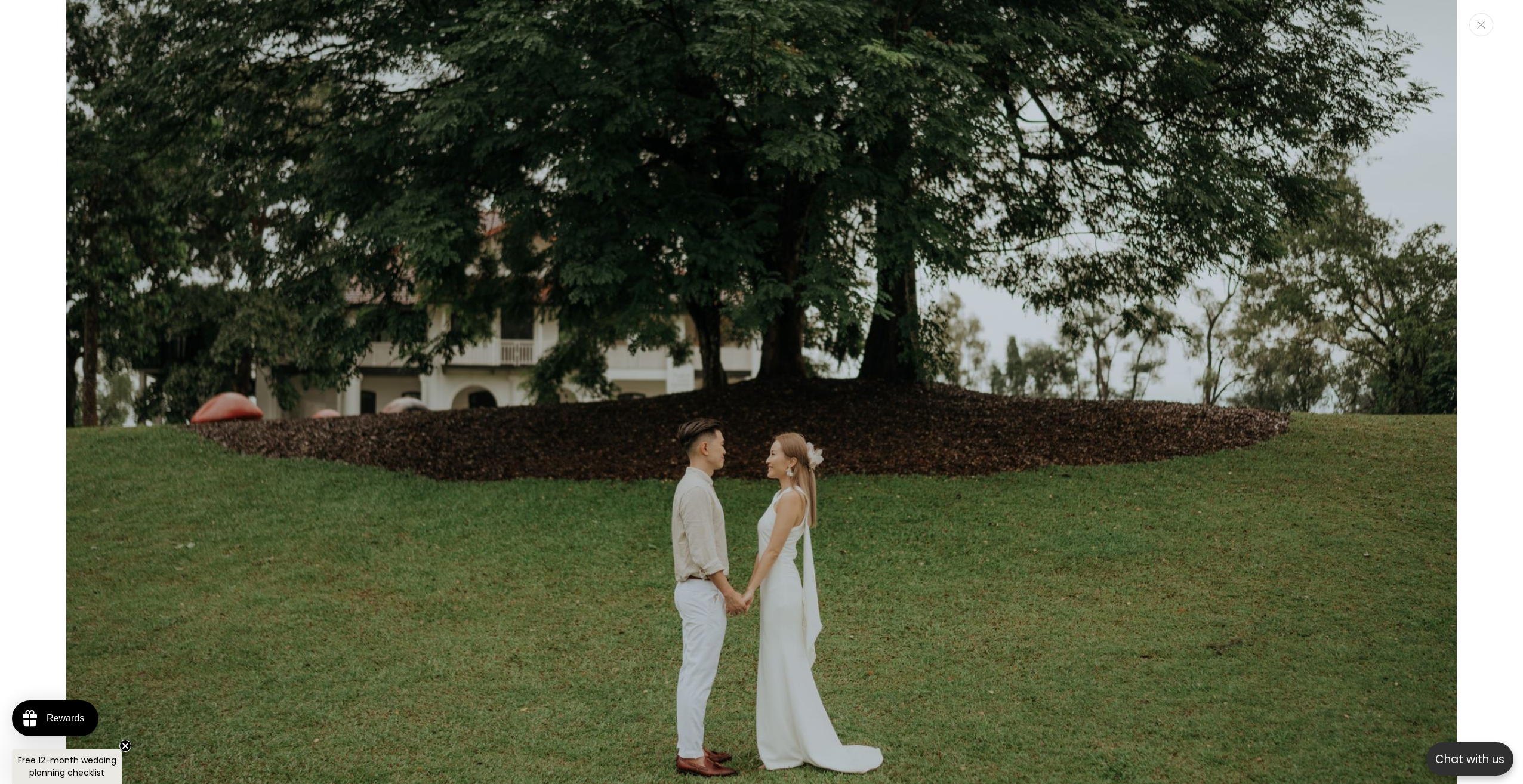
click at [114, 405] on img "Media gallery" at bounding box center [761, 398] width 1391 height 929
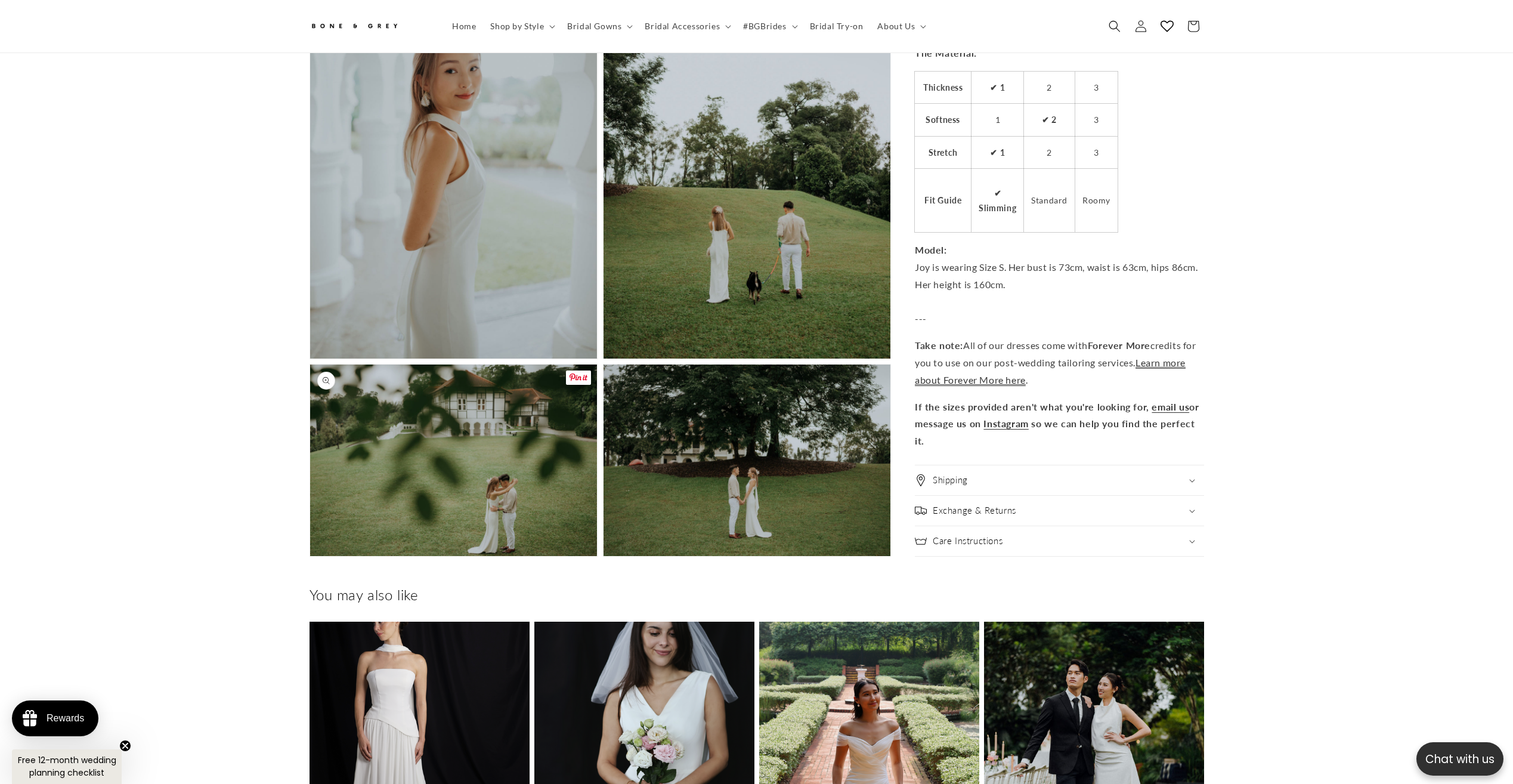
click at [310, 556] on button "Open media 6 in modal" at bounding box center [310, 556] width 0 height 0
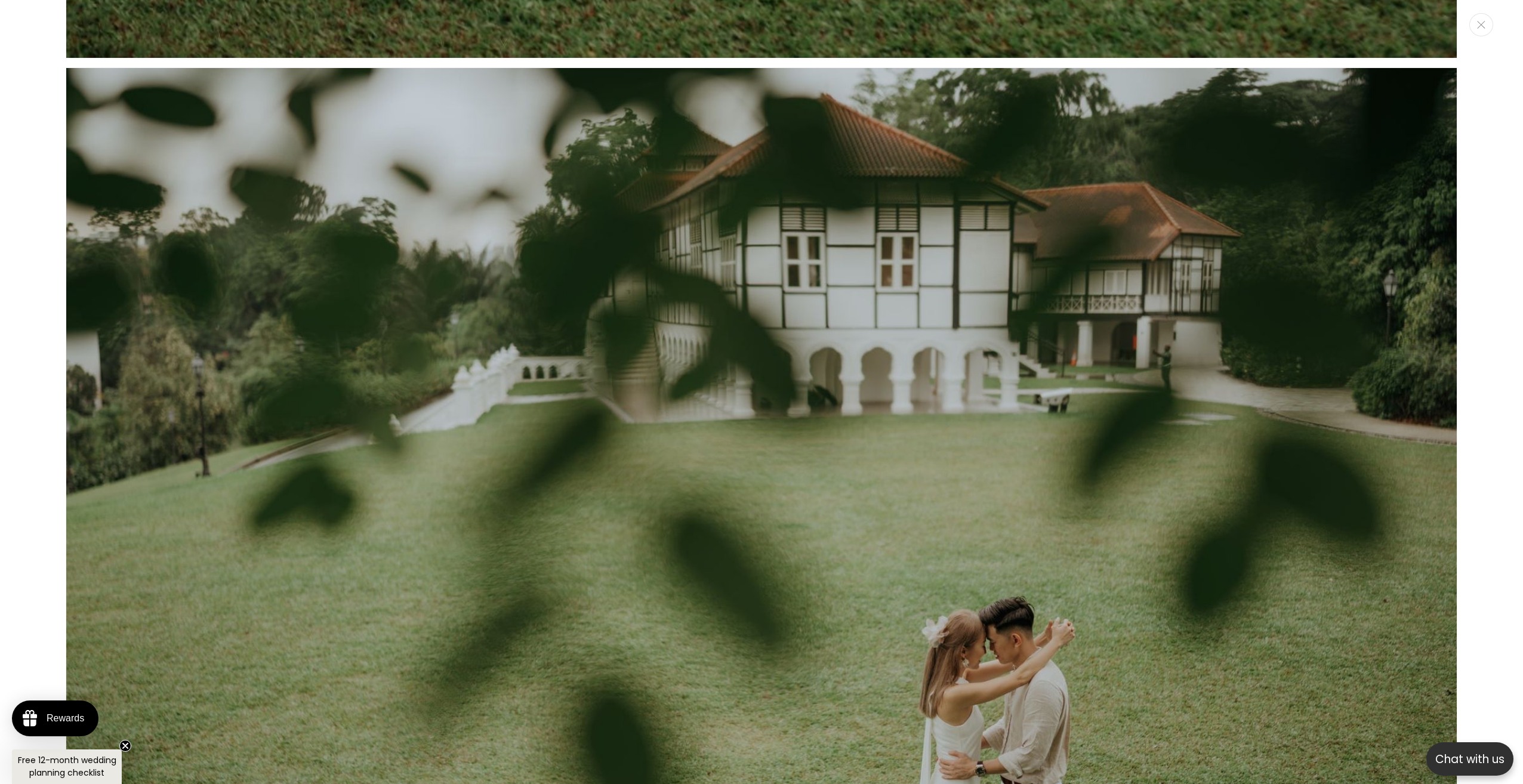
click at [452, 418] on img "Media gallery" at bounding box center [761, 532] width 1391 height 929
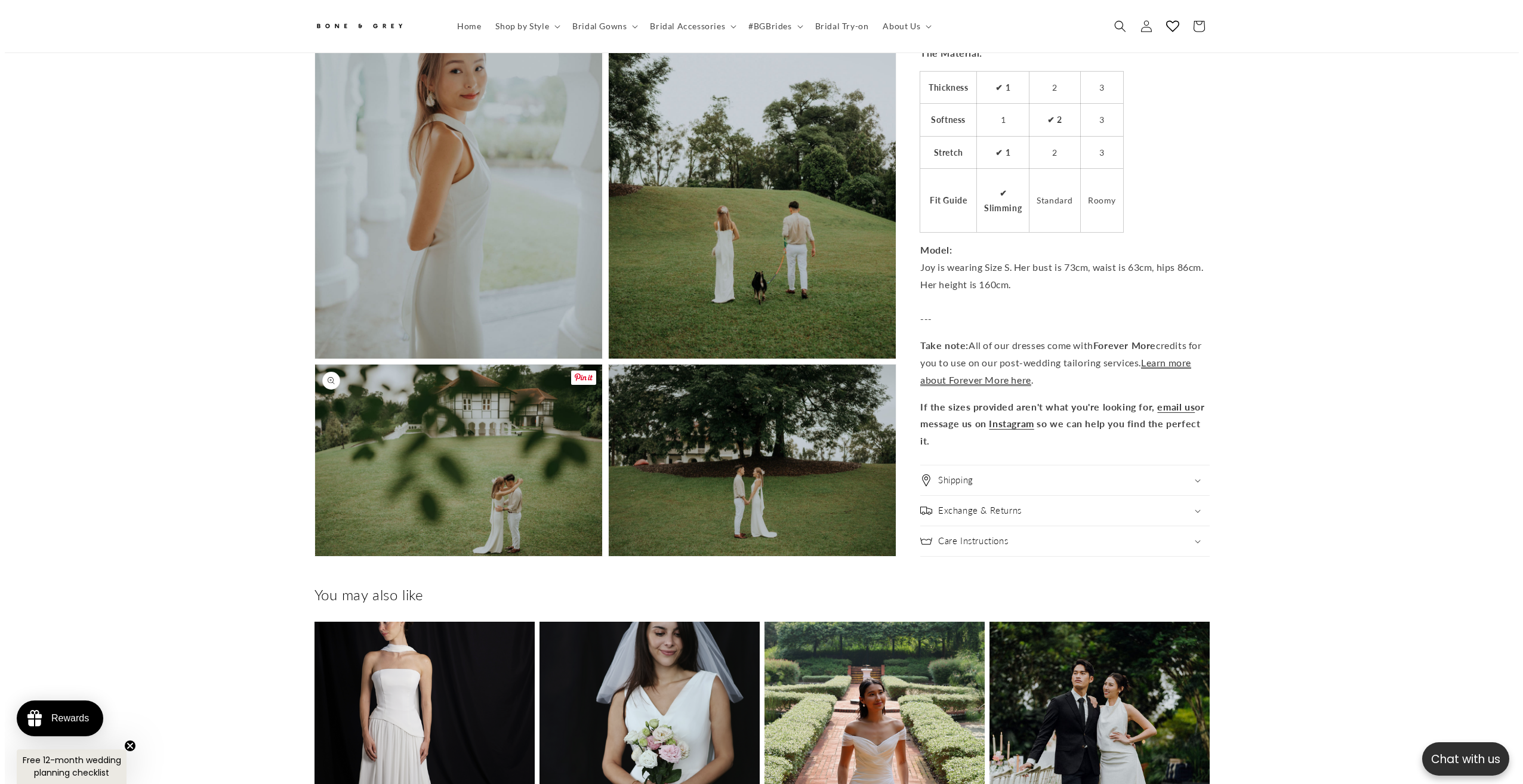
scroll to position [10346, 0]
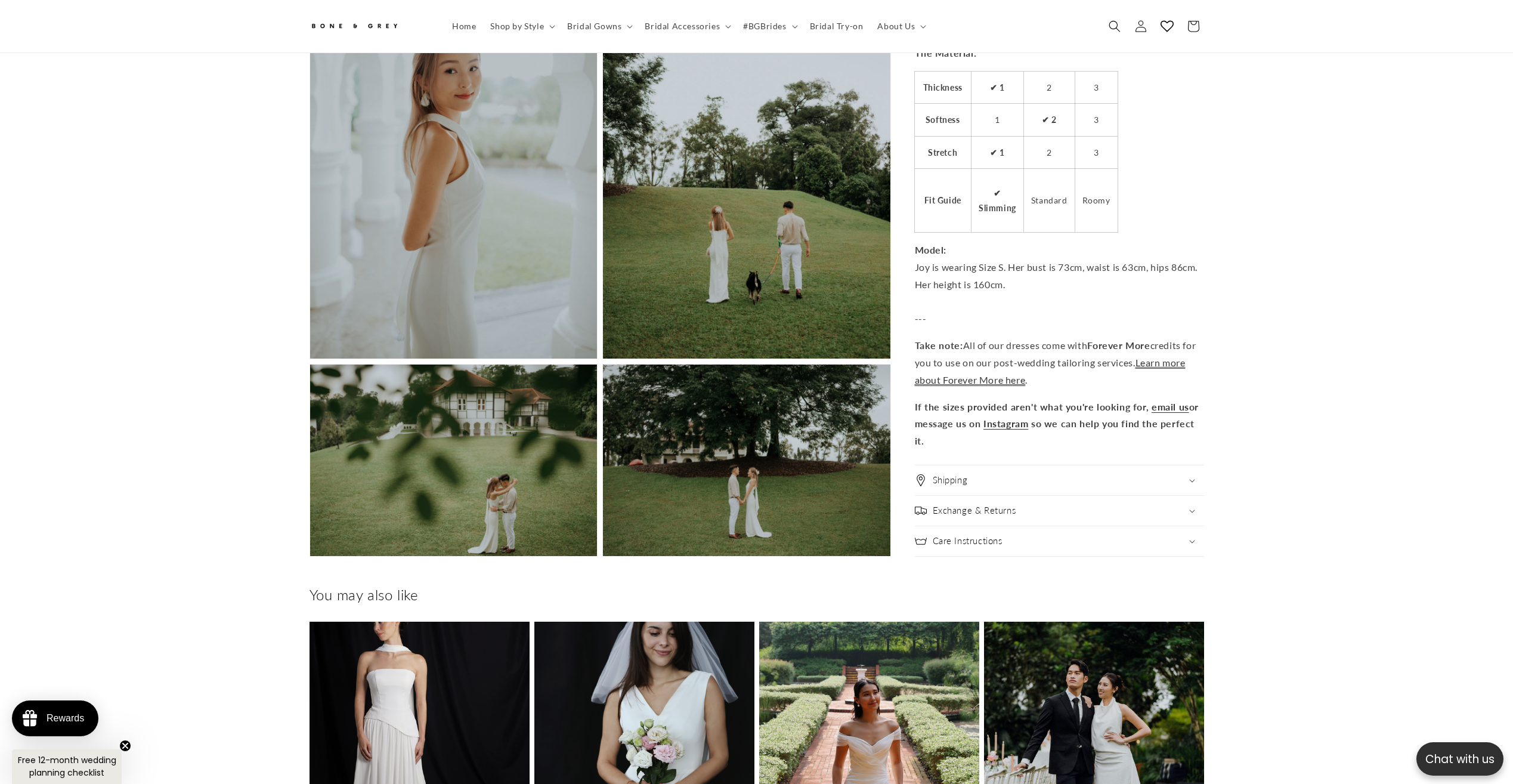
click at [603, 359] on button "Open media 5 in modal" at bounding box center [603, 359] width 0 height 0
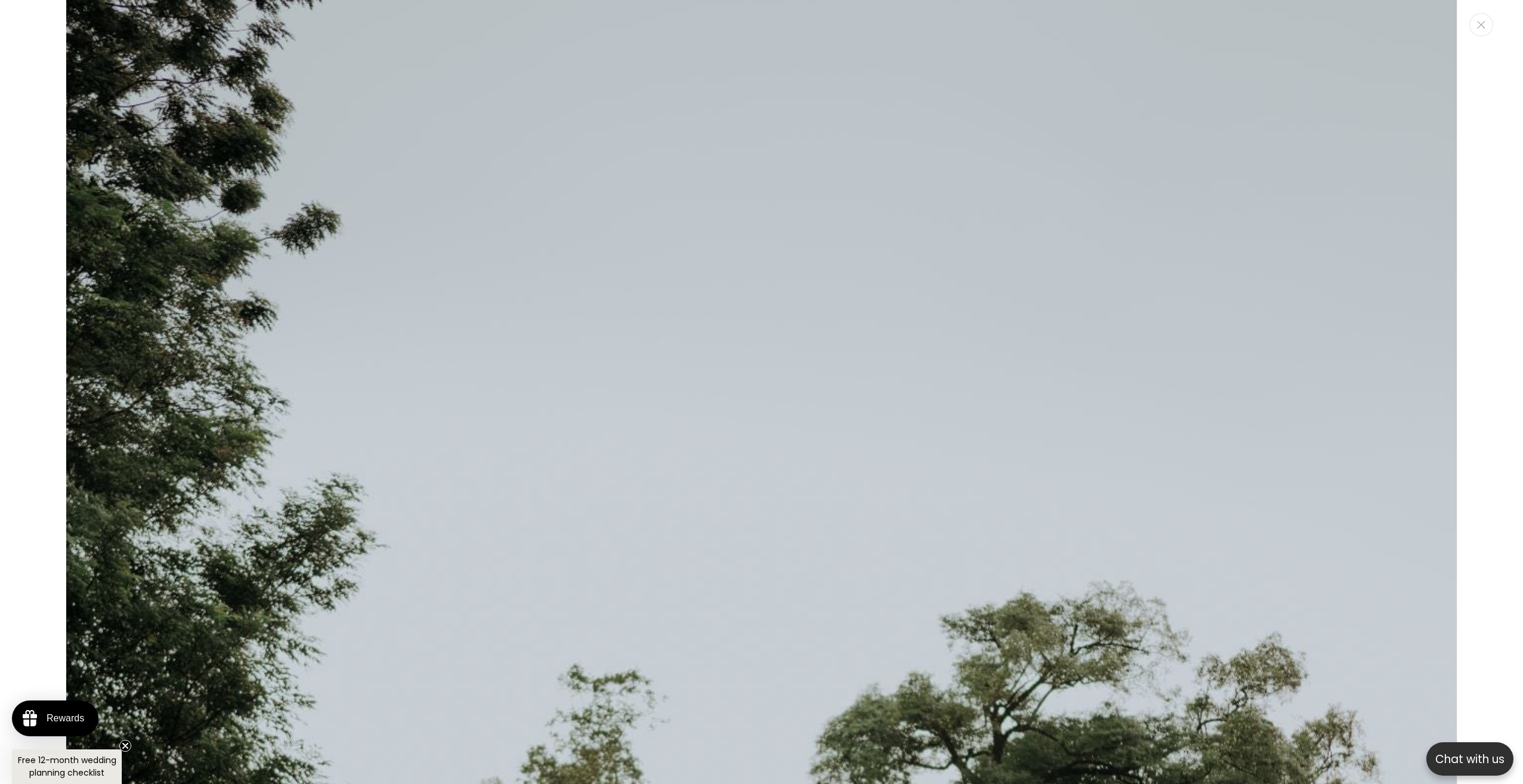
scroll to position [0, 0]
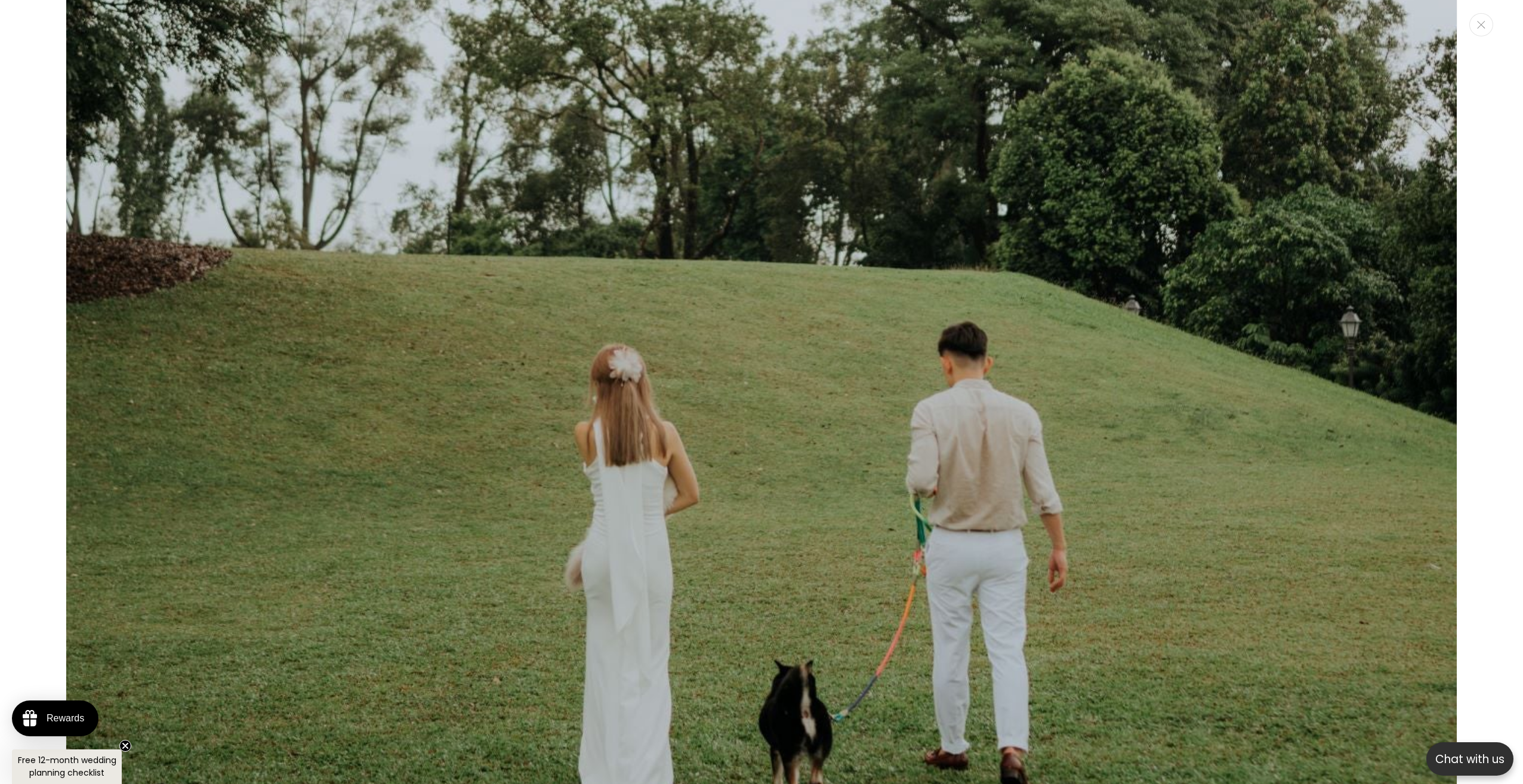
click at [87, 339] on img "Media gallery" at bounding box center [761, 42] width 1391 height 2085
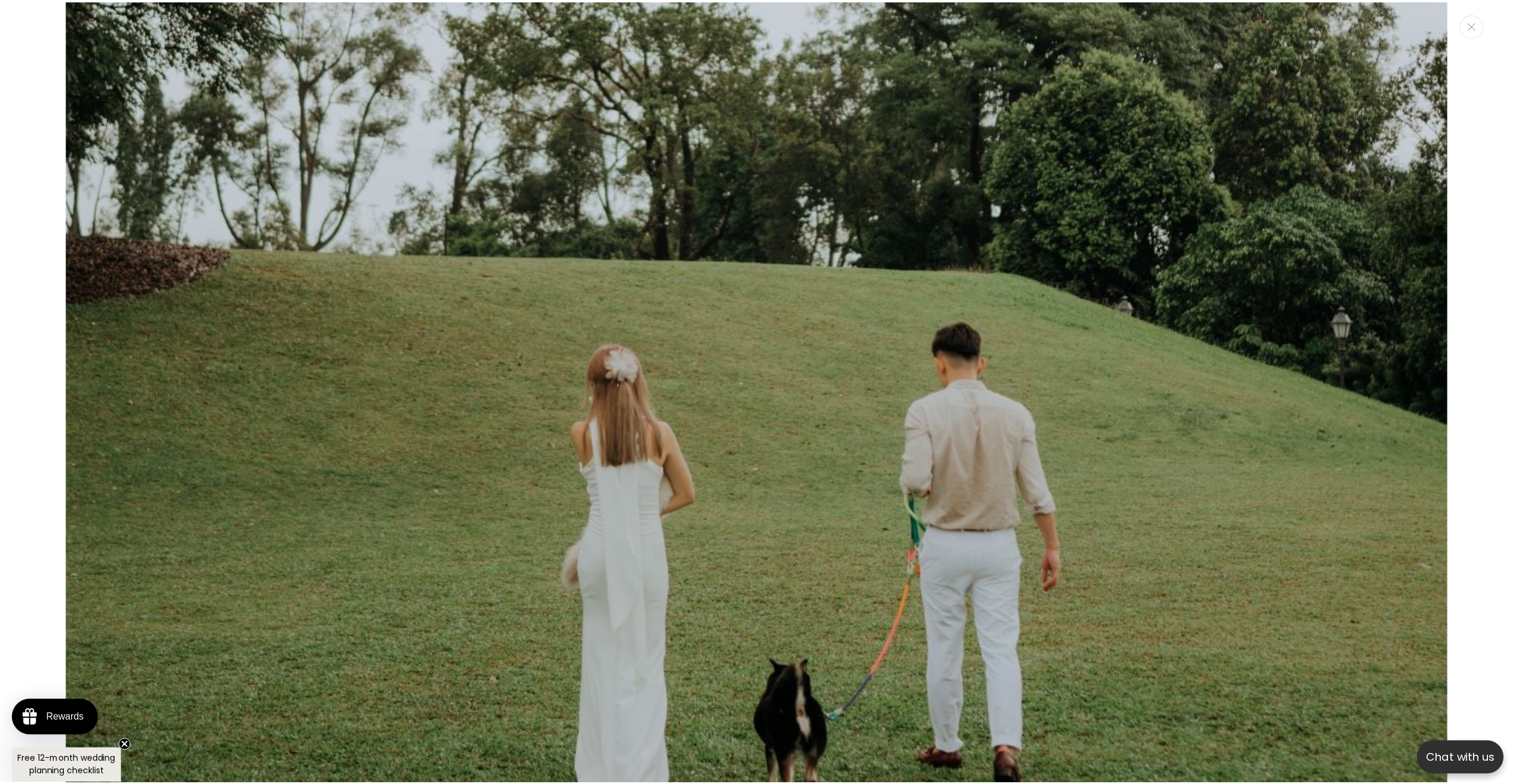
scroll to position [9333, 0]
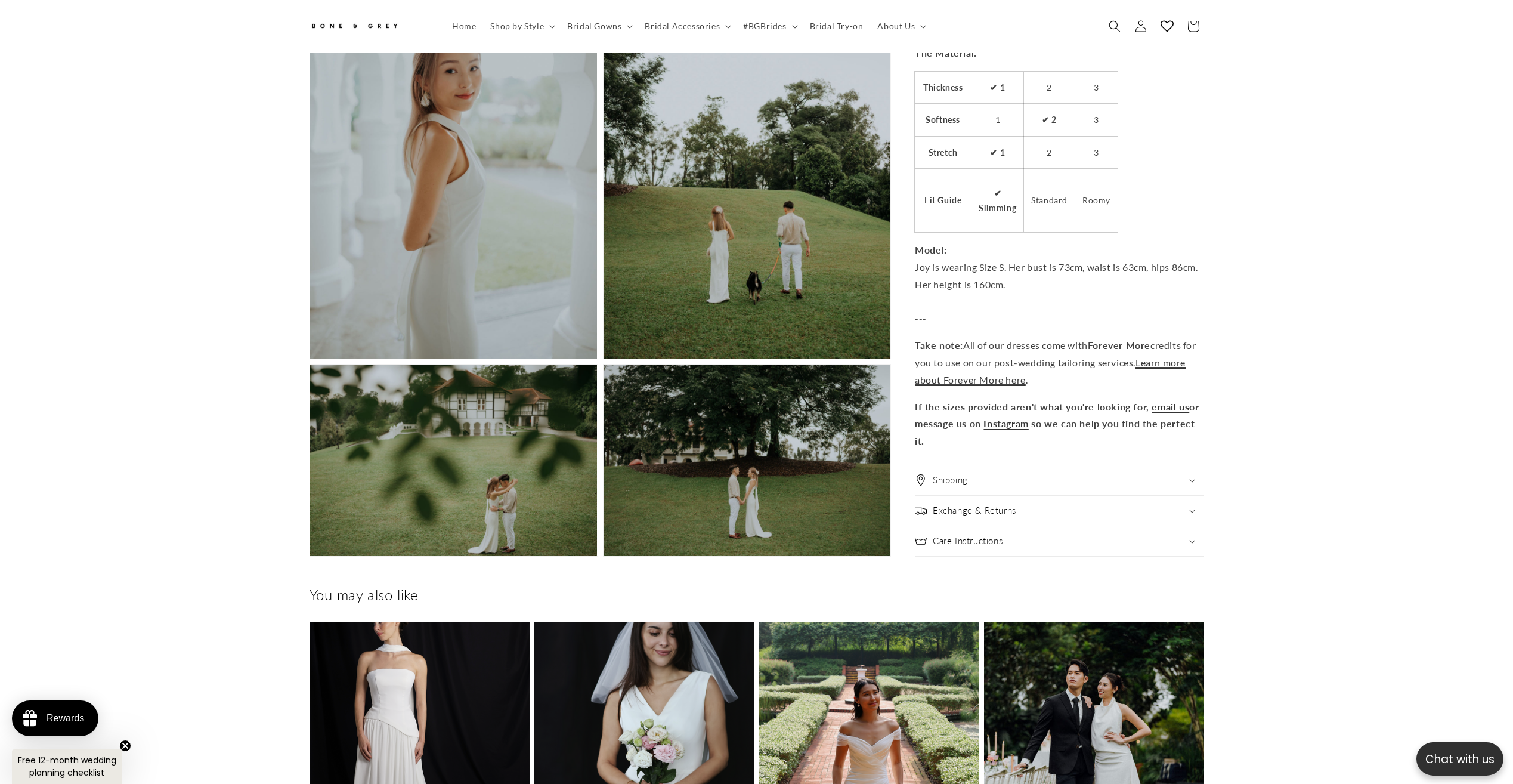
click at [310, 359] on button "Open media 4 in modal" at bounding box center [310, 359] width 0 height 0
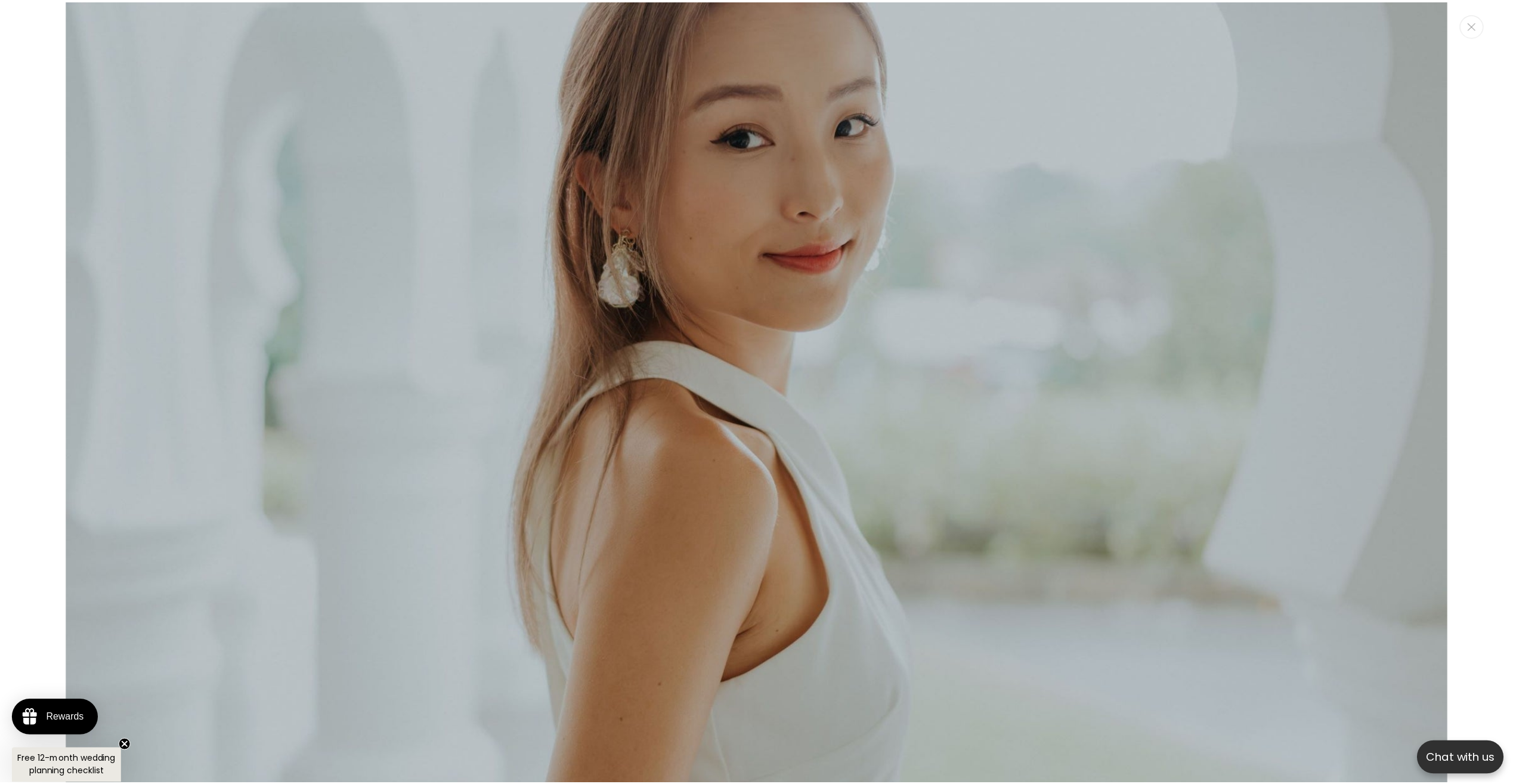
scroll to position [6810, 0]
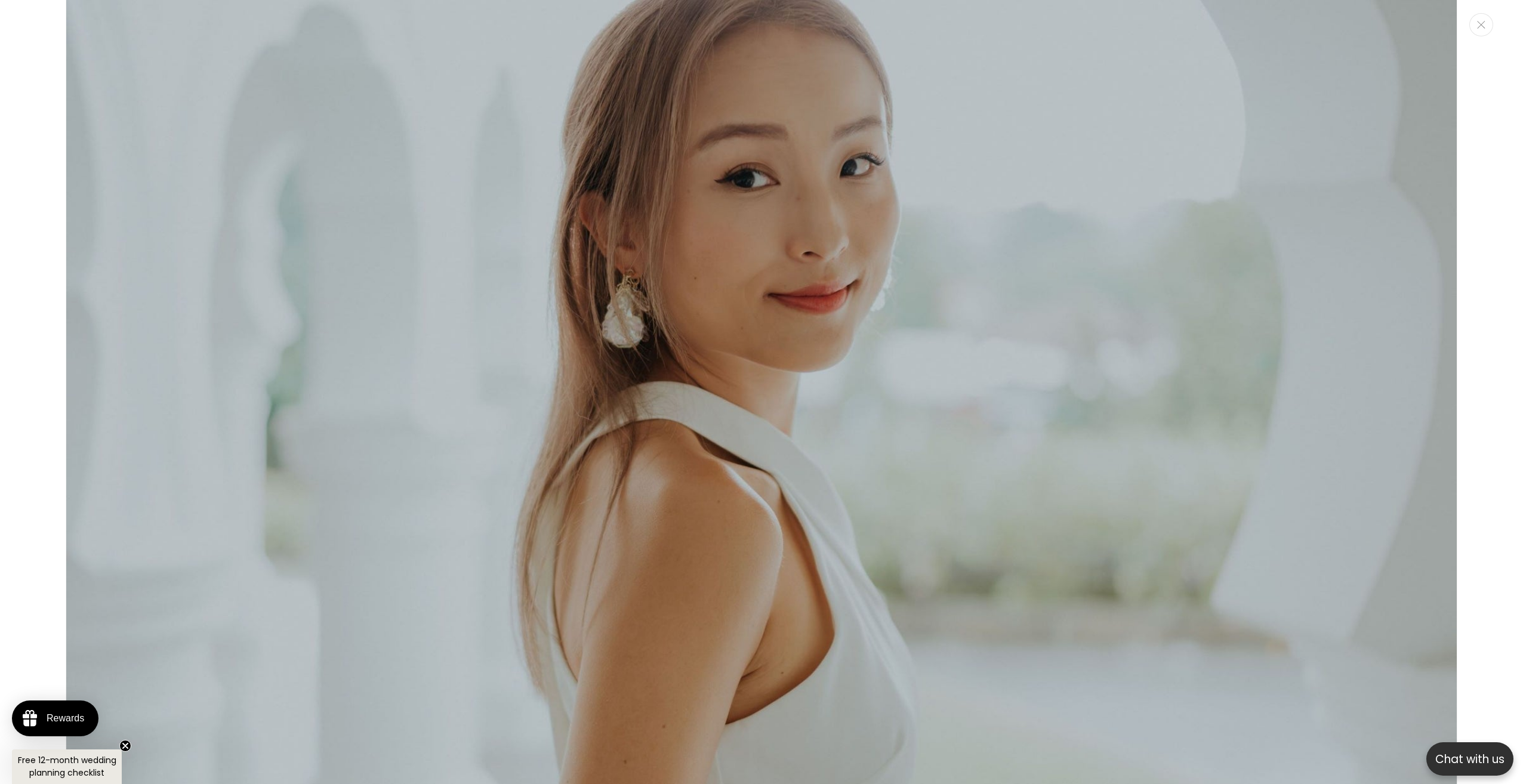
click at [49, 298] on div "Media gallery" at bounding box center [761, 392] width 1523 height 784
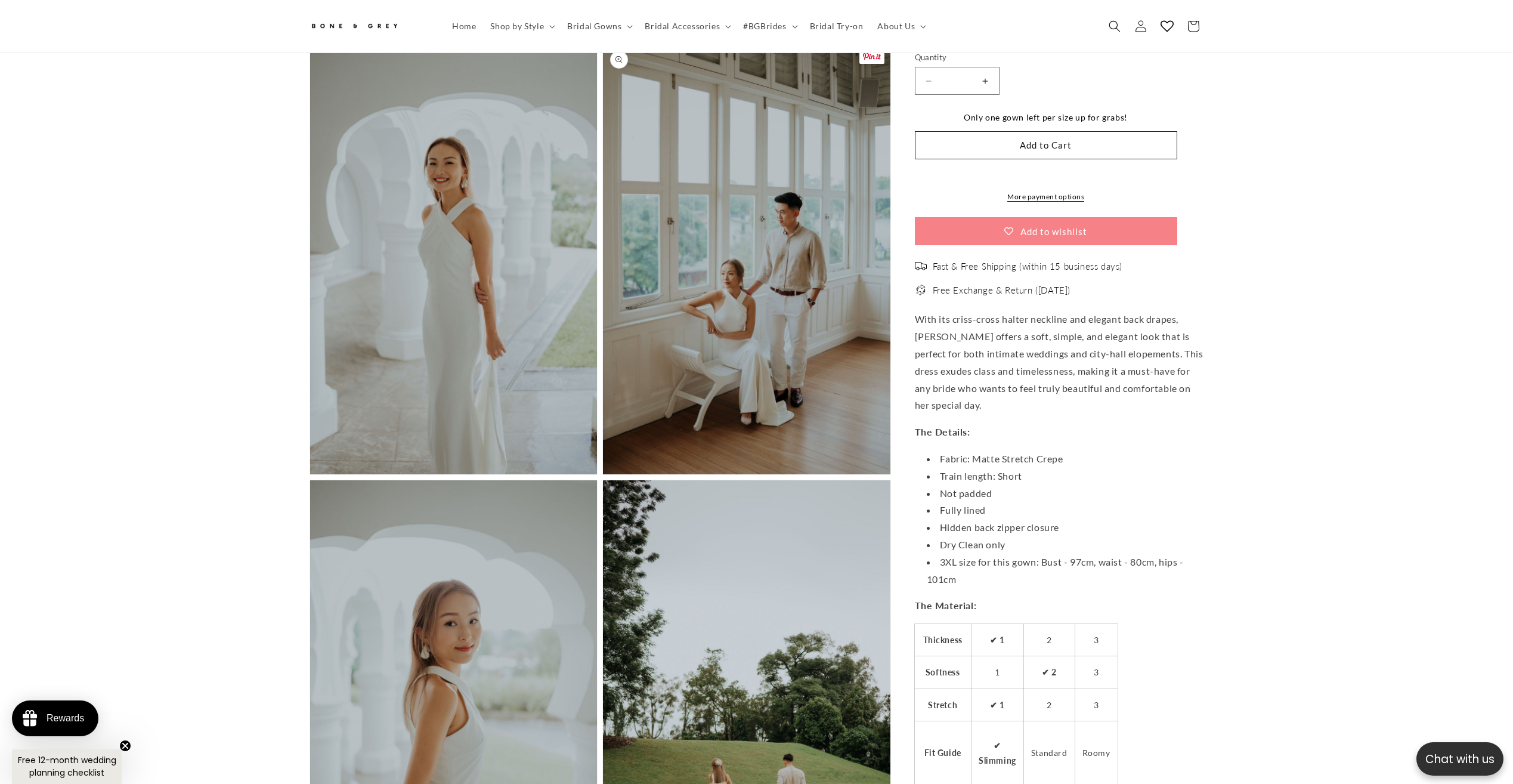
scroll to position [928, 0]
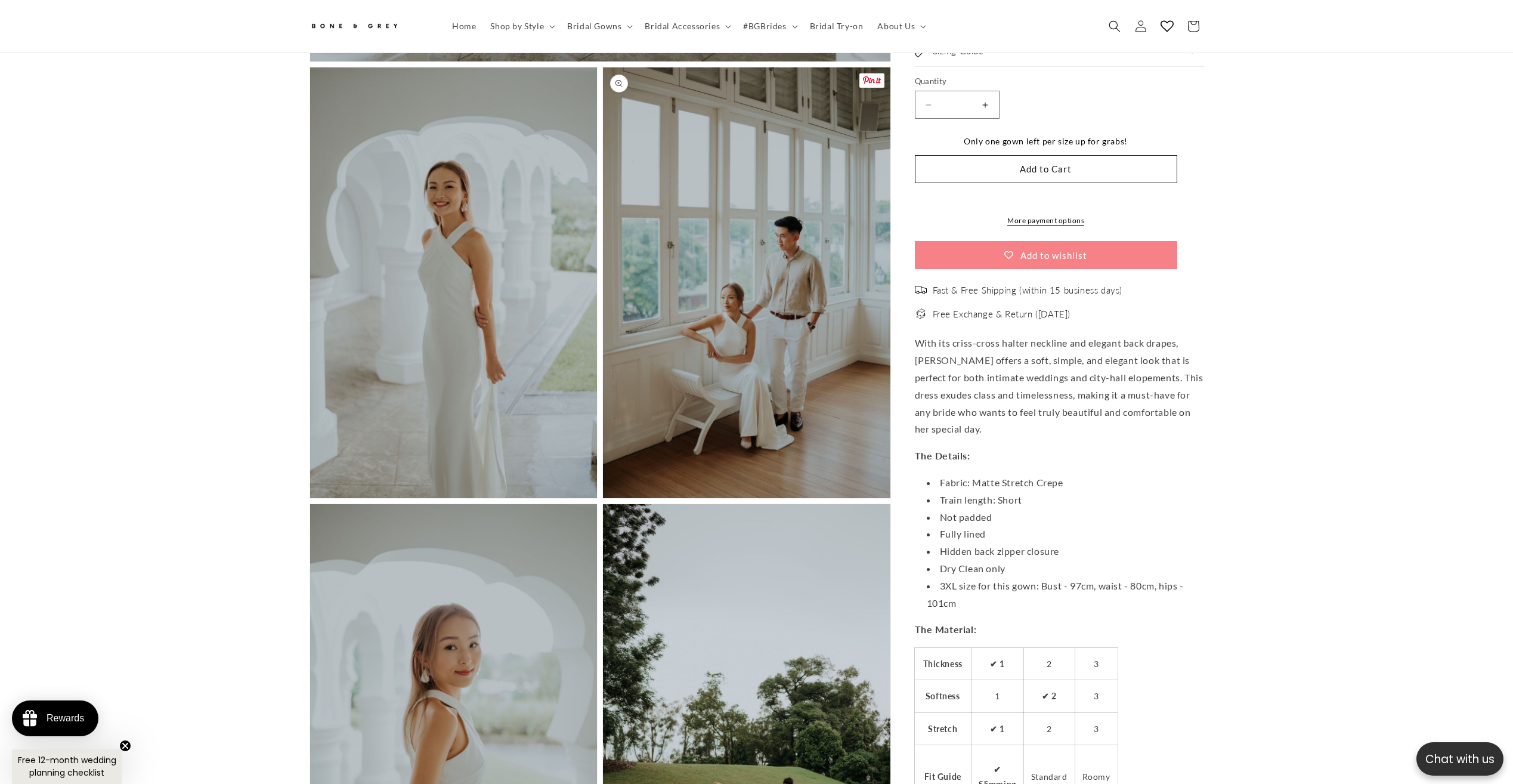
click at [603, 498] on button "Open media 3 in modal" at bounding box center [603, 498] width 0 height 0
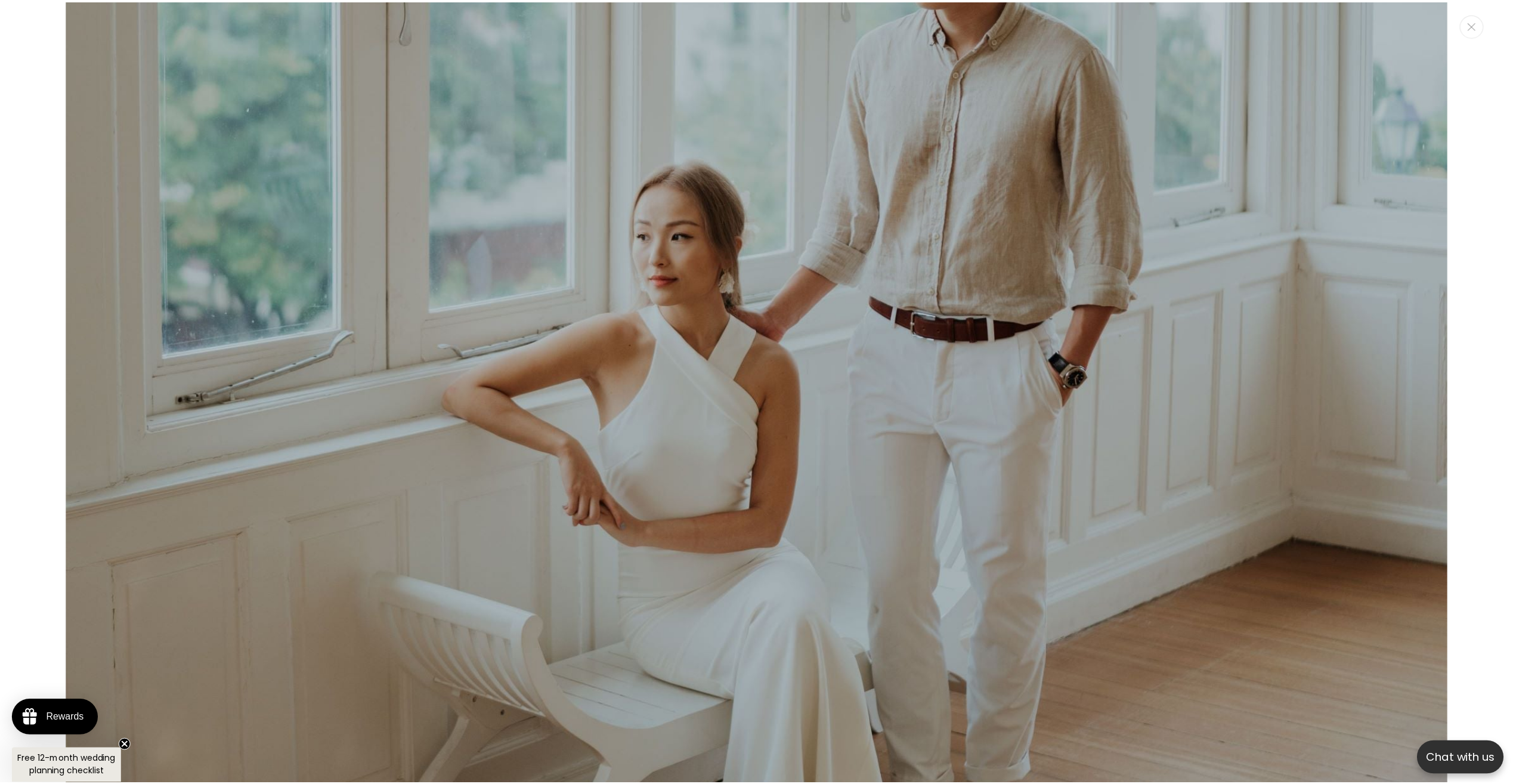
scroll to position [5167, 0]
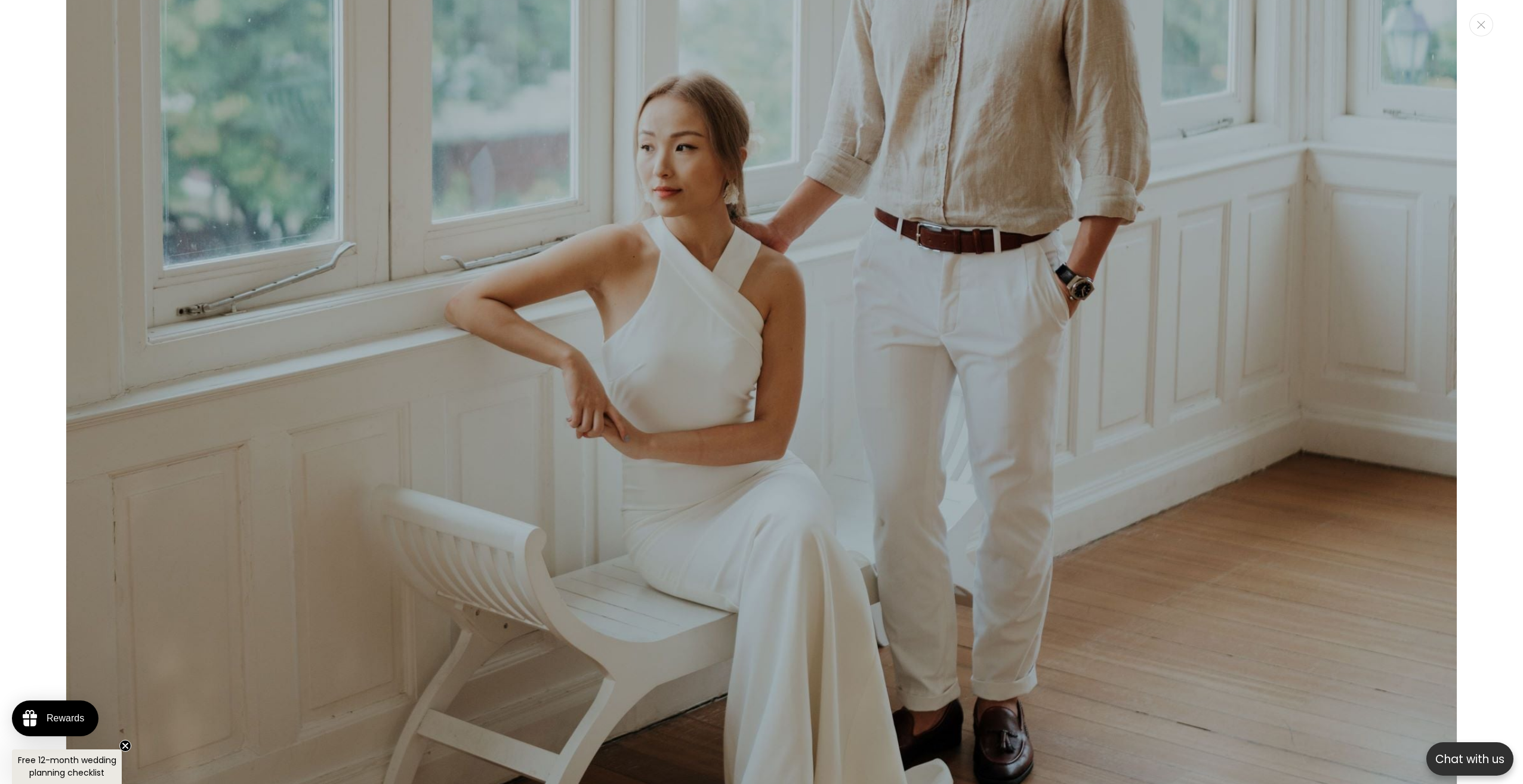
click at [735, 316] on img "Media gallery" at bounding box center [761, 75] width 1391 height 2085
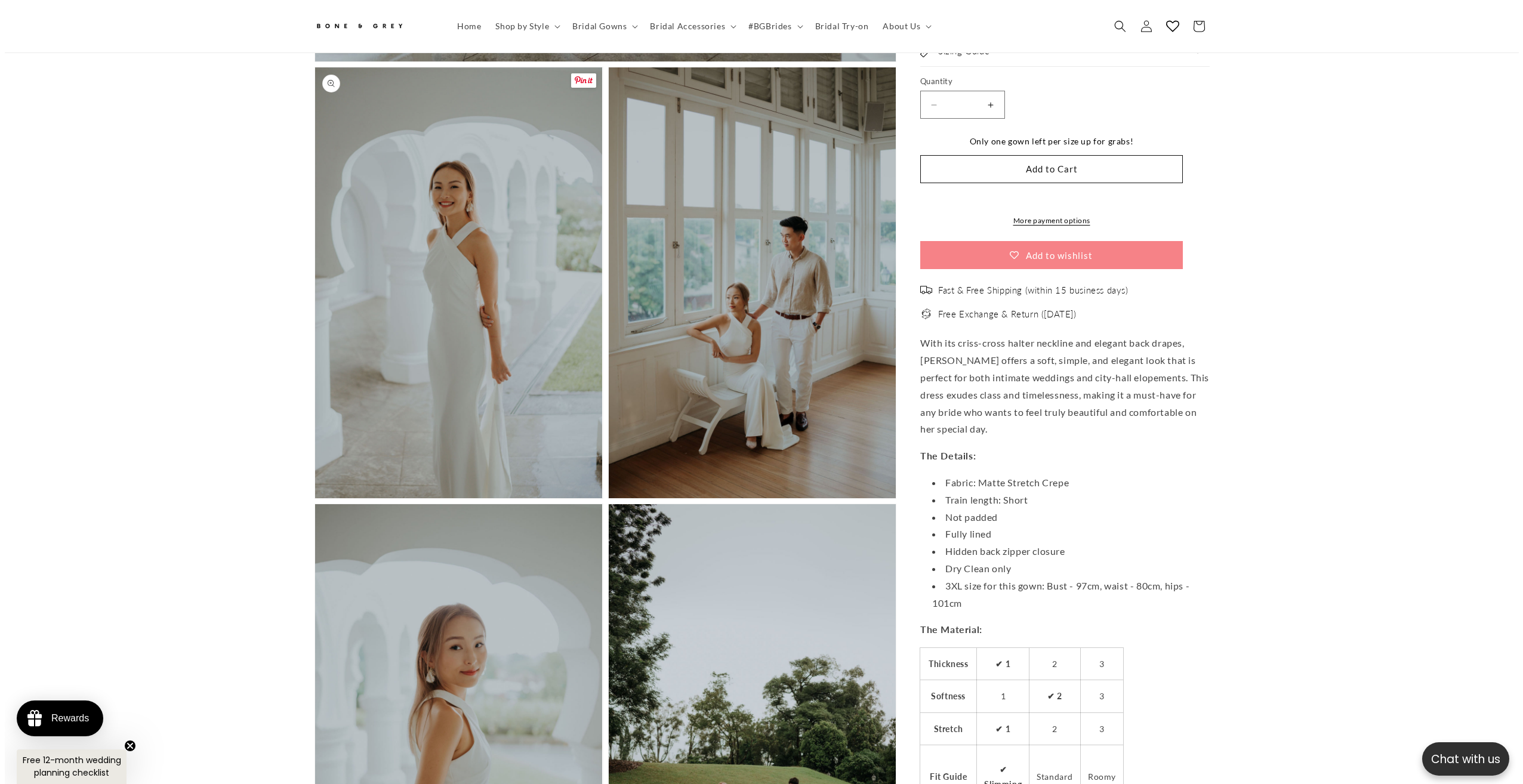
scroll to position [0, 0]
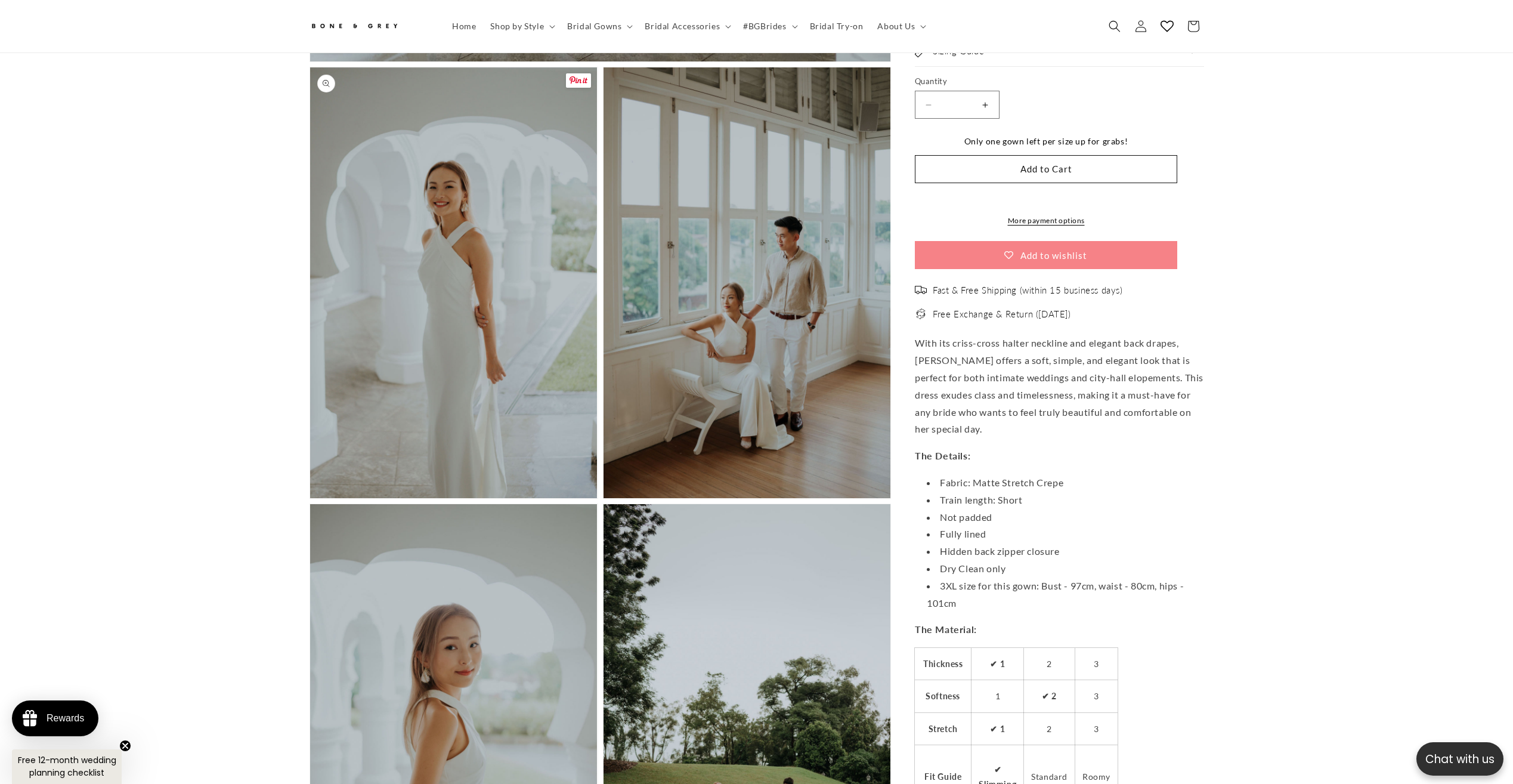
click at [310, 498] on button "Open media 2 in modal" at bounding box center [310, 498] width 0 height 0
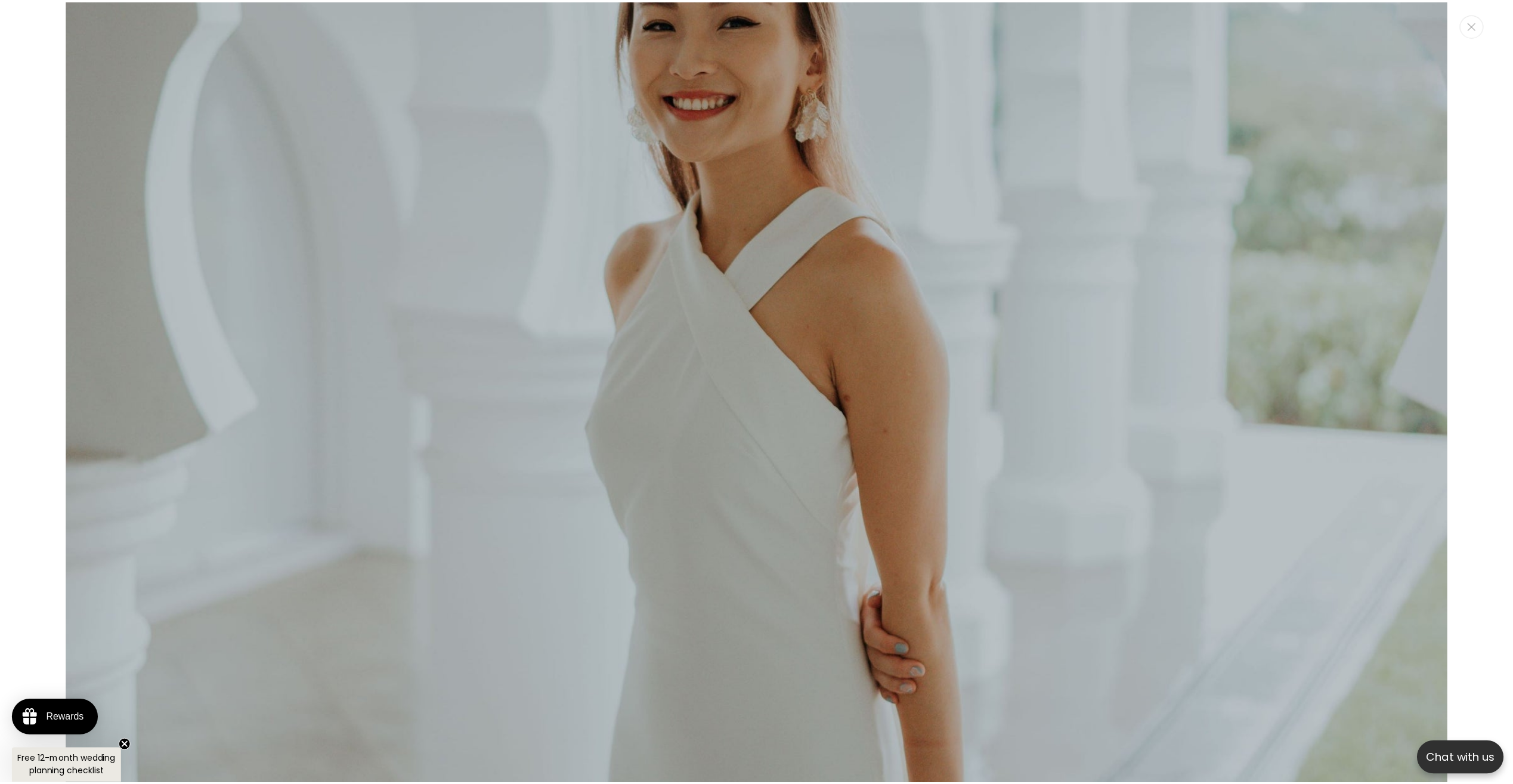
scroll to position [2708, 0]
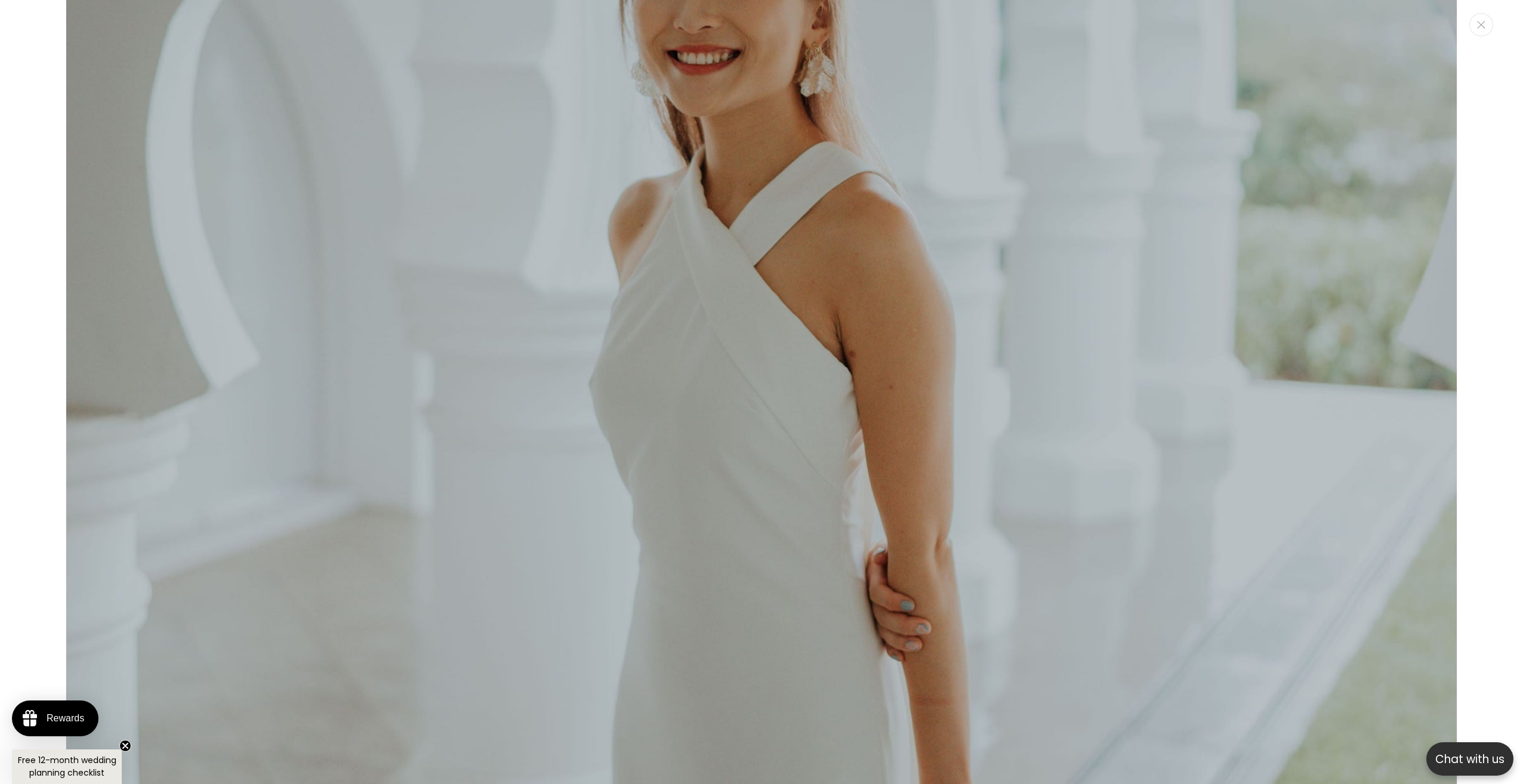
click at [59, 257] on div "Media gallery" at bounding box center [761, 392] width 1523 height 784
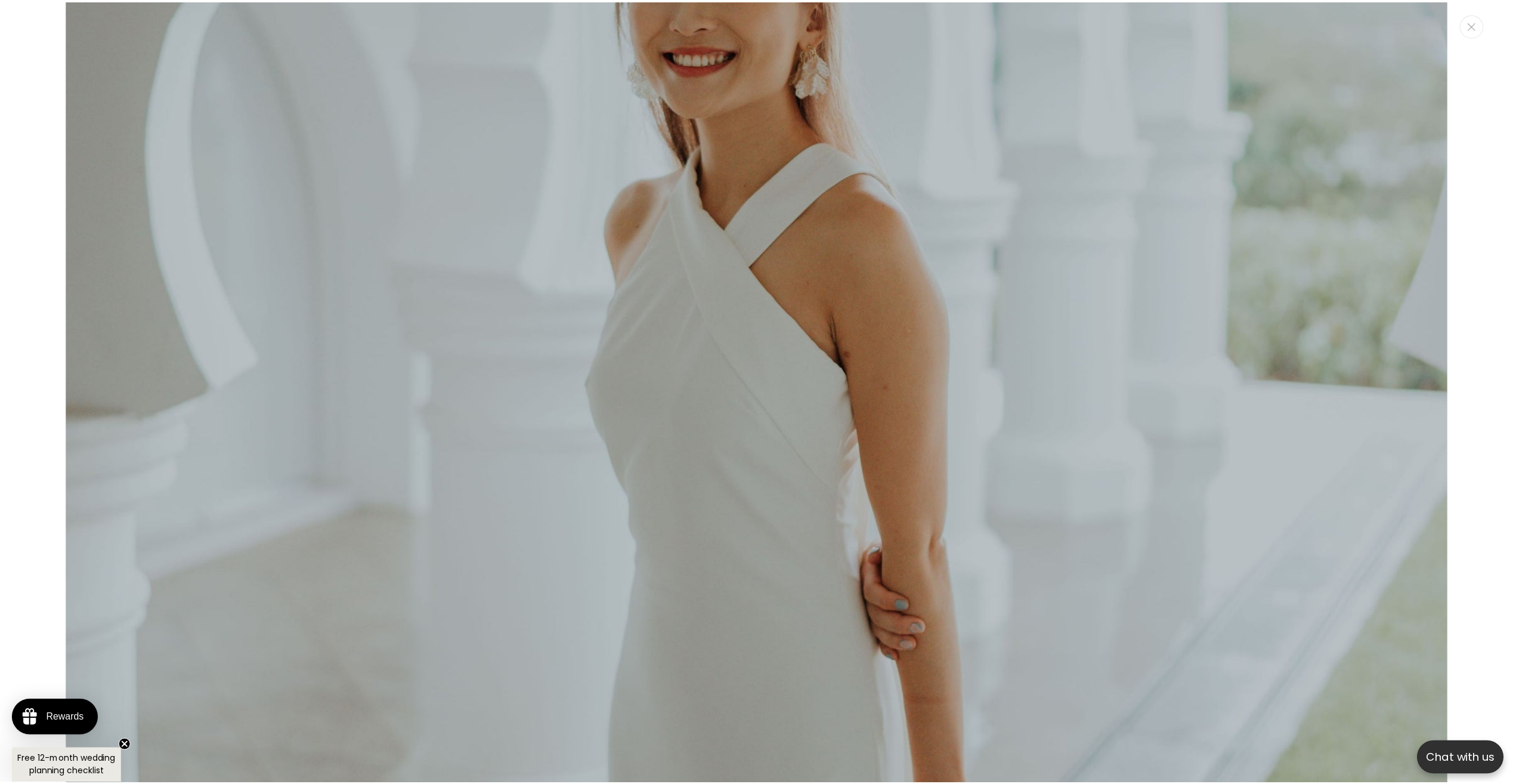
scroll to position [0, 0]
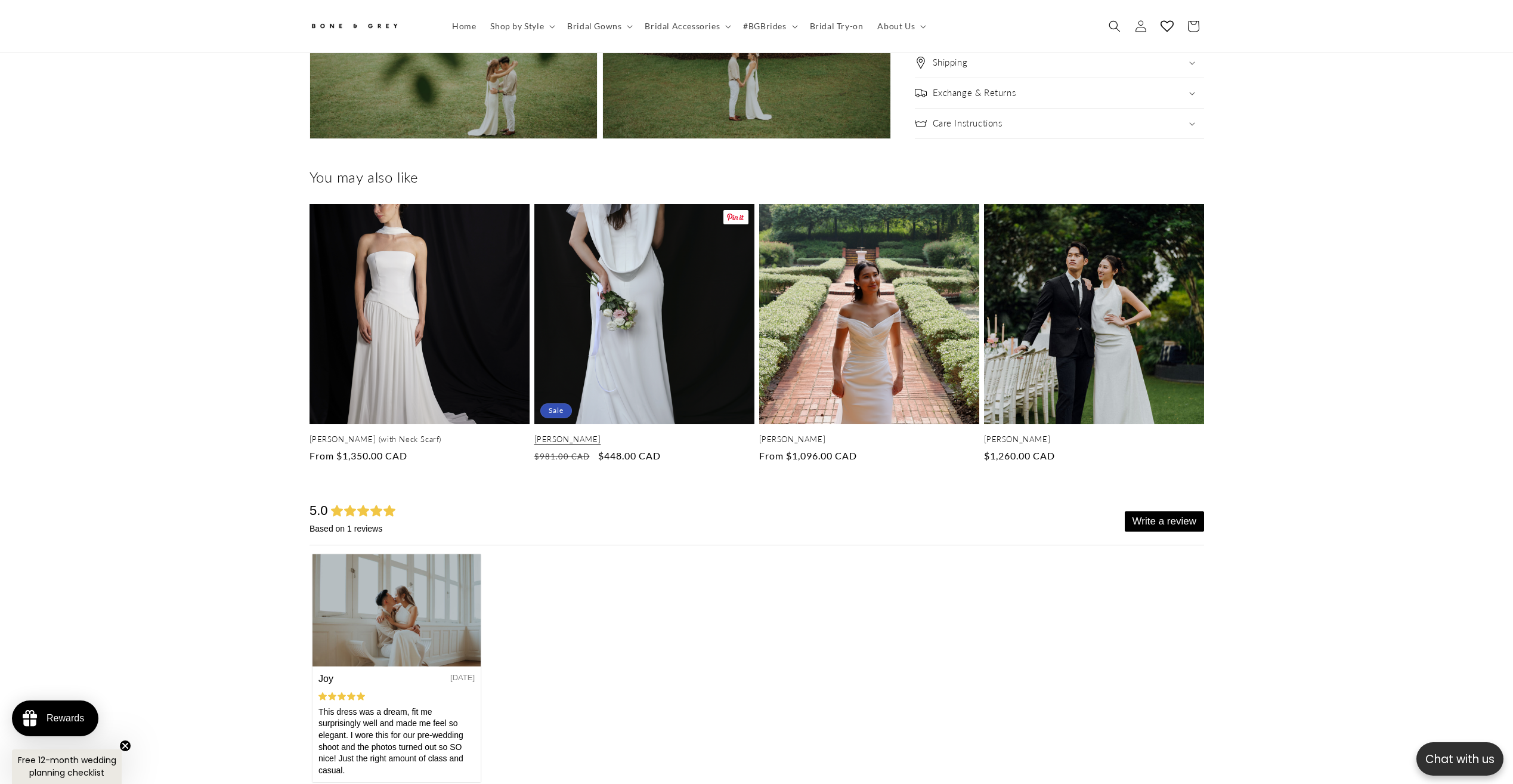
click at [596, 435] on link "[PERSON_NAME]" at bounding box center [645, 439] width 221 height 10
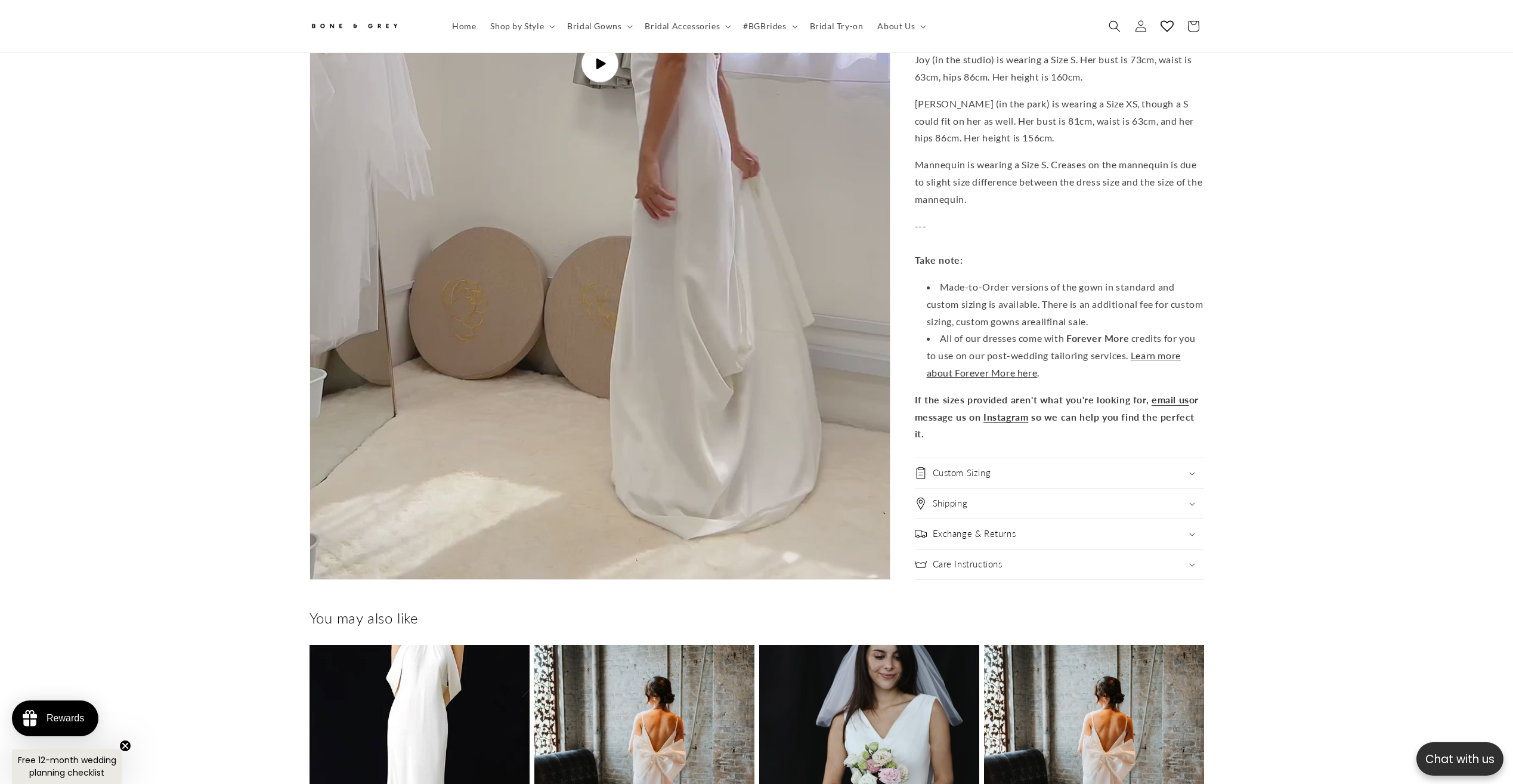
scroll to position [0, 656]
click at [774, 460] on img "Gallery Viewer" at bounding box center [600, 63] width 579 height 1031
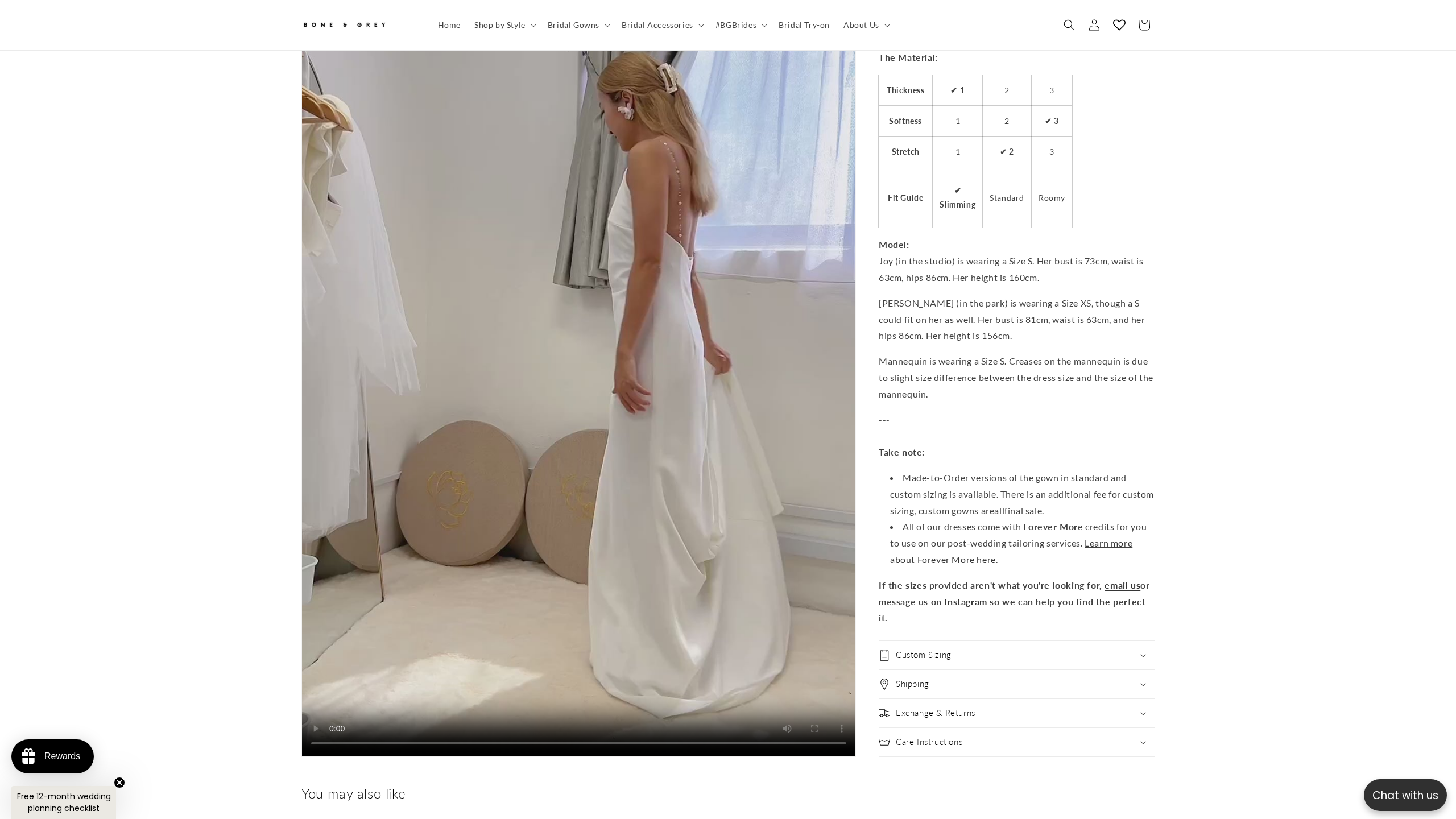
scroll to position [0, 0]
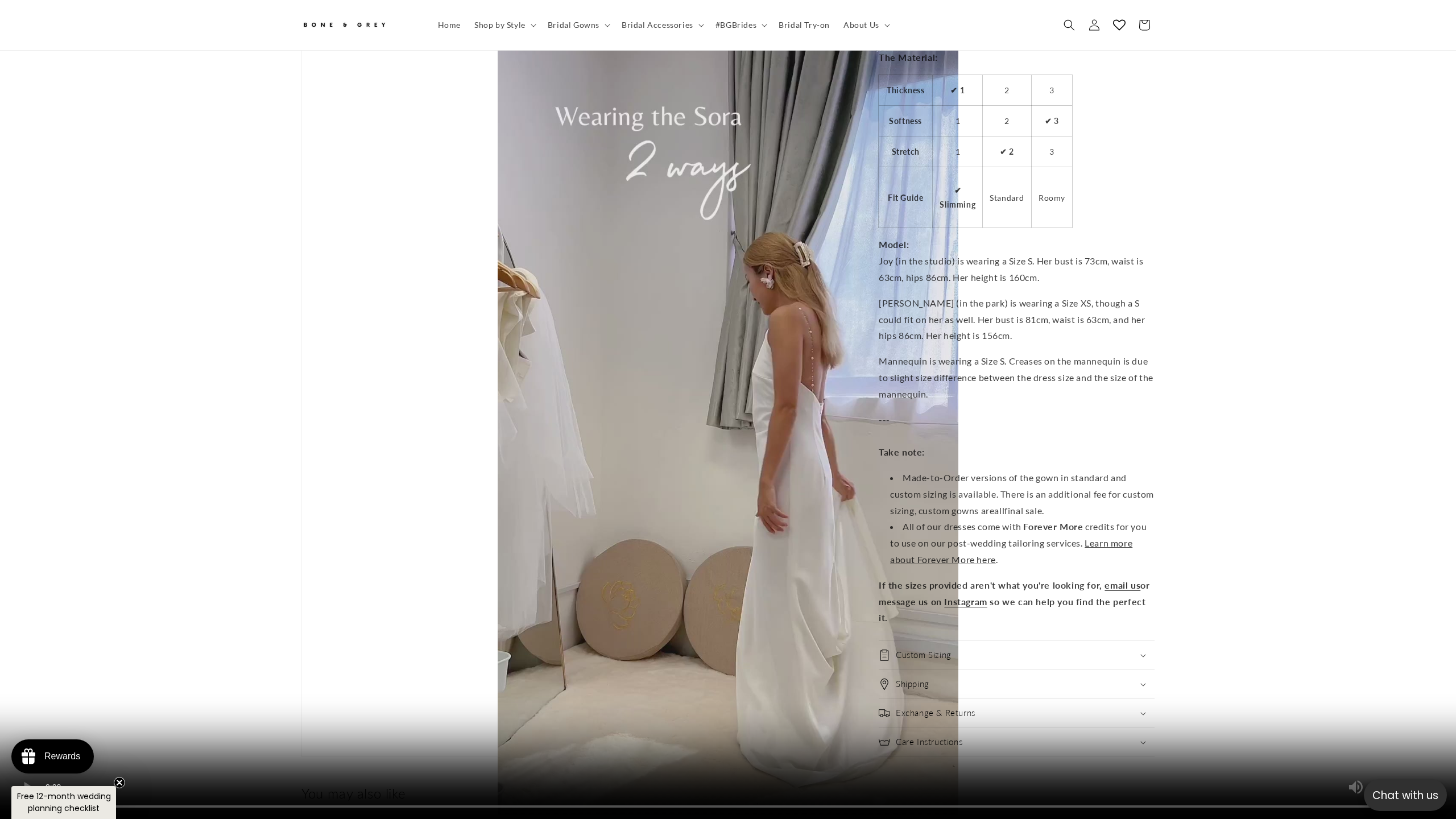
drag, startPoint x: 446, startPoint y: 505, endPoint x: 437, endPoint y: 512, distance: 11.4
click at [438, 512] on video "Sora Spaghetti Strap V Neck Crepe Column Wedding Dress | Bone and Grey Bridal |…" at bounding box center [728, 409] width 1456 height 819
drag, startPoint x: 229, startPoint y: 145, endPoint x: 297, endPoint y: 130, distance: 69.6
click at [229, 145] on video "Sora Spaghetti Strap V Neck Crepe Column Wedding Dress | Bone and Grey Bridal |…" at bounding box center [728, 409] width 1456 height 819
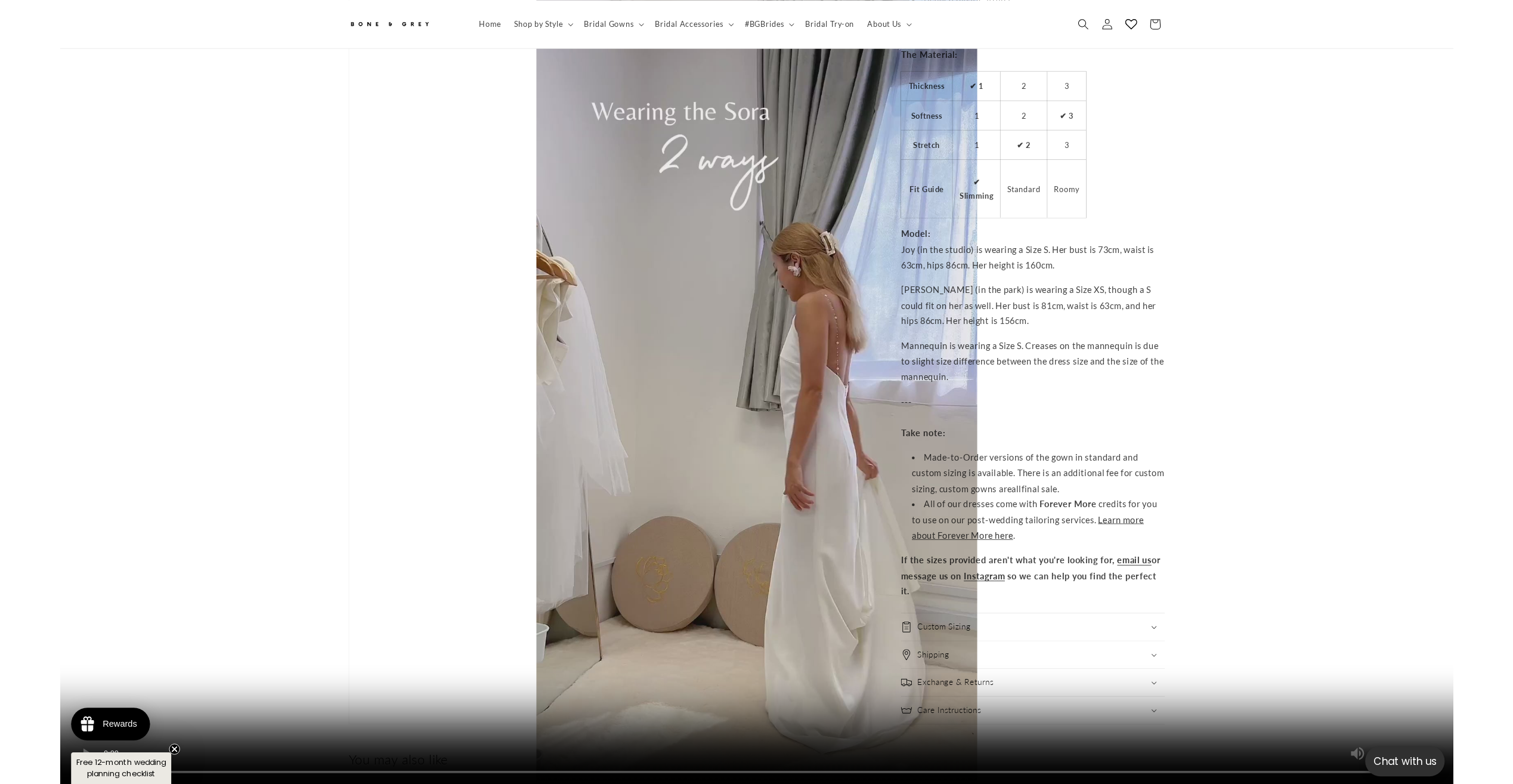
scroll to position [0, 328]
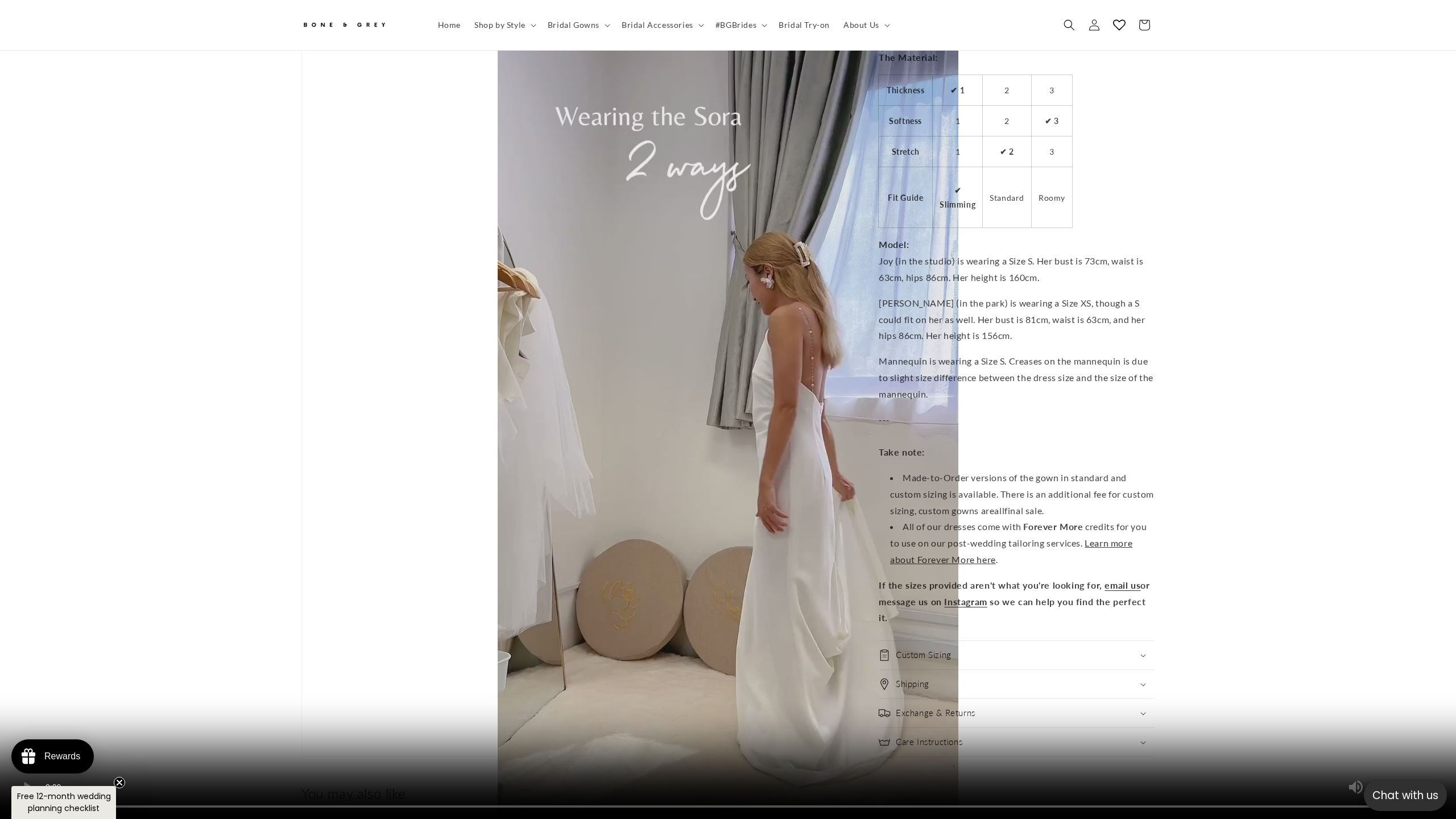
click at [723, 16] on video "Sora Spaghetti Strap V Neck Crepe Column Wedding Dress | Bone and Grey Bridal |…" at bounding box center [728, 409] width 1456 height 819
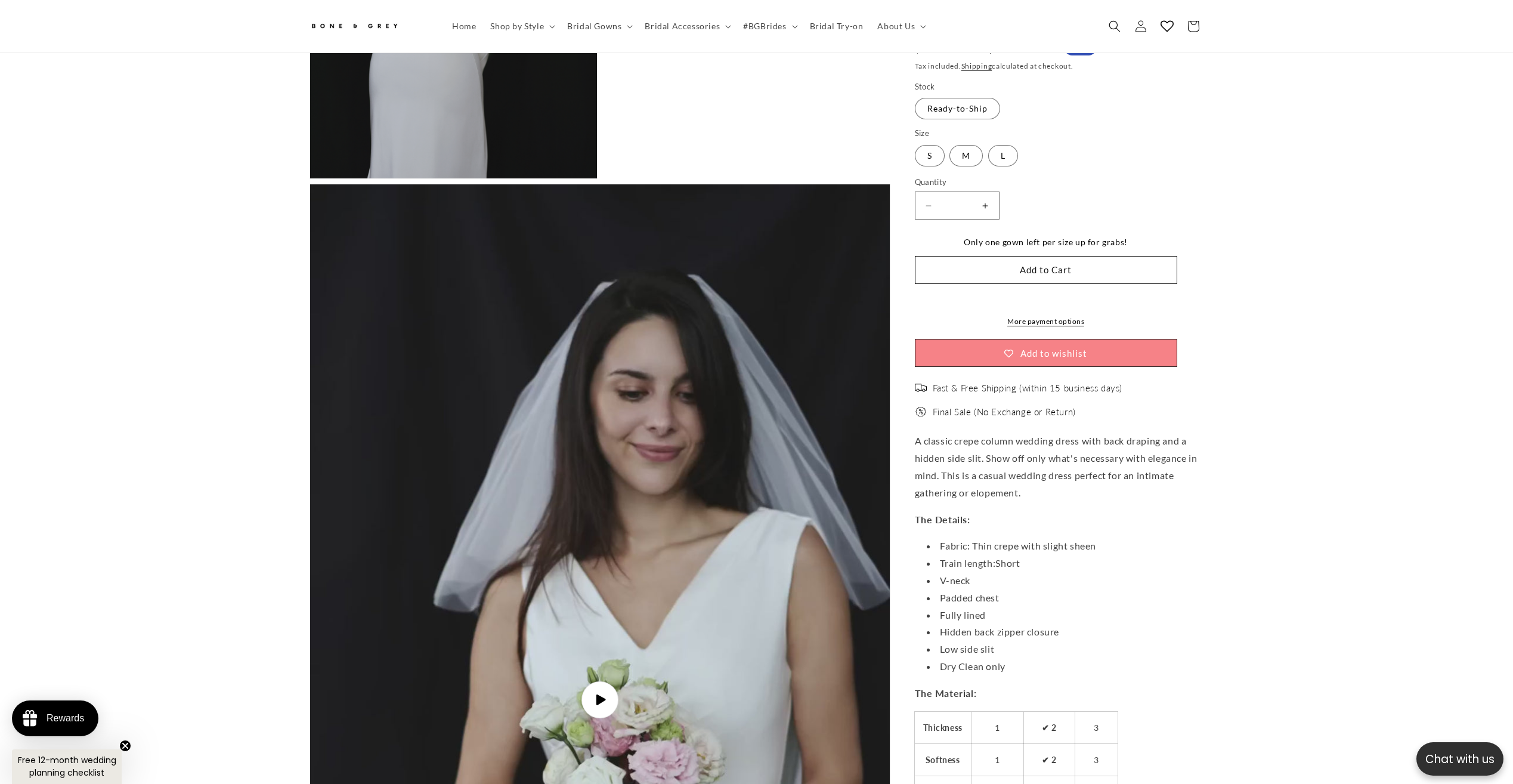
scroll to position [0, 656]
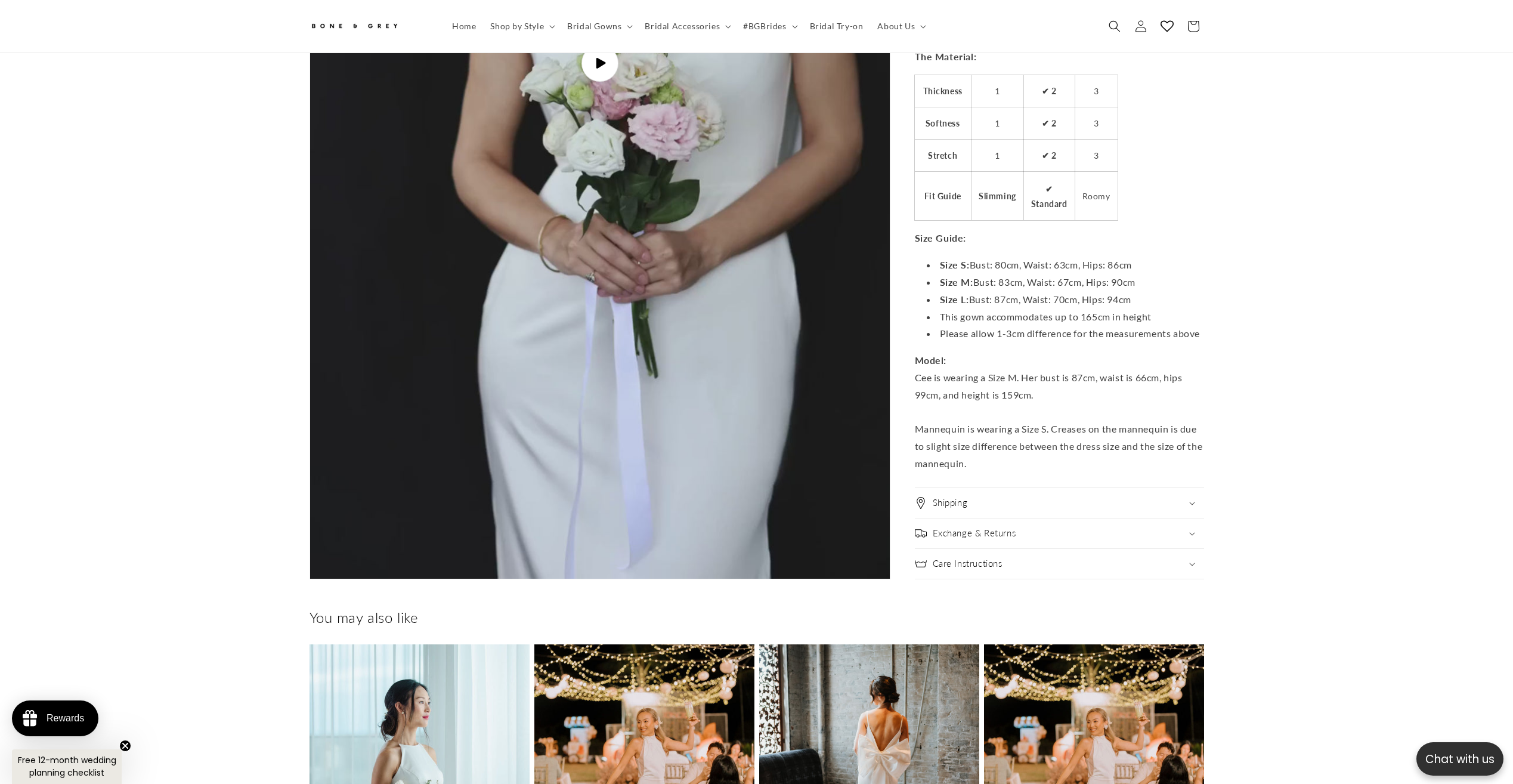
click at [784, 508] on img "Gallery Viewer" at bounding box center [600, 63] width 579 height 1031
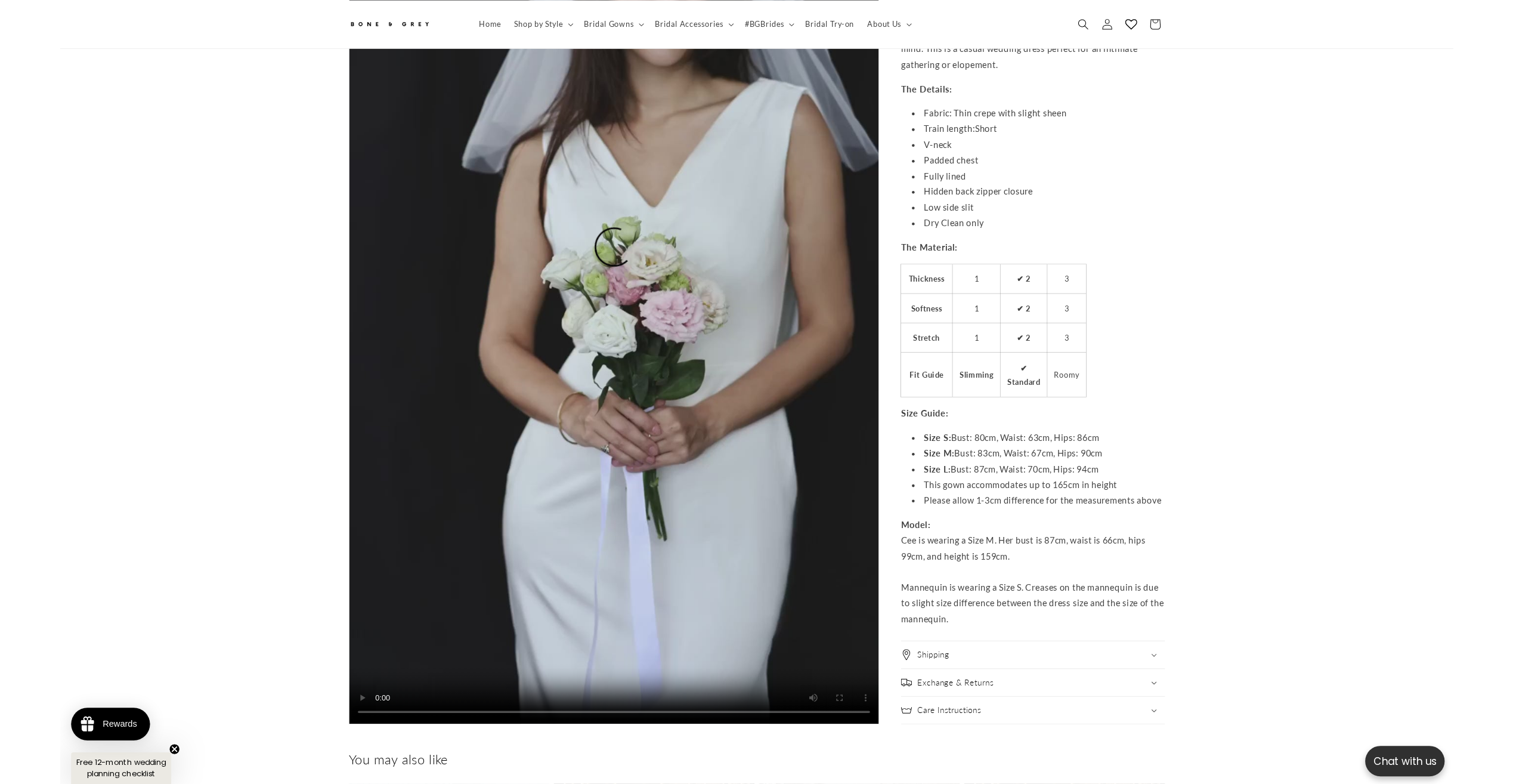
scroll to position [0, 328]
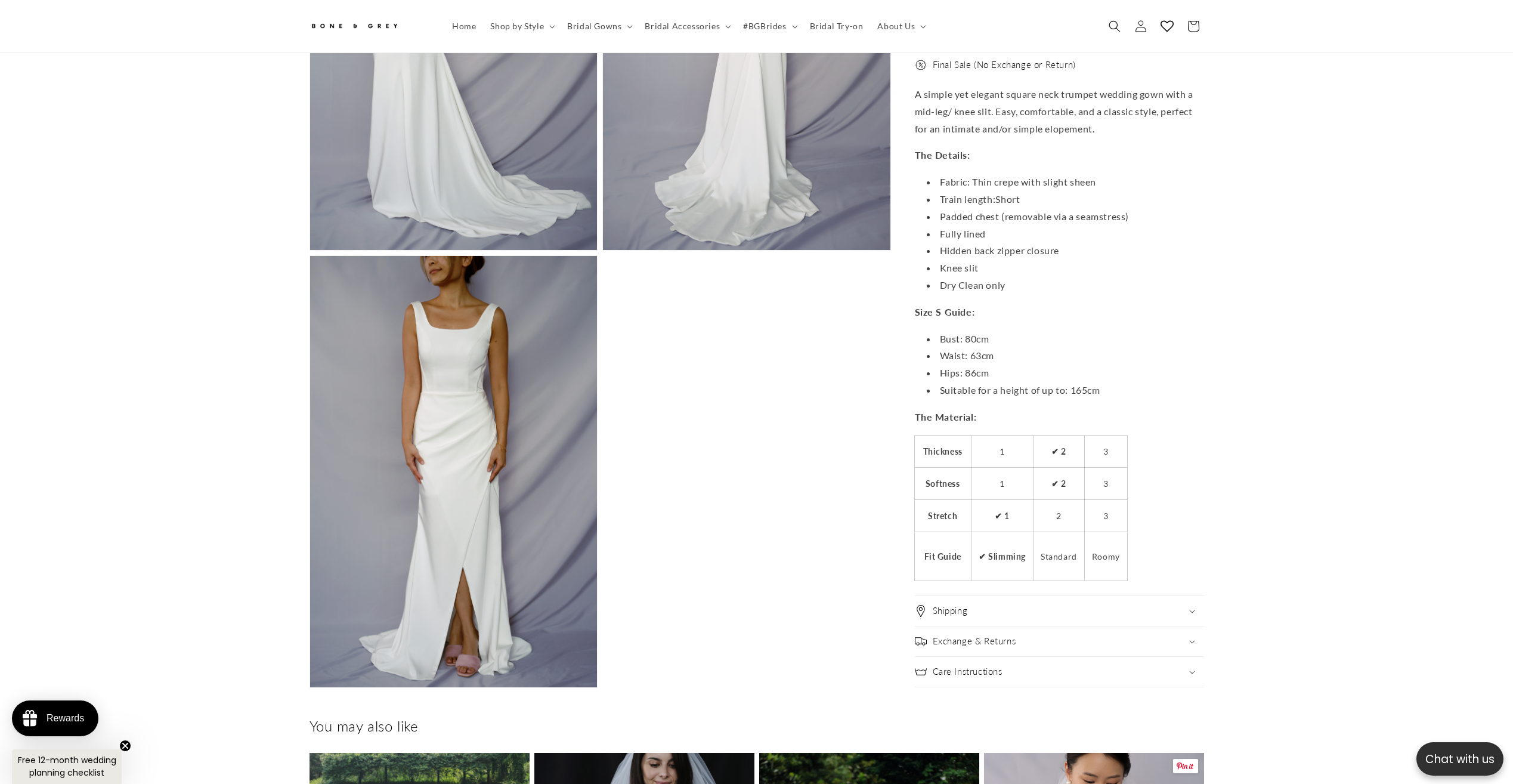
scroll to position [1166, 0]
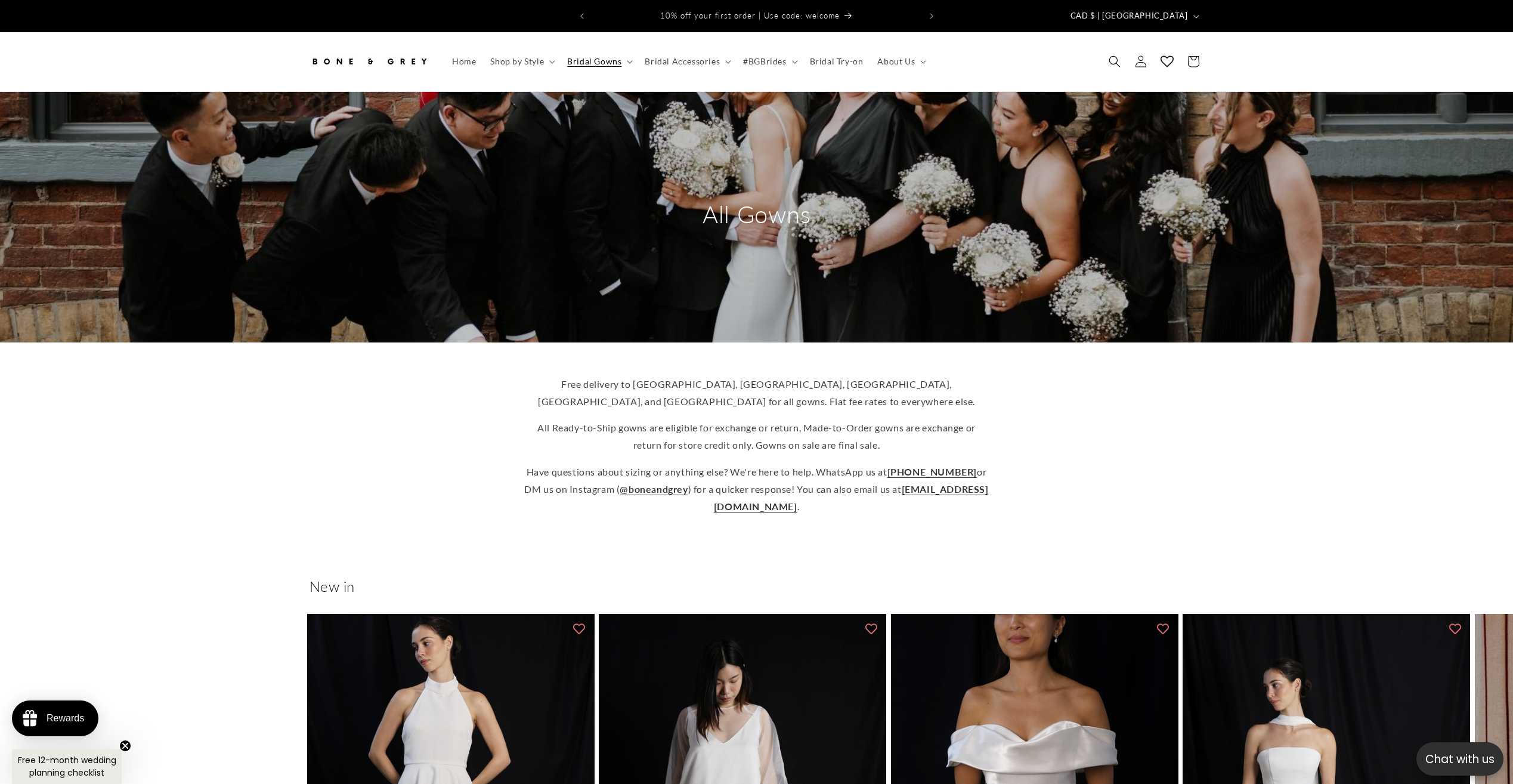
scroll to position [0, 656]
click at [890, 56] on span "About Us" at bounding box center [896, 61] width 37 height 10
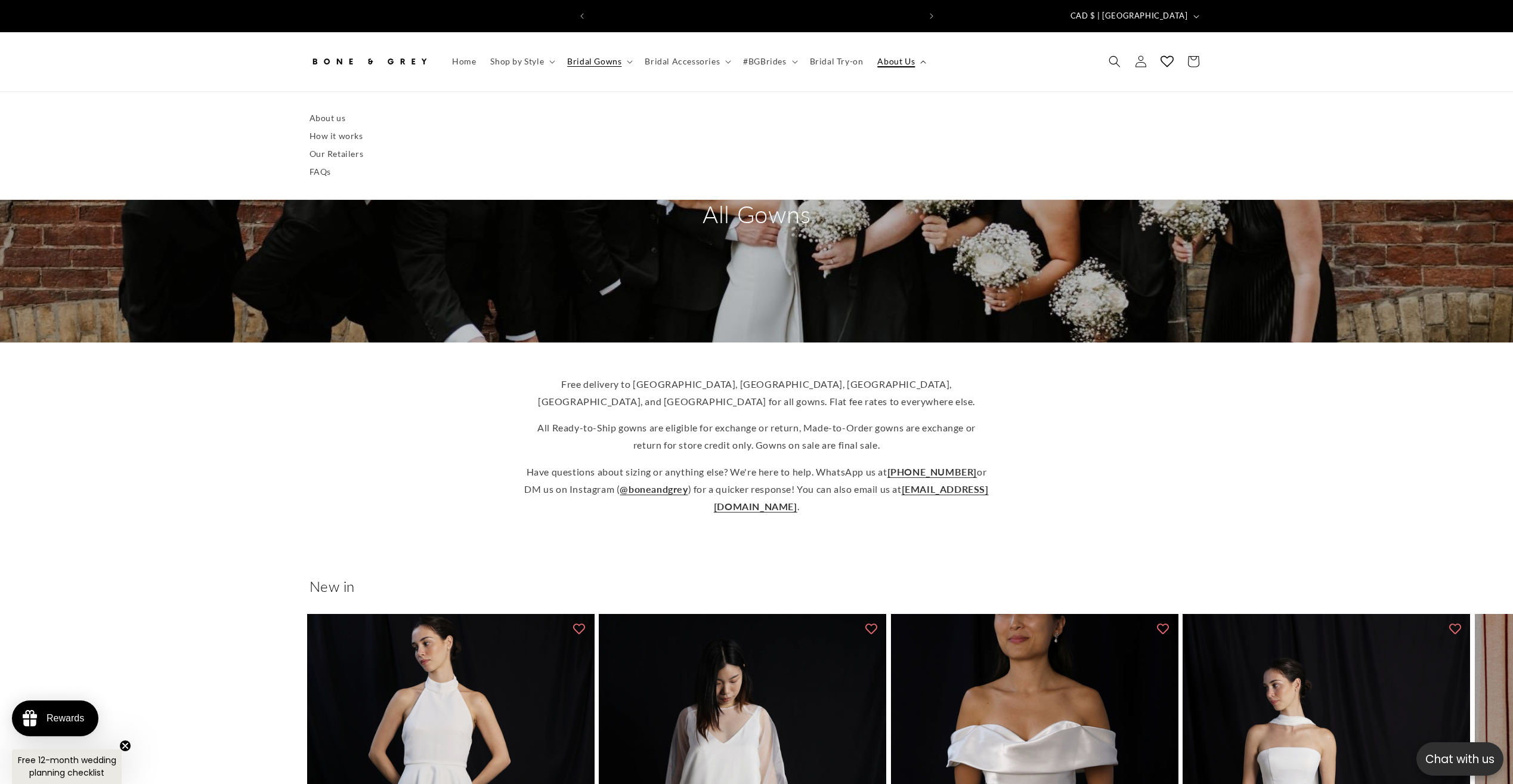
scroll to position [0, 0]
click at [326, 109] on link "About us" at bounding box center [756, 118] width 894 height 18
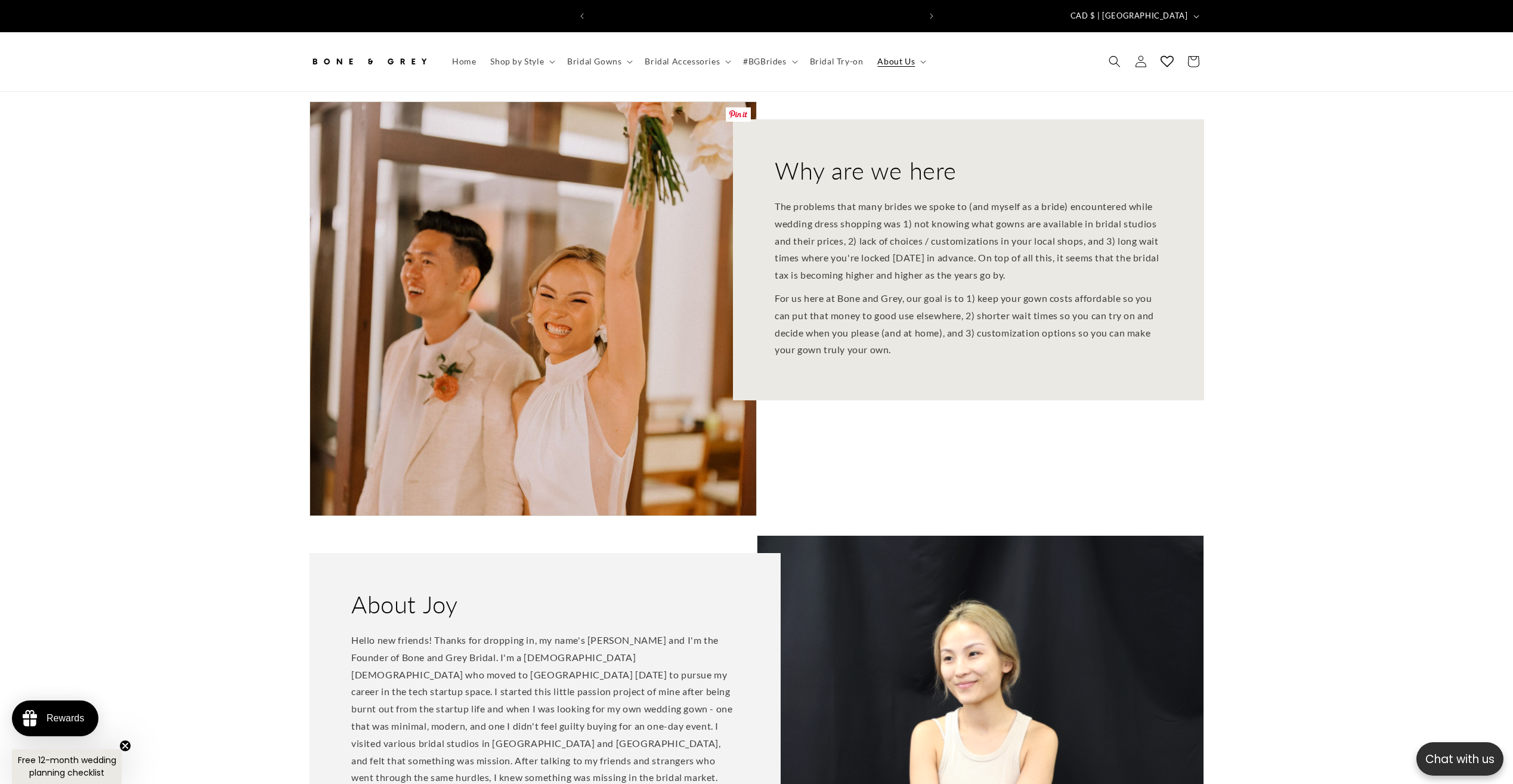
scroll to position [0, 656]
click at [836, 61] on link "Bridal Try-on" at bounding box center [836, 61] width 68 height 25
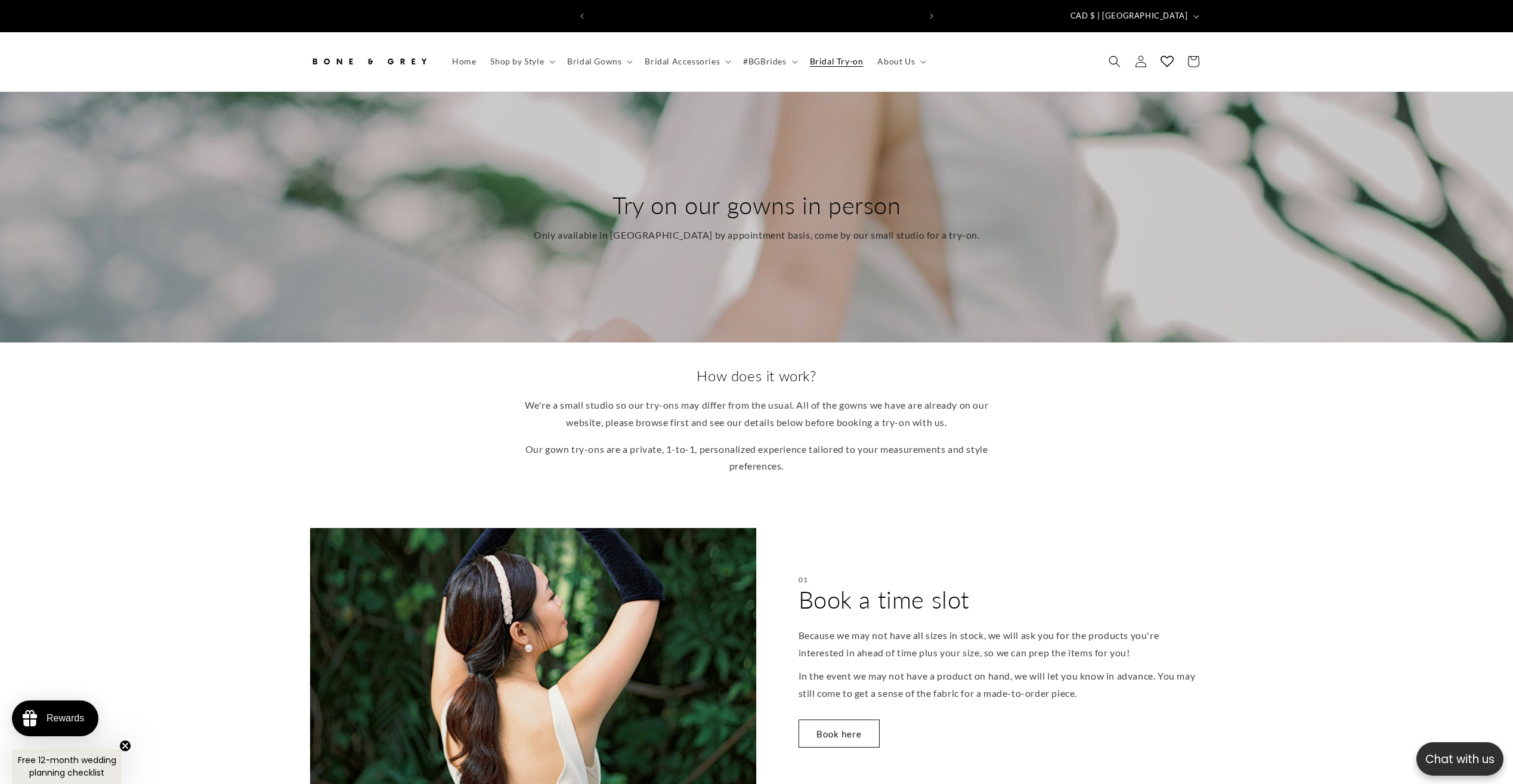
scroll to position [0, 328]
click at [678, 56] on span "Bridal Accessories" at bounding box center [682, 61] width 75 height 10
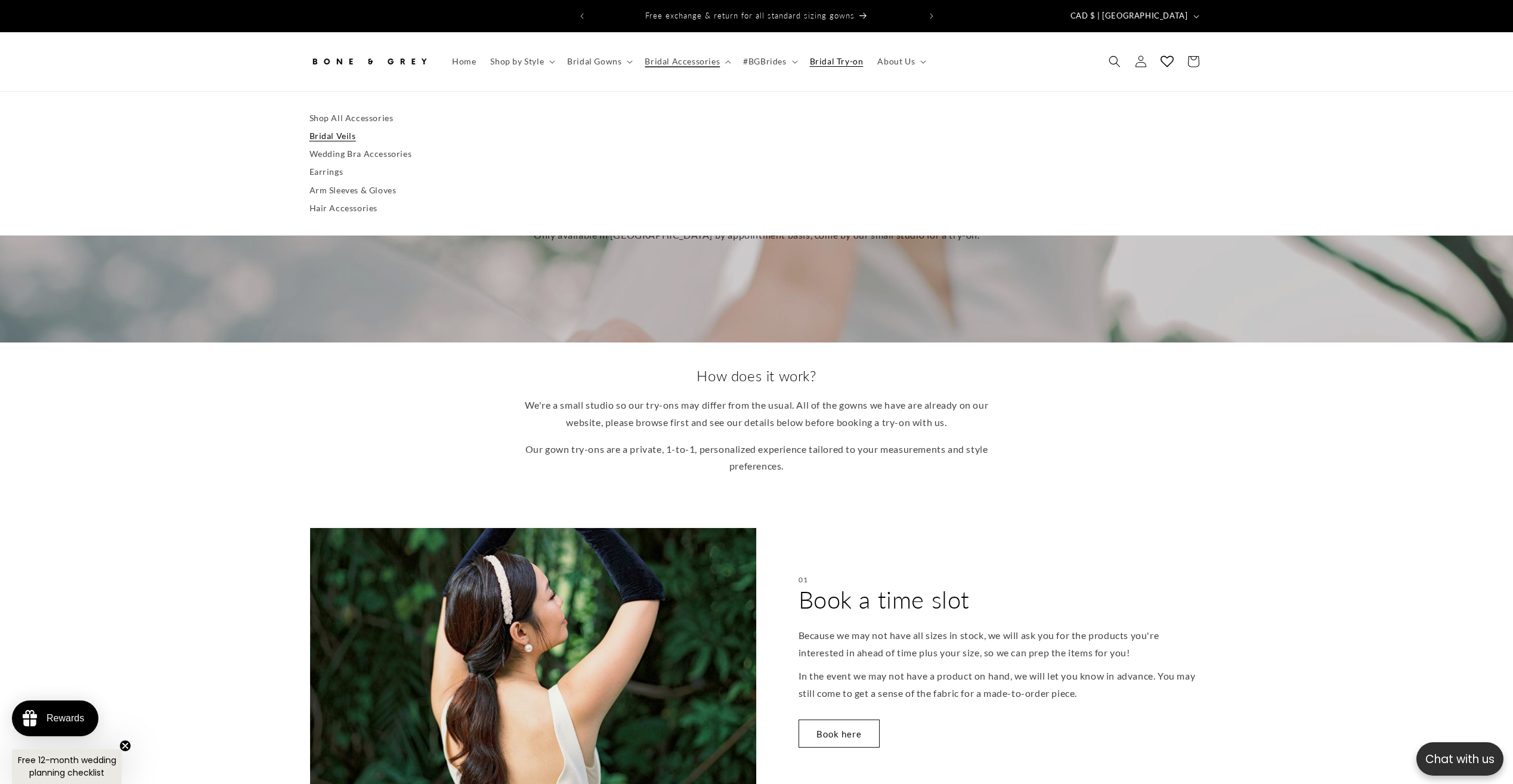
click at [335, 127] on link "Bridal Veils" at bounding box center [756, 135] width 894 height 18
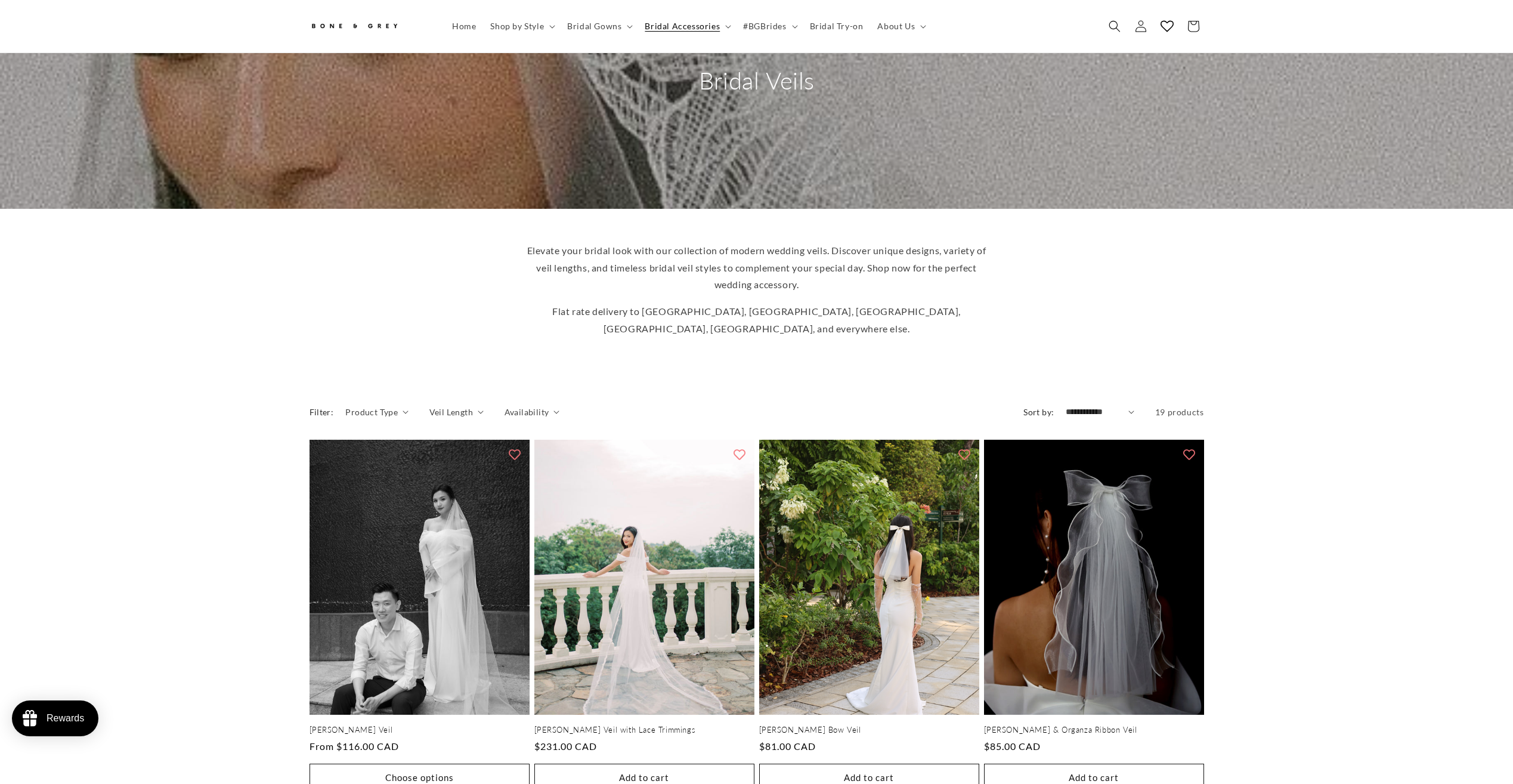
scroll to position [272, 0]
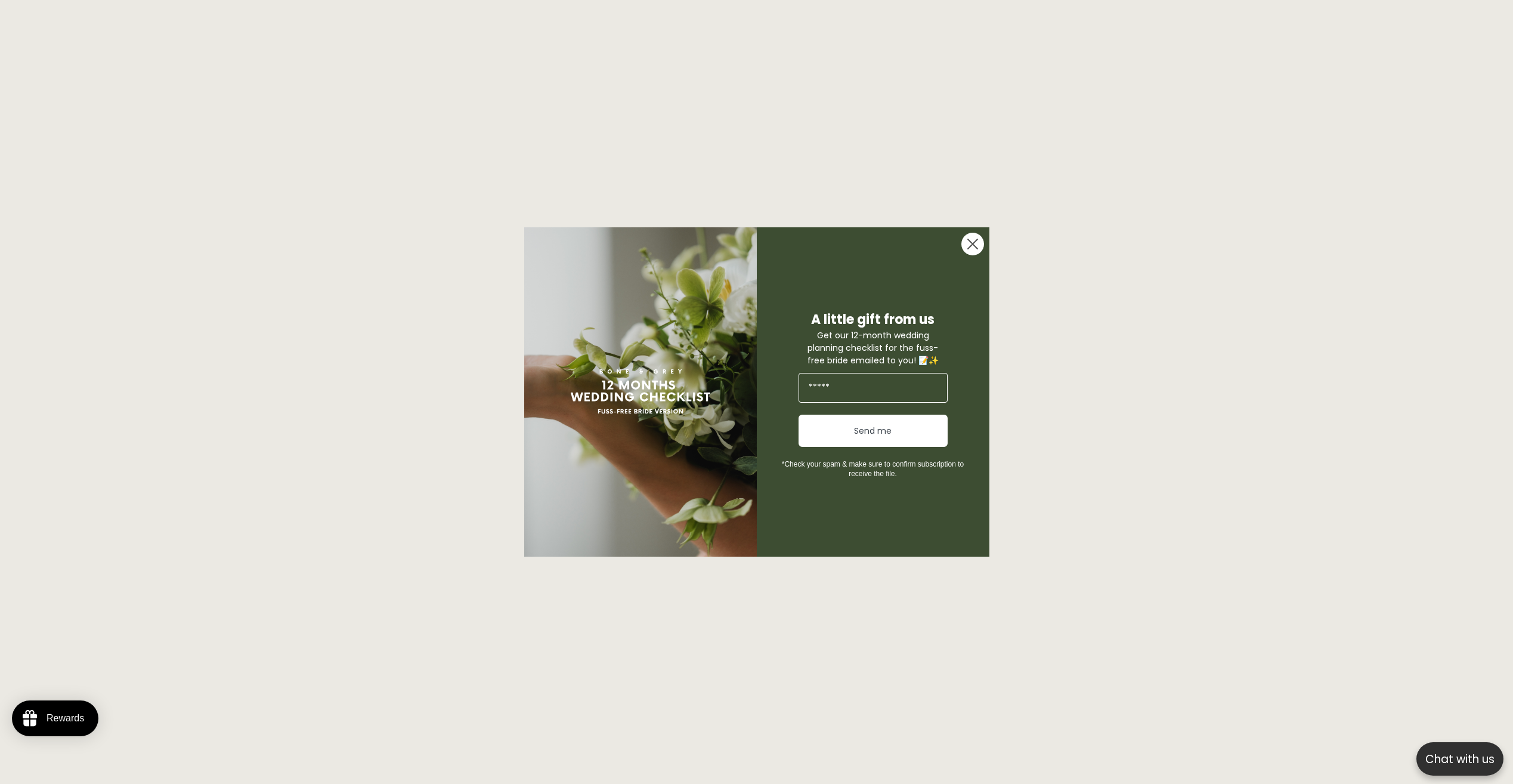
click at [978, 248] on circle "Close dialog" at bounding box center [973, 244] width 22 height 22
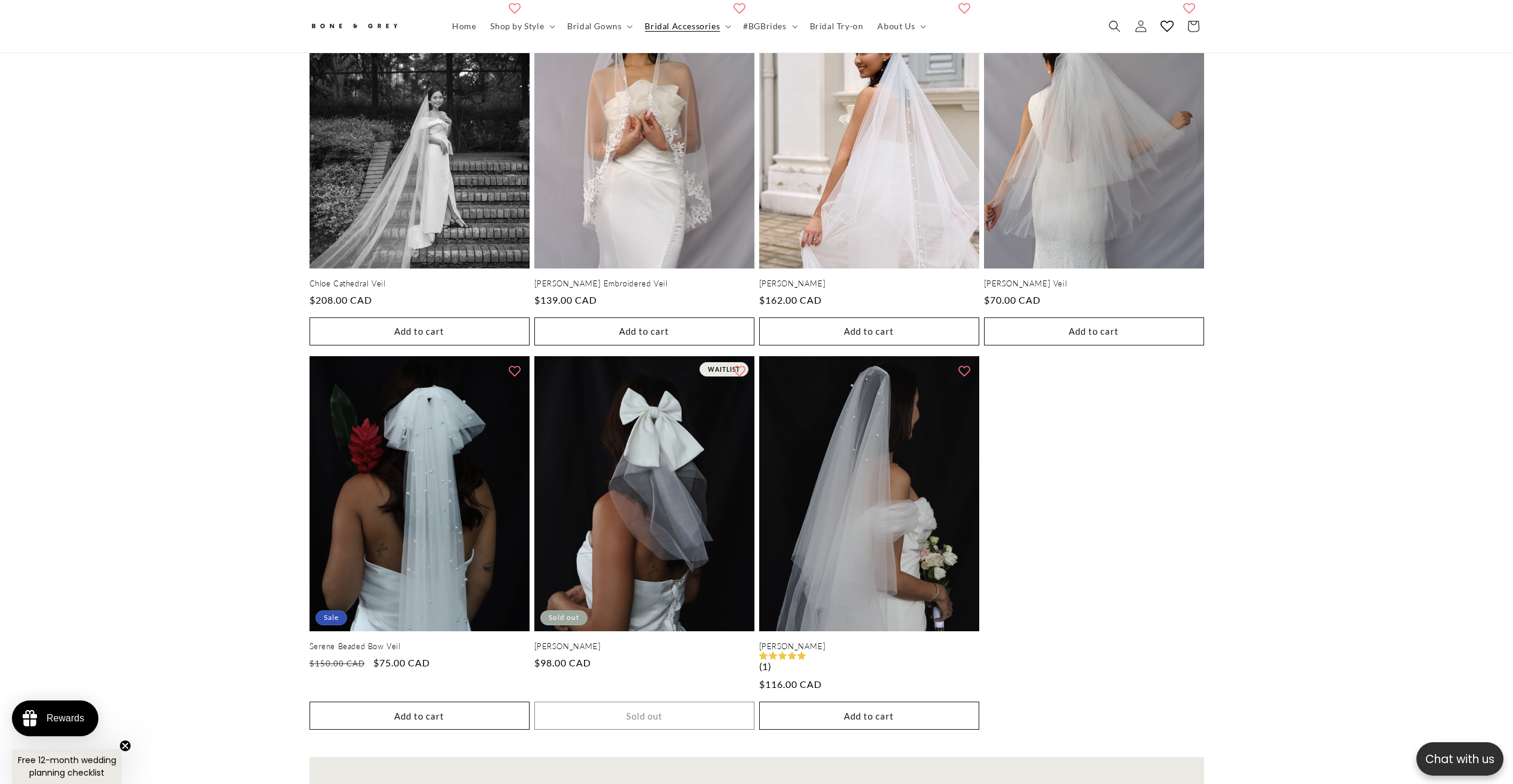
scroll to position [0, 656]
click at [463, 27] on span "Home" at bounding box center [464, 25] width 24 height 10
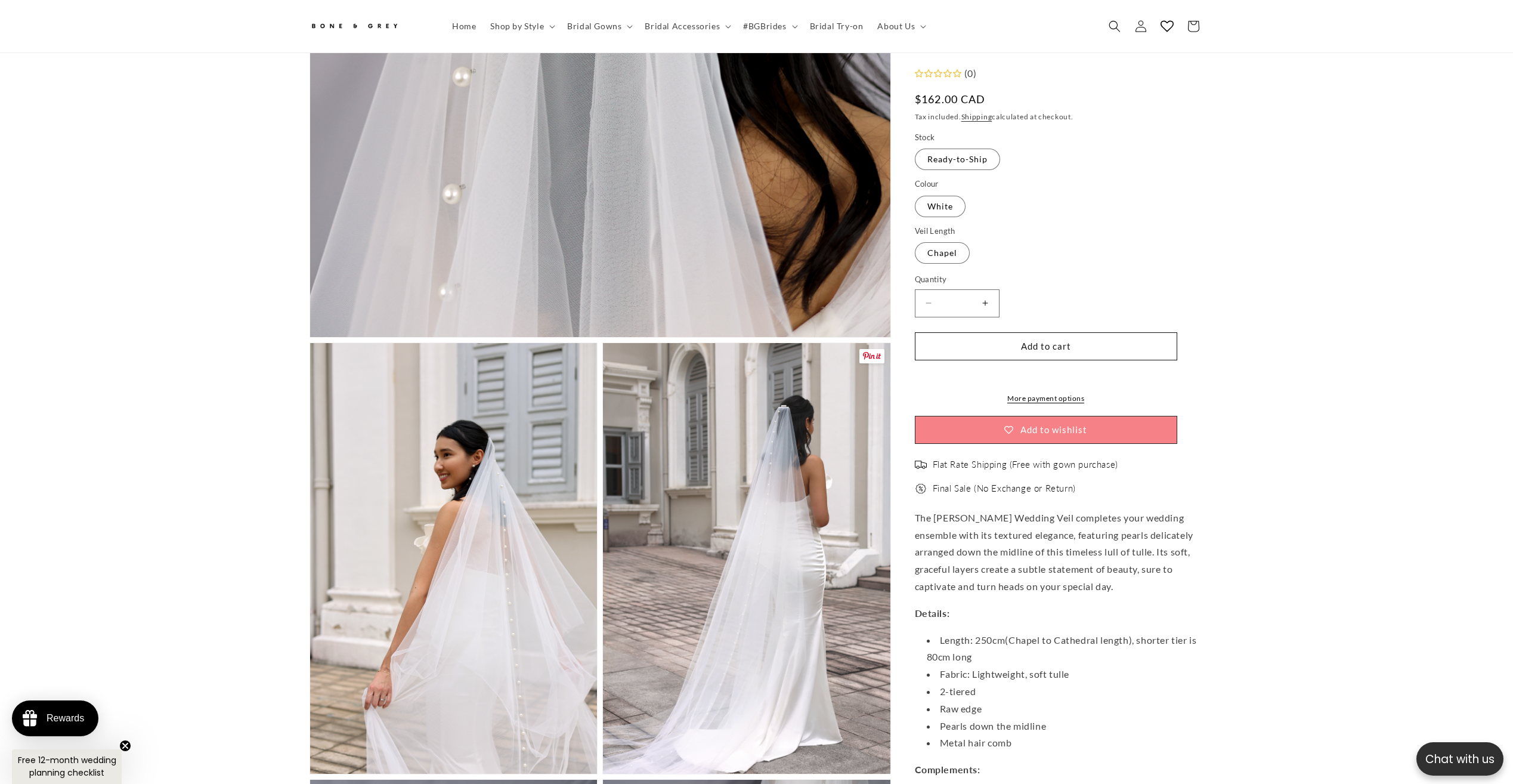
scroll to position [609, 0]
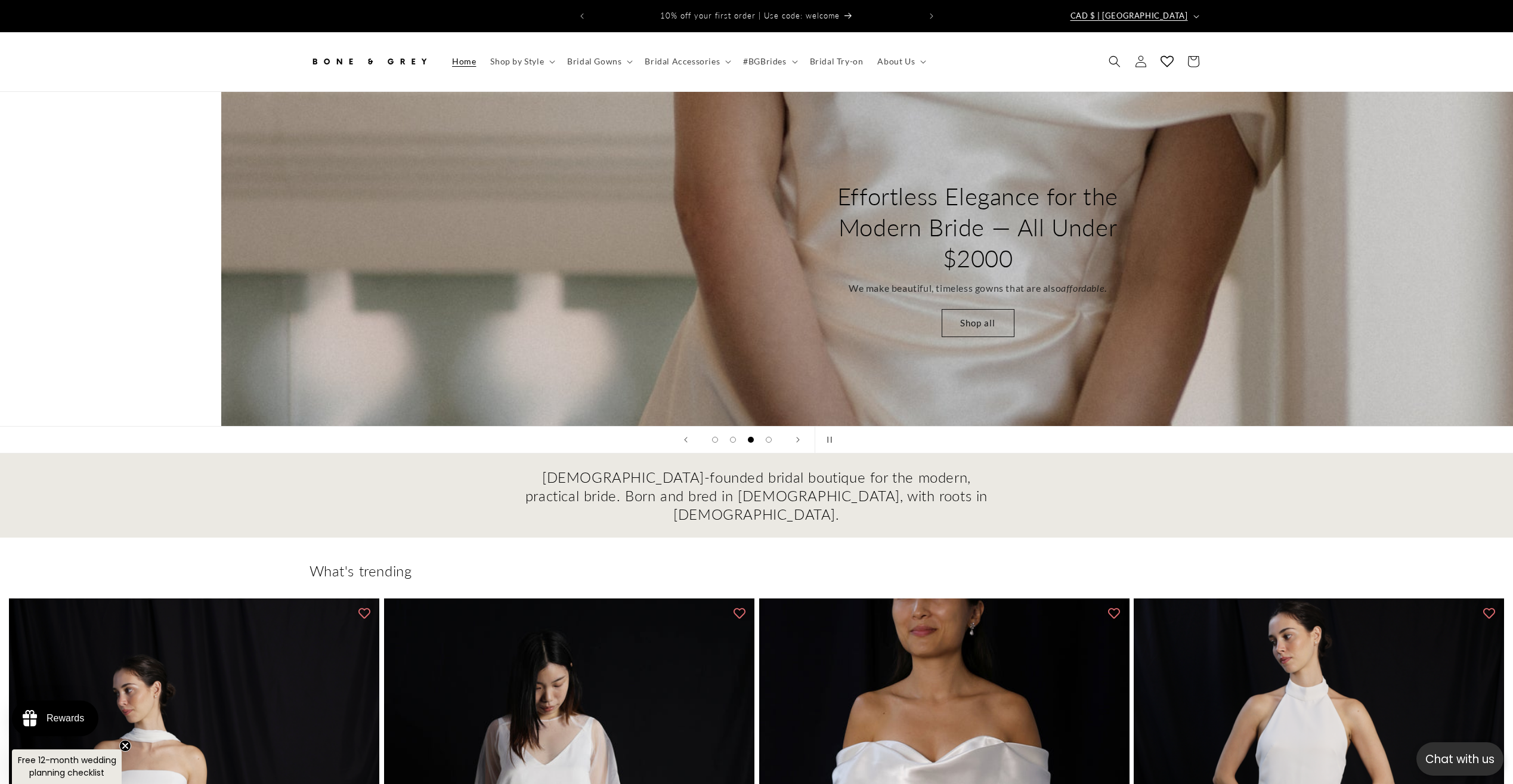
scroll to position [0, 2970]
